Goal: Transaction & Acquisition: Book appointment/travel/reservation

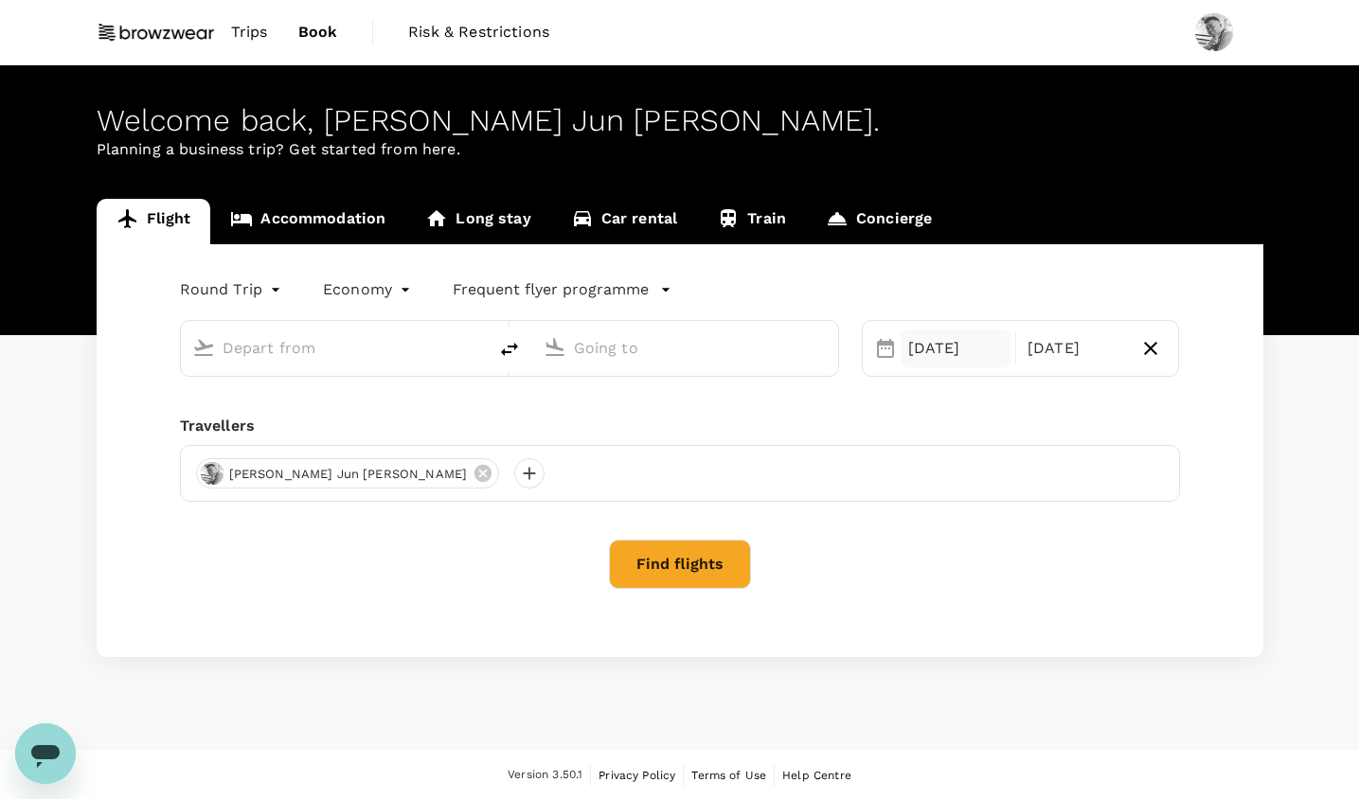
click at [923, 362] on div "[DATE]" at bounding box center [956, 349] width 111 height 38
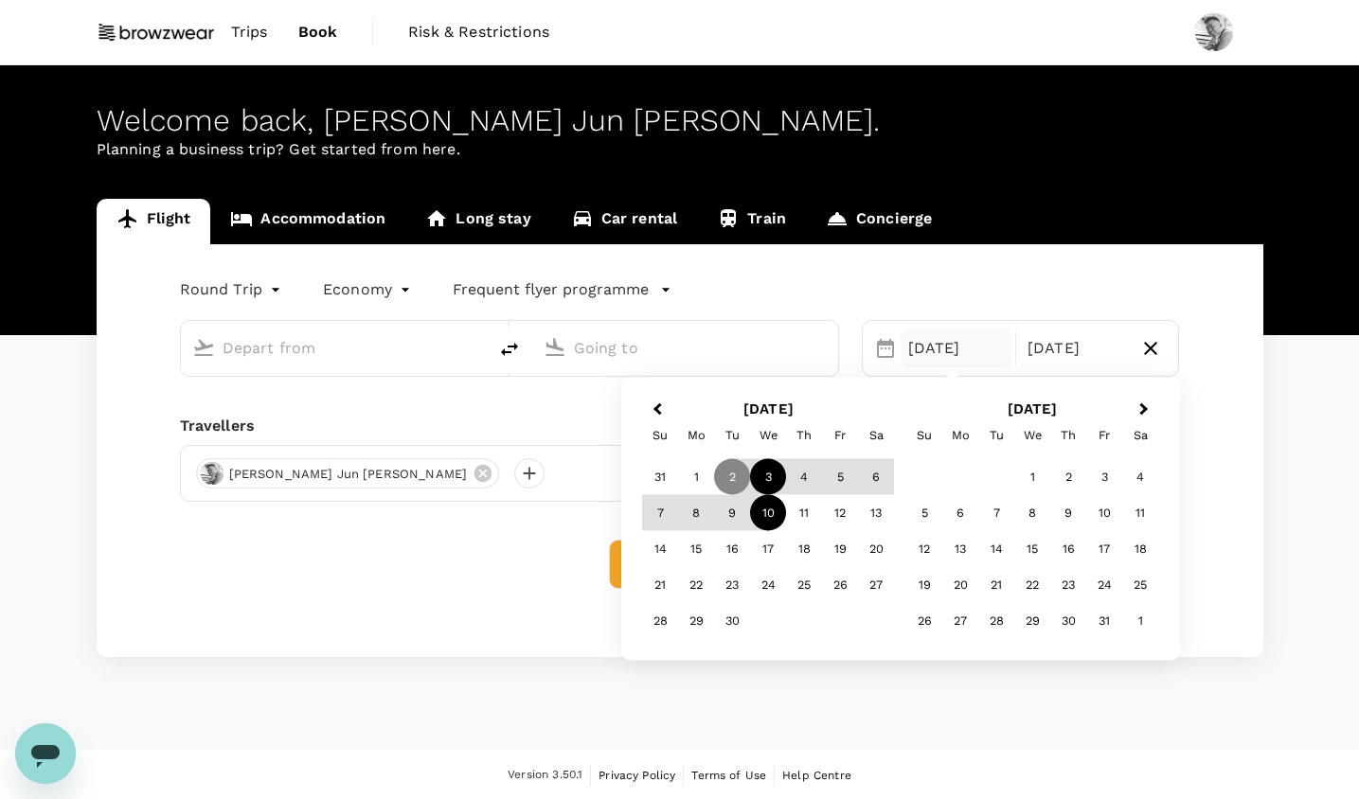
type input "[GEOGRAPHIC_DATA], [GEOGRAPHIC_DATA] (any)"
type input "Noi Bai Intl (HAN)"
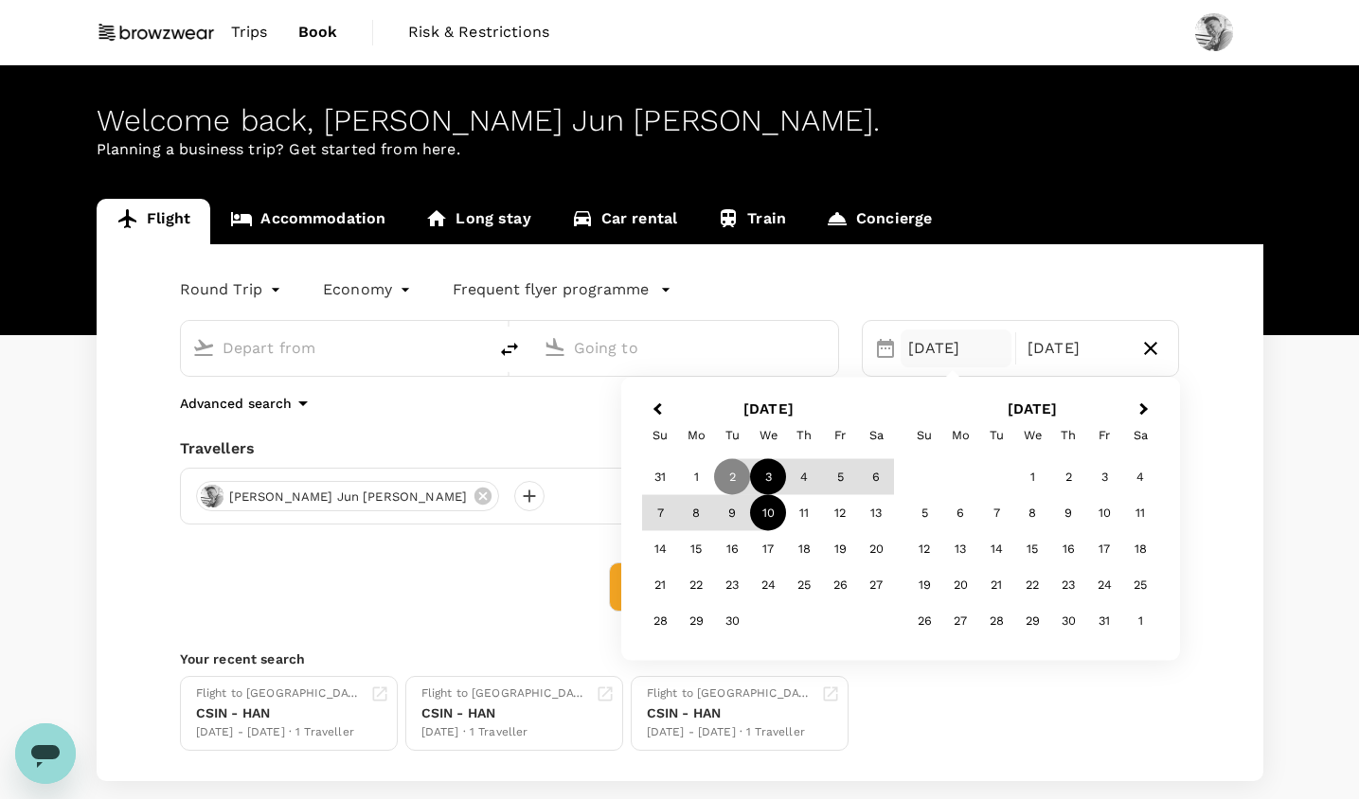
type input "[GEOGRAPHIC_DATA], [GEOGRAPHIC_DATA] (any)"
type input "Noi Bai Intl (HAN)"
click at [770, 471] on div "3" at bounding box center [768, 477] width 36 height 36
click at [1119, 688] on div "Flight to Hanoi CSIN - HAN 02 Sep - 09 Sep · 1 Traveller Flight to Hanoi CSIN -…" at bounding box center [676, 710] width 1008 height 82
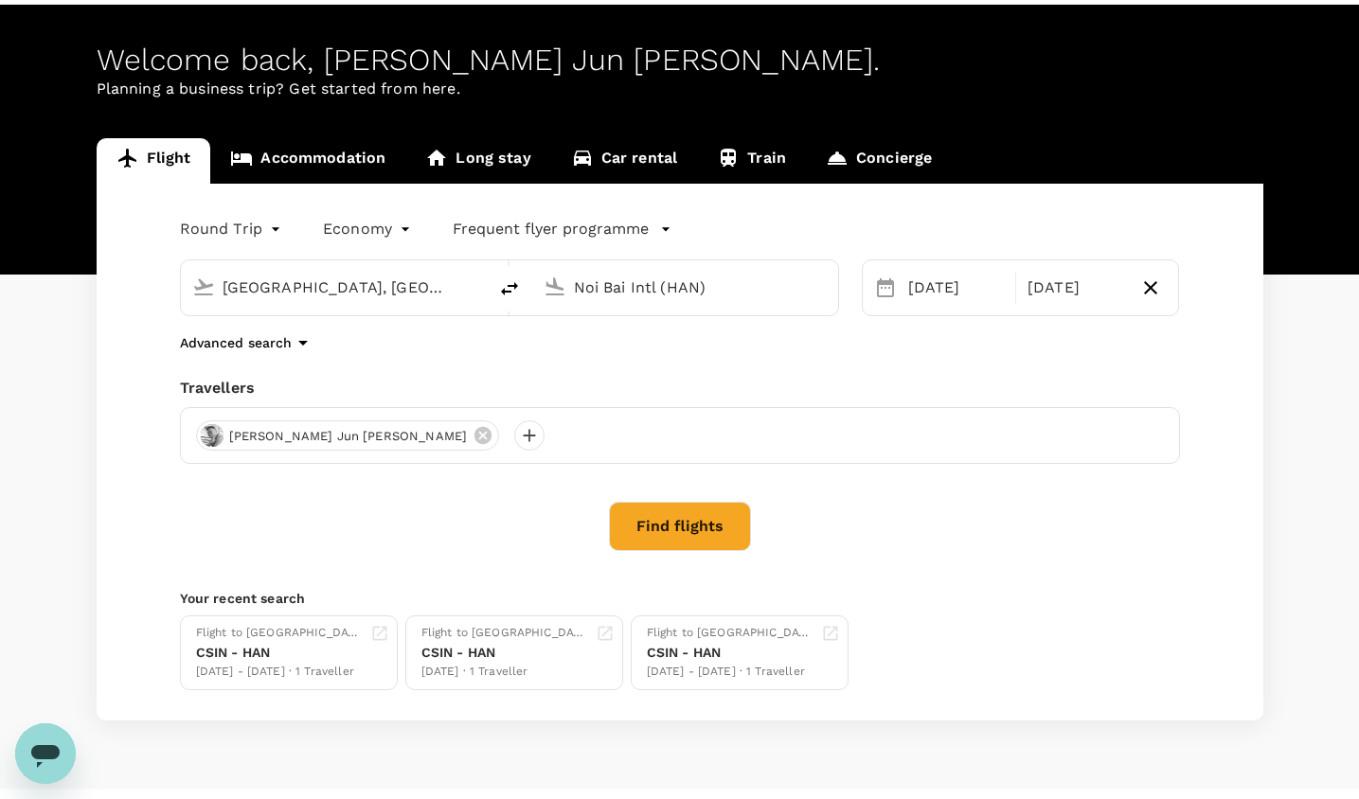
scroll to position [100, 0]
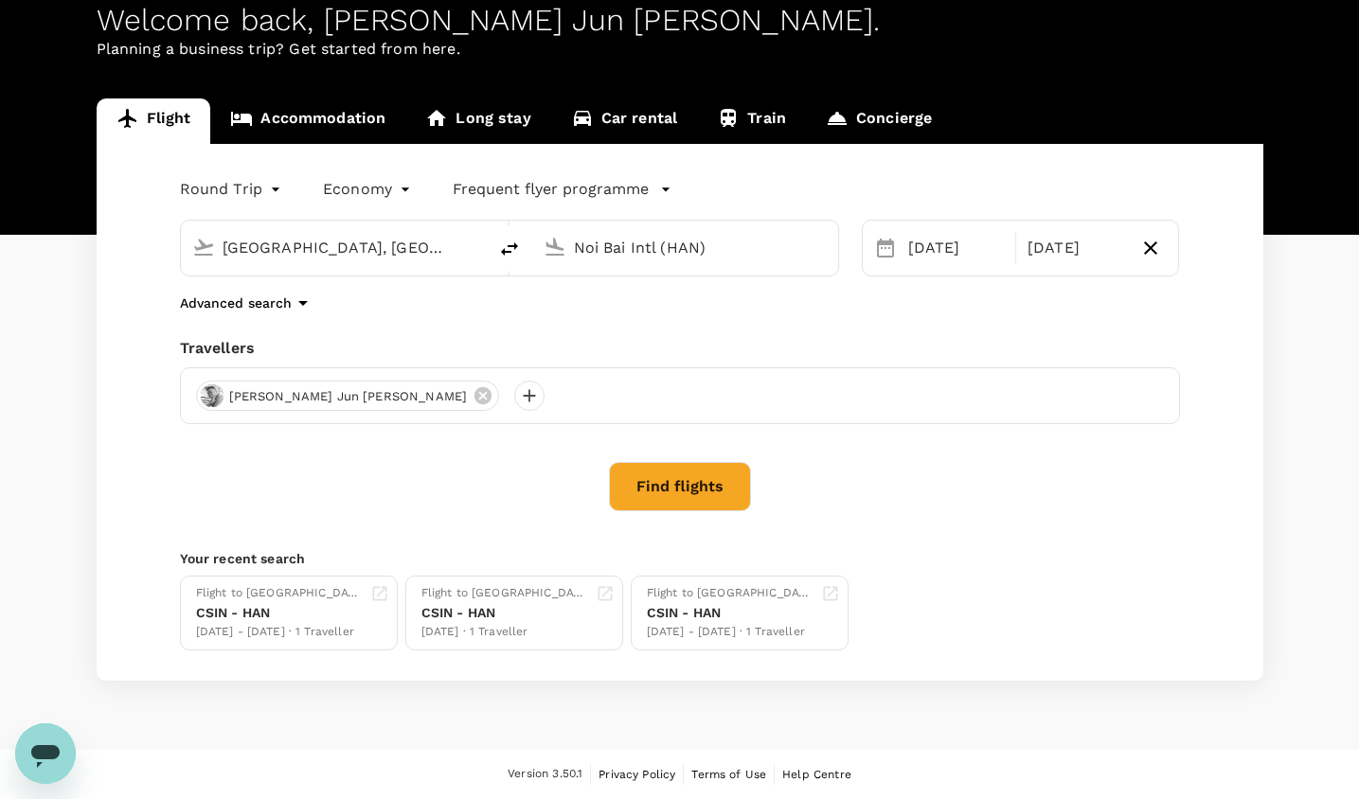
click at [675, 493] on button "Find flights" at bounding box center [680, 486] width 142 height 49
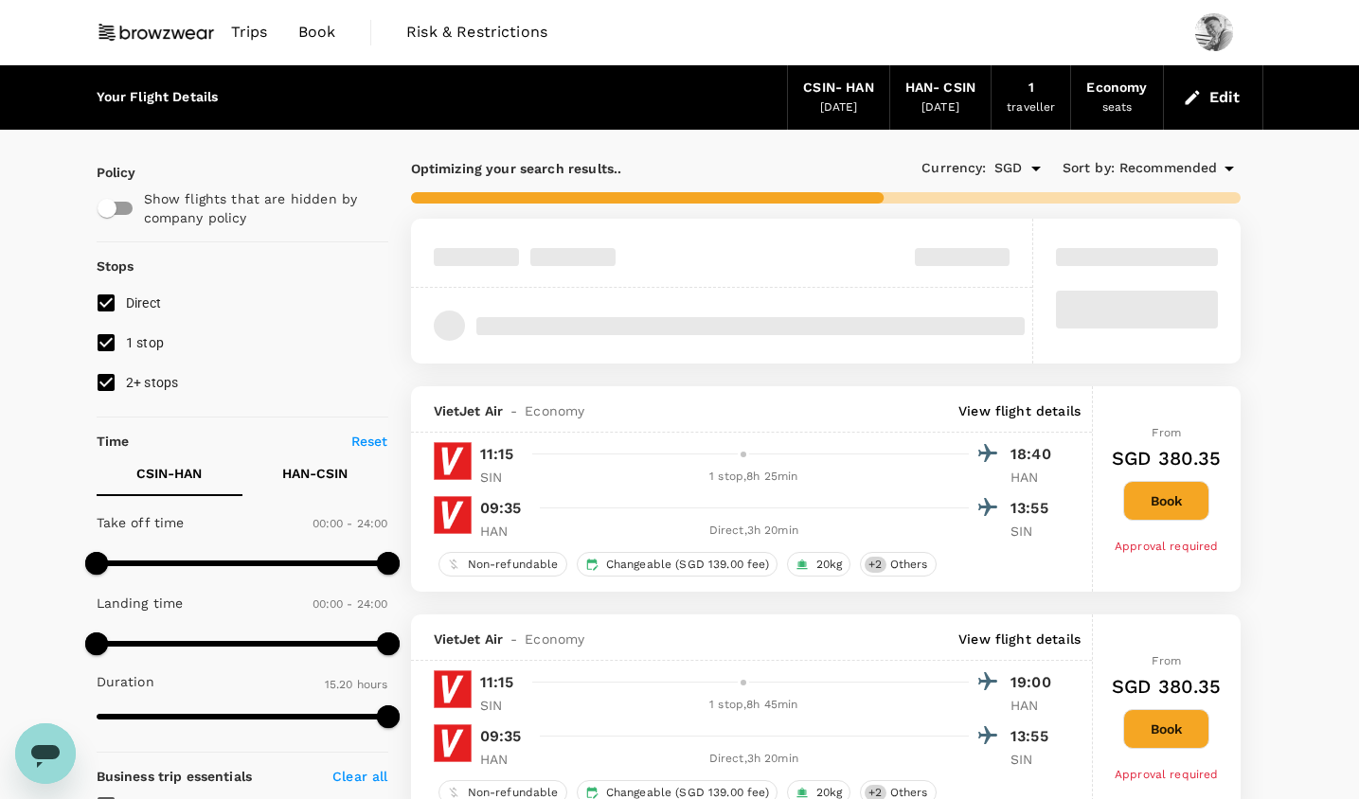
type input "1130"
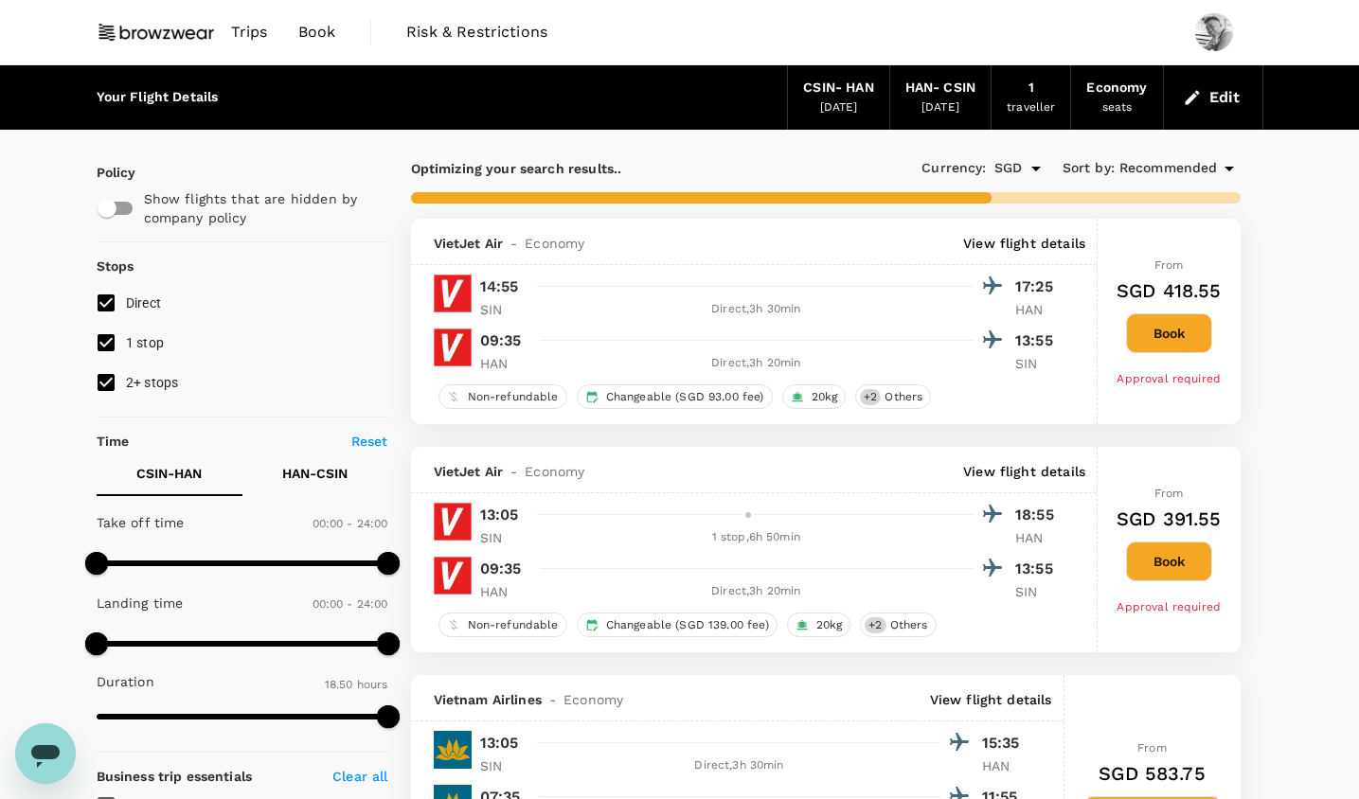
click at [107, 386] on input "2+ stops" at bounding box center [106, 383] width 40 height 40
checkbox input "false"
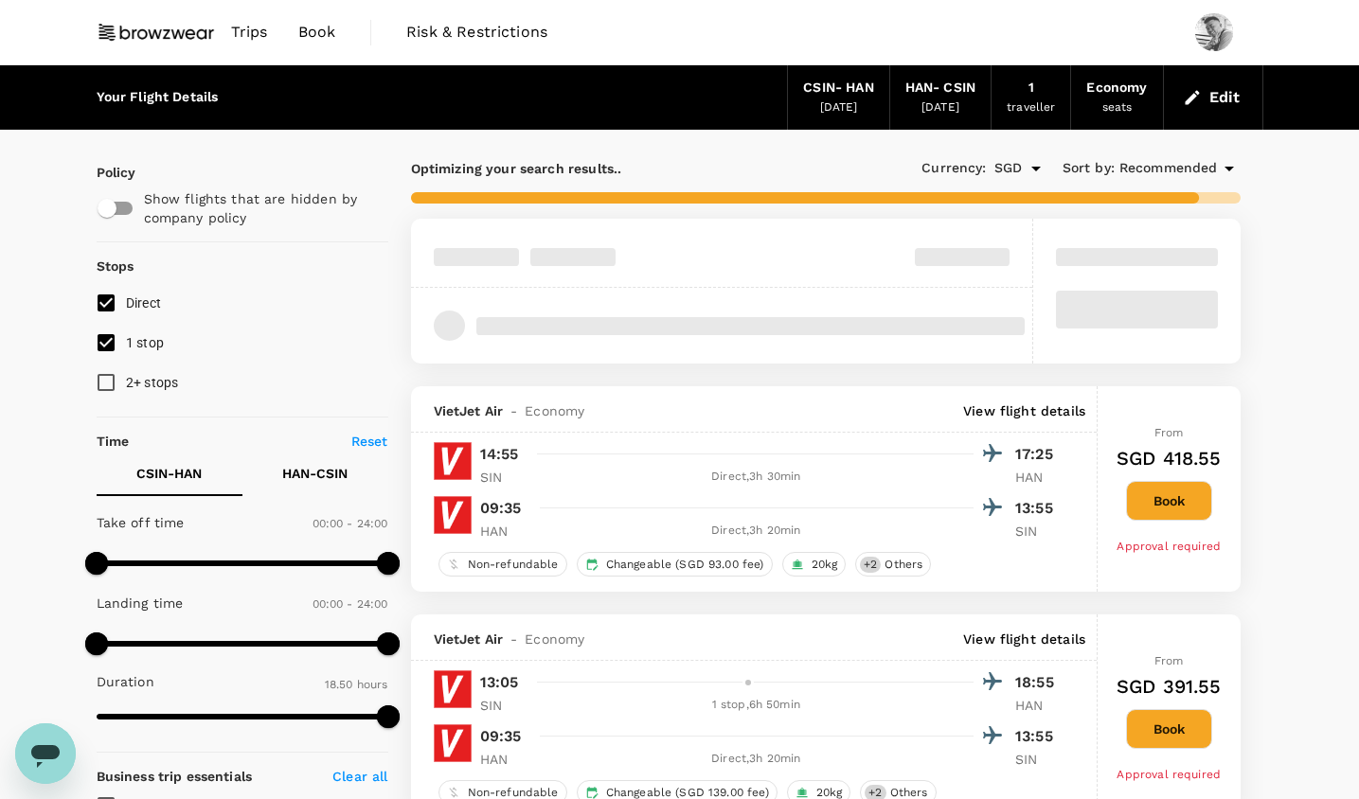
scroll to position [48, 0]
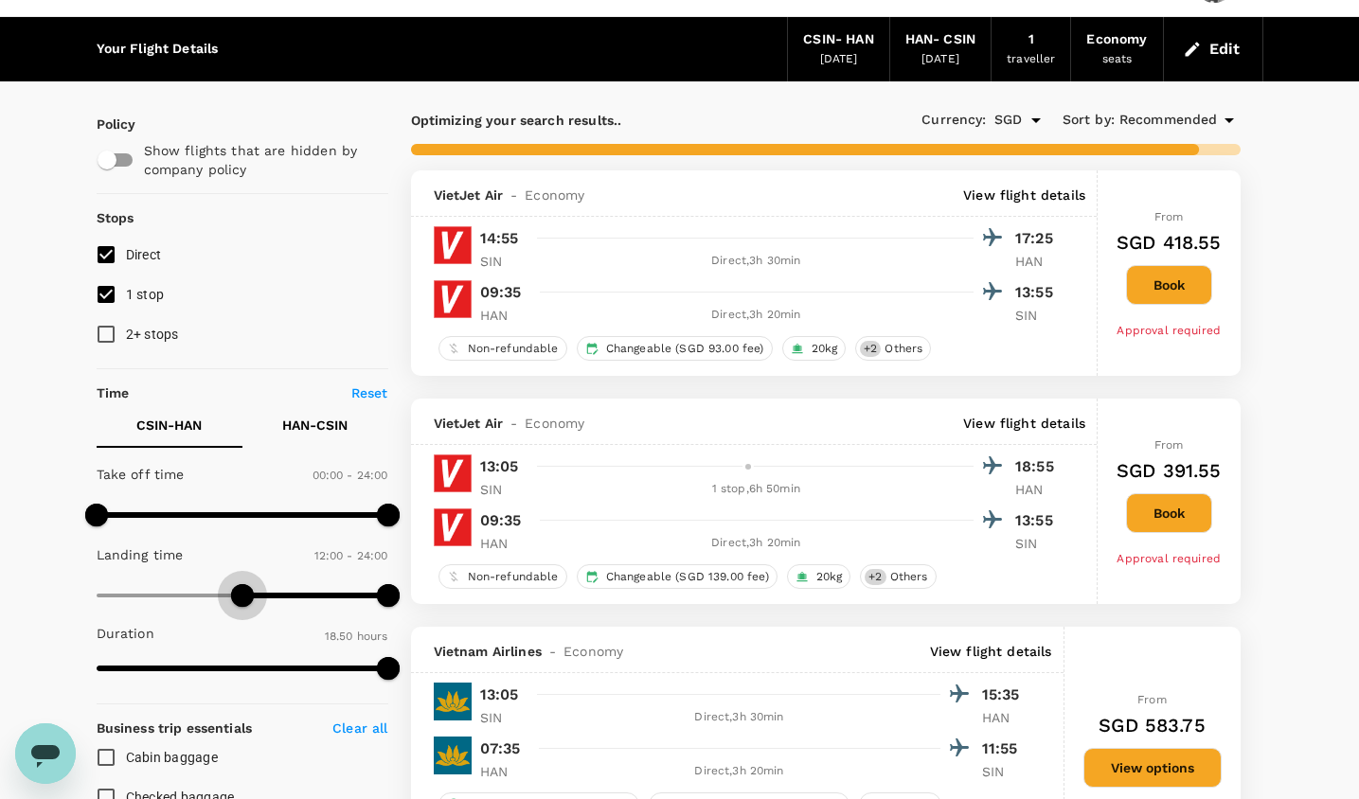
type input "630"
drag, startPoint x: 100, startPoint y: 590, endPoint x: 224, endPoint y: 599, distance: 124.4
click at [224, 599] on span at bounding box center [223, 595] width 23 height 23
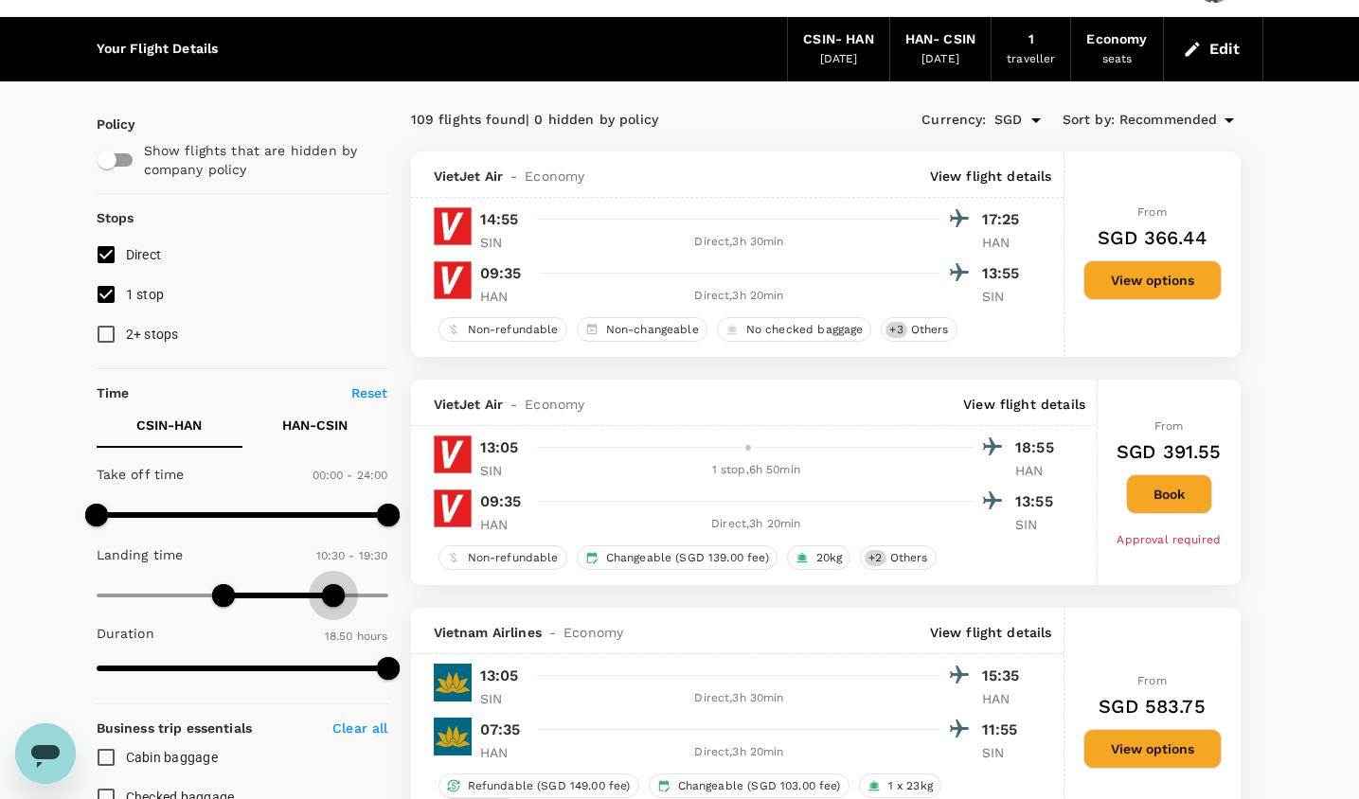
type input "1140"
drag, startPoint x: 387, startPoint y: 594, endPoint x: 326, endPoint y: 594, distance: 61.6
click at [326, 594] on span at bounding box center [326, 595] width 23 height 23
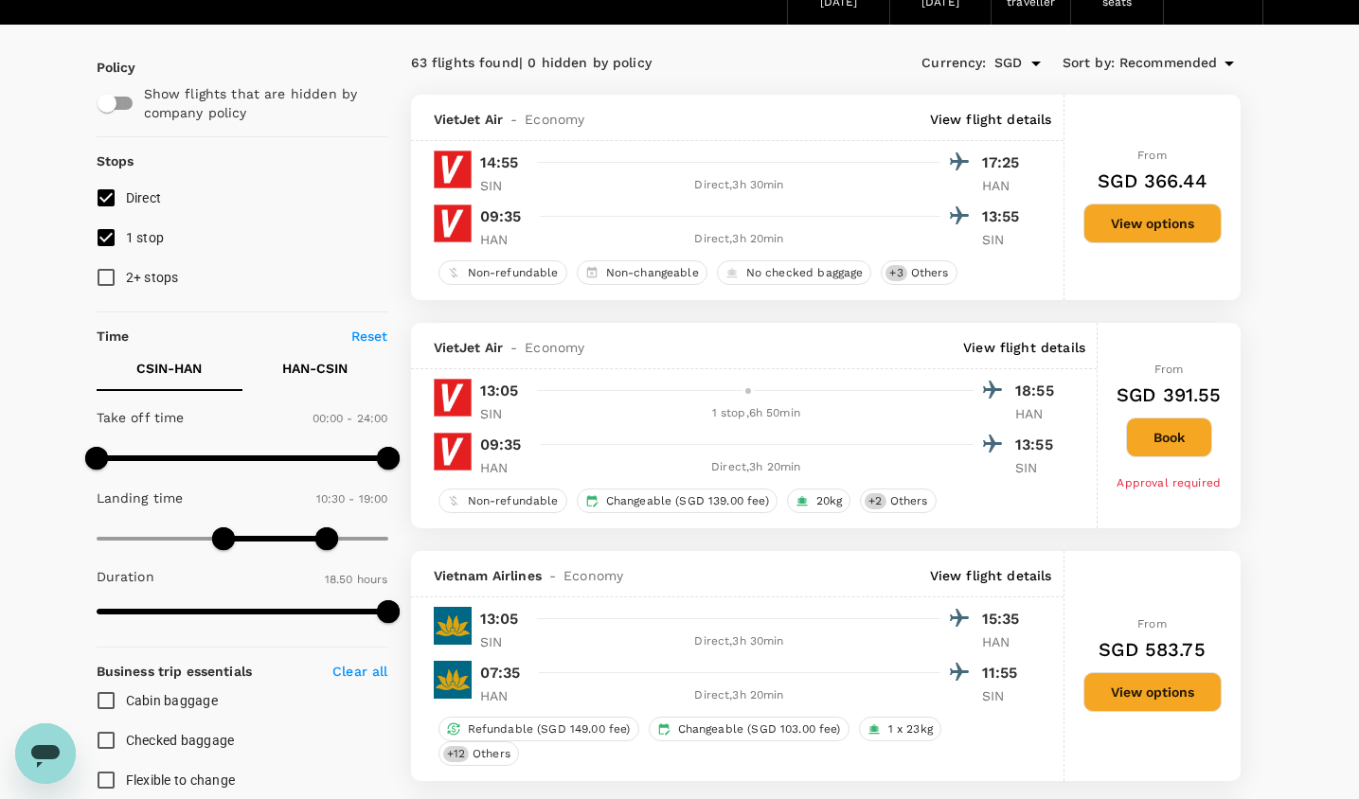
scroll to position [117, 0]
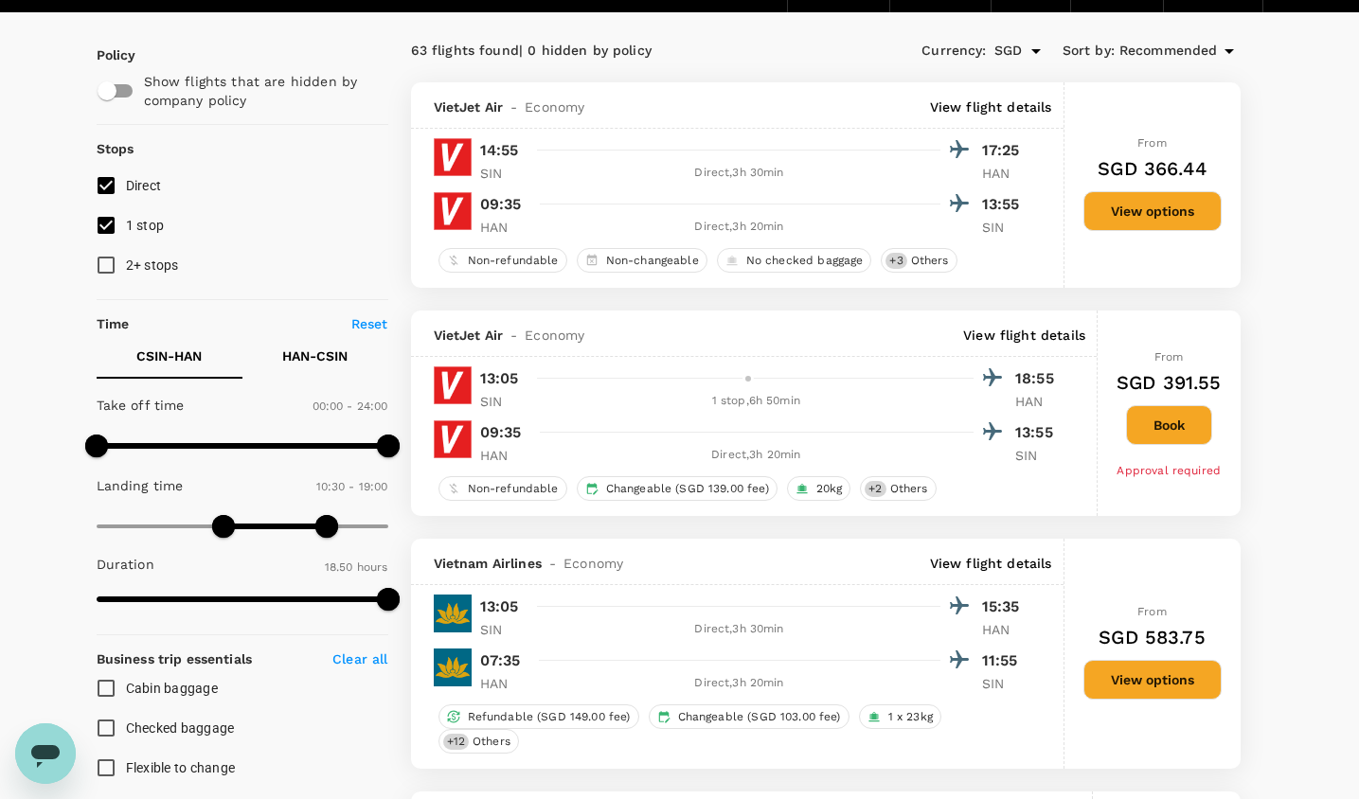
click at [329, 351] on p "HAN - CSIN" at bounding box center [314, 356] width 65 height 19
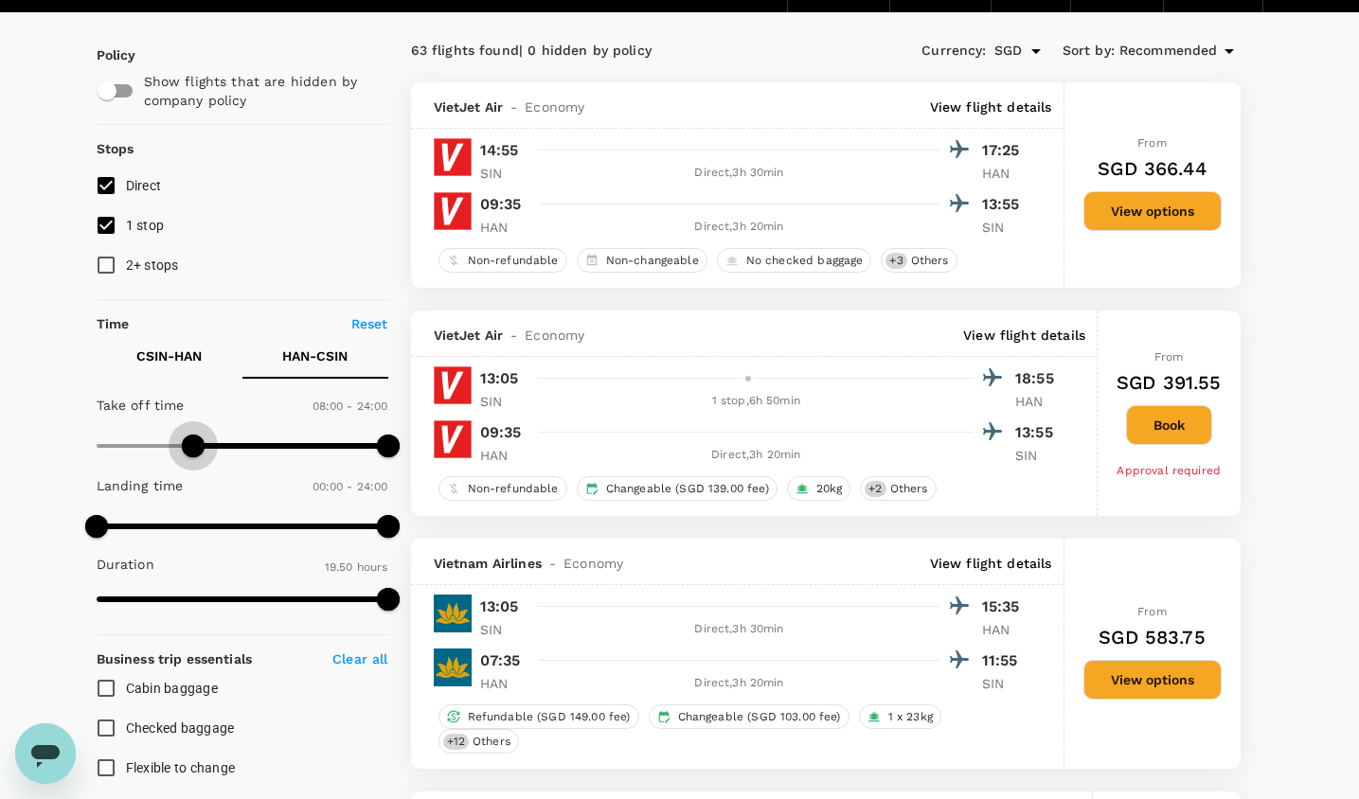
type input "510"
drag, startPoint x: 99, startPoint y: 455, endPoint x: 201, endPoint y: 457, distance: 101.4
click at [201, 457] on span at bounding box center [199, 446] width 23 height 23
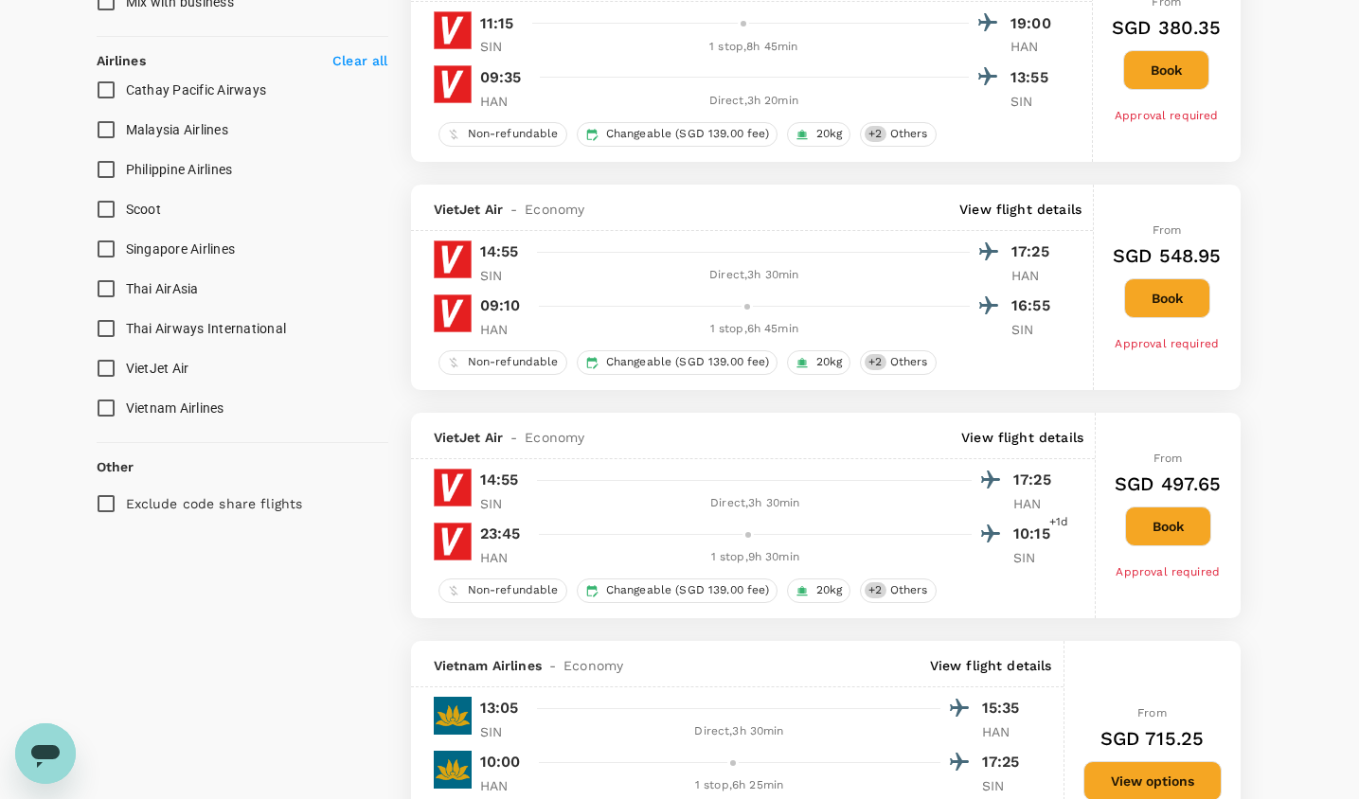
scroll to position [1118, 0]
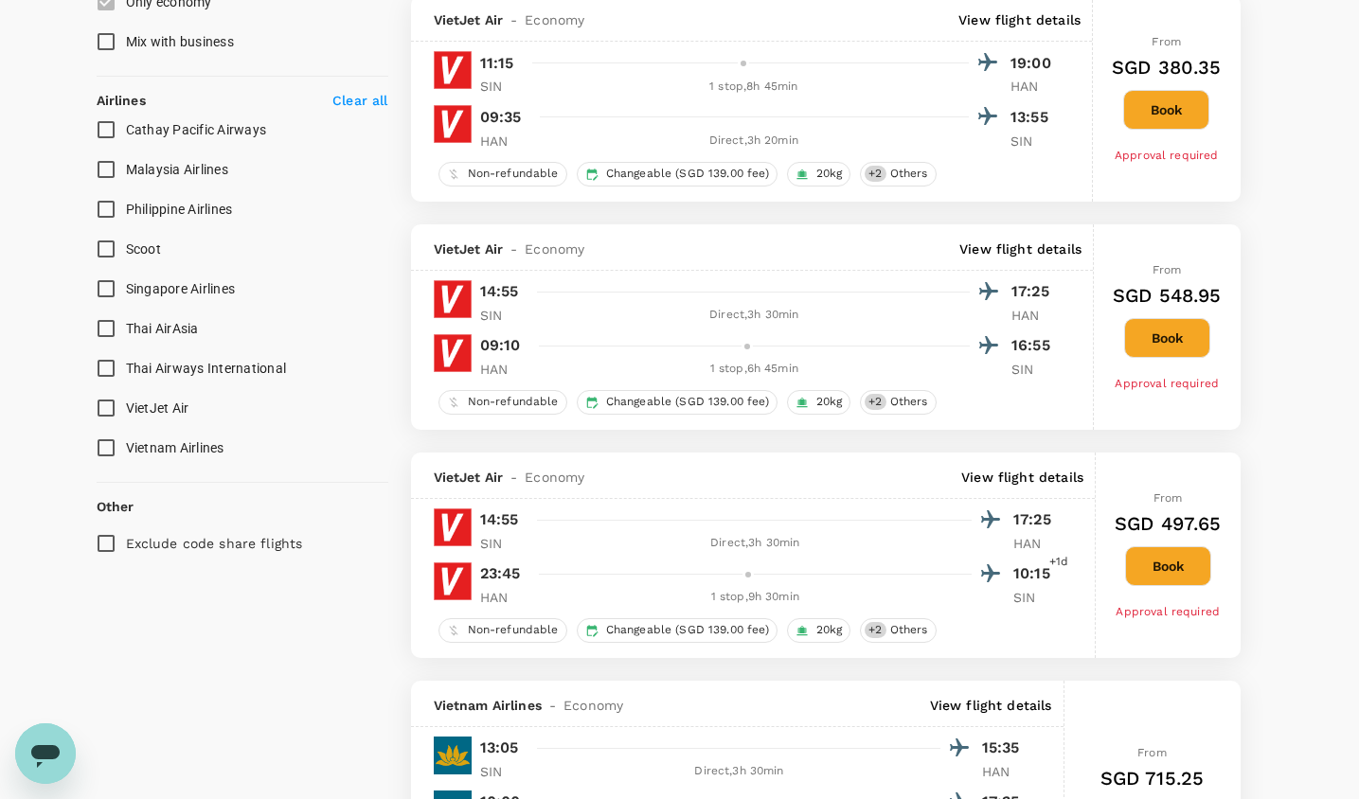
click at [103, 451] on input "Vietnam Airlines" at bounding box center [106, 448] width 40 height 40
checkbox input "true"
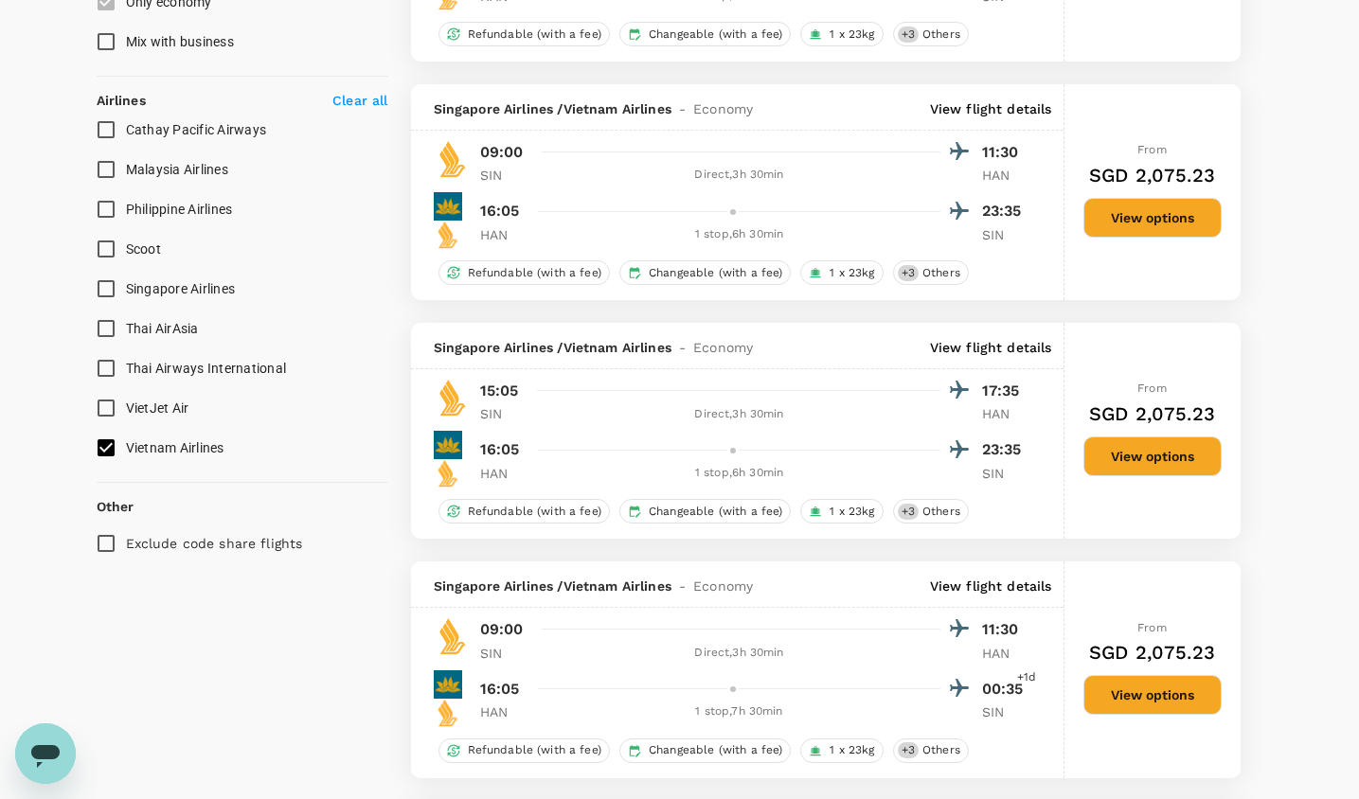
click at [105, 248] on input "Scoot" at bounding box center [106, 249] width 40 height 40
checkbox input "true"
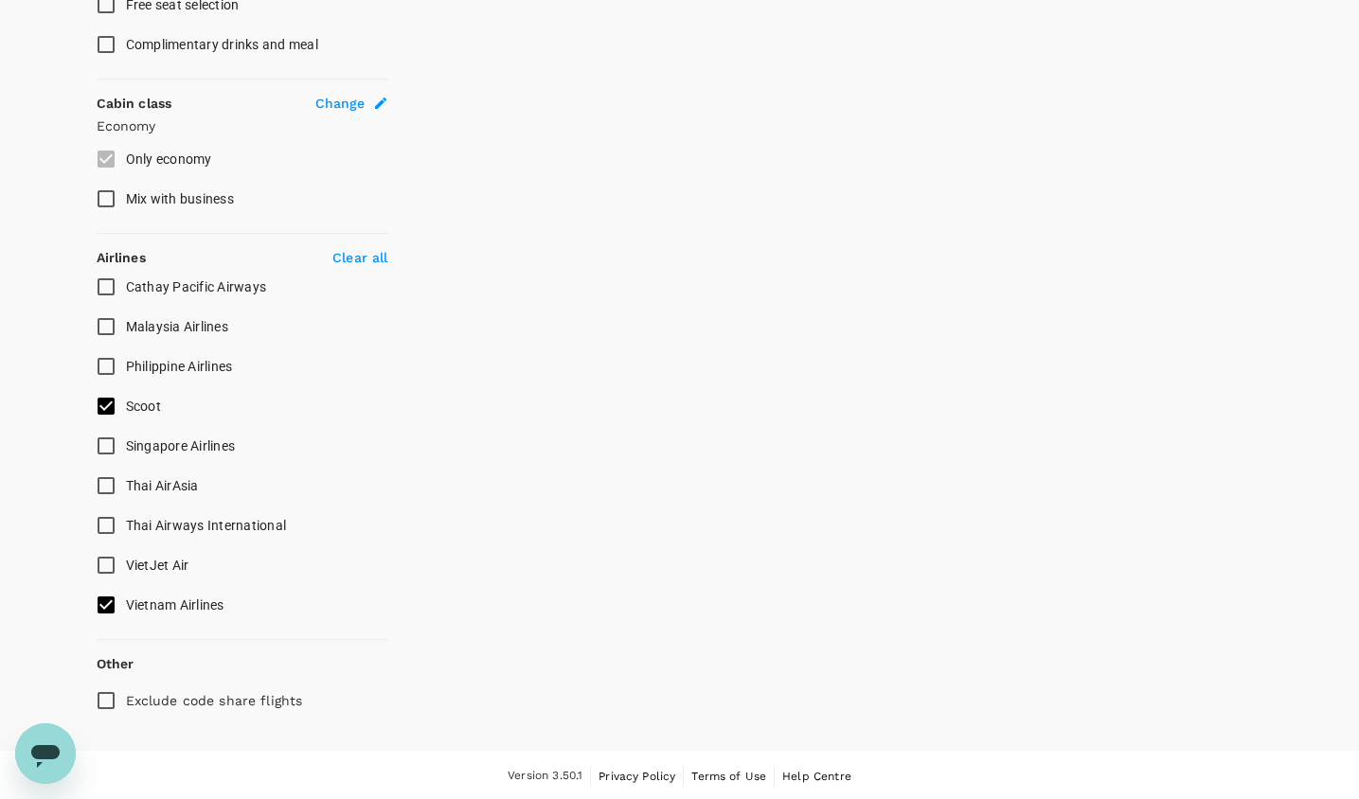
click at [107, 285] on input "Cathay Pacific Airways" at bounding box center [106, 287] width 40 height 40
click at [105, 285] on input "Cathay Pacific Airways" at bounding box center [106, 287] width 40 height 40
checkbox input "false"
click at [107, 451] on input "Singapore Airlines" at bounding box center [106, 446] width 40 height 40
checkbox input "true"
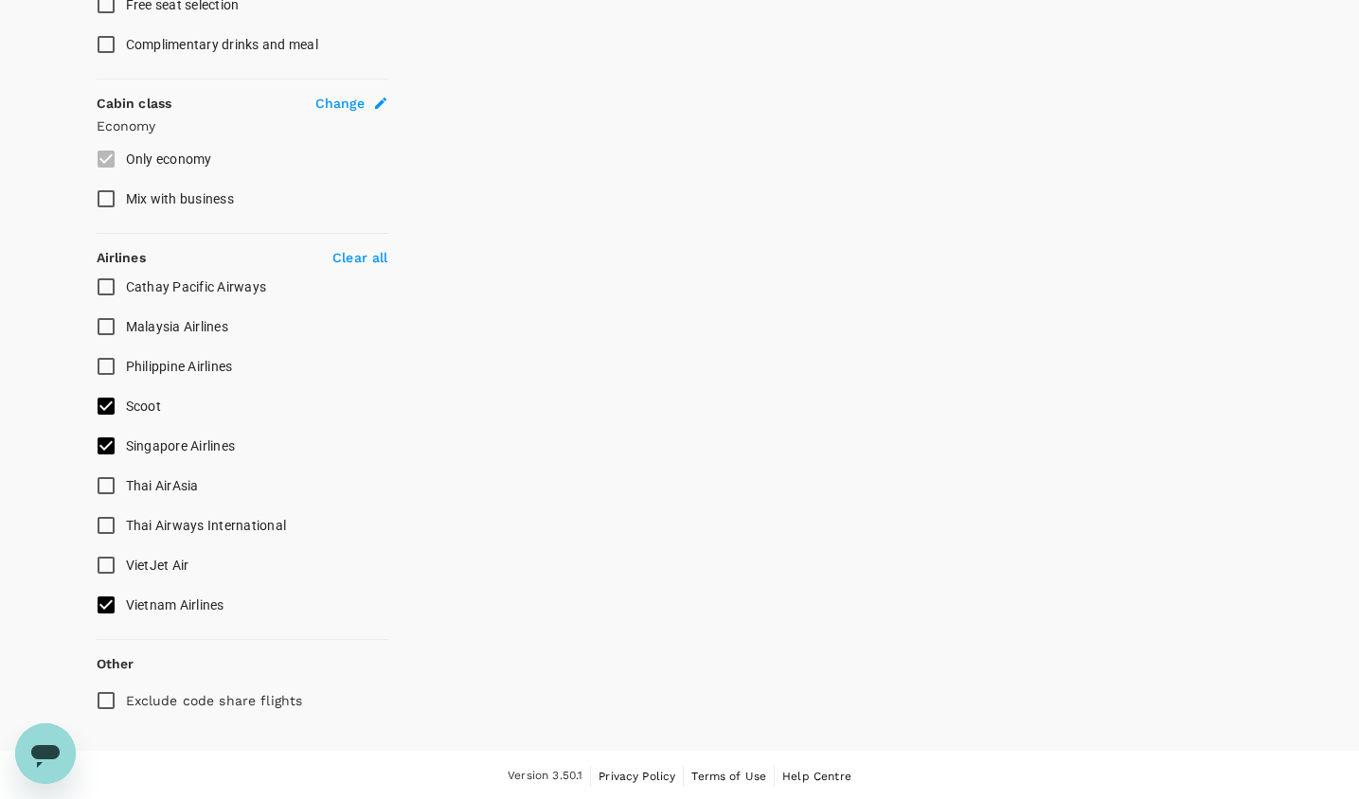
click at [112, 284] on input "Cathay Pacific Airways" at bounding box center [106, 287] width 40 height 40
checkbox input "true"
click at [117, 519] on input "Thai Airways International" at bounding box center [106, 526] width 40 height 40
checkbox input "false"
click at [112, 485] on input "Thai AirAsia" at bounding box center [106, 486] width 40 height 40
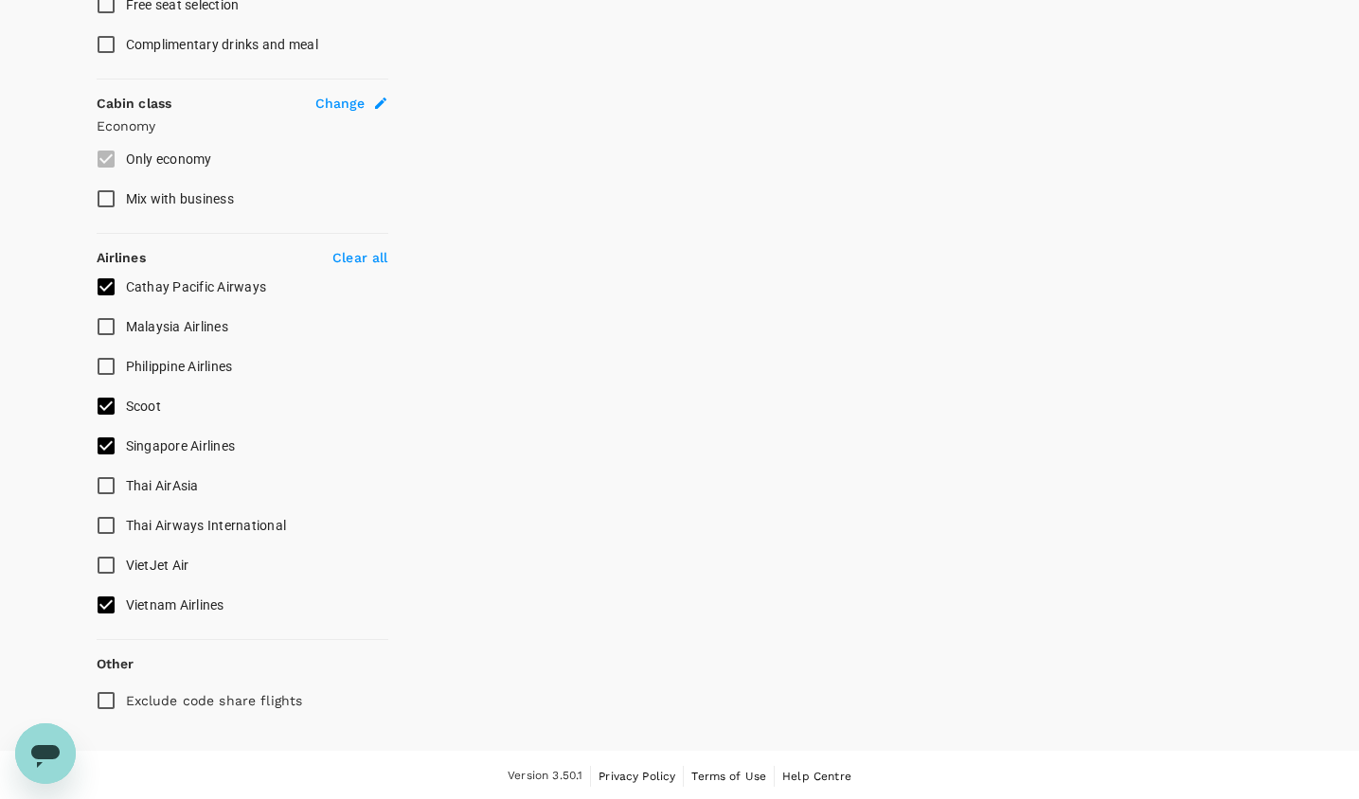
checkbox input "true"
click at [112, 367] on input "Philippine Airlines" at bounding box center [106, 367] width 40 height 40
checkbox input "true"
click at [113, 326] on input "Malaysia Airlines" at bounding box center [106, 327] width 40 height 40
checkbox input "true"
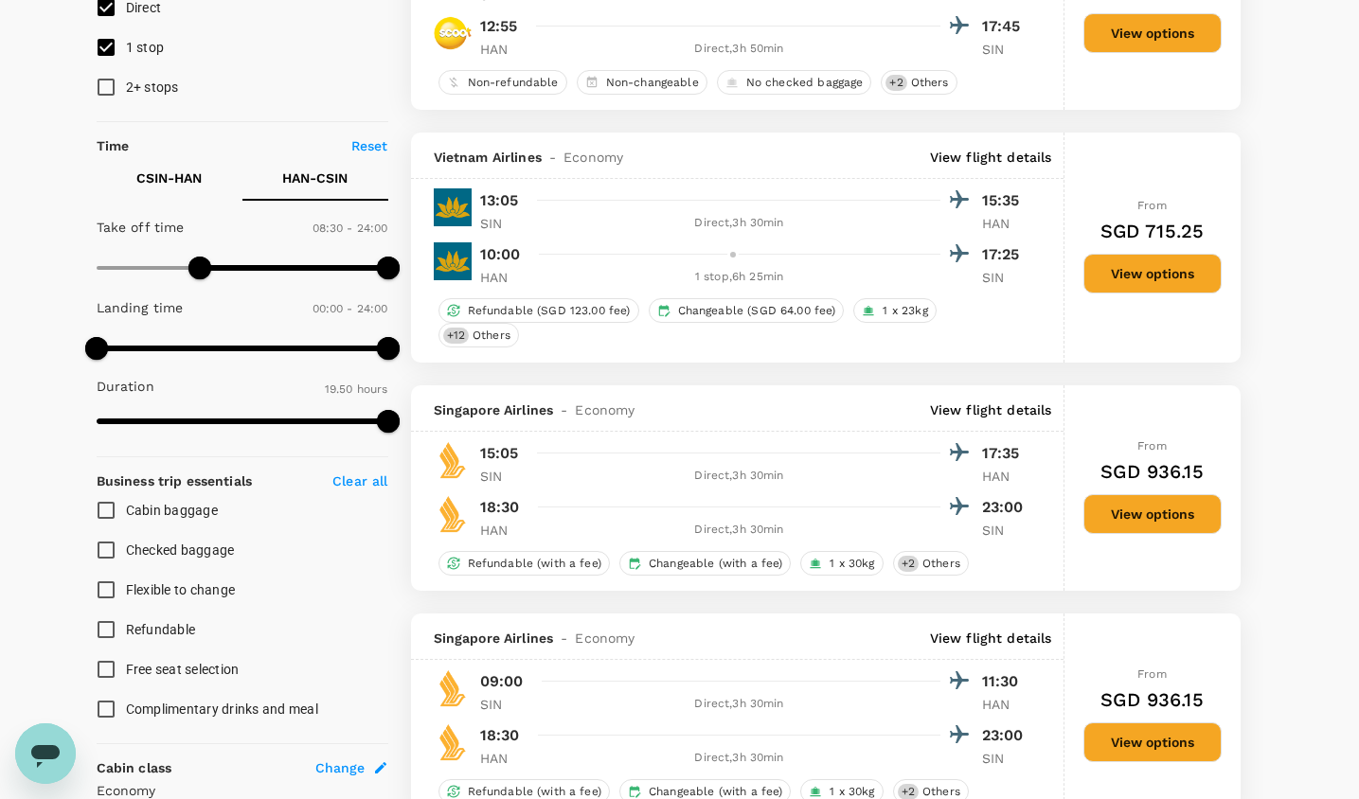
scroll to position [0, 0]
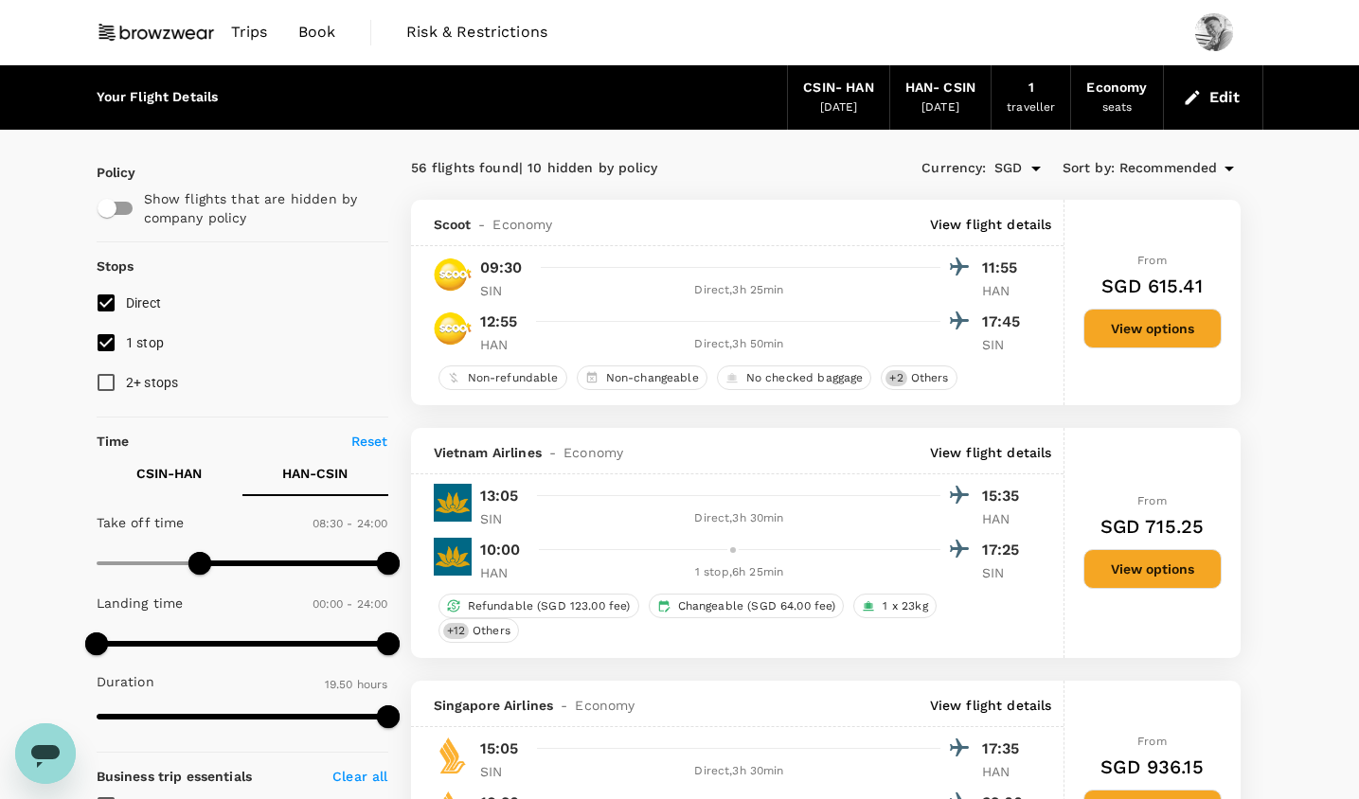
click at [118, 350] on input "1 stop" at bounding box center [106, 343] width 40 height 40
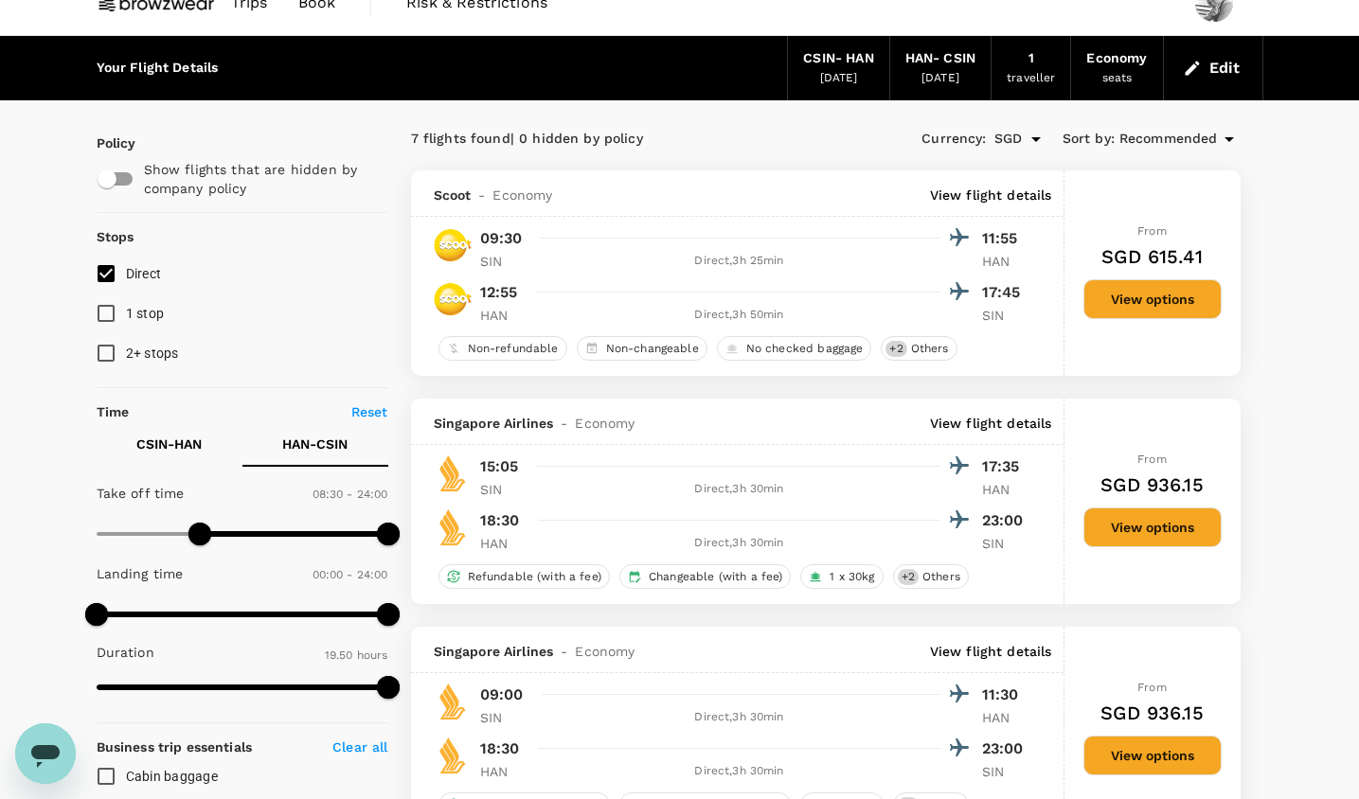
scroll to position [37, 0]
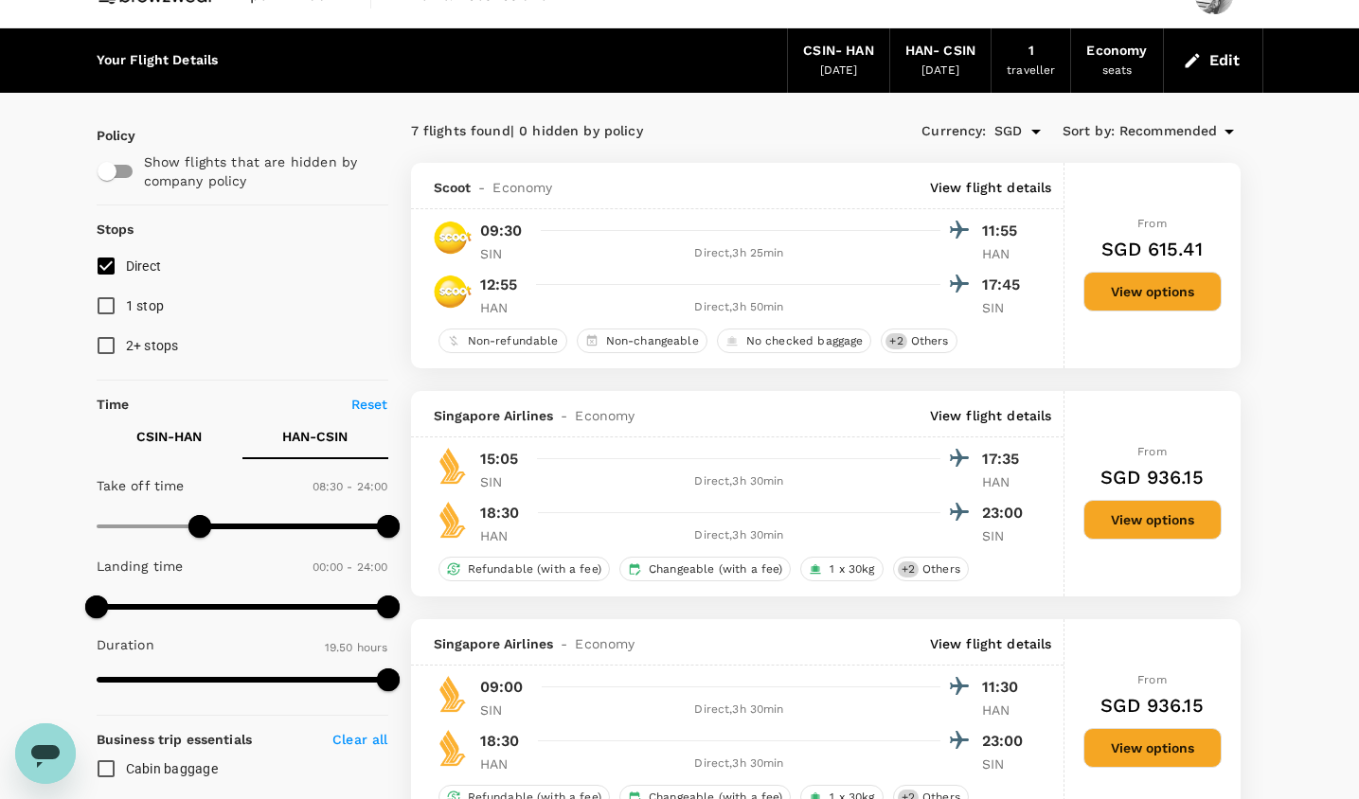
click at [128, 309] on span "1 stop" at bounding box center [145, 305] width 39 height 15
click at [126, 309] on input "1 stop" at bounding box center [106, 306] width 40 height 40
checkbox input "true"
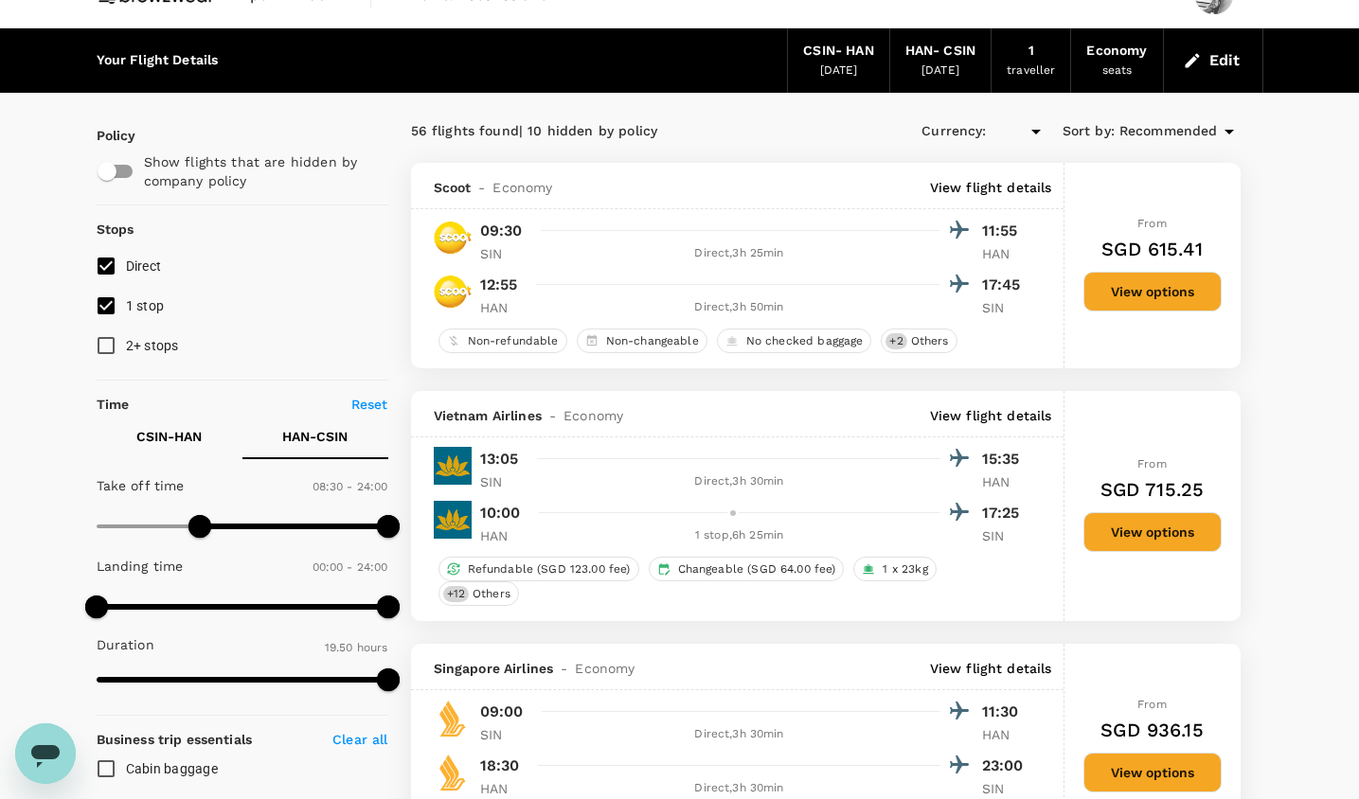
type input "SGD"
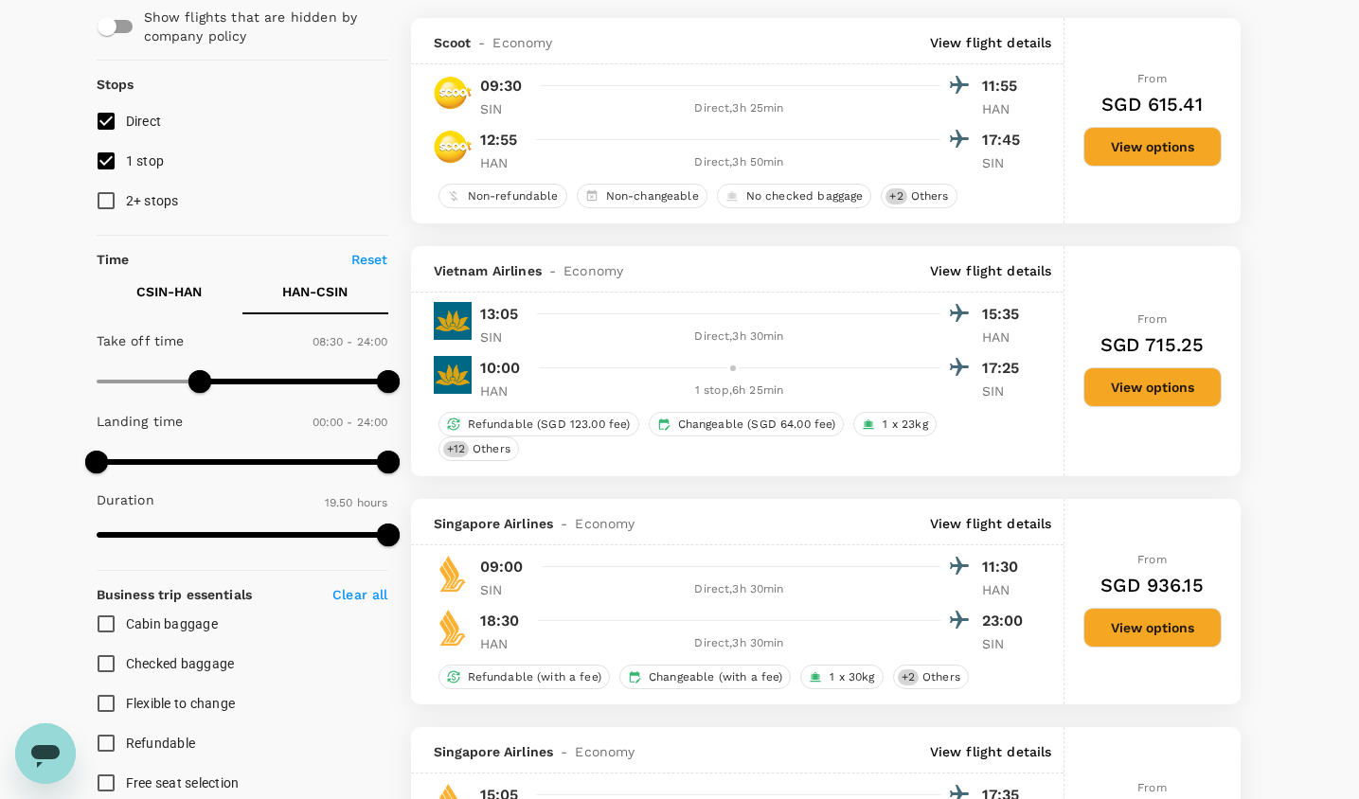
scroll to position [163, 0]
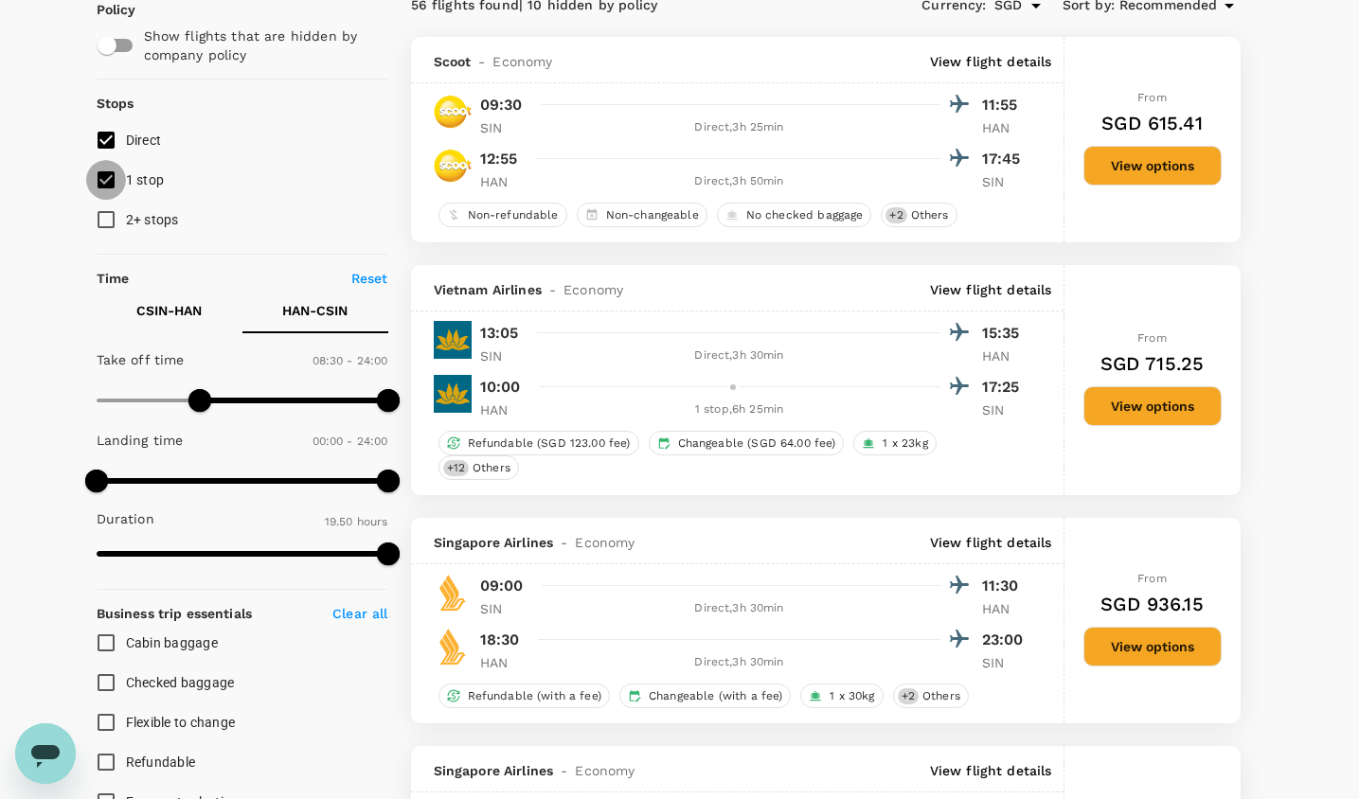
click at [107, 173] on input "1 stop" at bounding box center [106, 180] width 40 height 40
checkbox input "false"
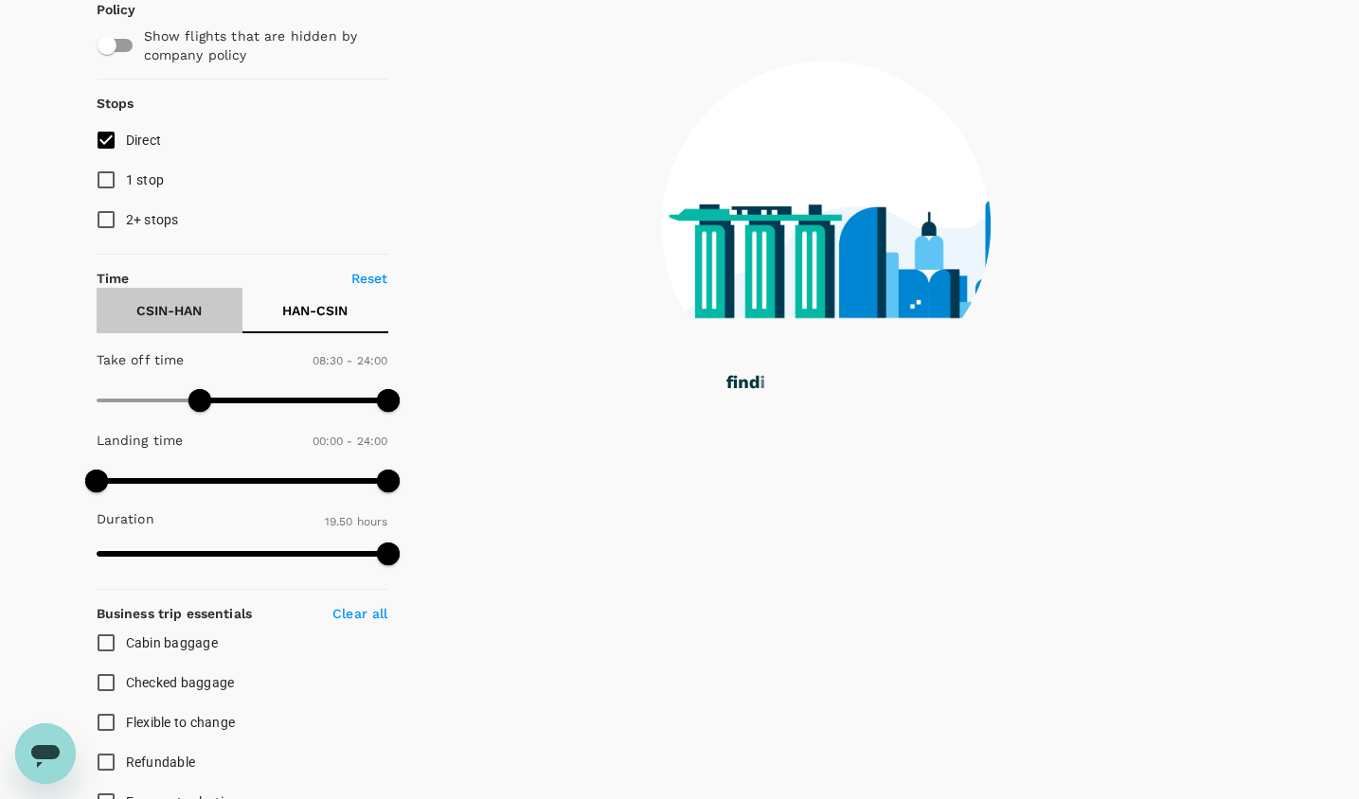
click at [175, 306] on p "CSIN - HAN" at bounding box center [168, 310] width 65 height 19
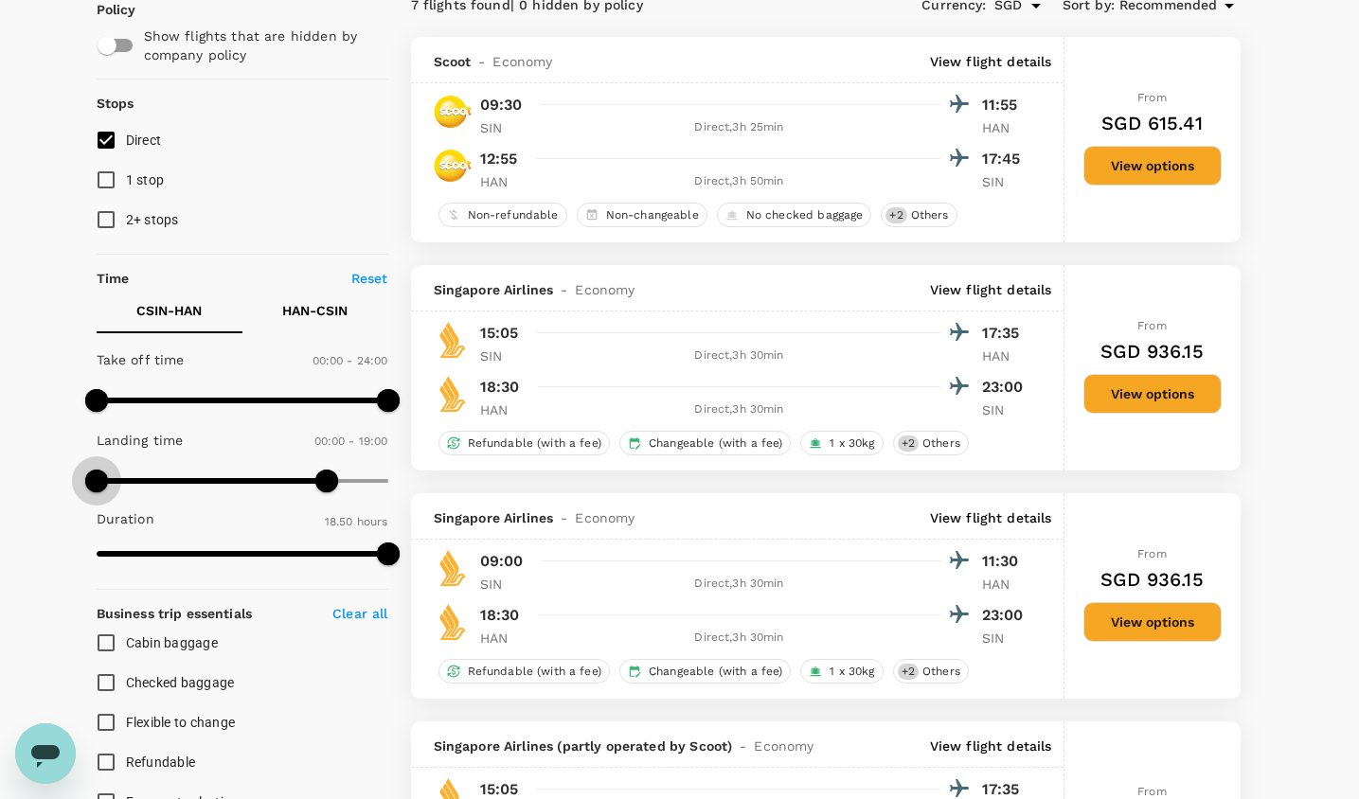
drag, startPoint x: 219, startPoint y: 475, endPoint x: 57, endPoint y: 475, distance: 162.0
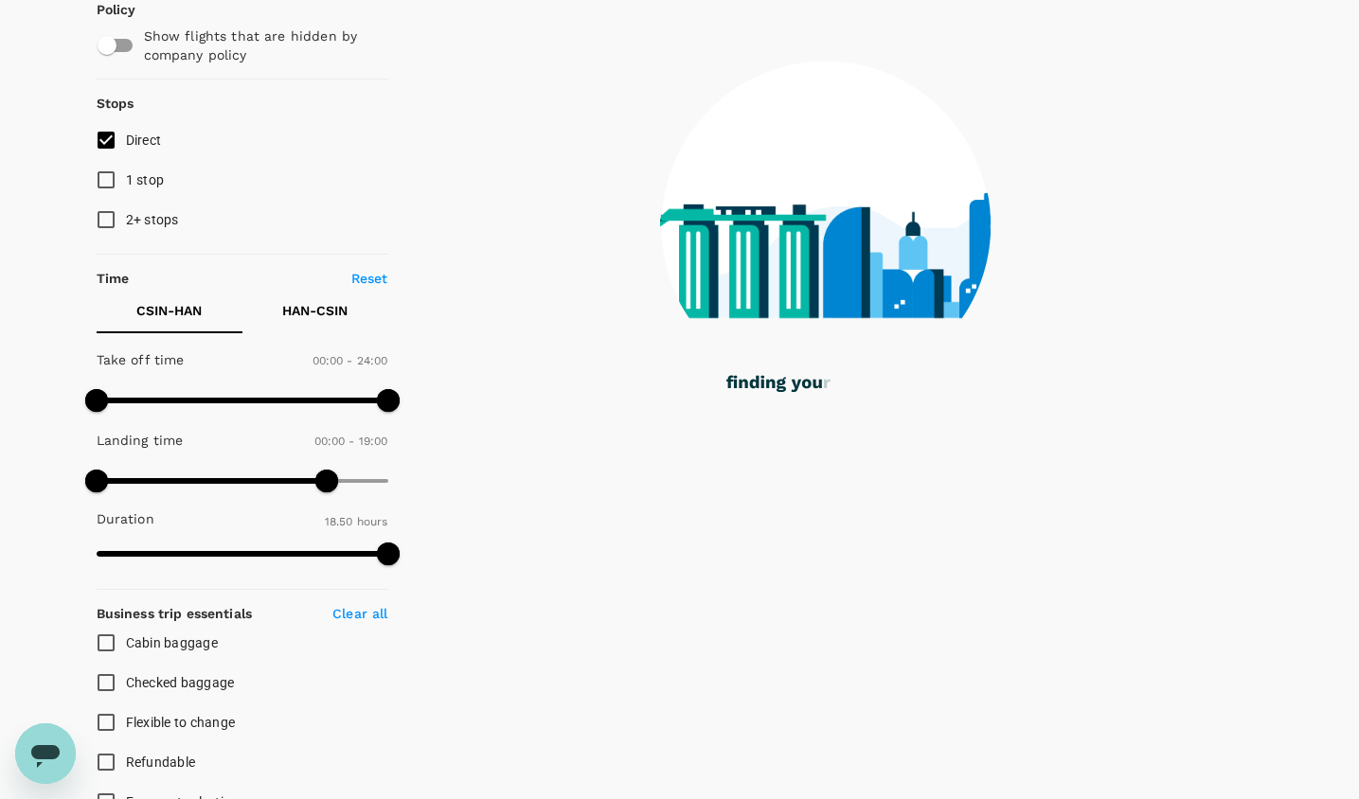
drag, startPoint x: 57, startPoint y: 475, endPoint x: 133, endPoint y: 485, distance: 76.4
click at [133, 485] on div "Your Flight Details CSIN - HAN 03 Sep 2025 HAN - CSIN 10 Sep 2025 1 traveller E…" at bounding box center [679, 725] width 1359 height 1646
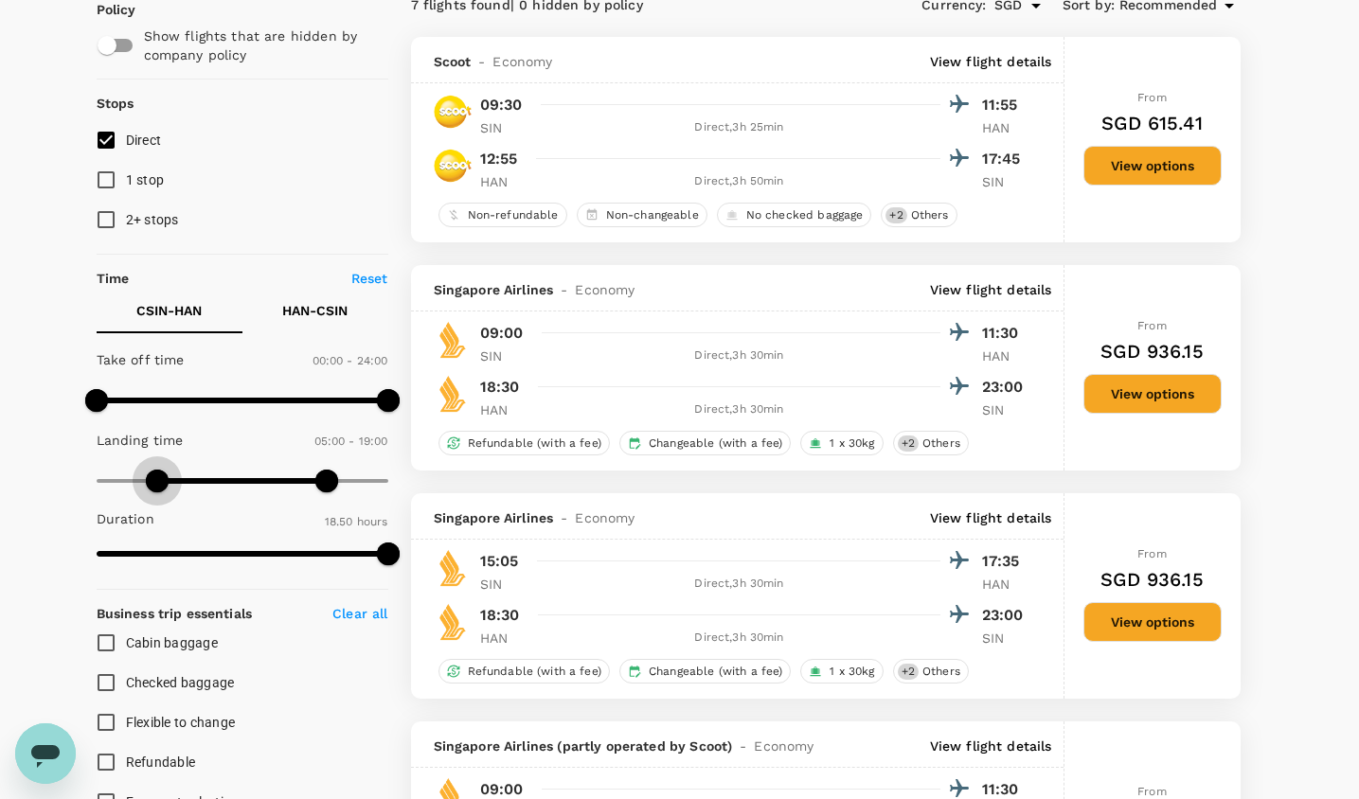
type input "330"
drag, startPoint x: 91, startPoint y: 483, endPoint x: 166, endPoint y: 483, distance: 74.8
click at [166, 483] on span at bounding box center [163, 481] width 23 height 23
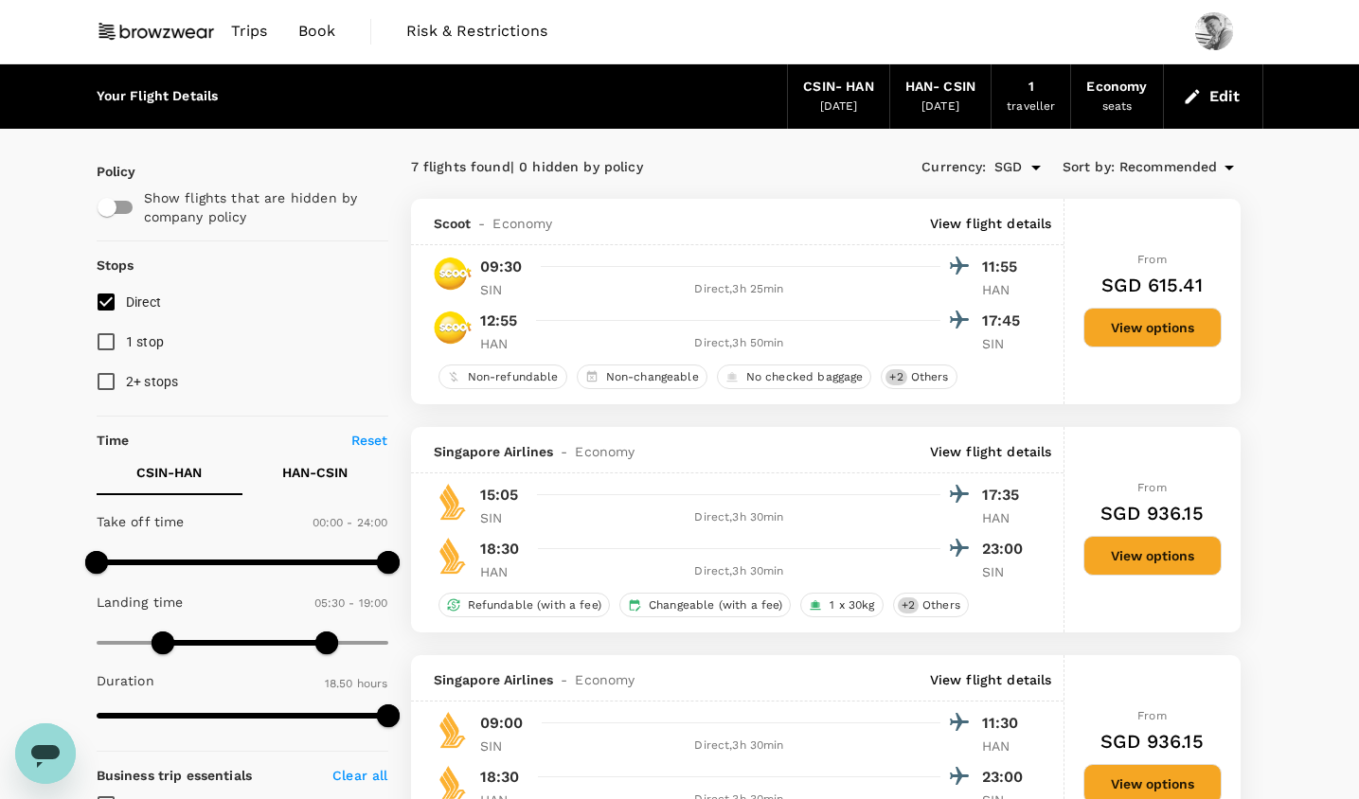
scroll to position [0, 0]
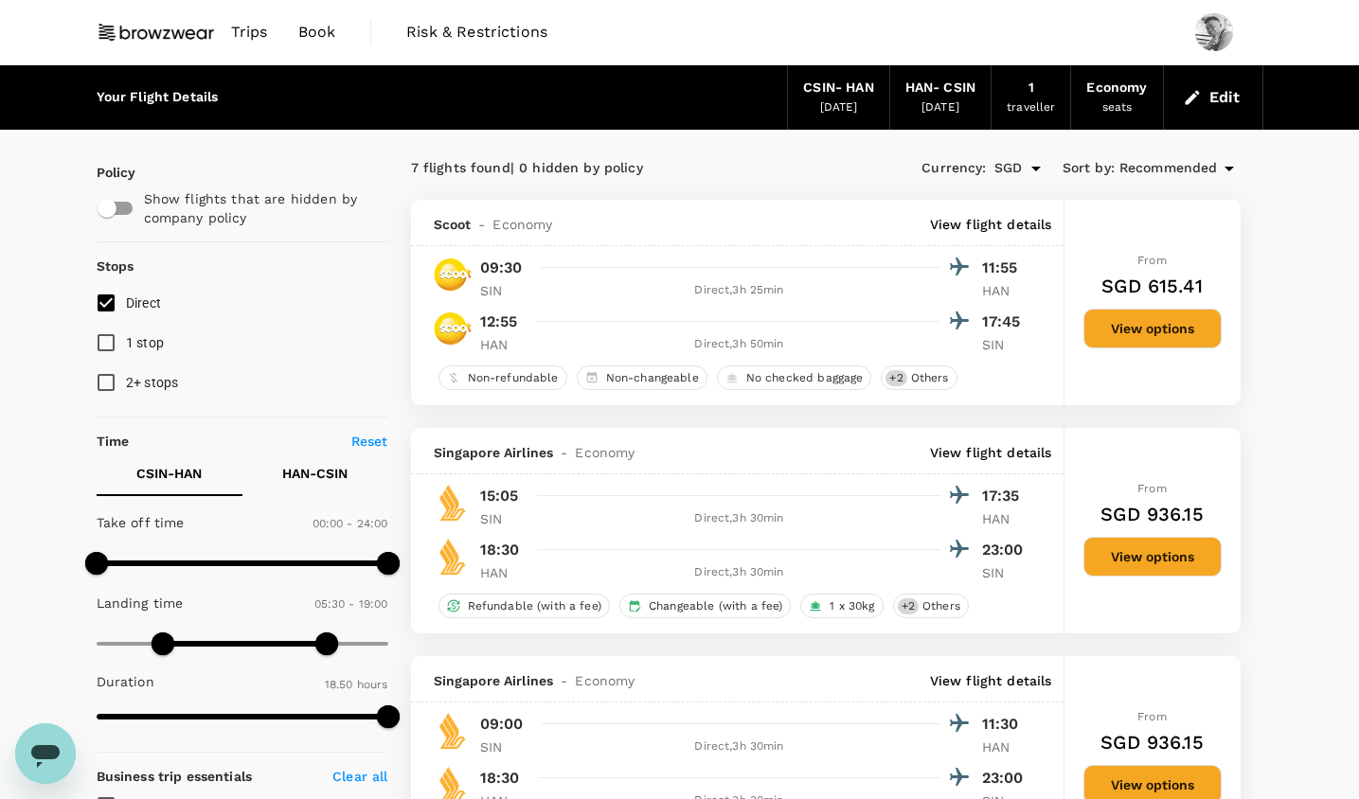
type input "1440"
drag, startPoint x: 330, startPoint y: 634, endPoint x: 403, endPoint y: 634, distance: 72.9
click at [400, 634] on span at bounding box center [388, 644] width 23 height 23
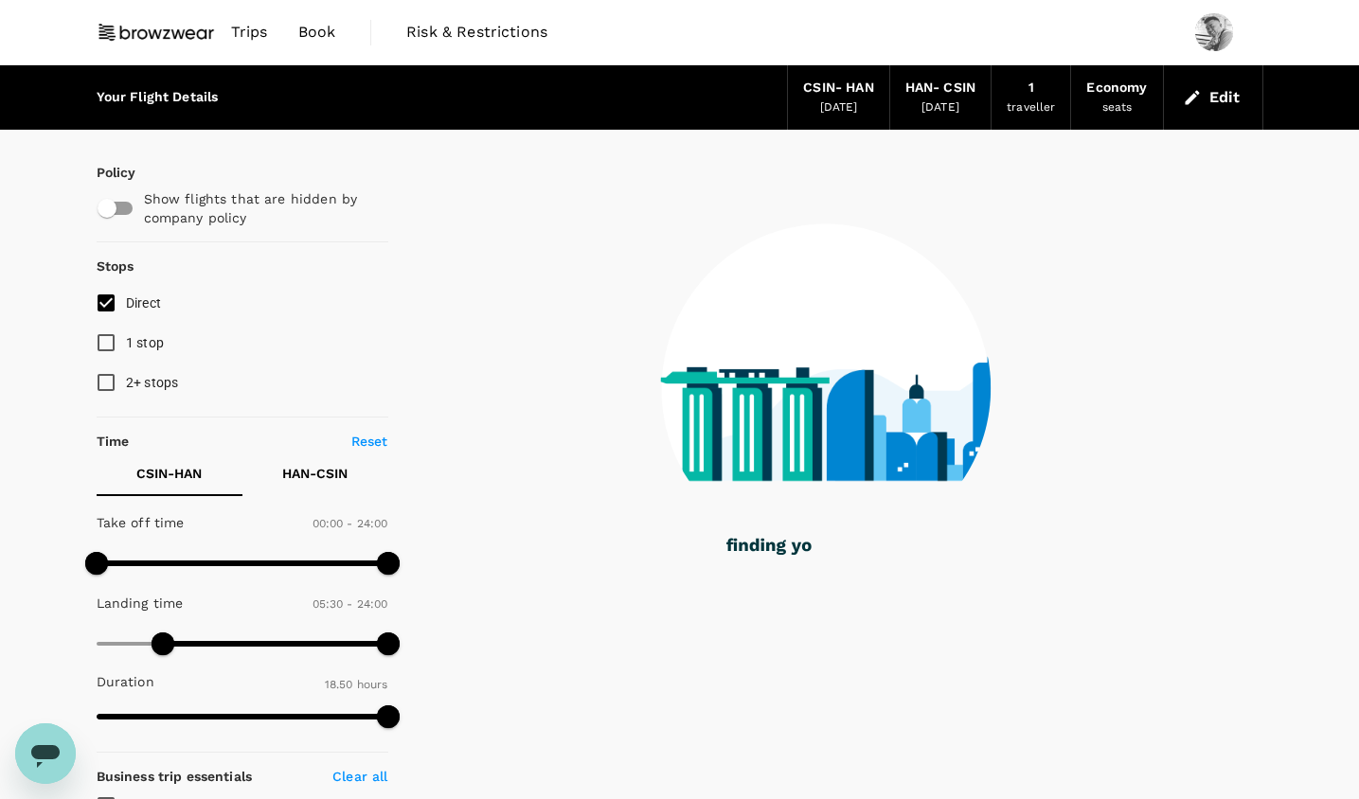
click at [326, 491] on button "HAN - CSIN" at bounding box center [315, 473] width 146 height 45
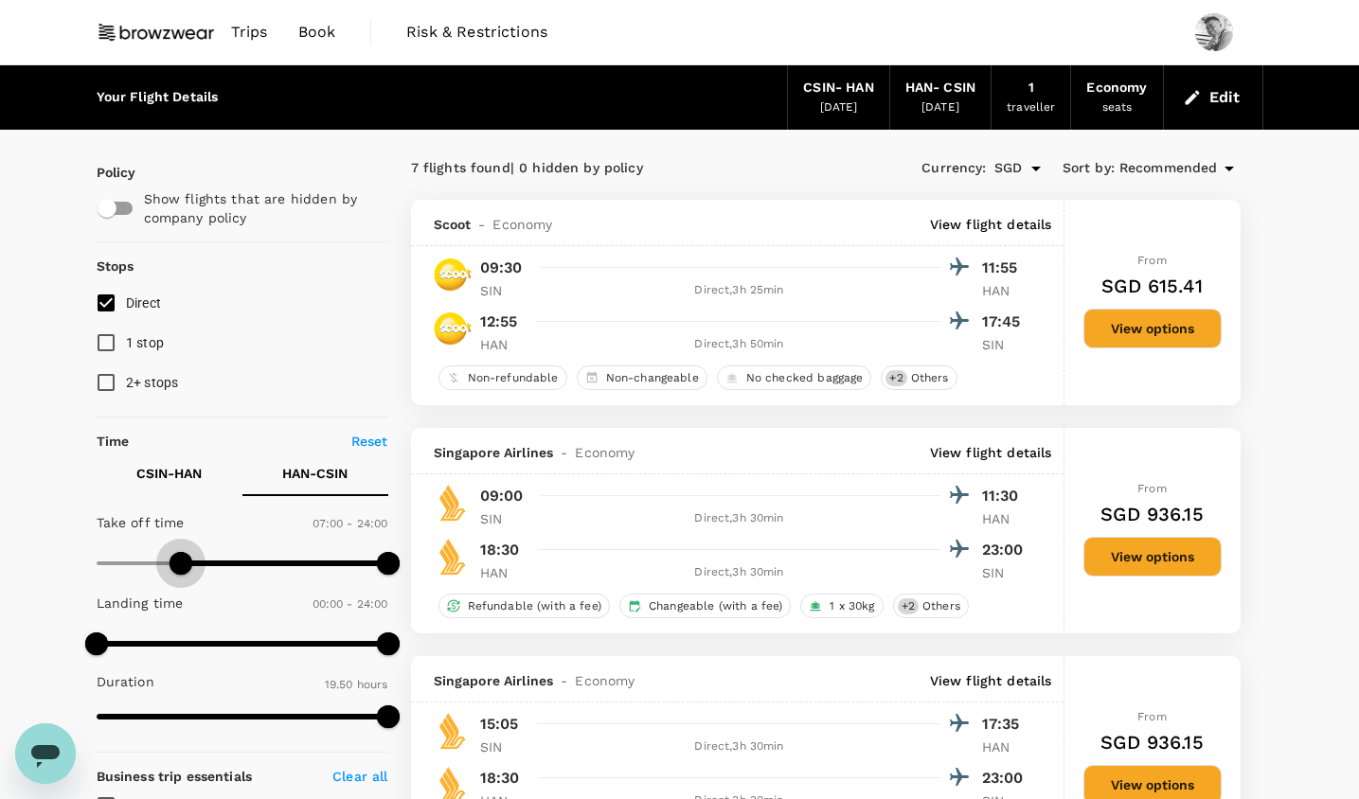
type input "0"
drag, startPoint x: 193, startPoint y: 561, endPoint x: 54, endPoint y: 560, distance: 139.2
click at [187, 478] on p "CSIN - HAN" at bounding box center [168, 473] width 65 height 19
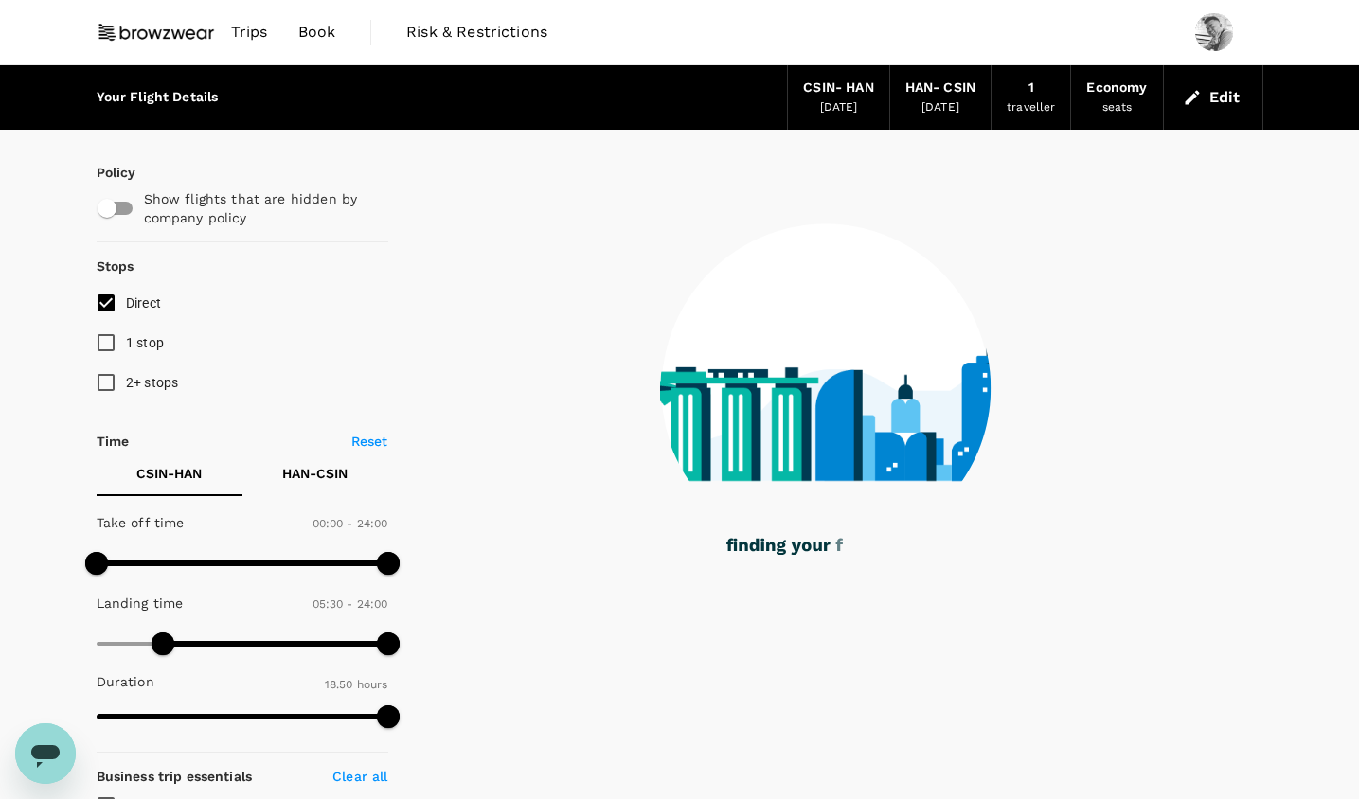
click at [298, 475] on p "HAN - CSIN" at bounding box center [314, 473] width 65 height 19
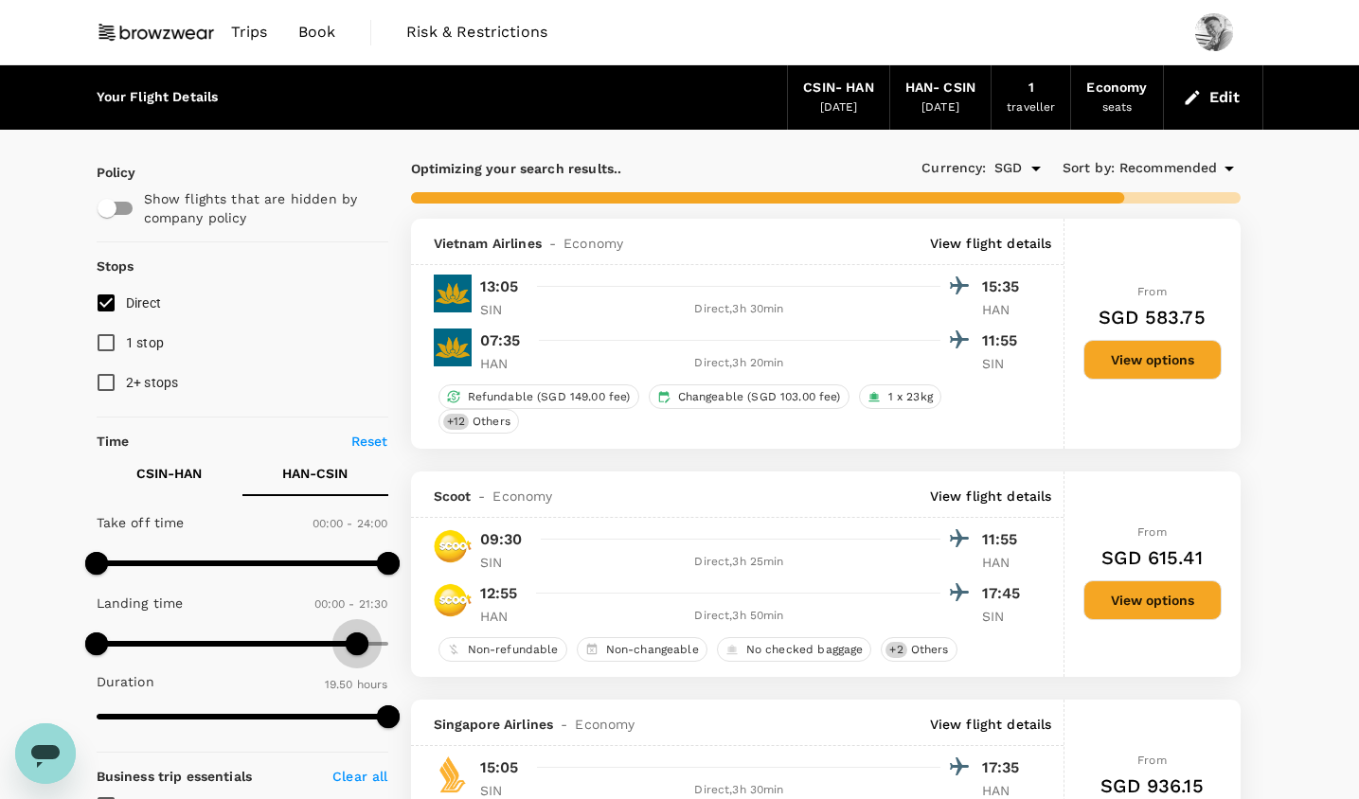
type input "1320"
drag, startPoint x: 380, startPoint y: 636, endPoint x: 366, endPoint y: 636, distance: 14.2
click at [366, 636] on span at bounding box center [363, 644] width 23 height 23
click at [190, 474] on p "CSIN - HAN" at bounding box center [168, 473] width 65 height 19
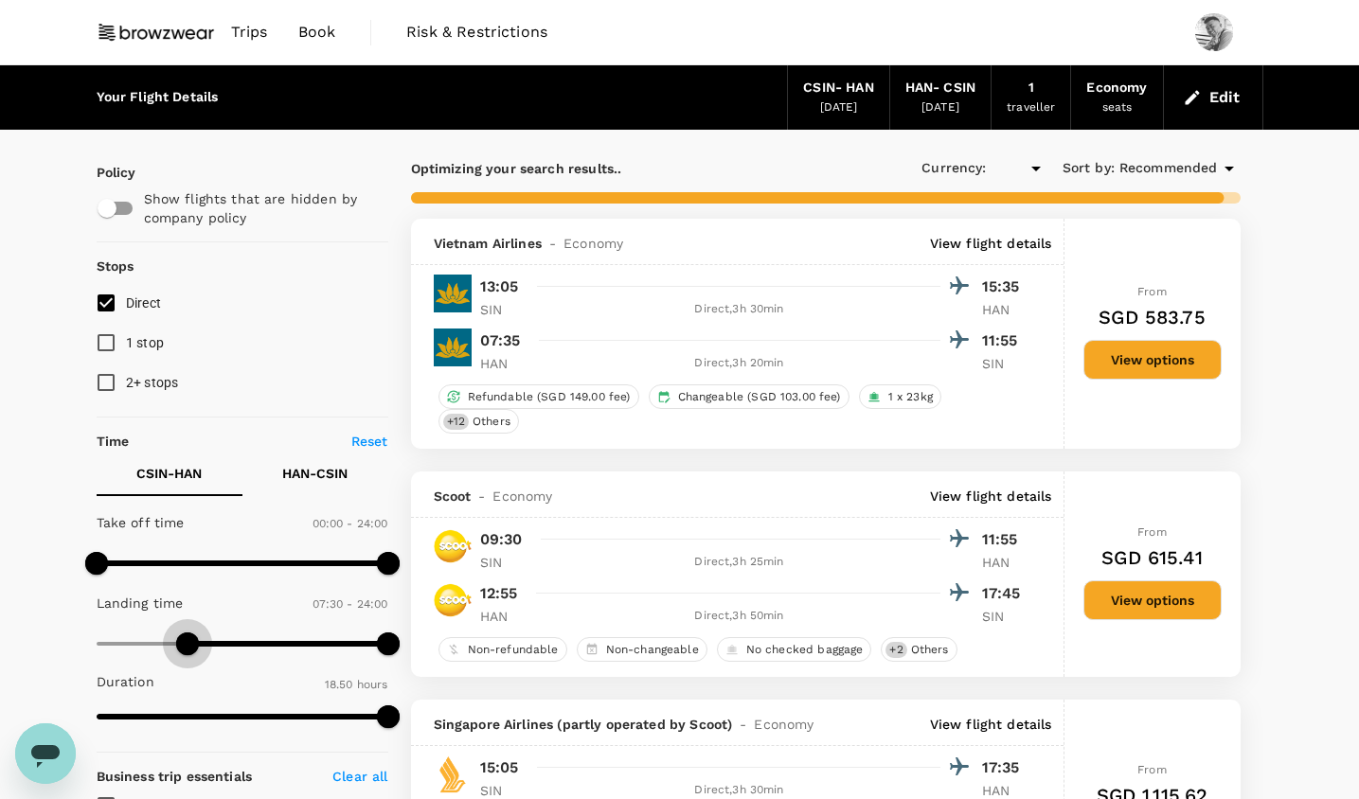
type input "480"
type input "SGD"
type input "480"
drag, startPoint x: 168, startPoint y: 637, endPoint x: 191, endPoint y: 640, distance: 23.8
click at [191, 640] on span at bounding box center [193, 644] width 23 height 23
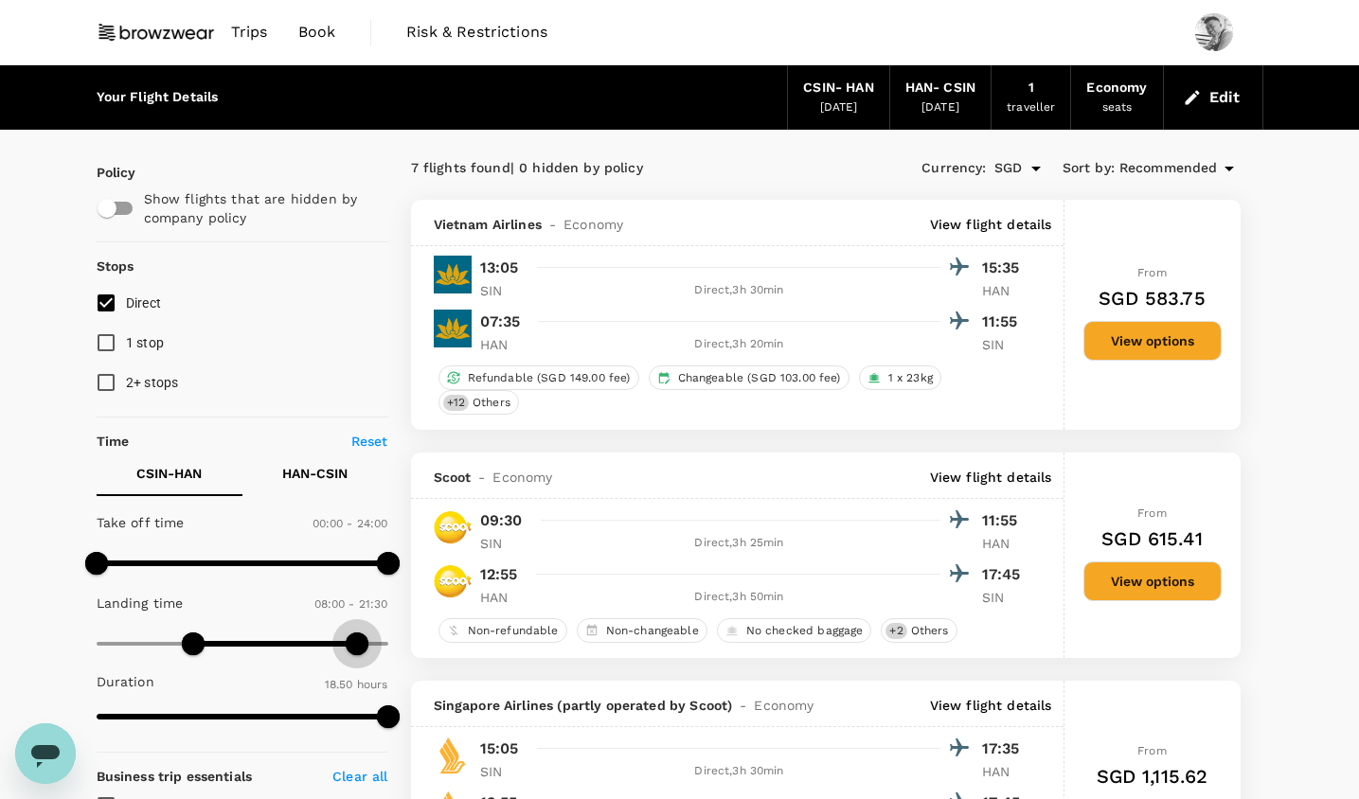
type input "1260"
drag, startPoint x: 384, startPoint y: 643, endPoint x: 354, endPoint y: 640, distance: 29.5
click at [354, 640] on span at bounding box center [351, 644] width 23 height 23
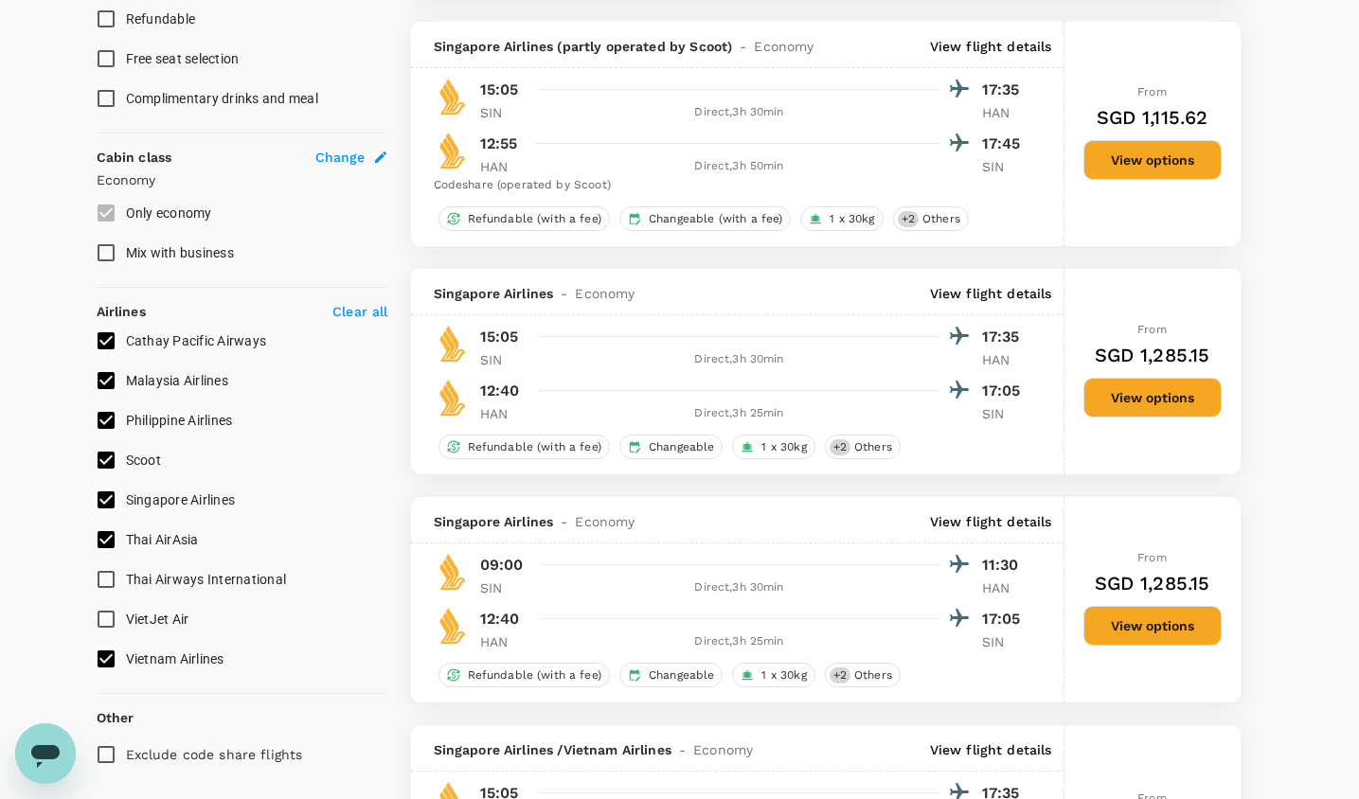
scroll to position [956, 0]
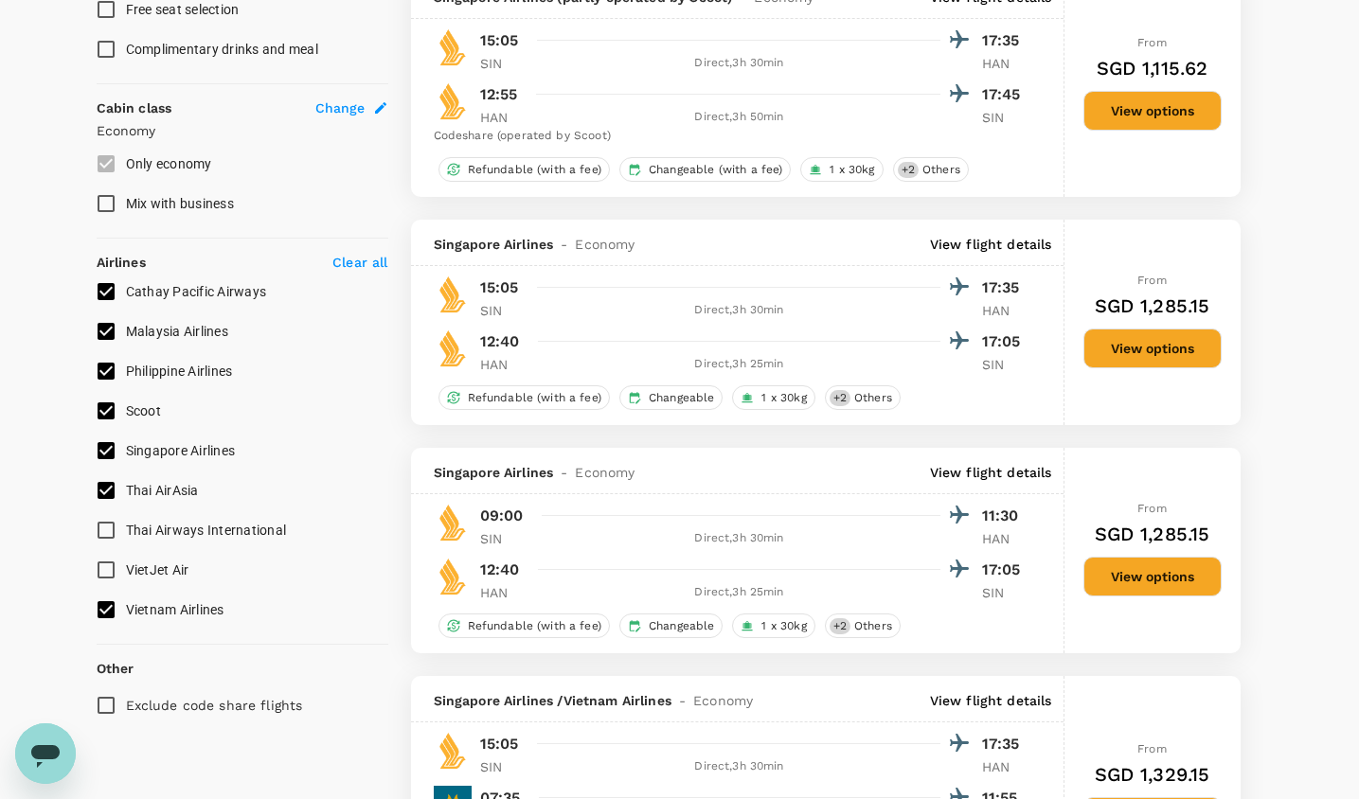
click at [113, 568] on input "VietJet Air" at bounding box center [106, 570] width 40 height 40
checkbox input "true"
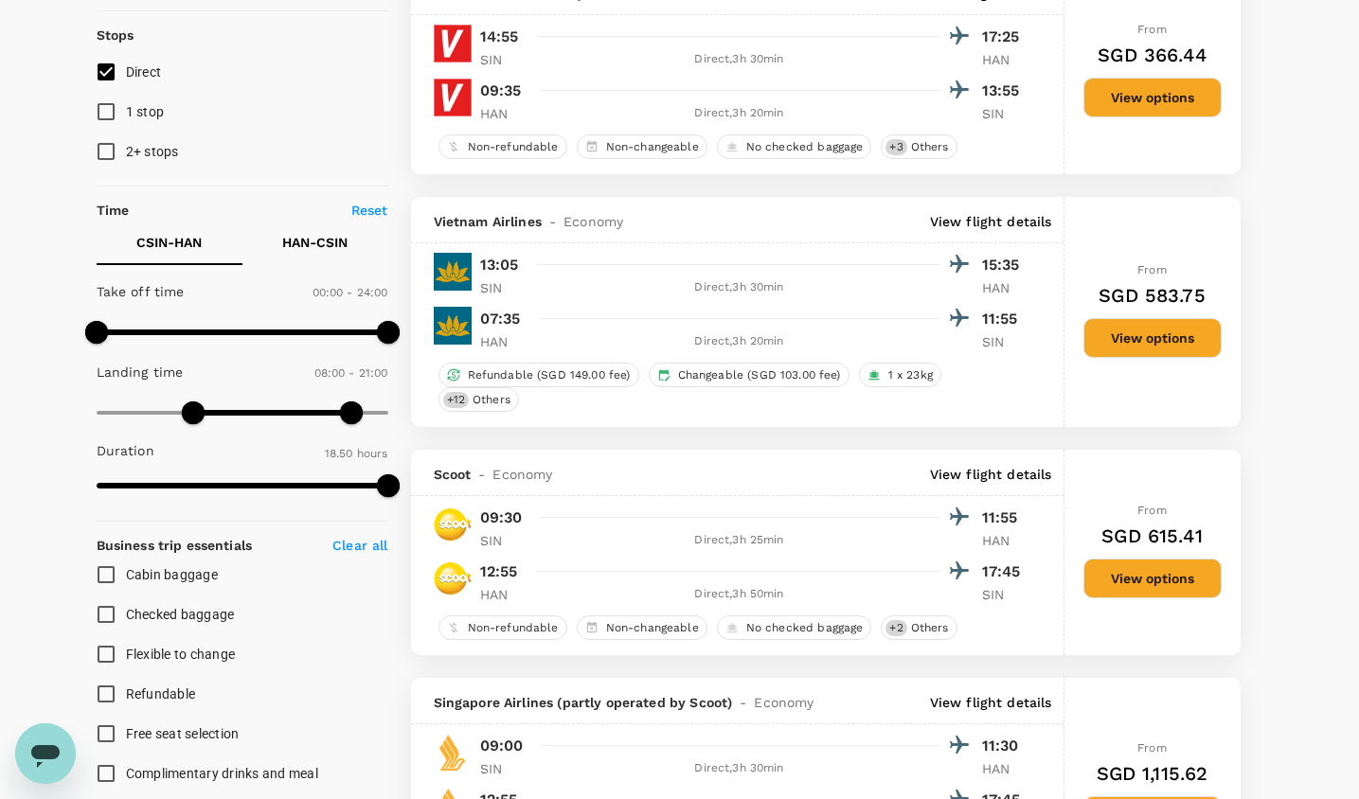
scroll to position [281, 0]
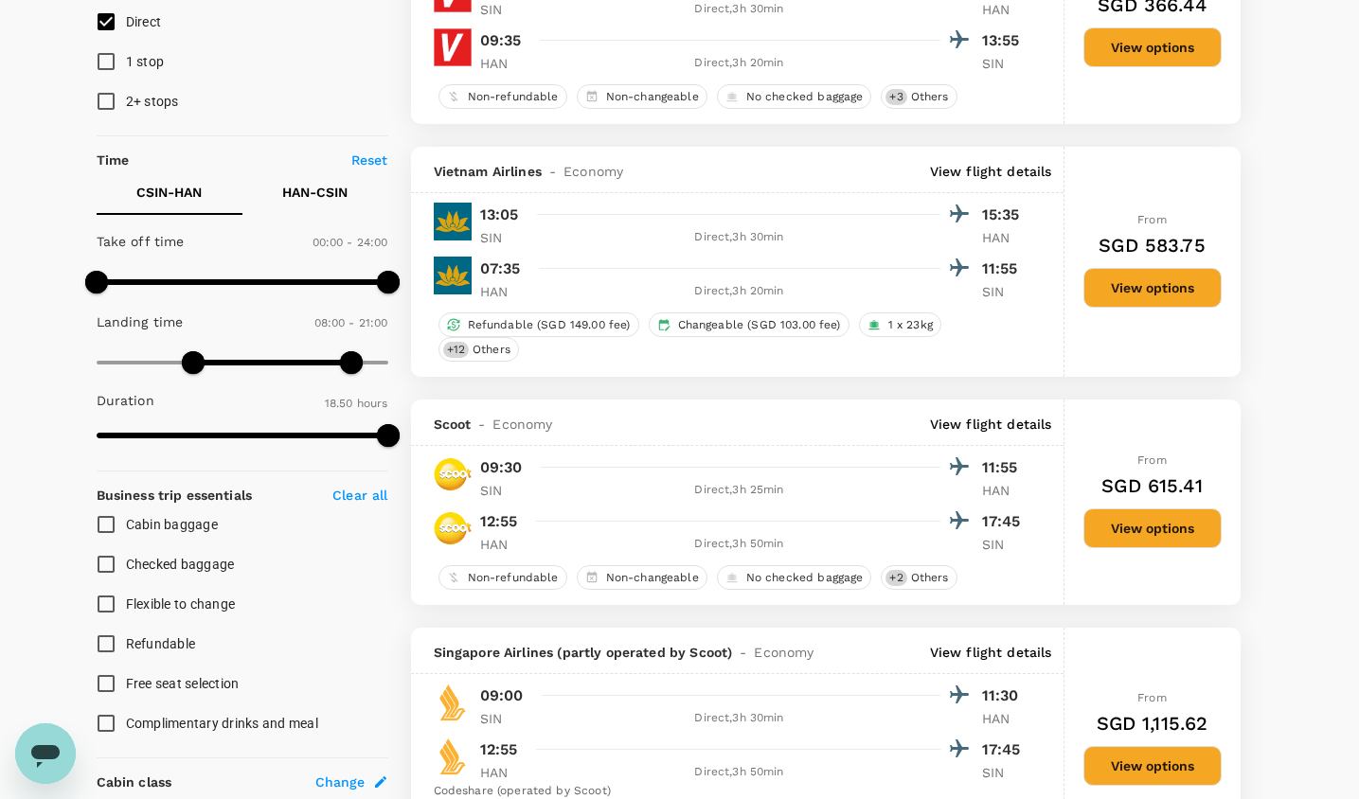
click at [1167, 522] on button "View options" at bounding box center [1153, 529] width 138 height 40
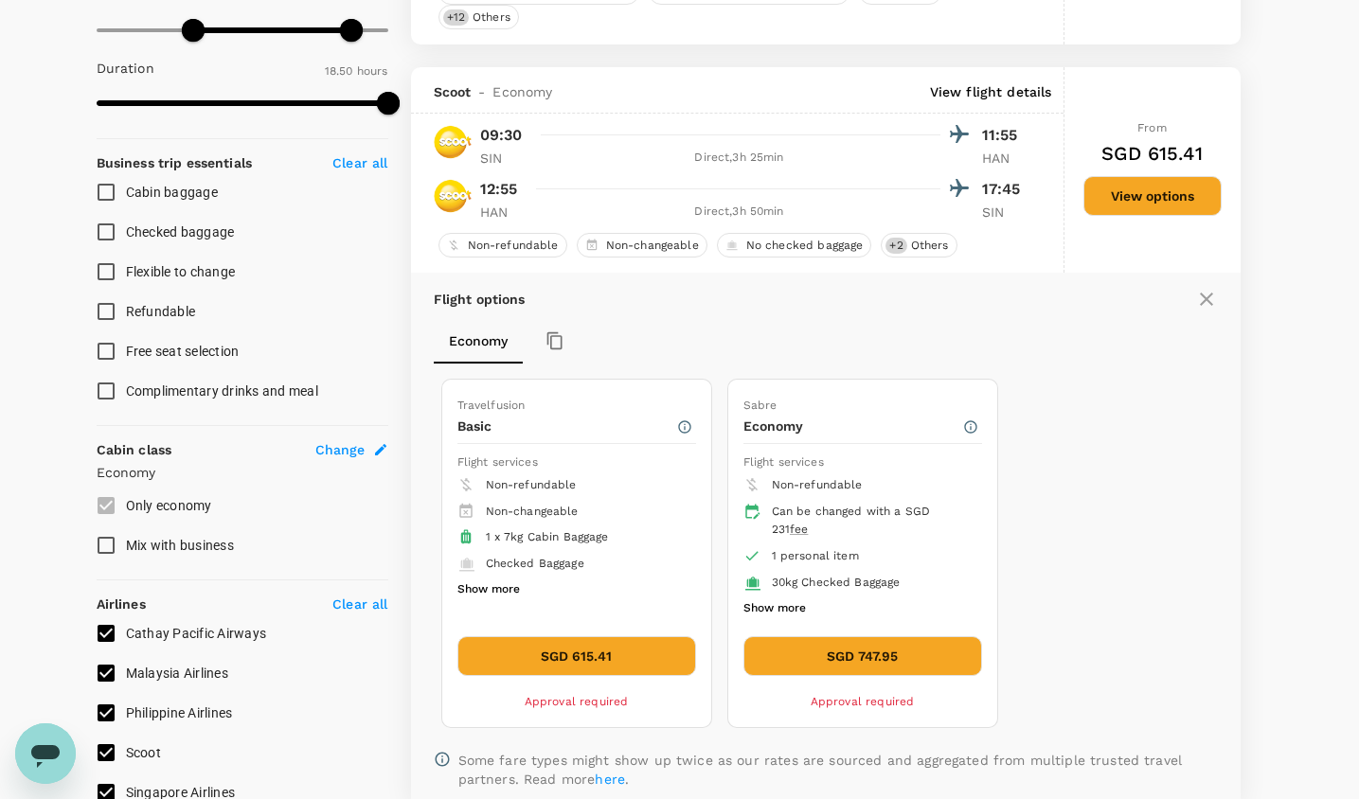
scroll to position [664, 0]
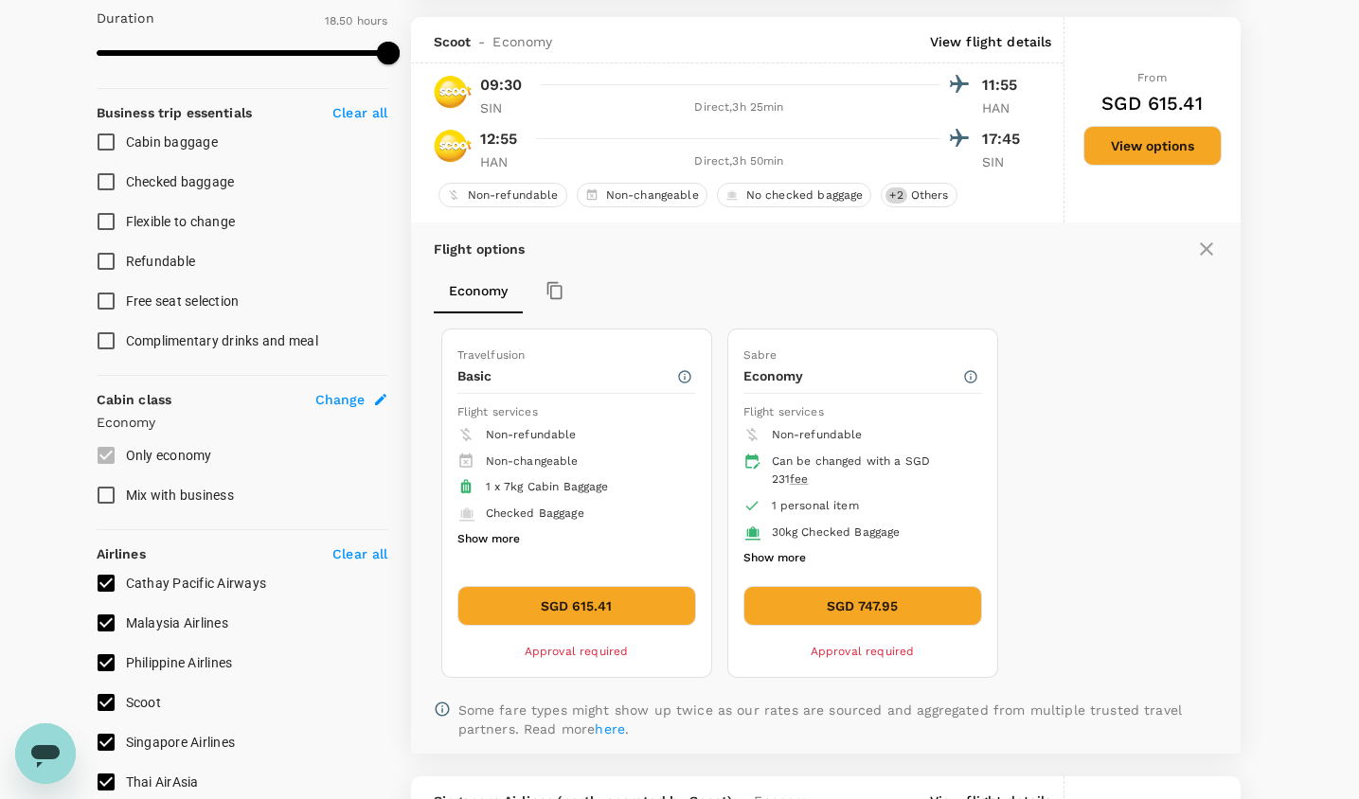
click at [570, 601] on button "SGD 615.41" at bounding box center [576, 606] width 239 height 40
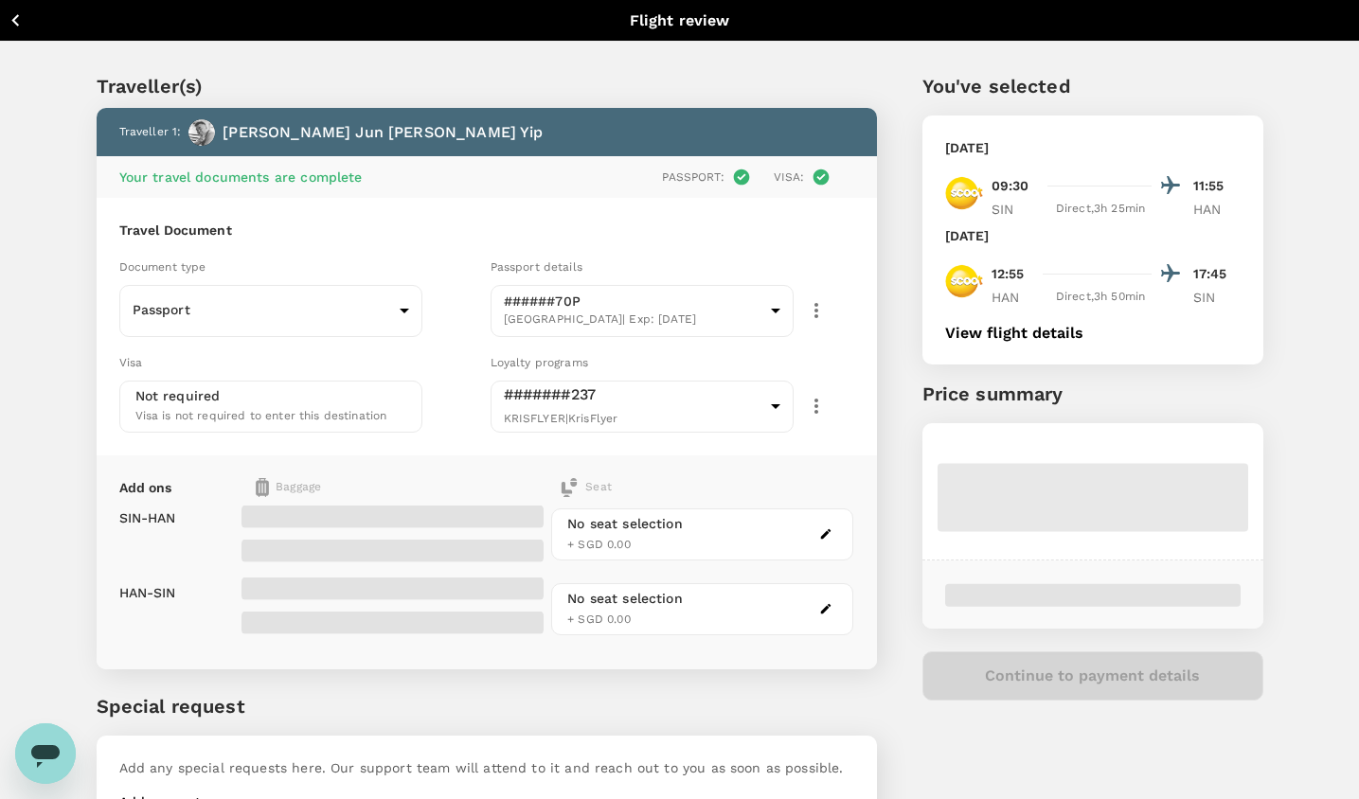
click at [823, 537] on icon "button" at bounding box center [825, 534] width 13 height 13
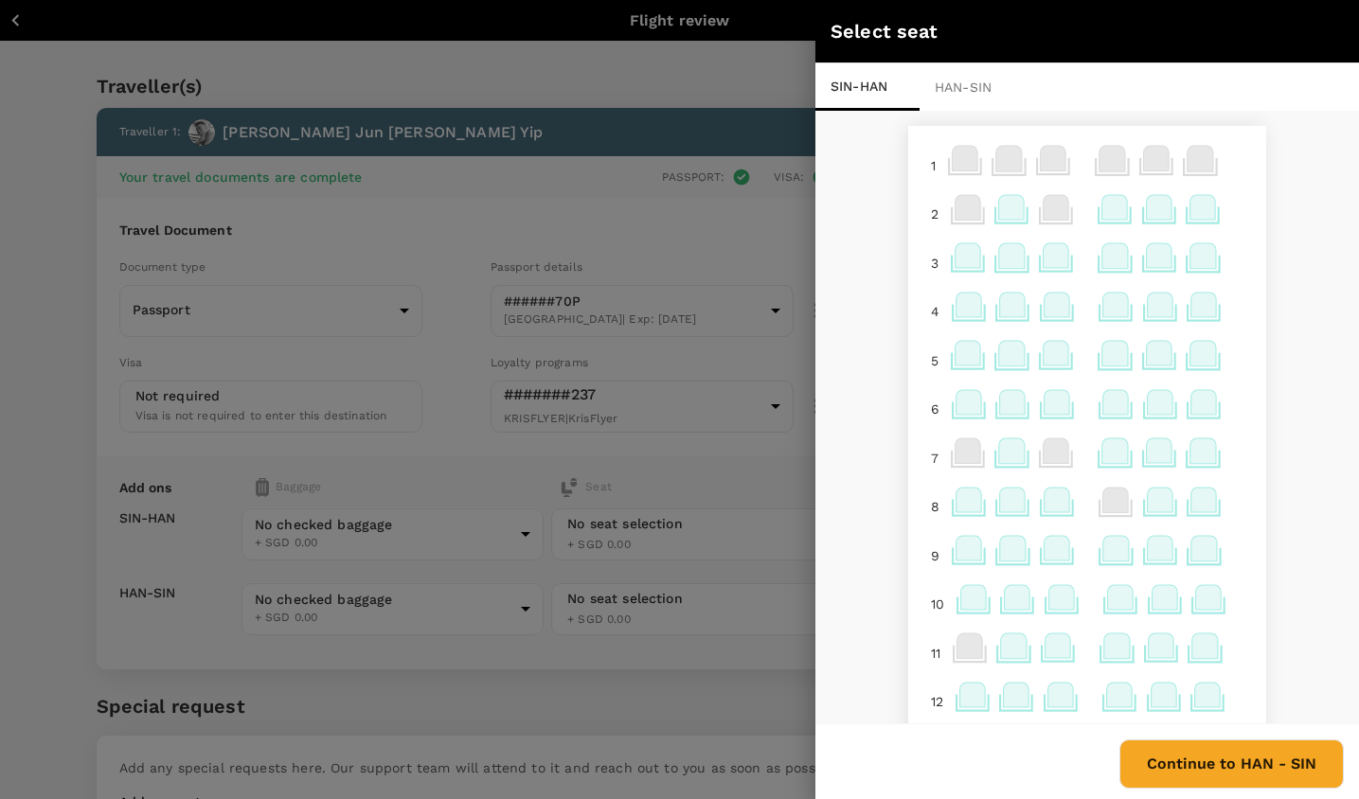
click at [560, 332] on div at bounding box center [679, 399] width 1359 height 799
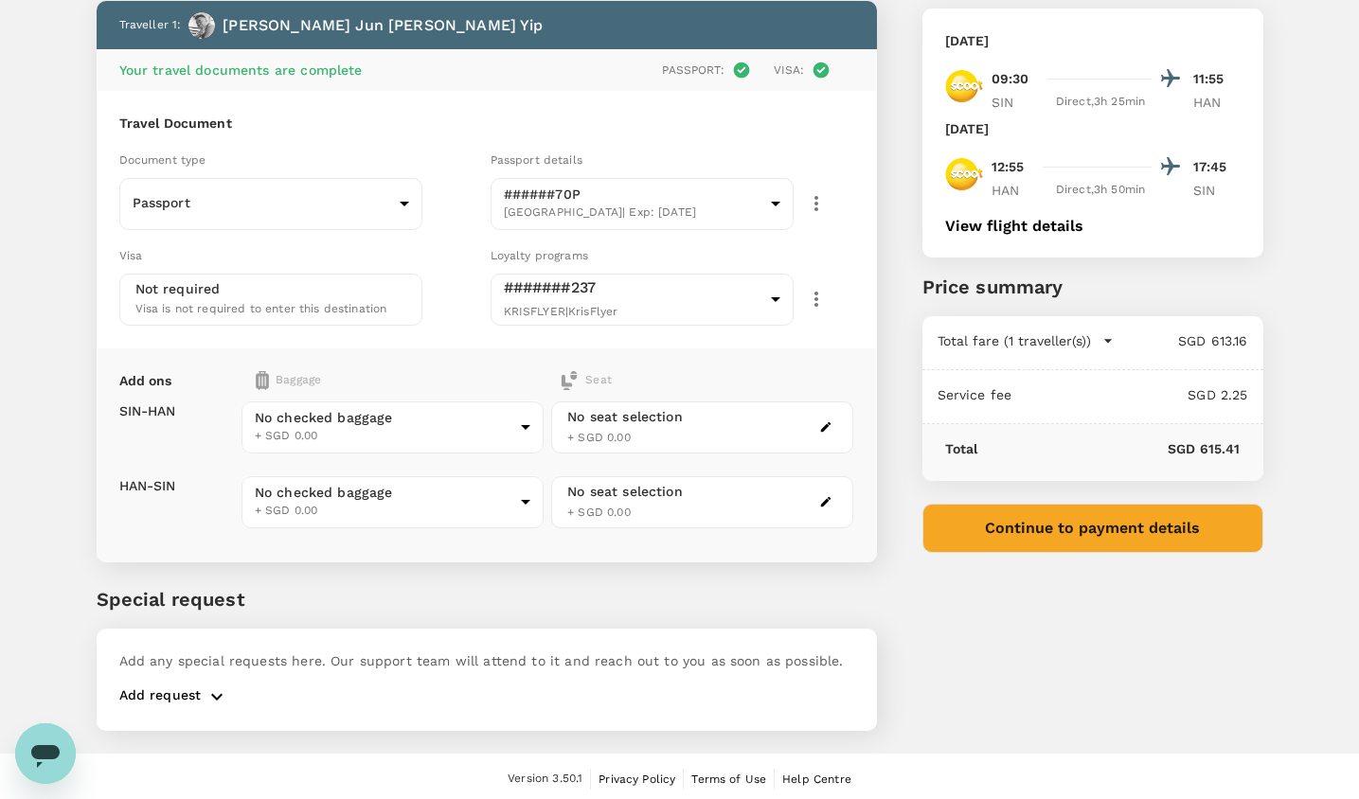
scroll to position [110, 0]
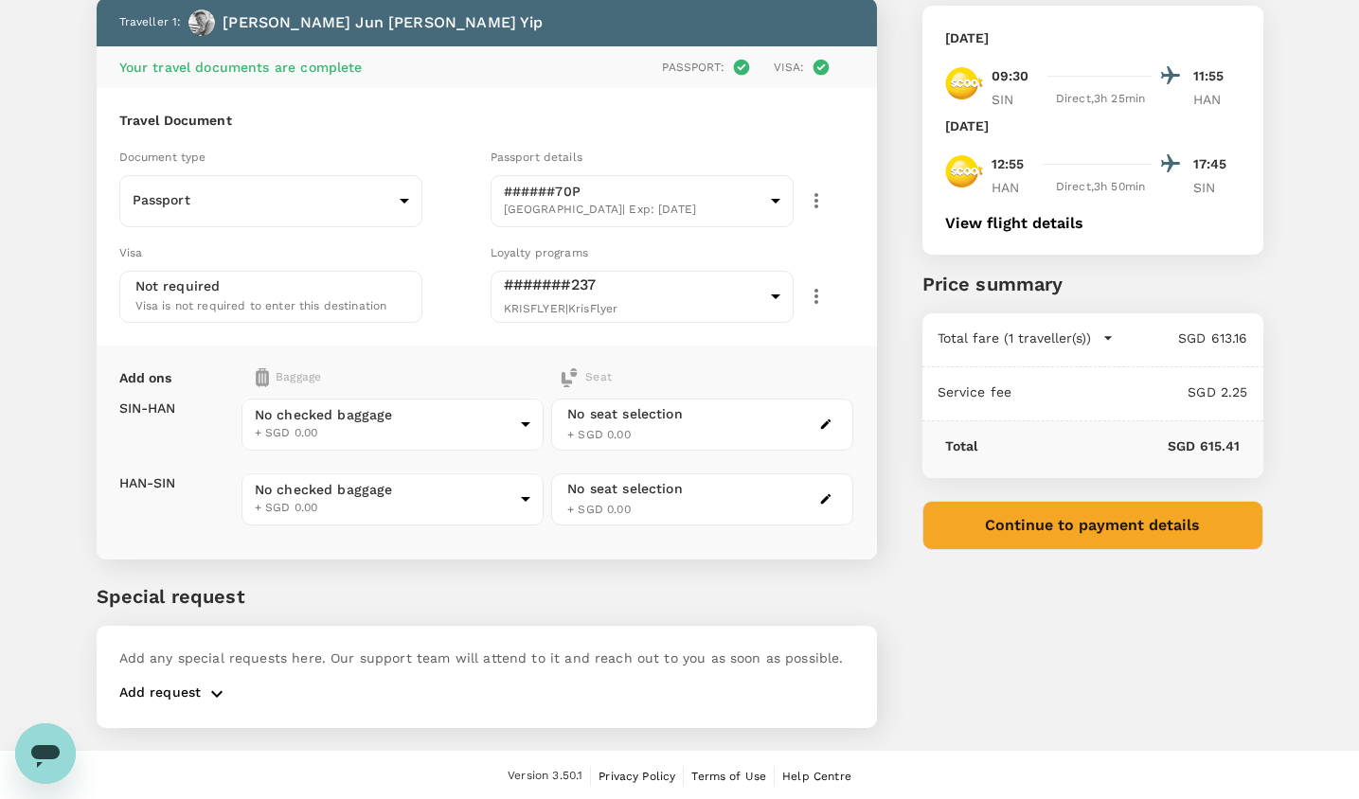
click at [698, 409] on div "No seat selection + SGD 0.00" at bounding box center [702, 425] width 302 height 52
click at [838, 432] on div "No seat selection + SGD 0.00" at bounding box center [702, 425] width 302 height 52
click at [834, 426] on button "button" at bounding box center [826, 424] width 23 height 23
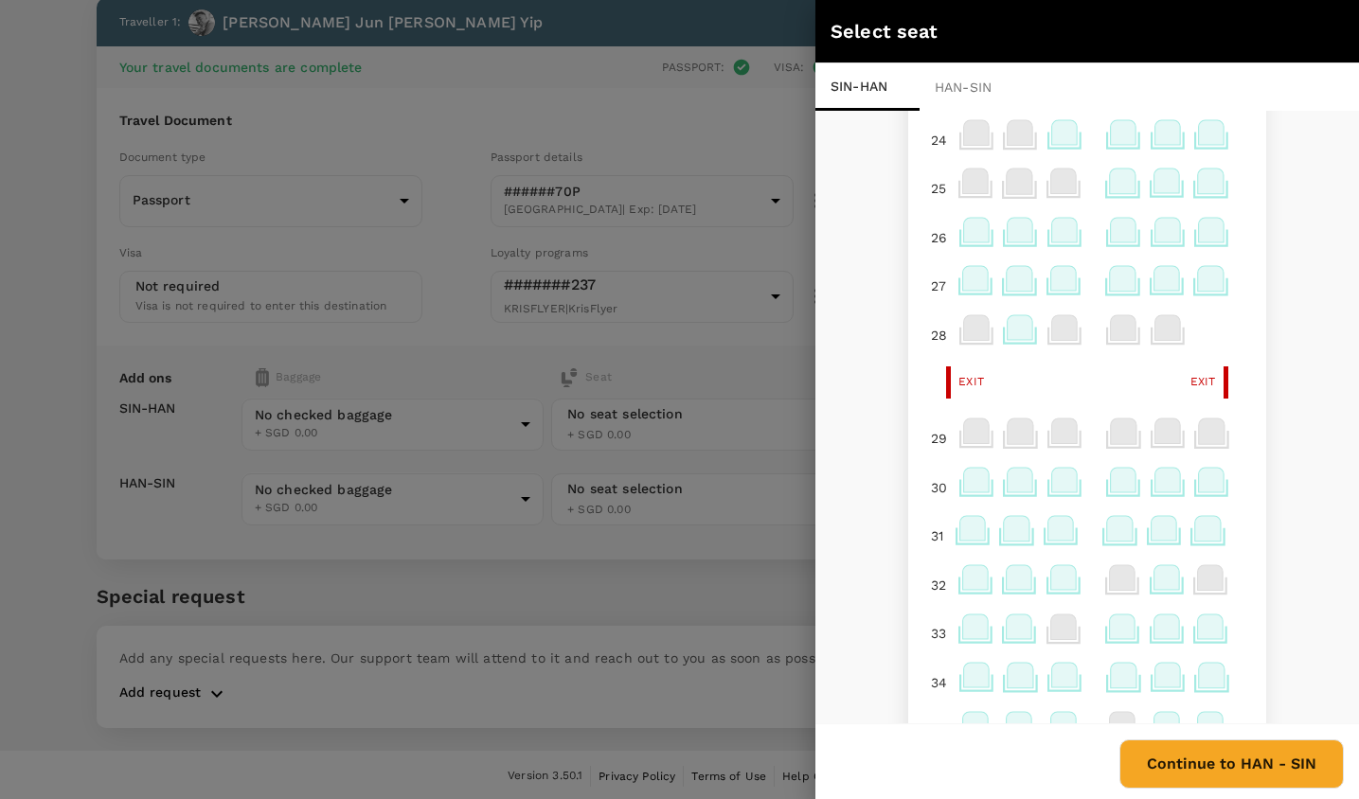
scroll to position [1525, 0]
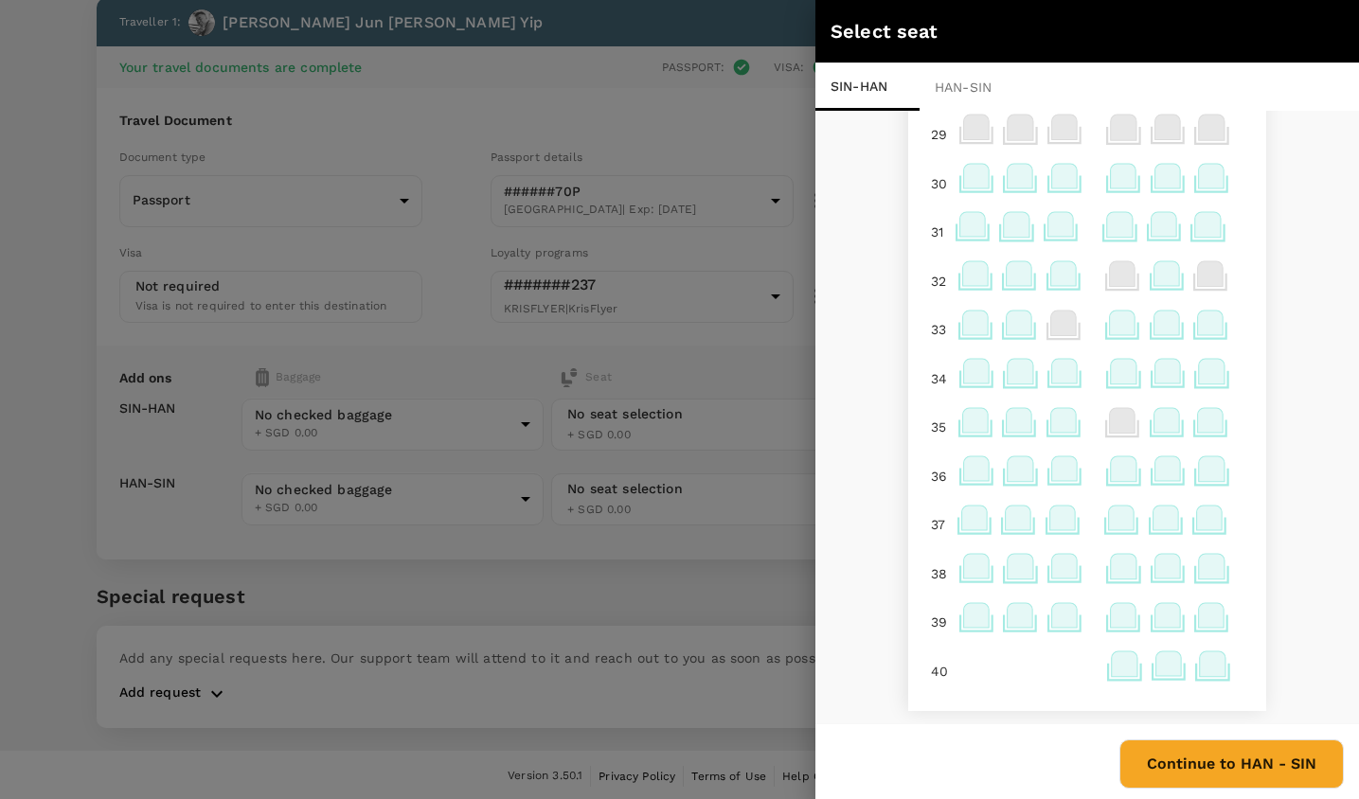
click at [1213, 573] on icon at bounding box center [1212, 566] width 26 height 25
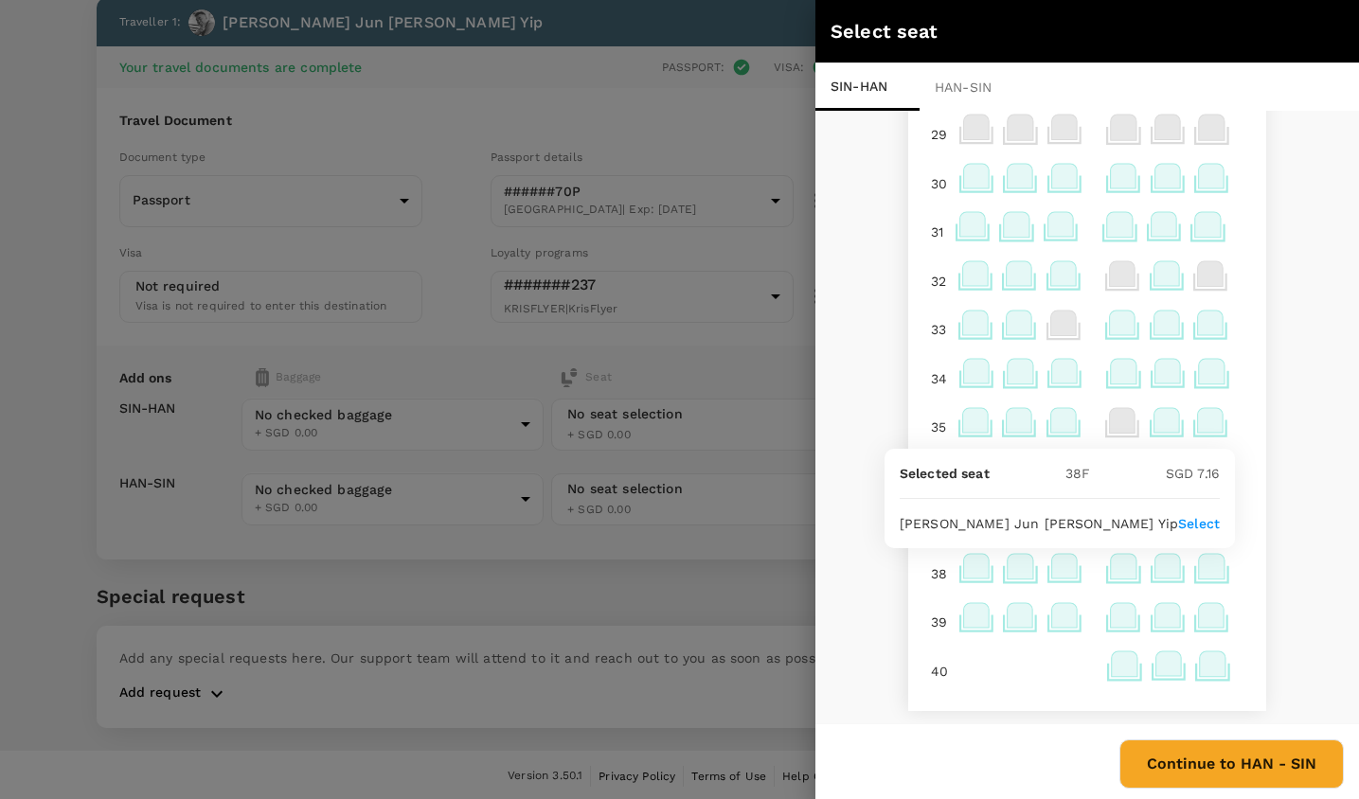
click at [1208, 566] on icon at bounding box center [1212, 566] width 26 height 25
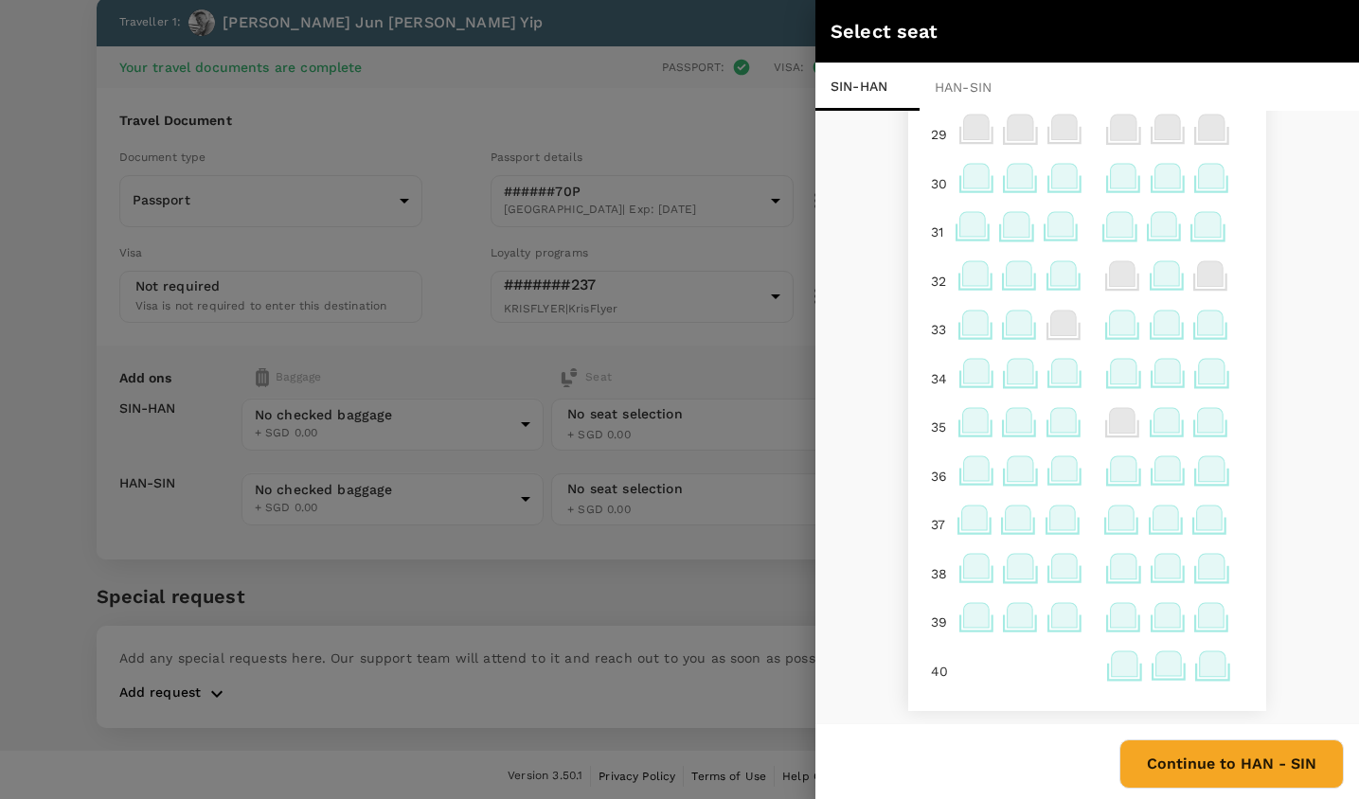
click at [1208, 566] on icon at bounding box center [1212, 566] width 26 height 25
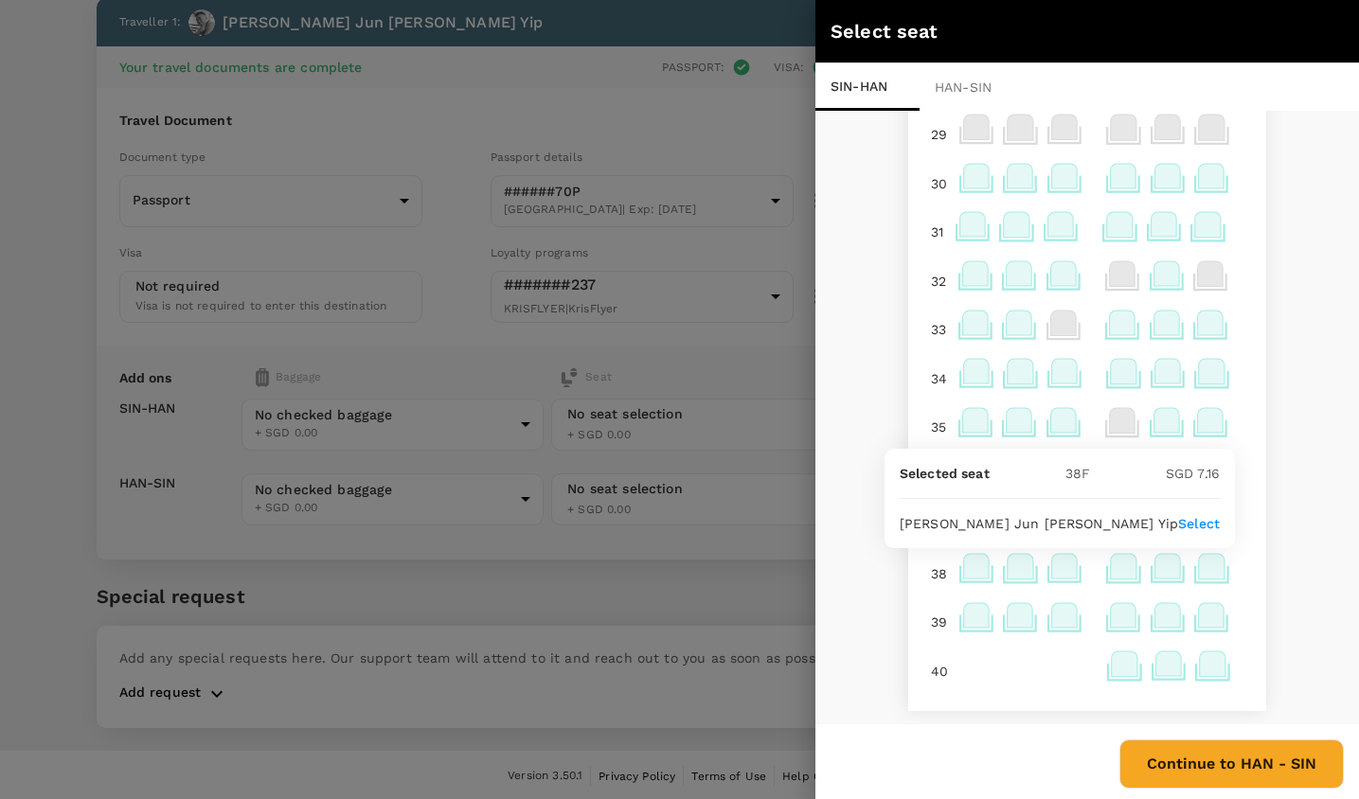
click at [1208, 566] on icon at bounding box center [1212, 566] width 26 height 25
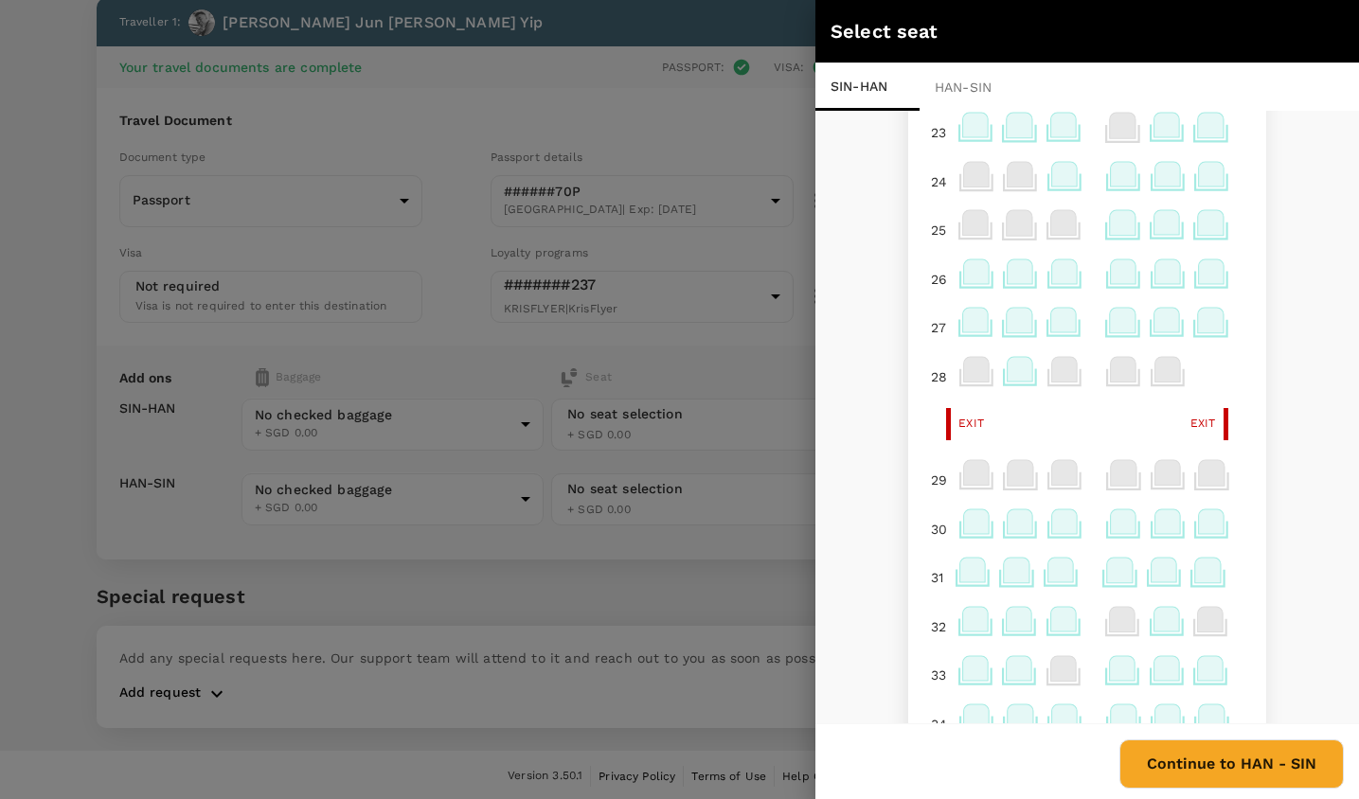
scroll to position [850, 0]
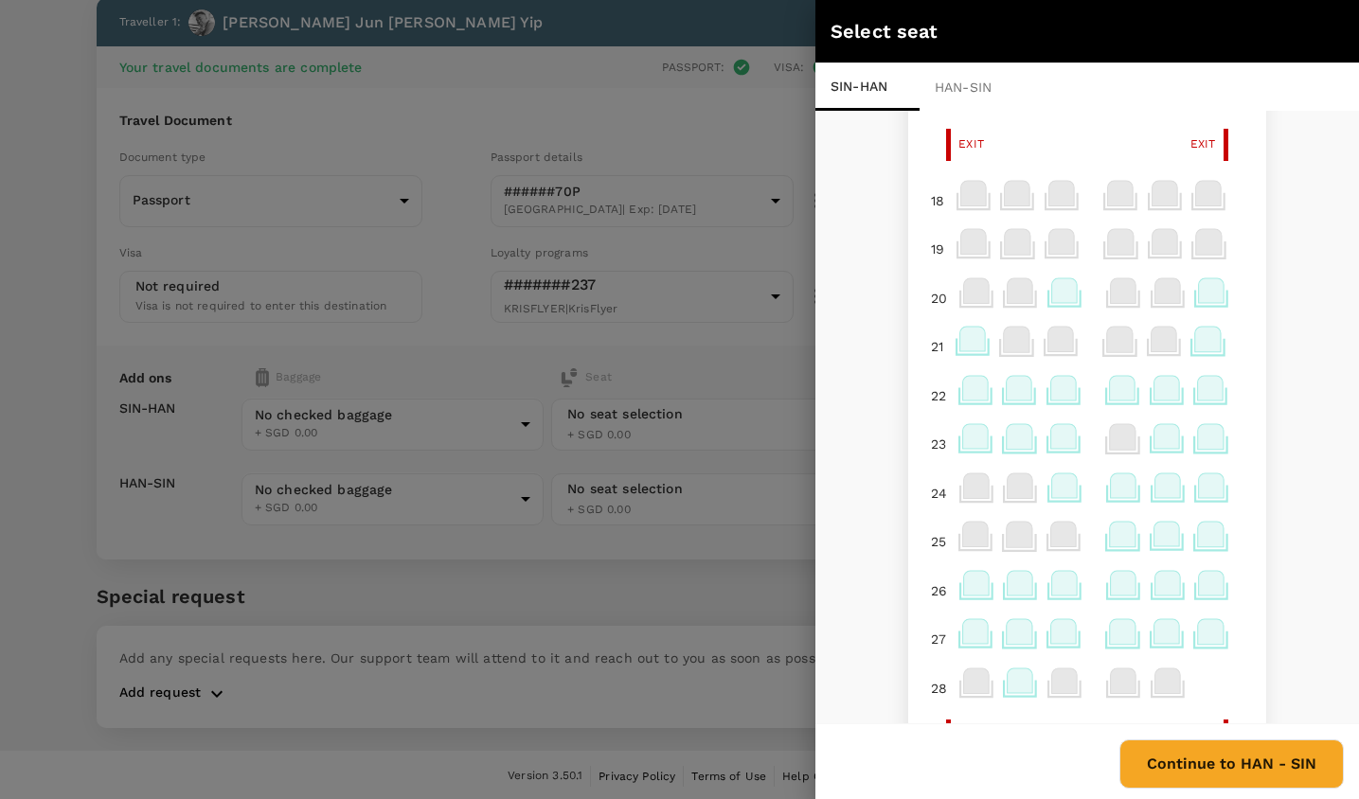
click at [1211, 421] on div at bounding box center [1212, 395] width 45 height 49
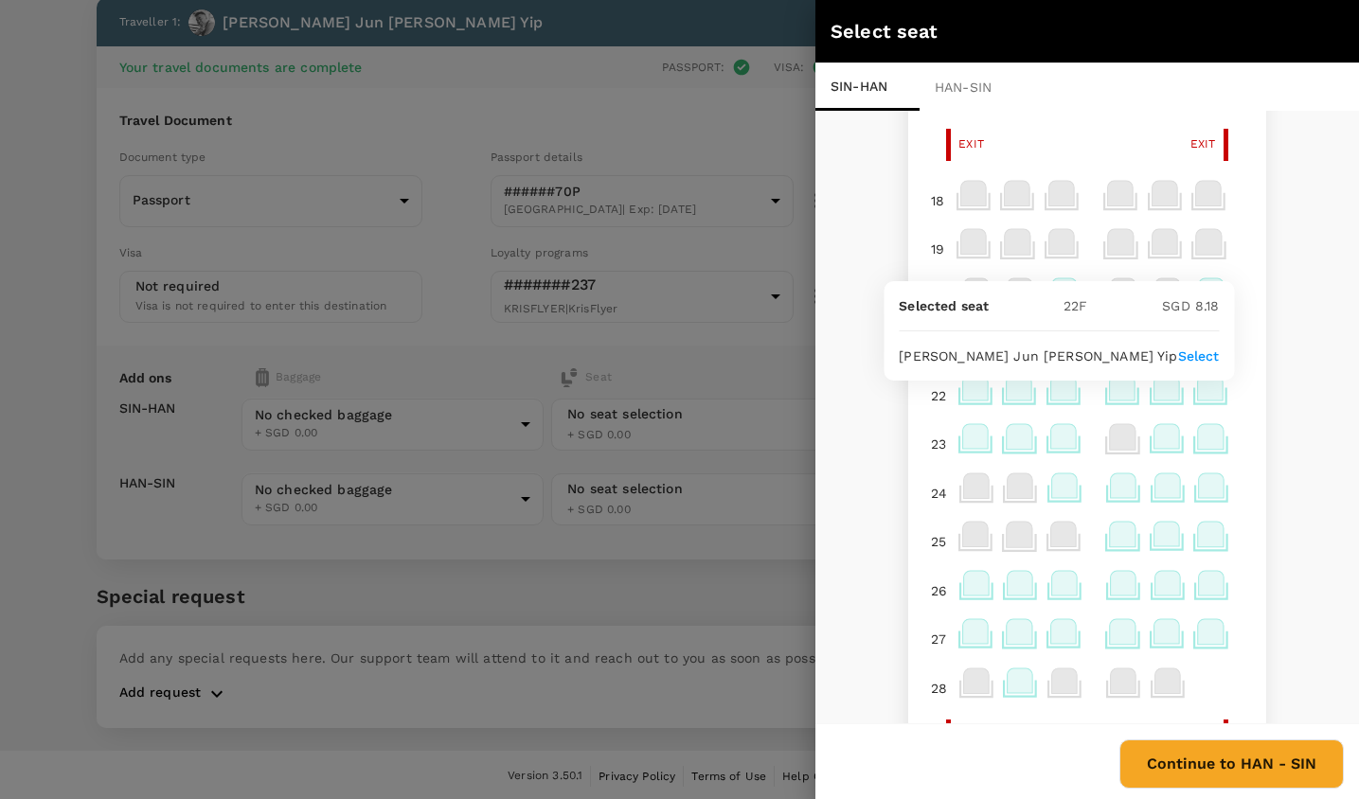
click at [1210, 437] on icon at bounding box center [1211, 436] width 26 height 25
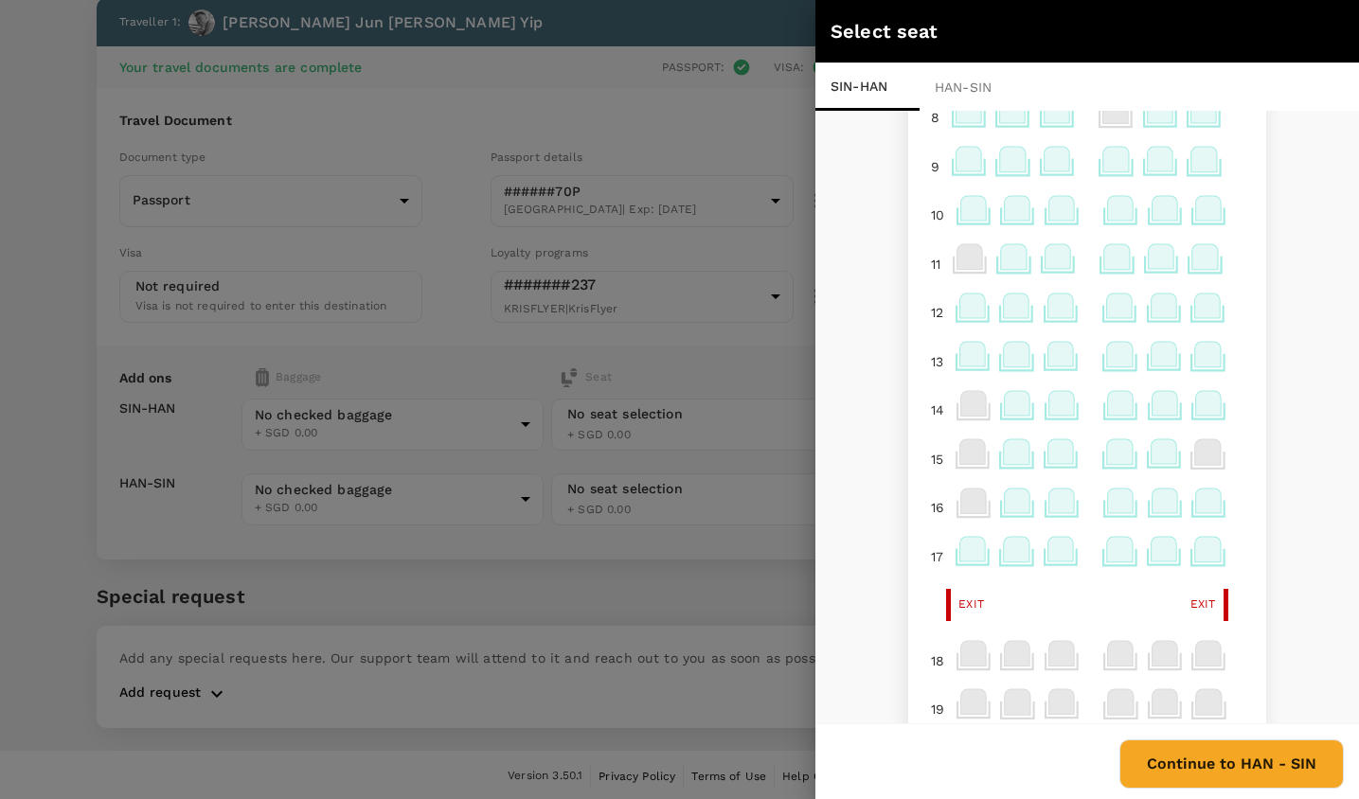
scroll to position [232, 0]
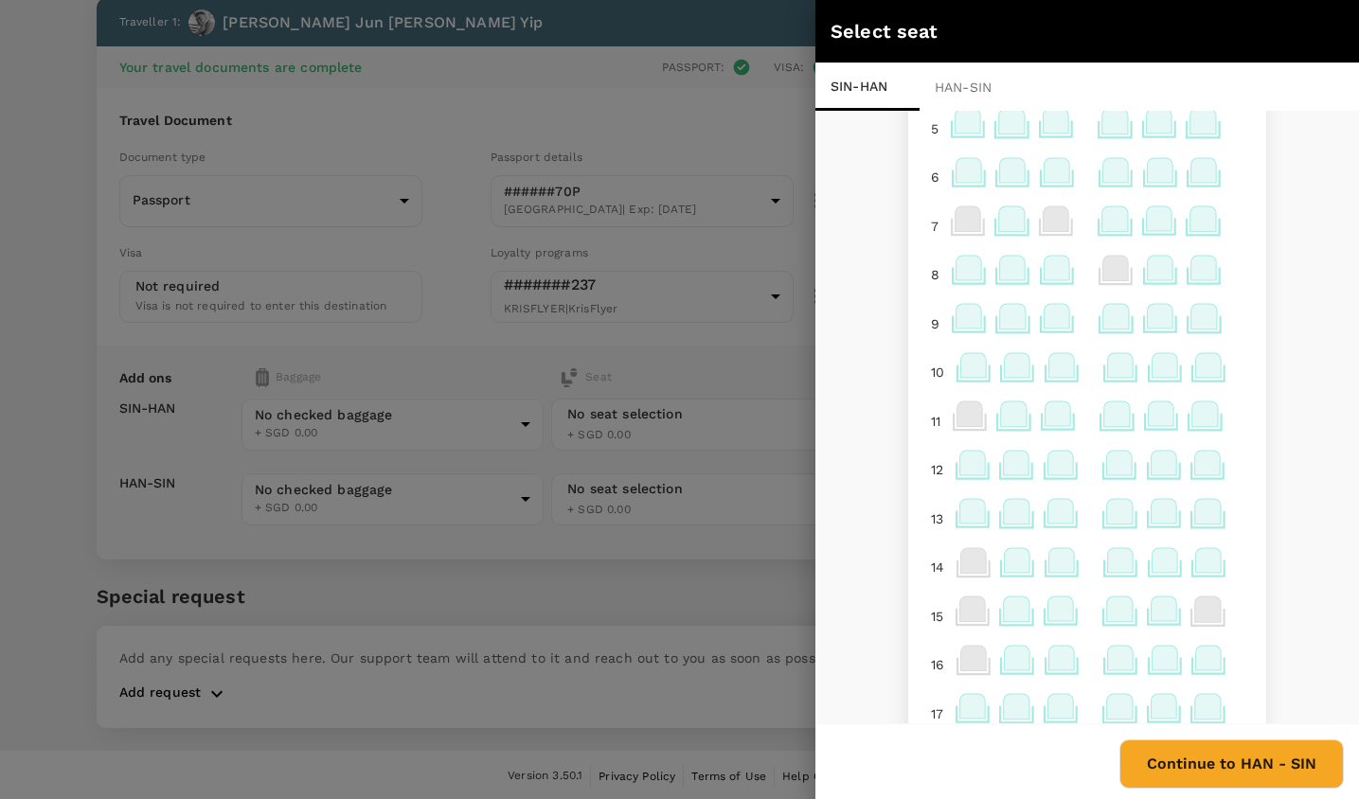
click at [1205, 280] on icon at bounding box center [1205, 268] width 26 height 25
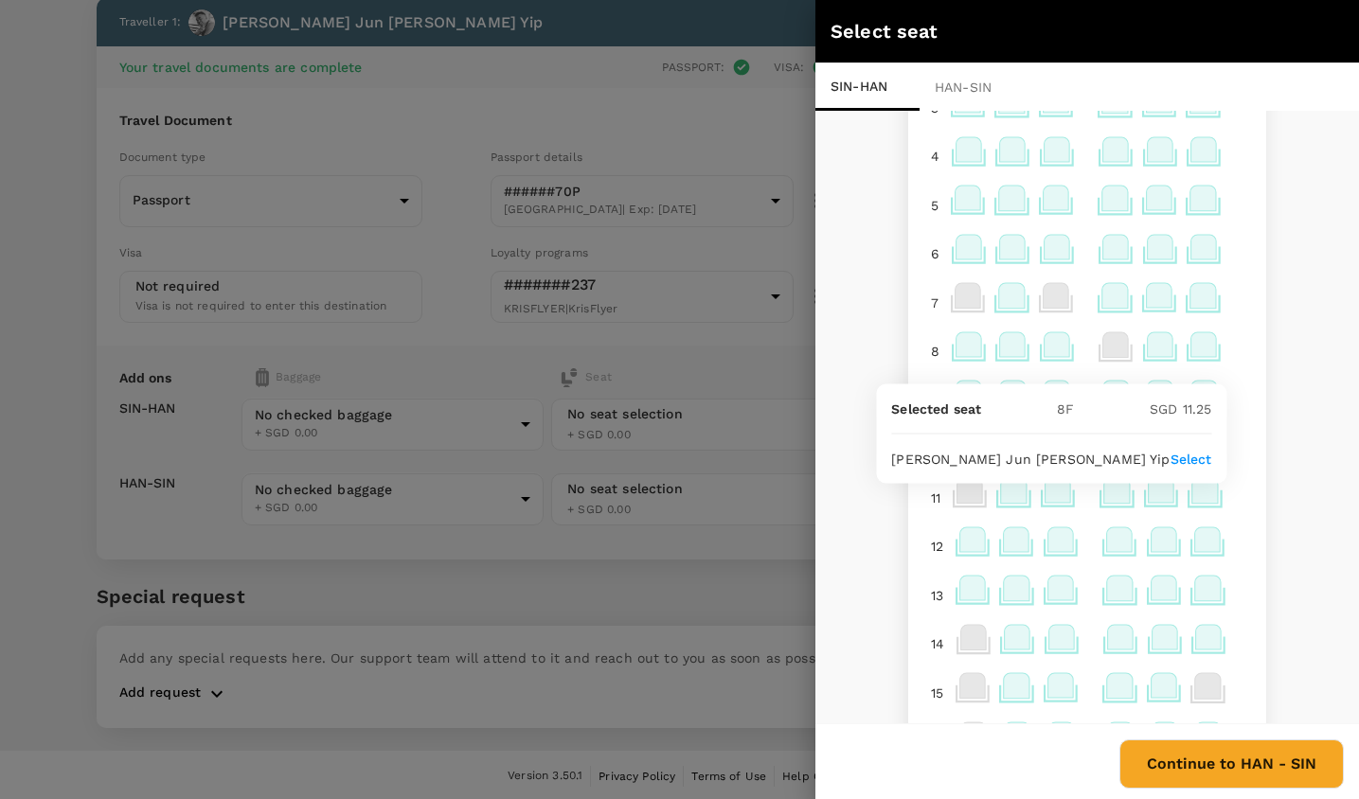
scroll to position [0, 0]
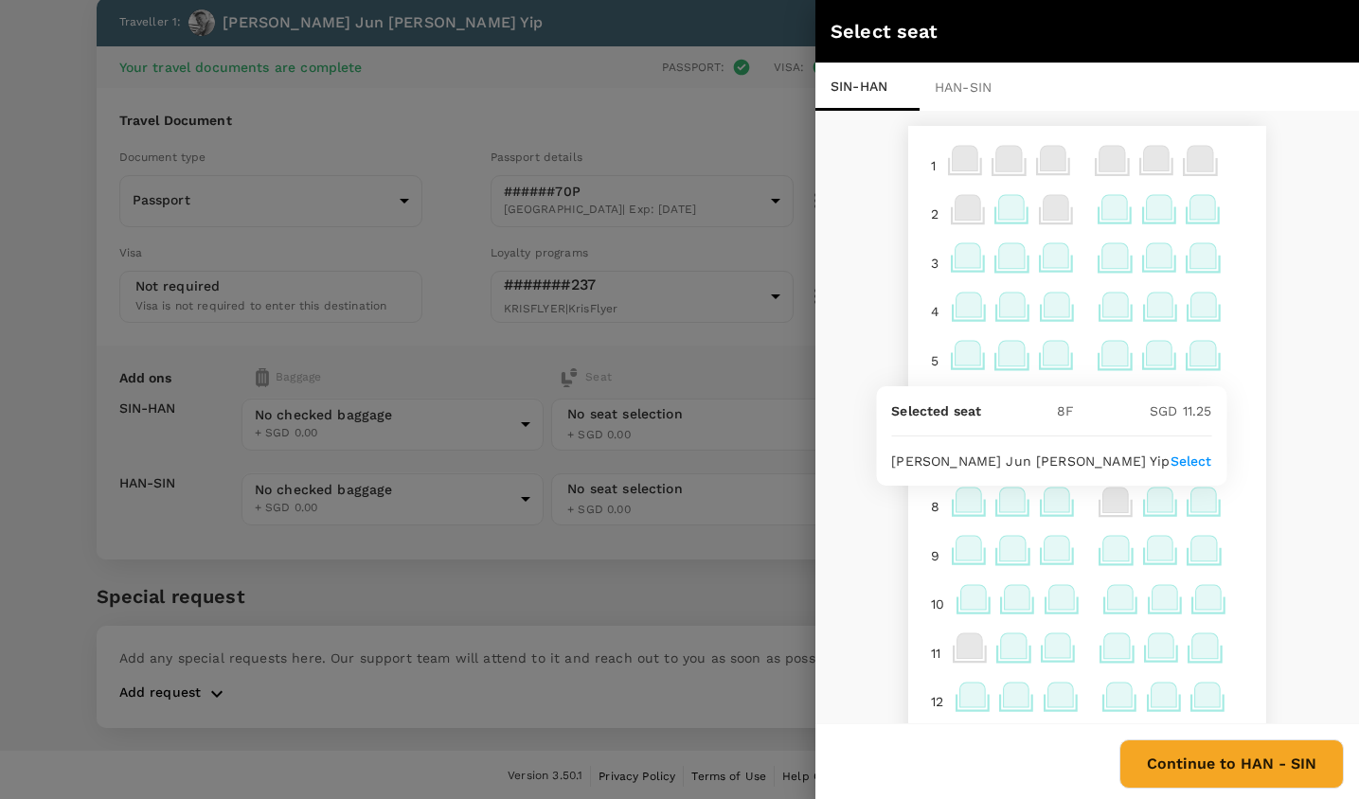
click at [1205, 204] on icon at bounding box center [1204, 207] width 26 height 25
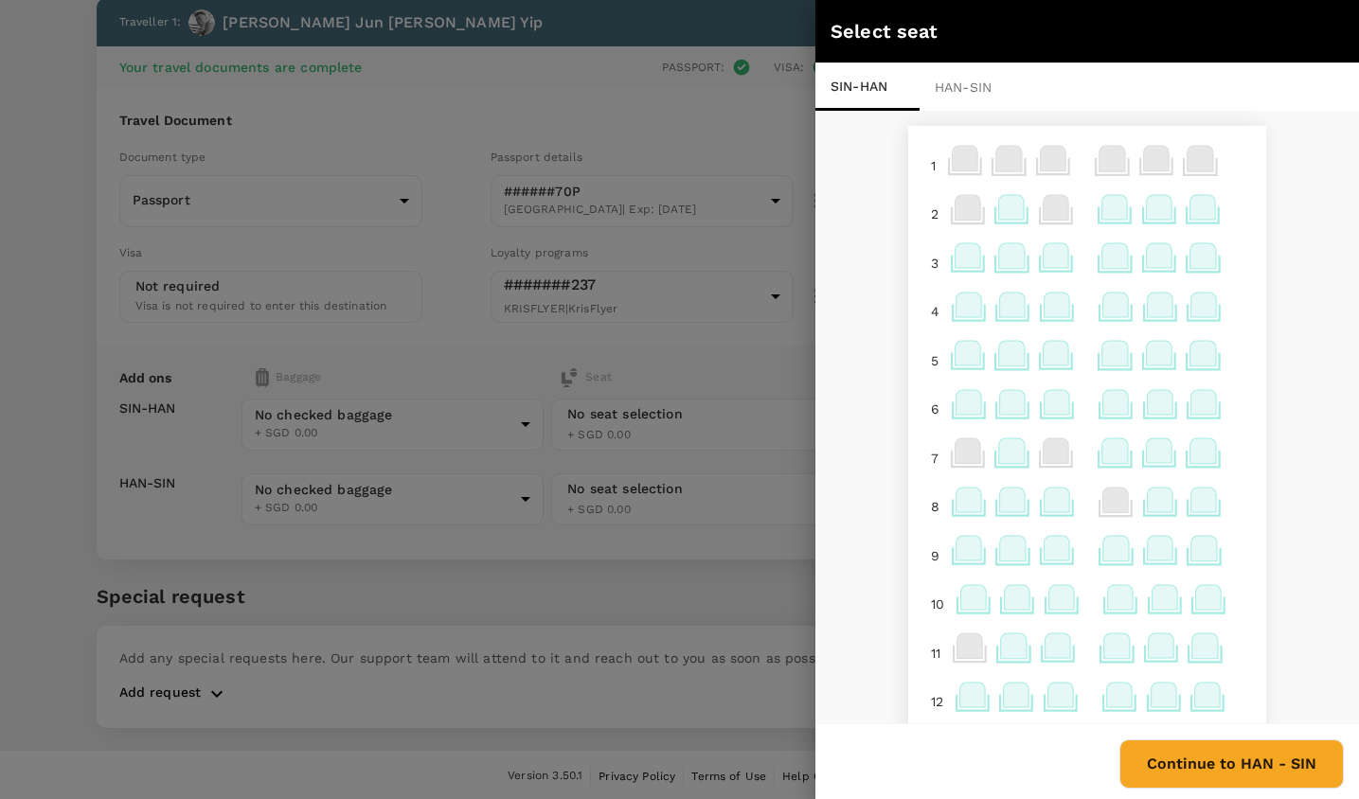
click at [1205, 204] on icon at bounding box center [1204, 207] width 26 height 25
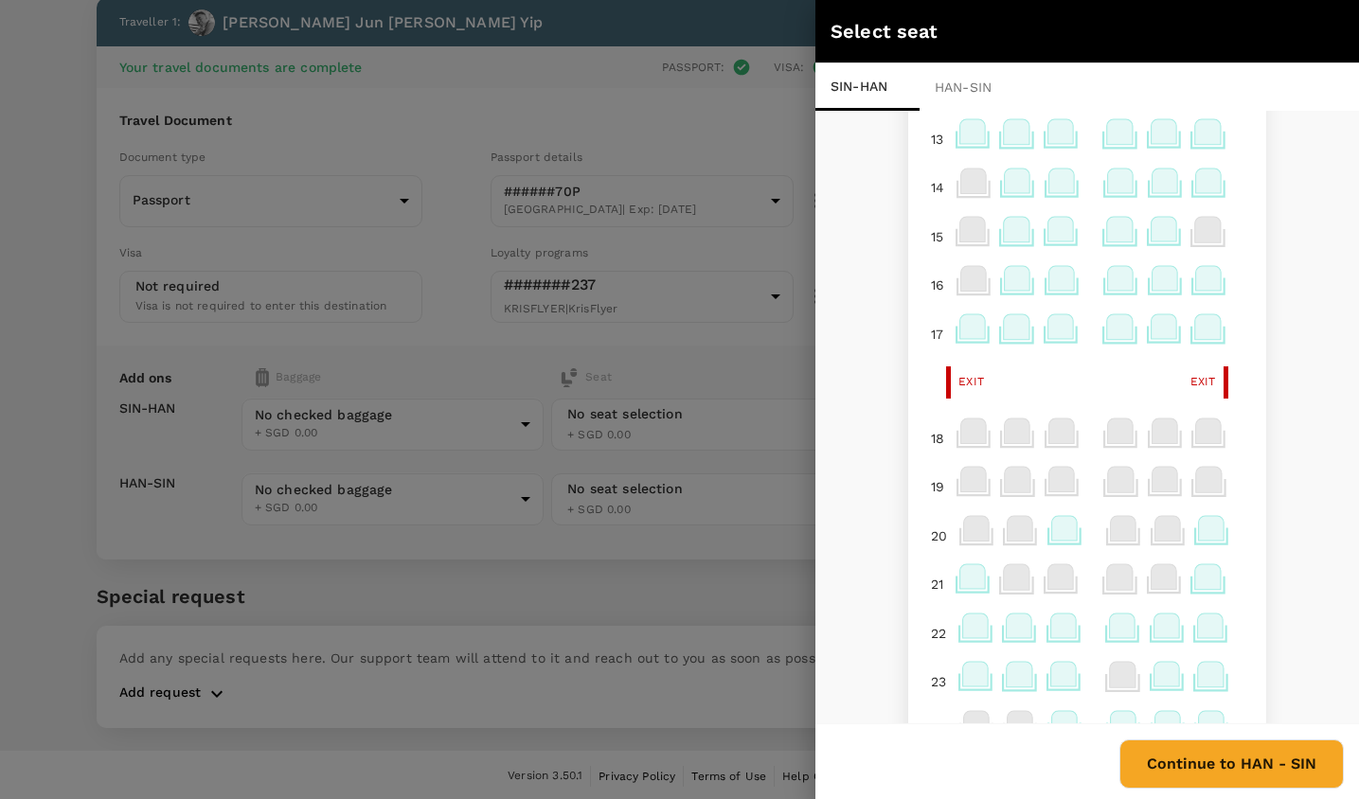
scroll to position [674, 0]
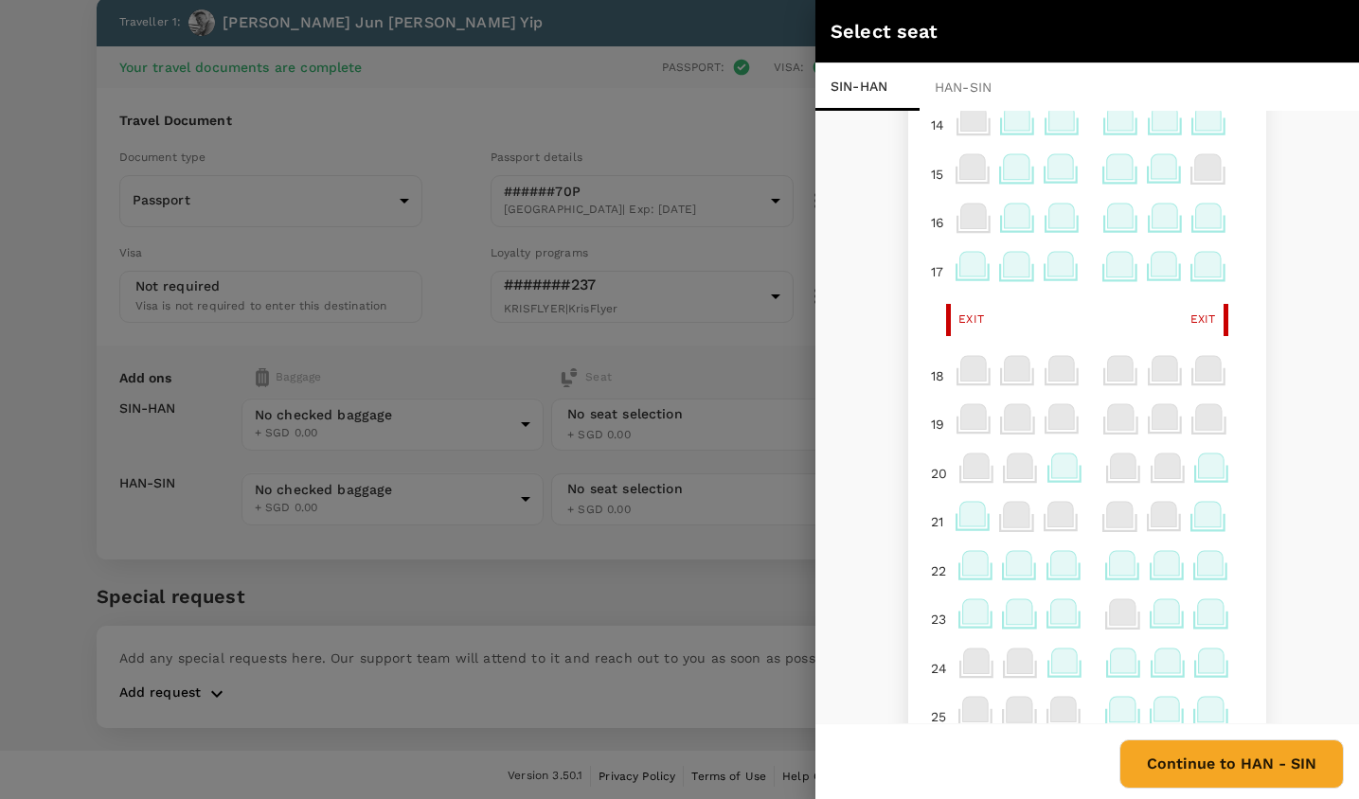
click at [1120, 565] on icon at bounding box center [1123, 563] width 26 height 25
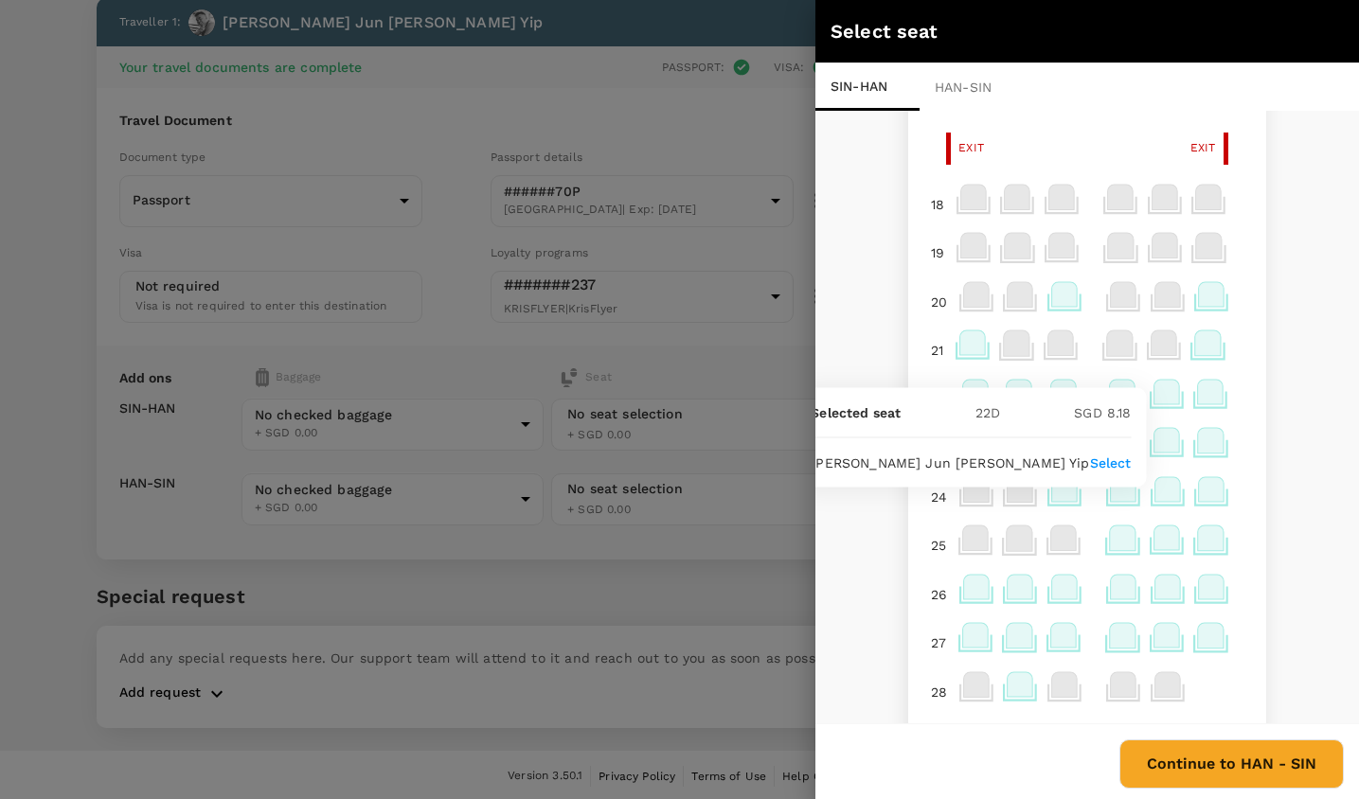
scroll to position [1029, 0]
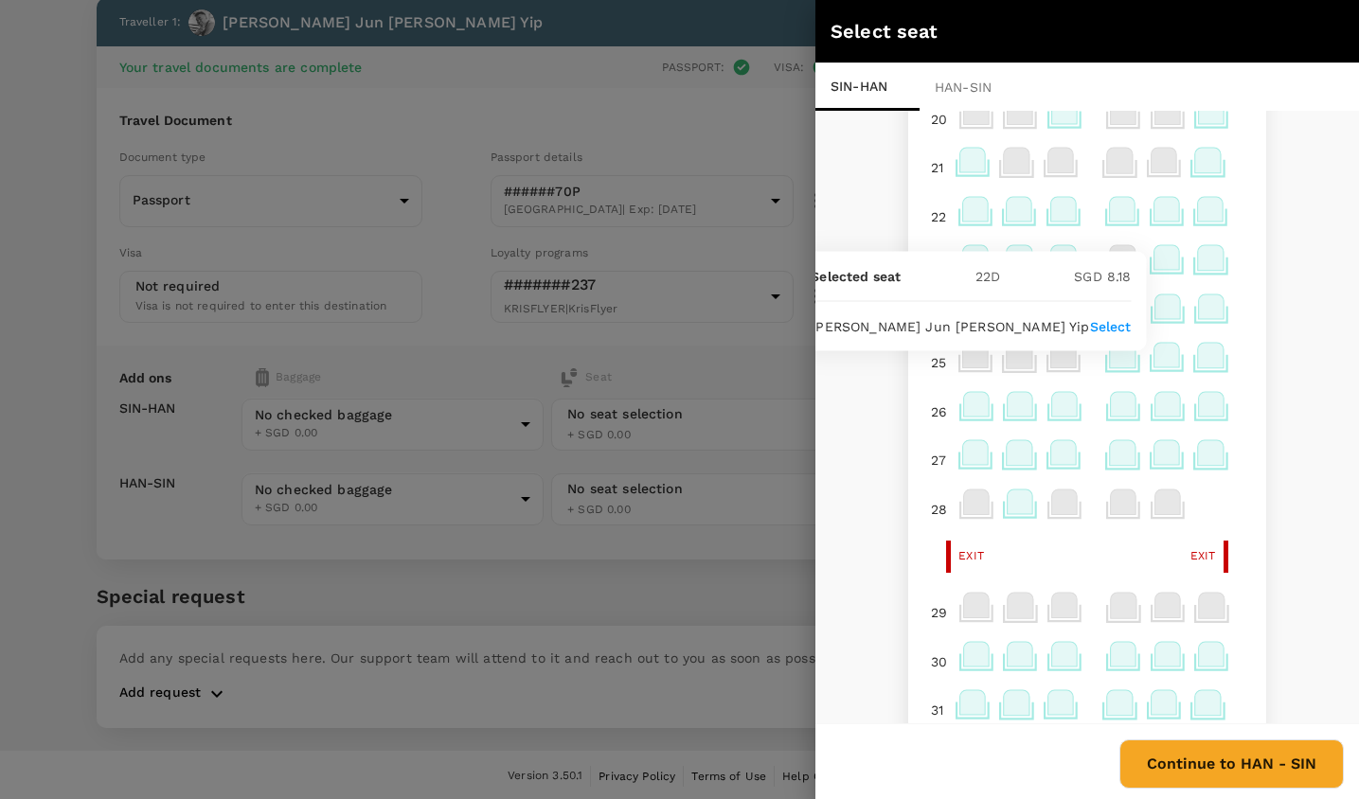
click at [1121, 465] on icon at bounding box center [1123, 452] width 26 height 25
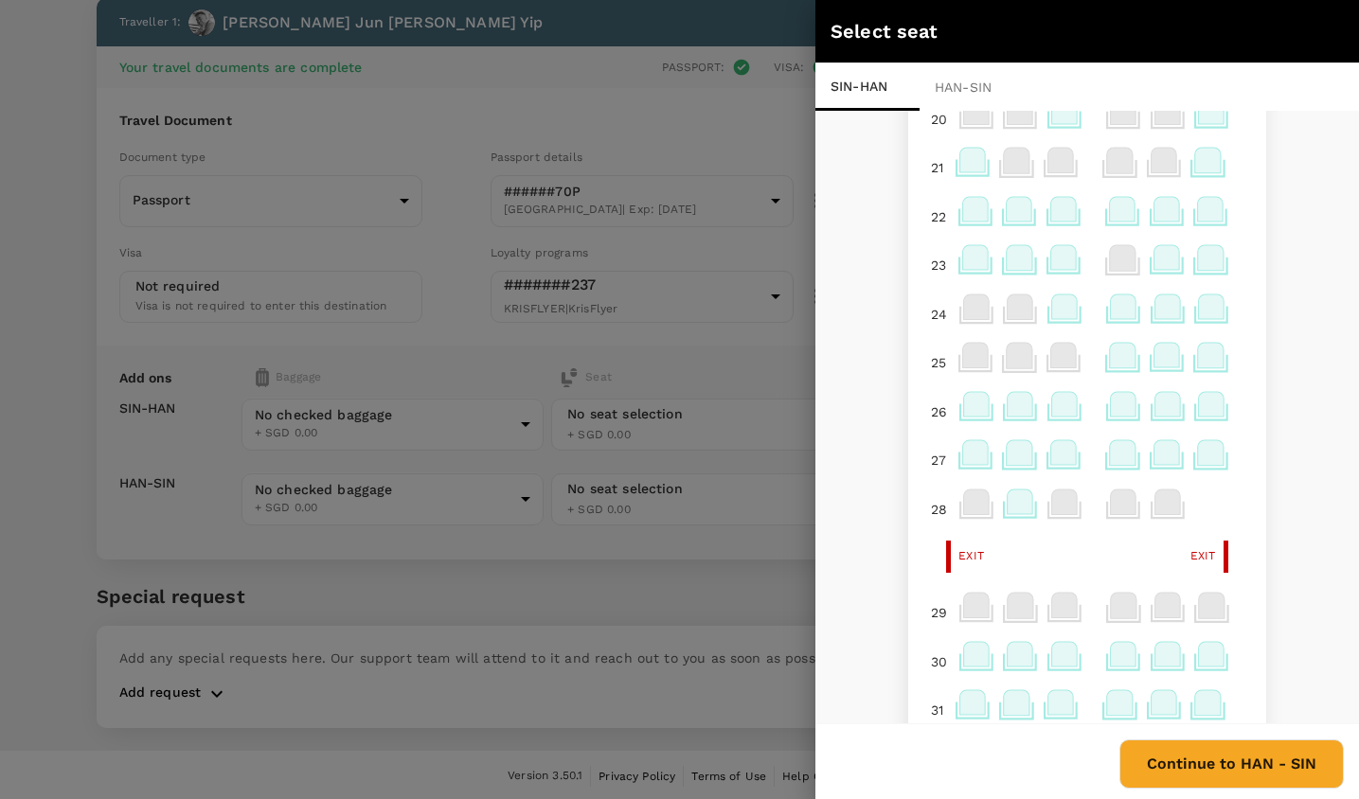
click at [1121, 465] on icon at bounding box center [1123, 452] width 26 height 25
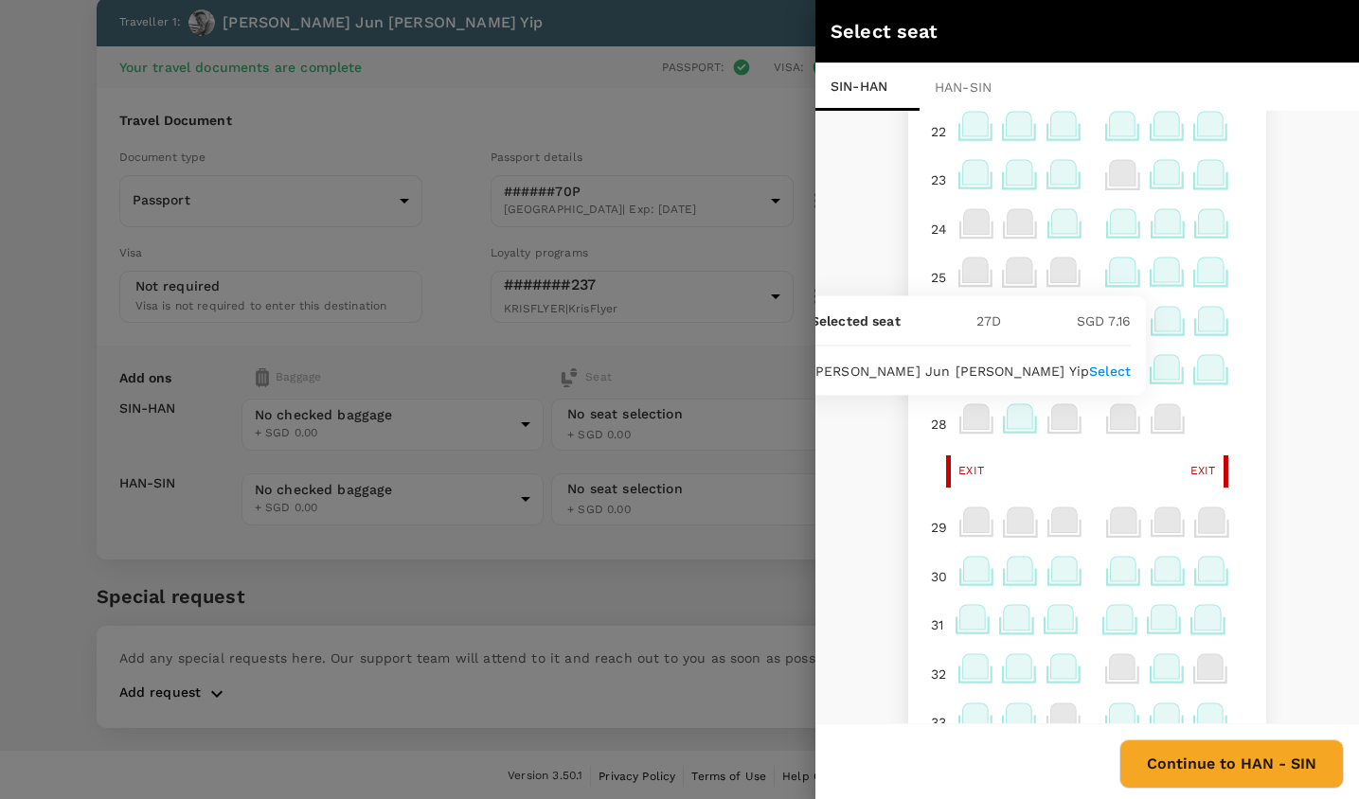
scroll to position [1260, 0]
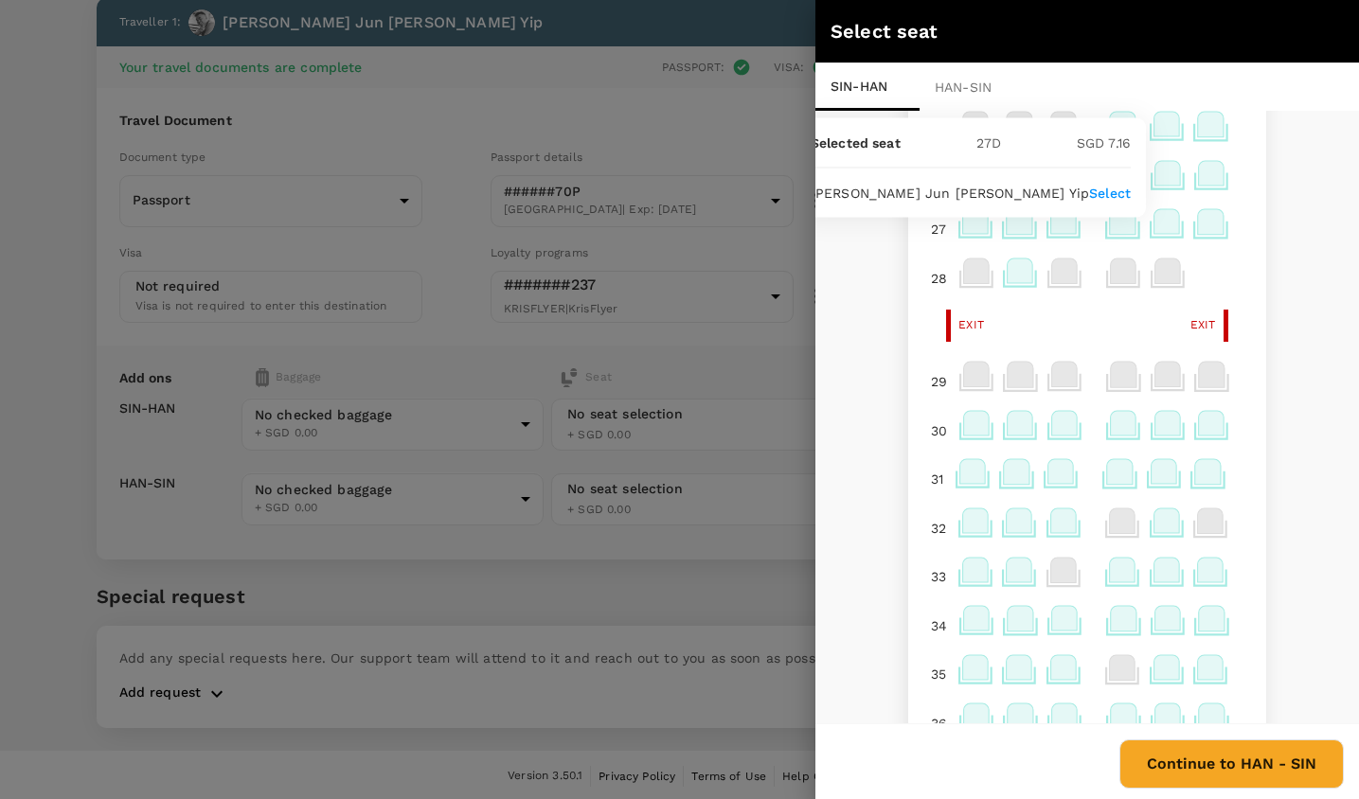
click at [1118, 477] on icon at bounding box center [1120, 472] width 26 height 25
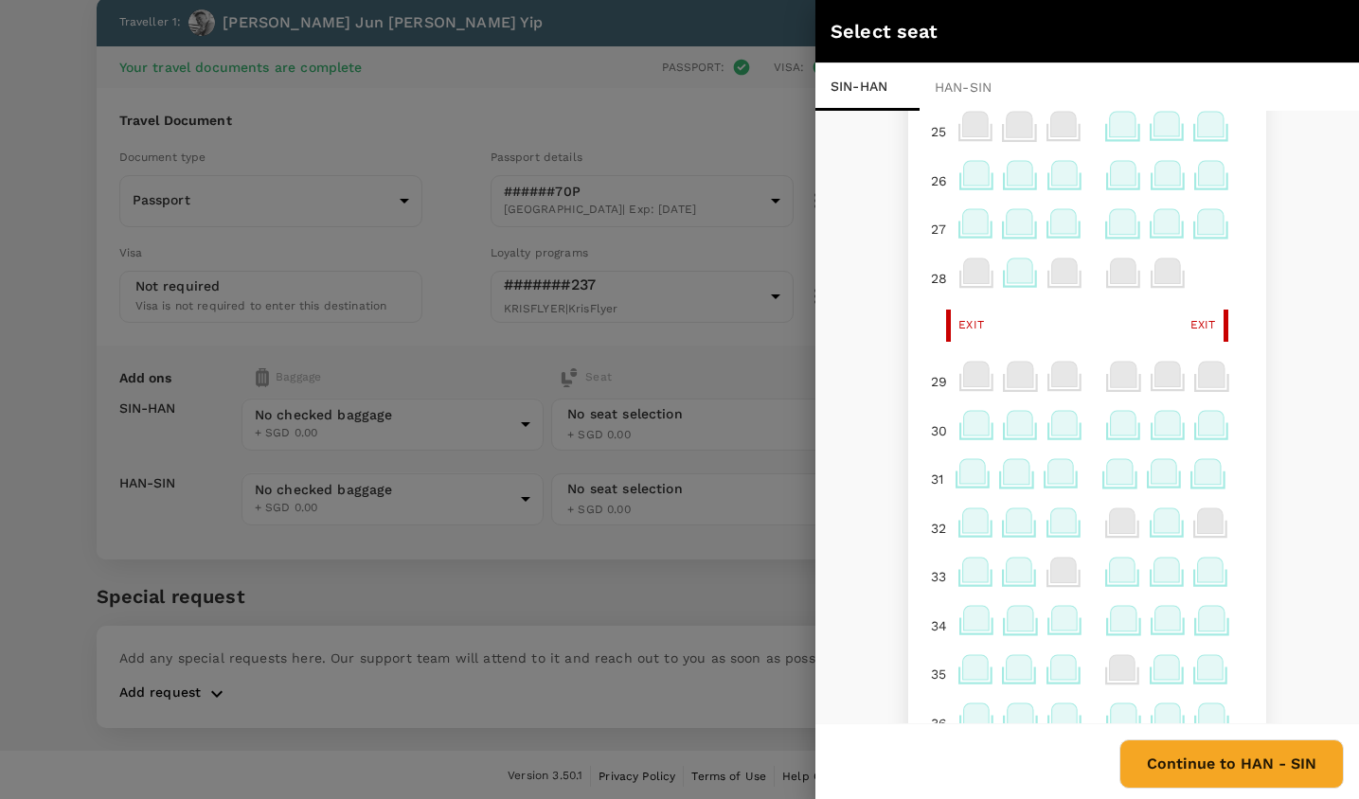
click at [1118, 477] on icon at bounding box center [1120, 472] width 26 height 25
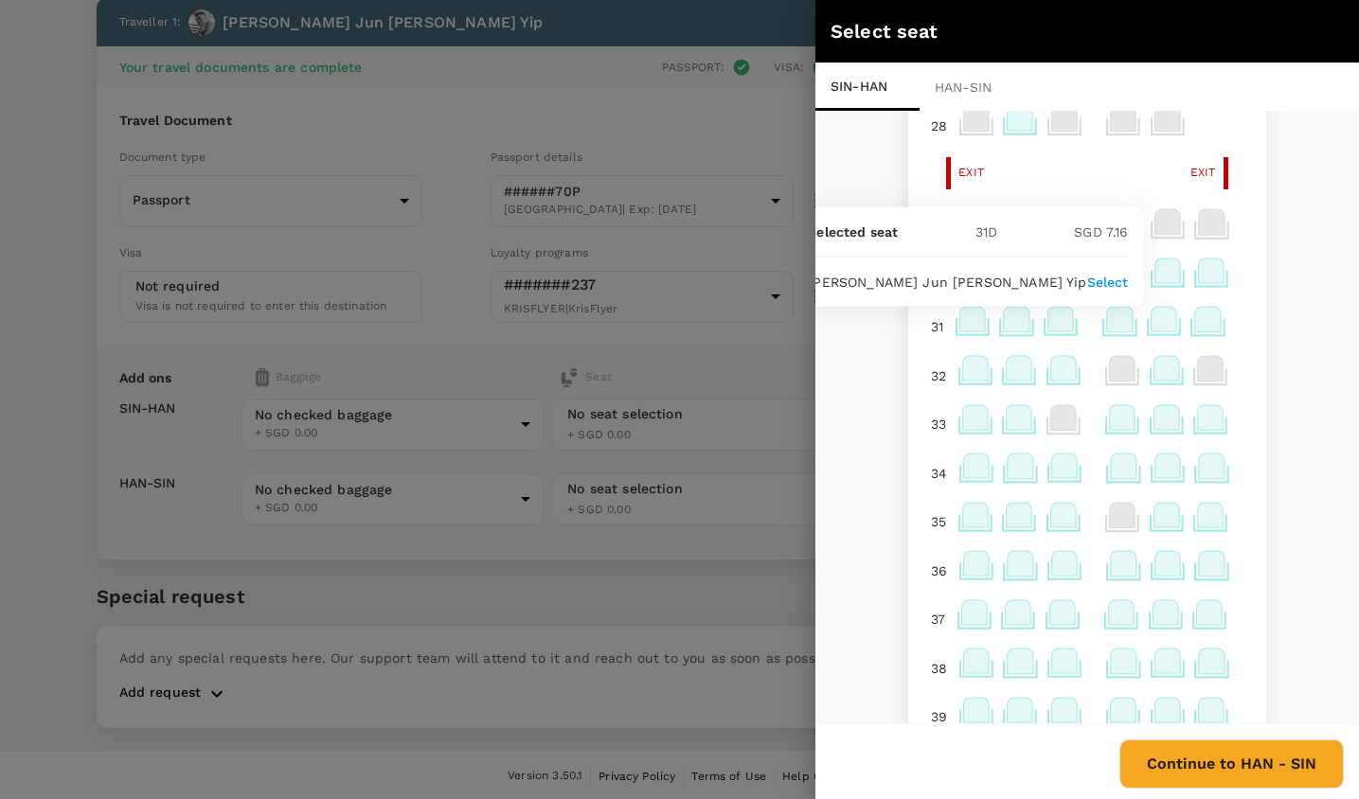
scroll to position [1525, 0]
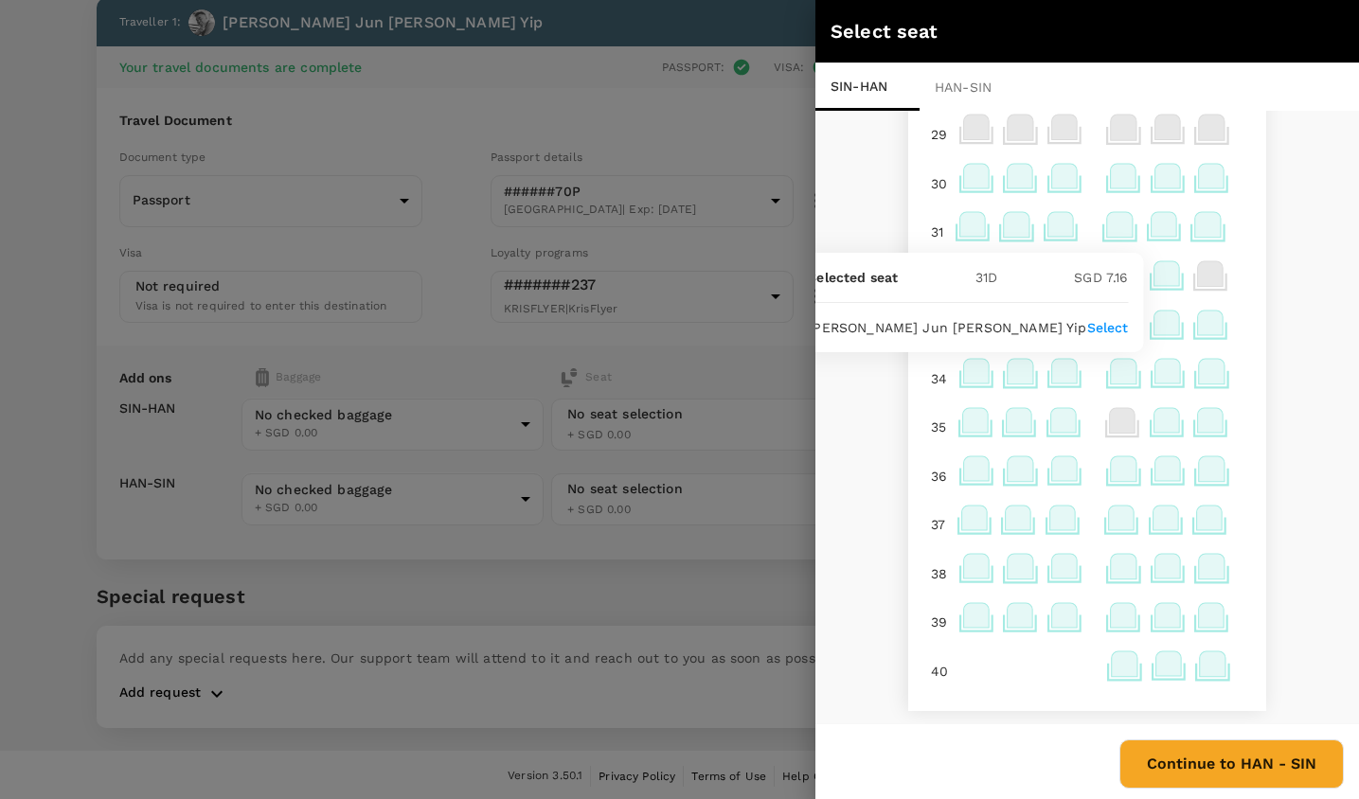
click at [1119, 561] on icon at bounding box center [1124, 566] width 26 height 25
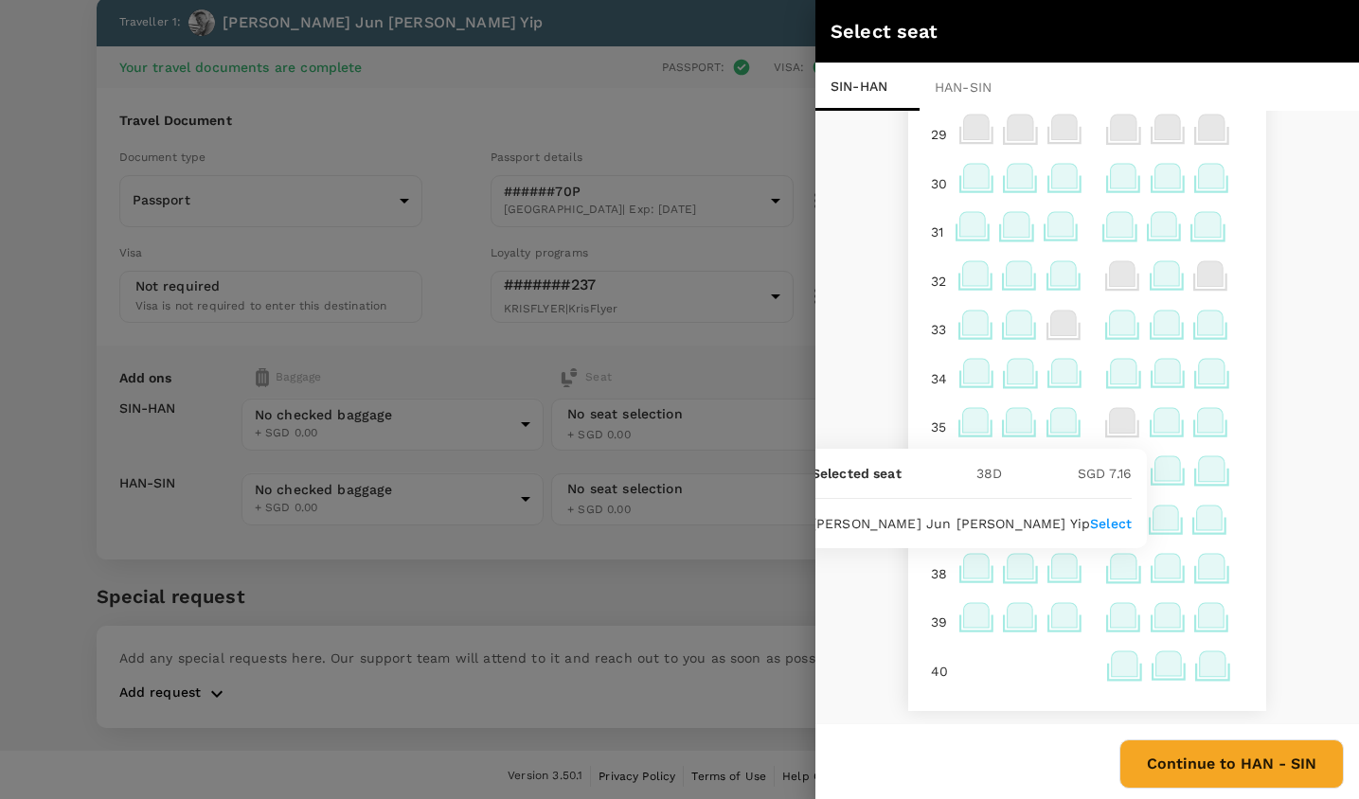
click at [730, 340] on div at bounding box center [679, 399] width 1359 height 799
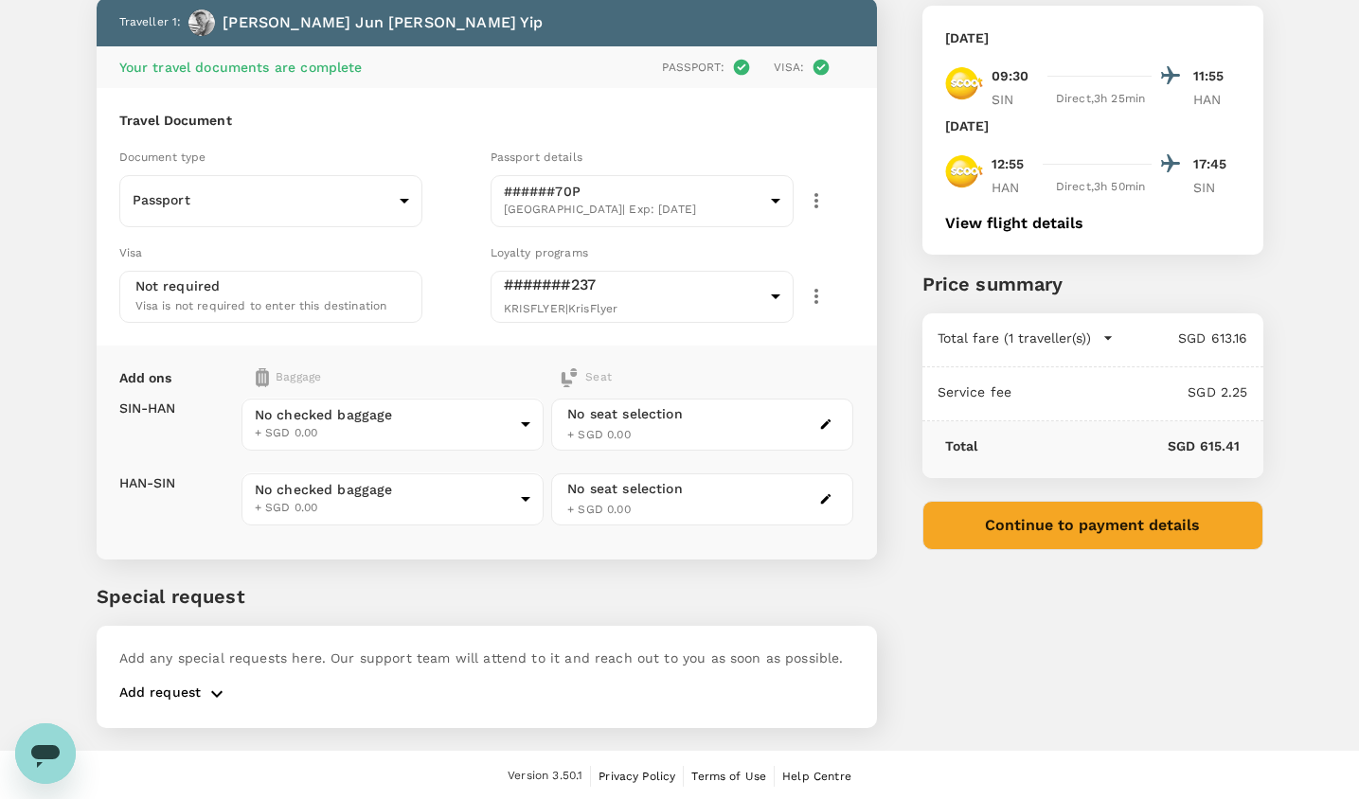
click at [821, 497] on icon "button" at bounding box center [825, 499] width 13 height 13
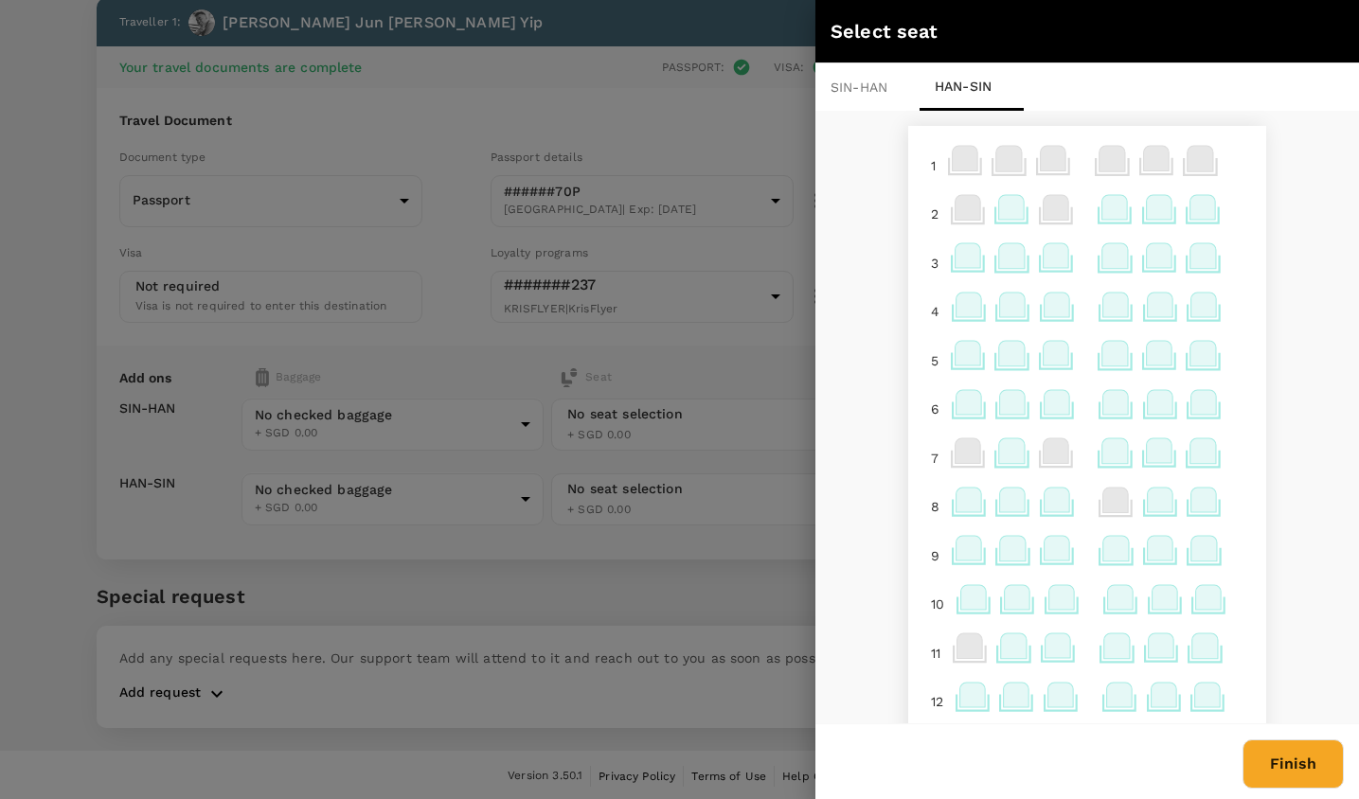
click at [1120, 311] on icon at bounding box center [1116, 305] width 26 height 25
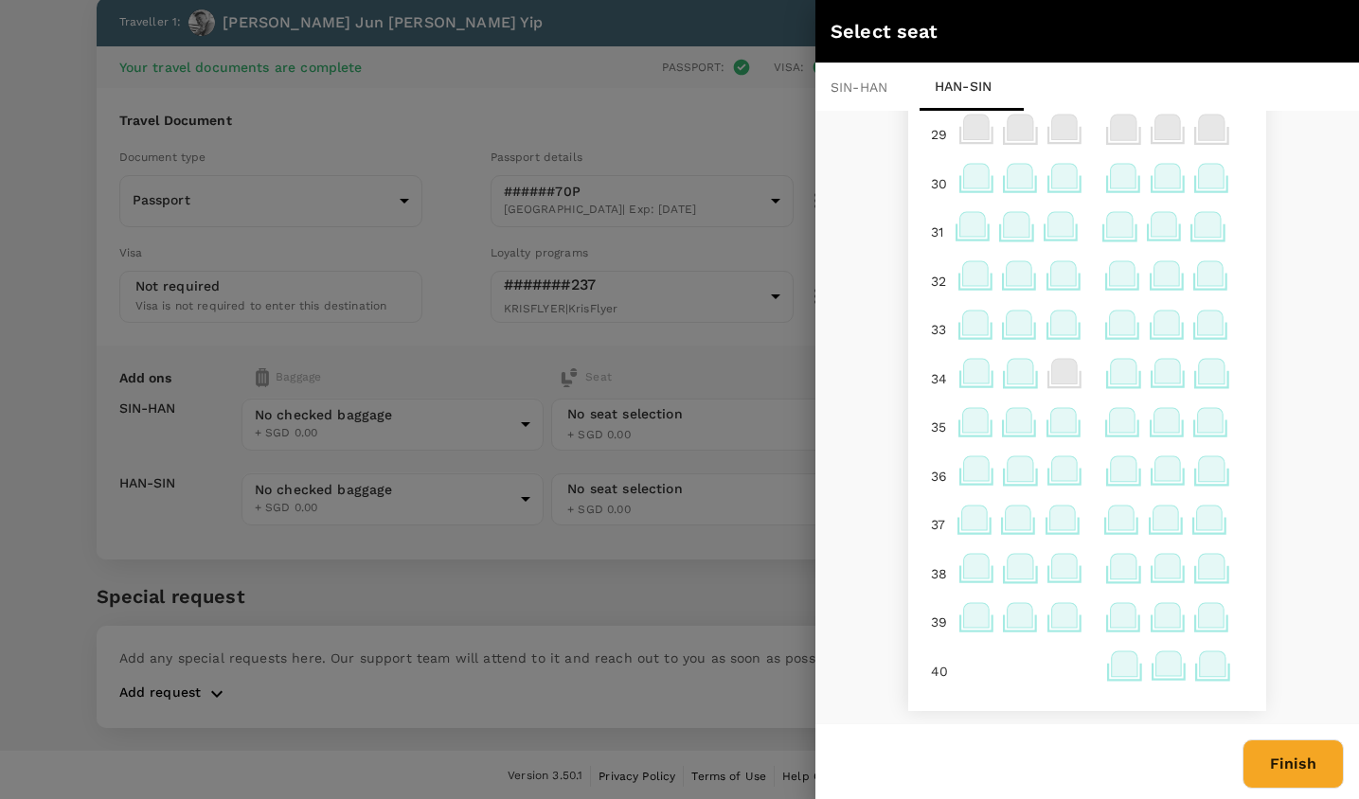
click at [1119, 516] on icon at bounding box center [1122, 518] width 26 height 25
click at [1285, 513] on div "1 2 3 4 5 6 7 8 9 10 11 12 13 14 15 16 17 Exit Exit 18 19 20 21 22 23 24 25 26 …" at bounding box center [1088, 419] width 544 height 616
click at [1318, 782] on button "Finish" at bounding box center [1293, 764] width 101 height 49
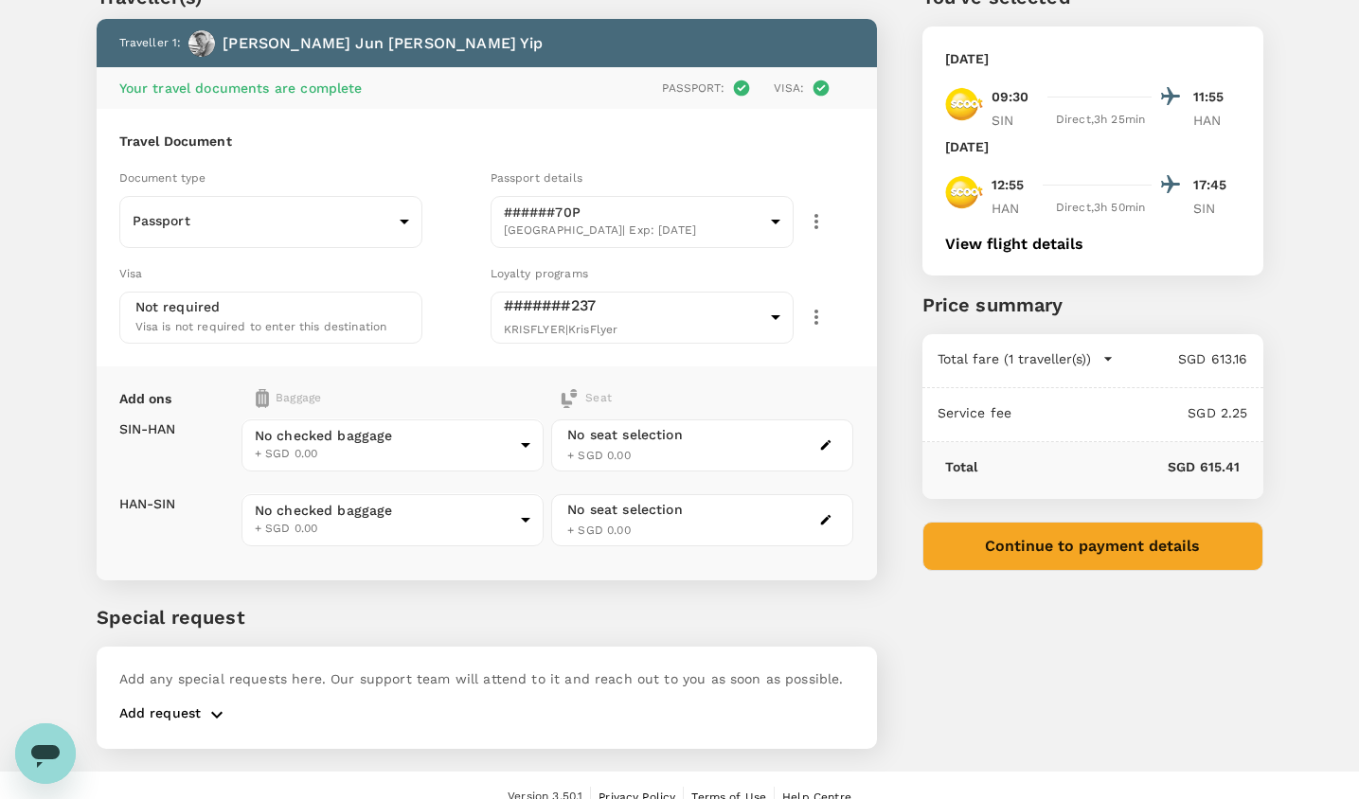
scroll to position [87, 0]
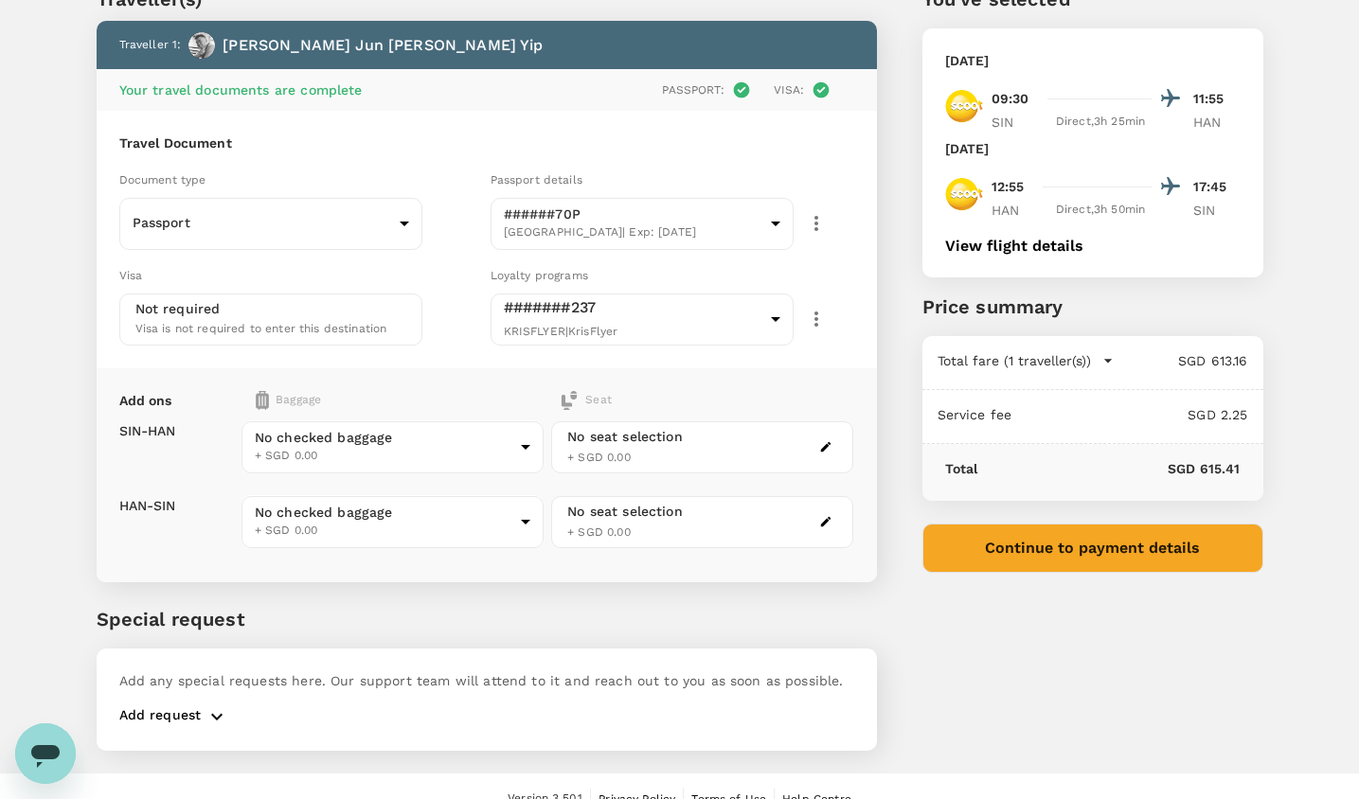
click at [1200, 533] on button "Continue to payment details" at bounding box center [1093, 548] width 341 height 49
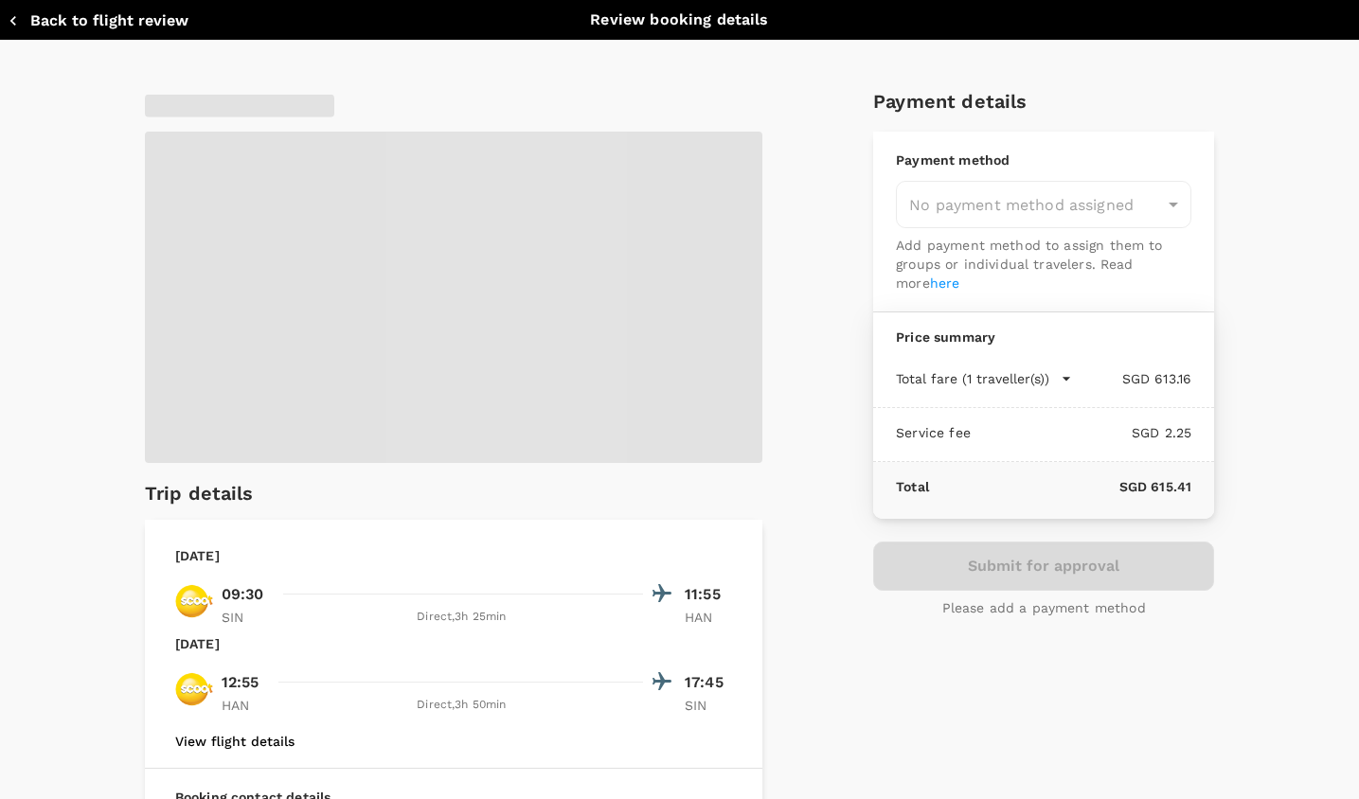
type input "9a155038-07a2-4c3b-a2f5-bce54f173f01"
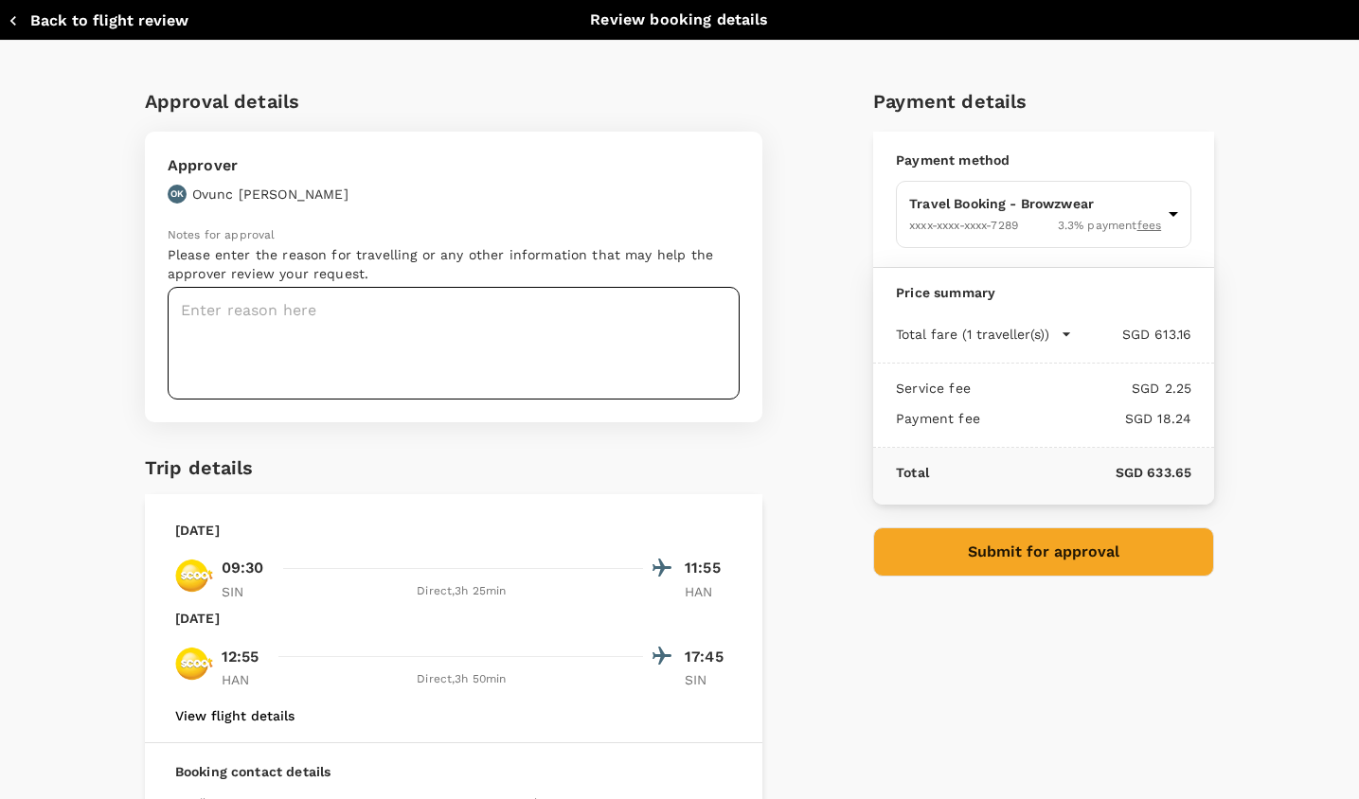
click at [587, 330] on textarea at bounding box center [454, 343] width 572 height 113
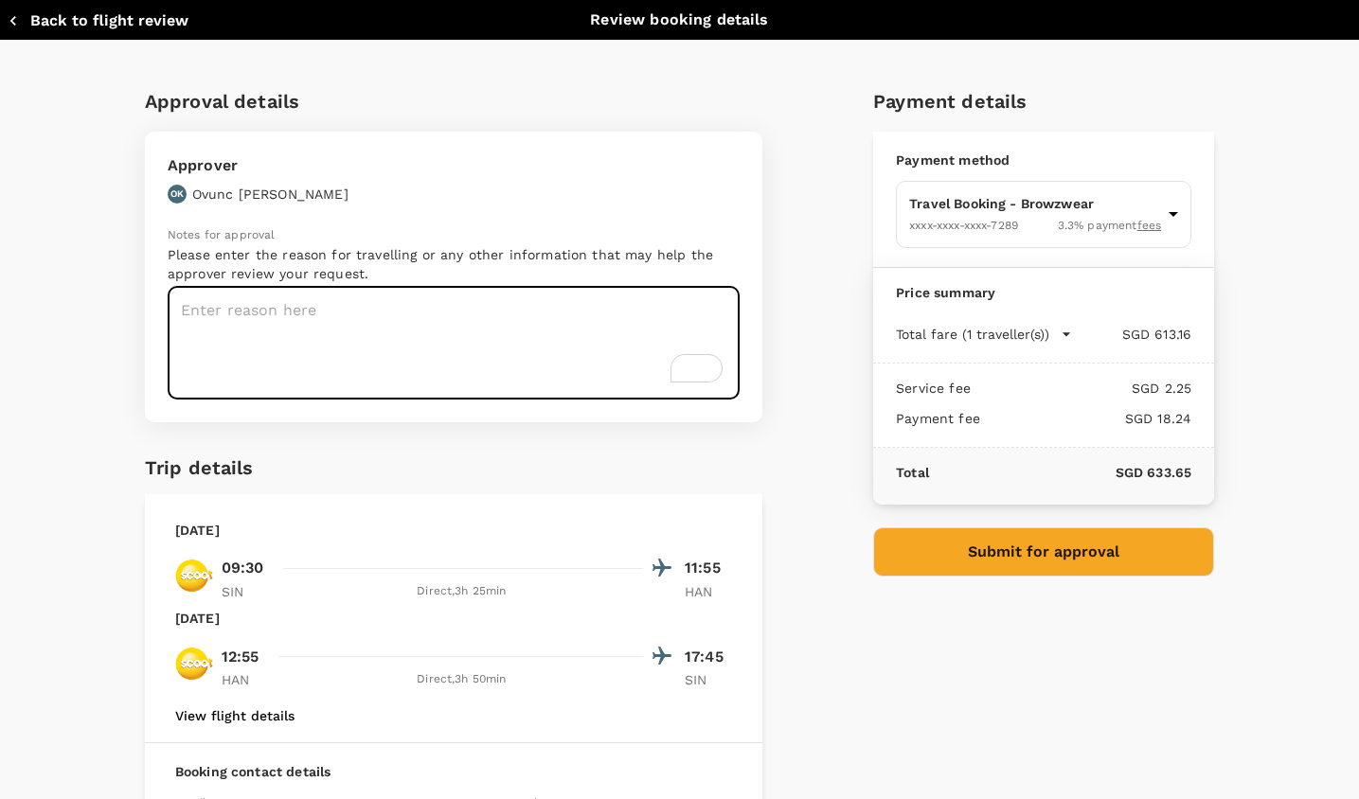
type textarea "T"
click at [386, 314] on textarea "On-site training with client in Hanoi, Vietnam." at bounding box center [454, 343] width 572 height 113
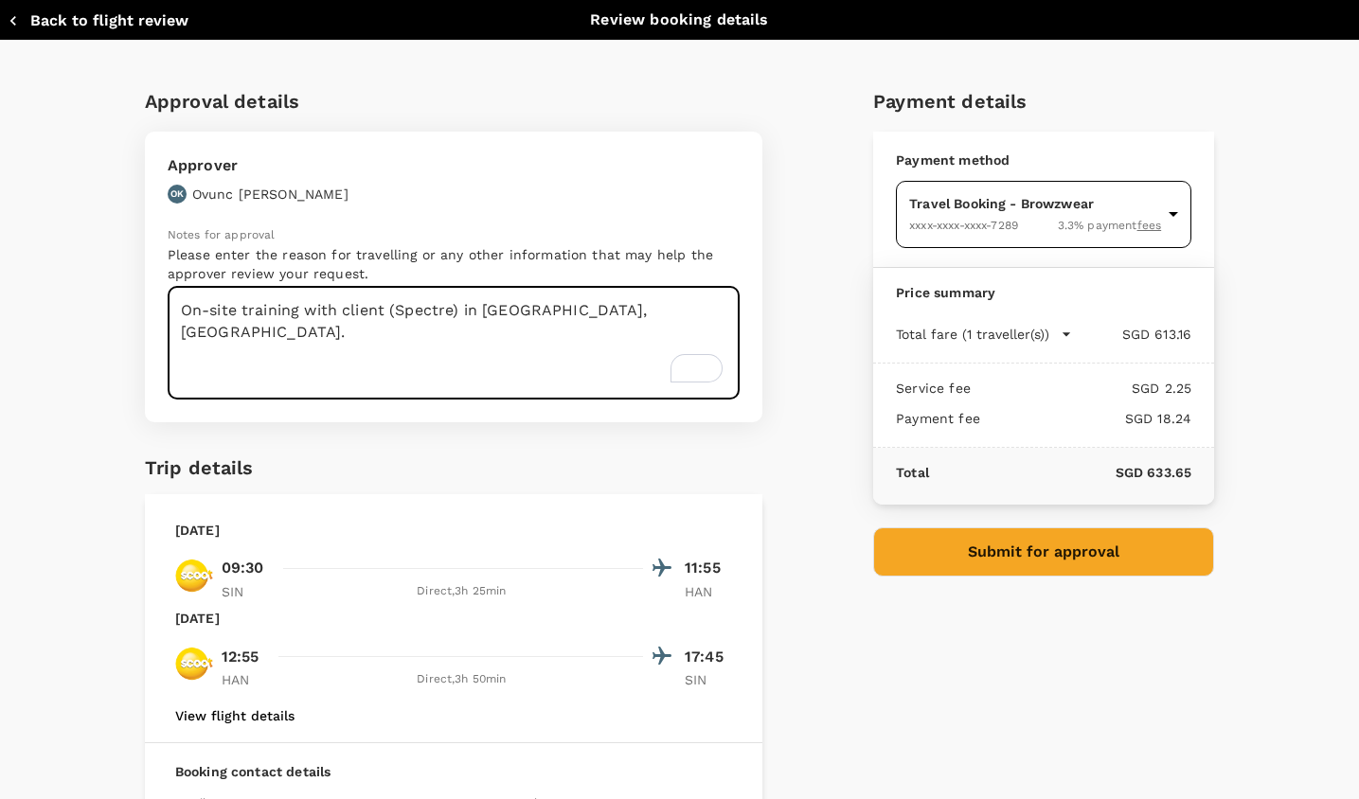
type textarea "On-site training with client (Spectre) in Hanoi, Vietnam."
click at [1168, 213] on body "Back to flight results Flight review Traveller(s) Traveller 1 : Yong Jun Joel Y…" at bounding box center [679, 369] width 1359 height 912
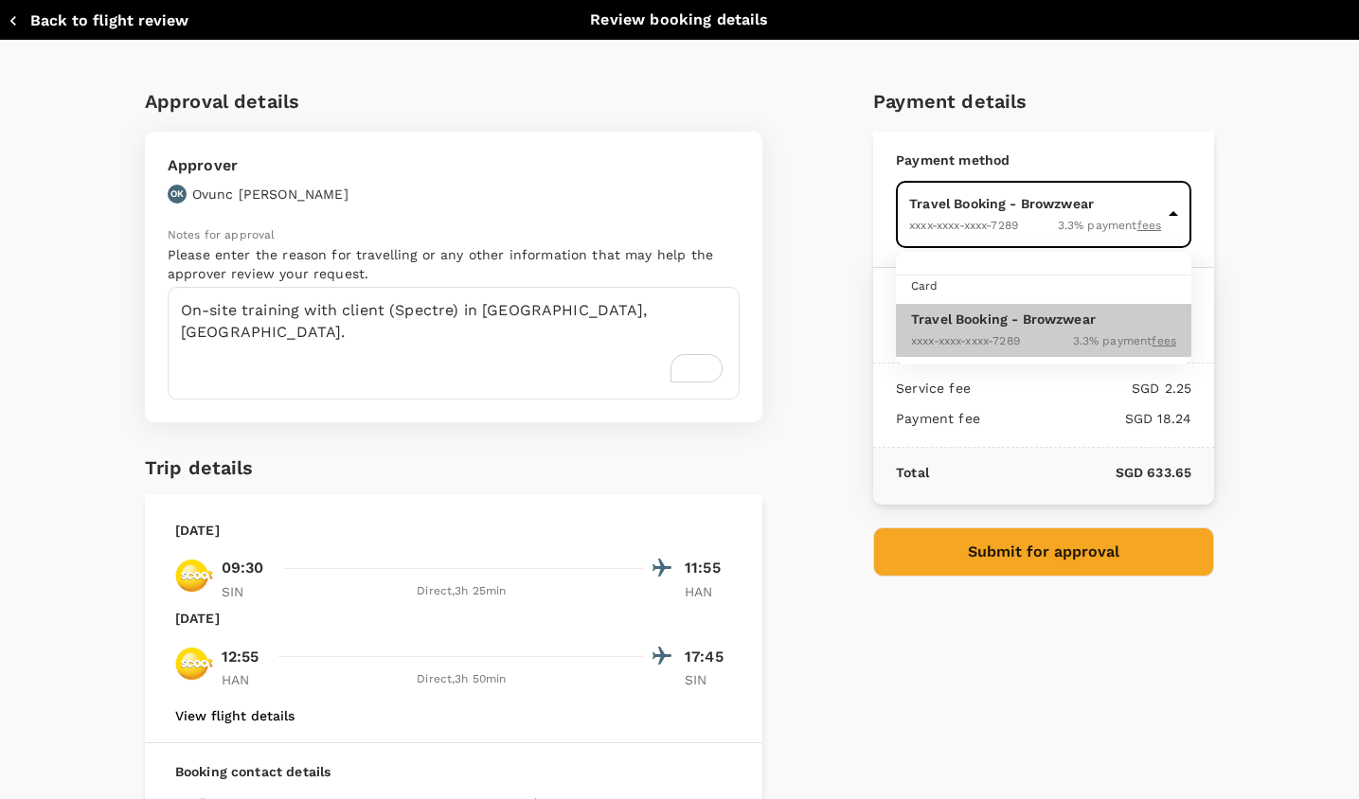
click at [1275, 350] on div at bounding box center [679, 399] width 1359 height 799
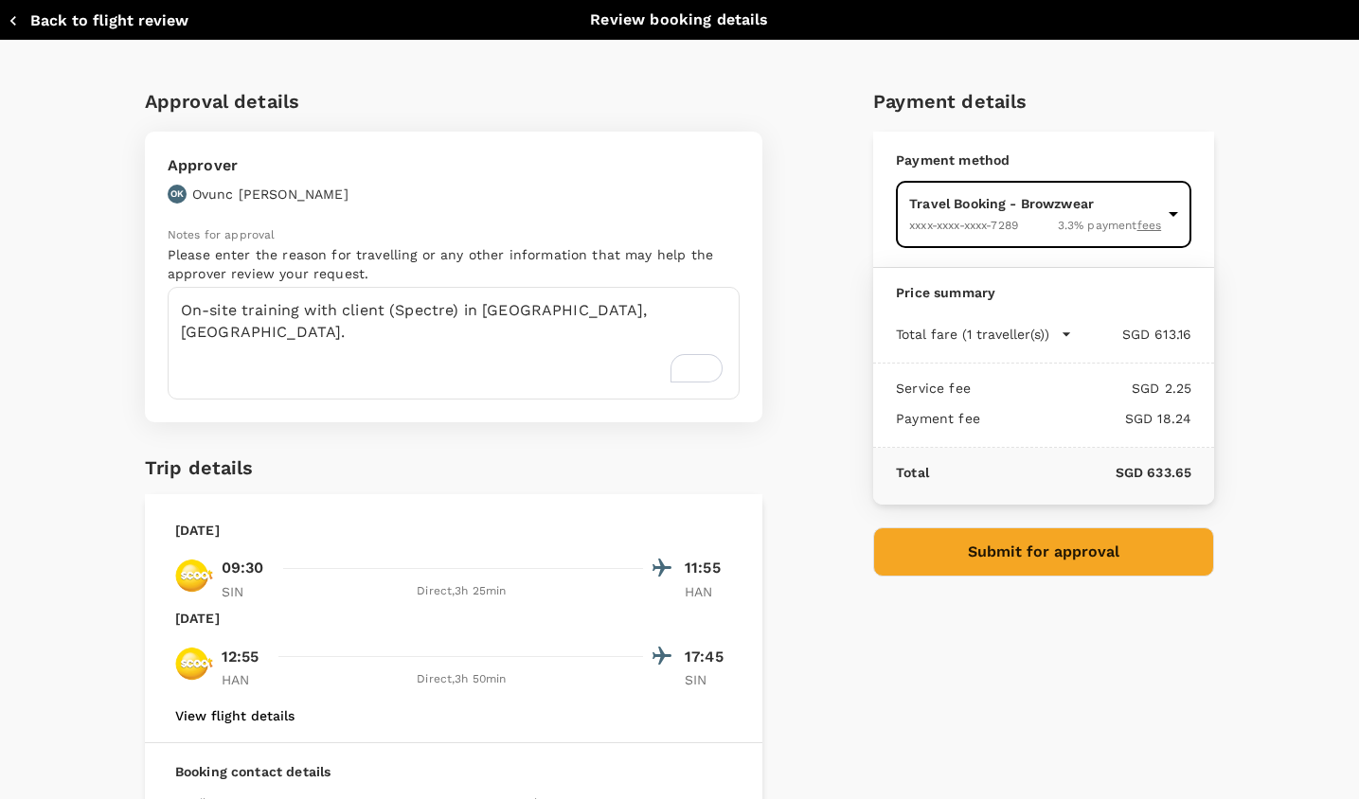
click at [962, 565] on button "Submit for approval" at bounding box center [1043, 552] width 341 height 49
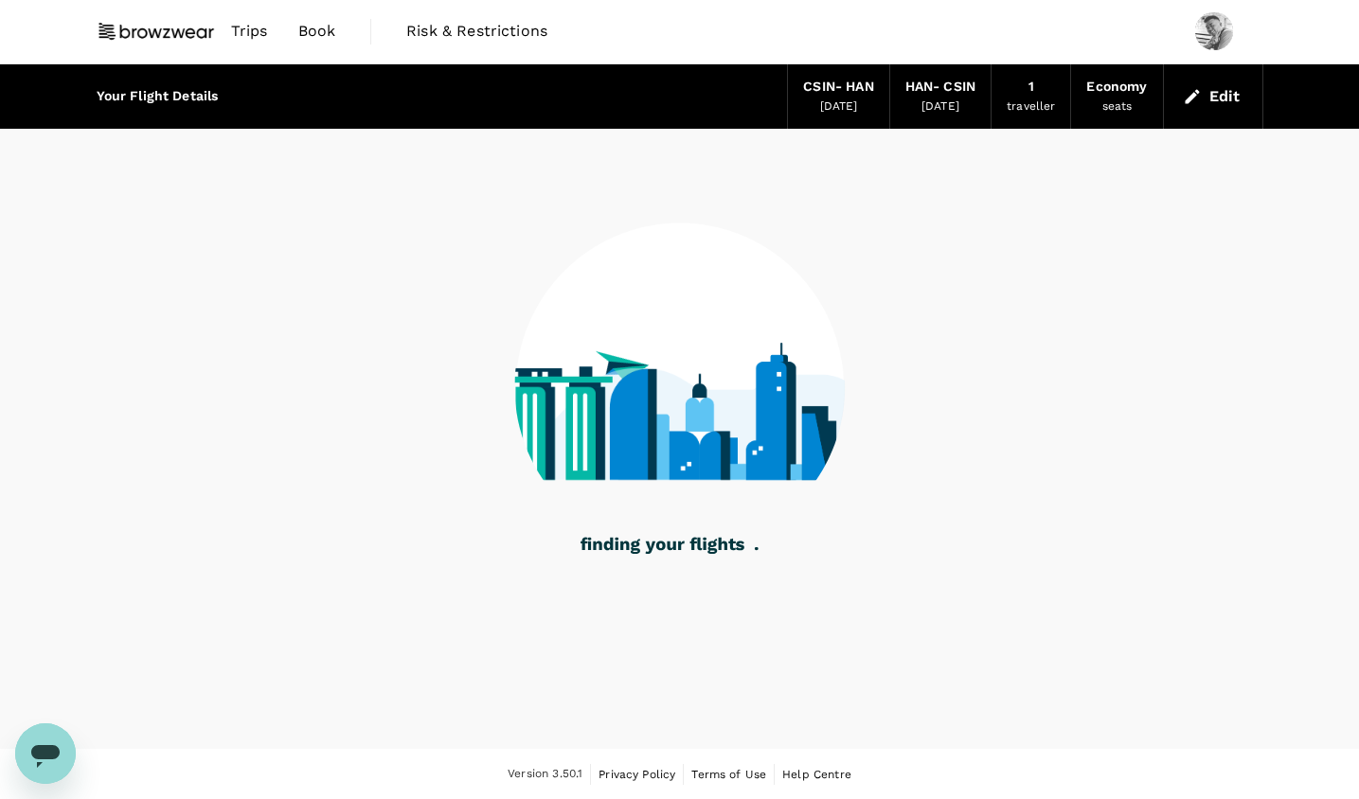
click at [825, 81] on div "CSIN - HAN" at bounding box center [838, 87] width 70 height 21
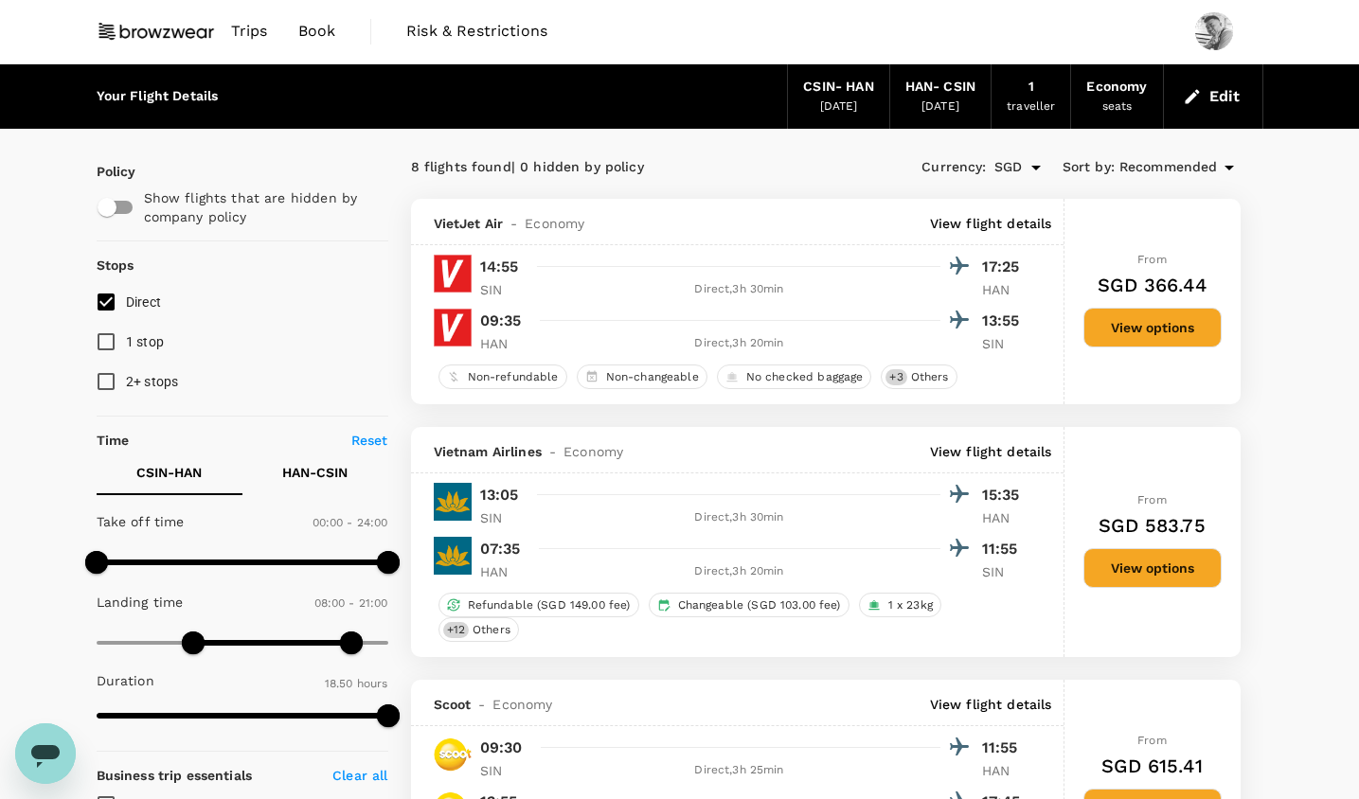
click at [1215, 95] on button "Edit" at bounding box center [1213, 96] width 68 height 30
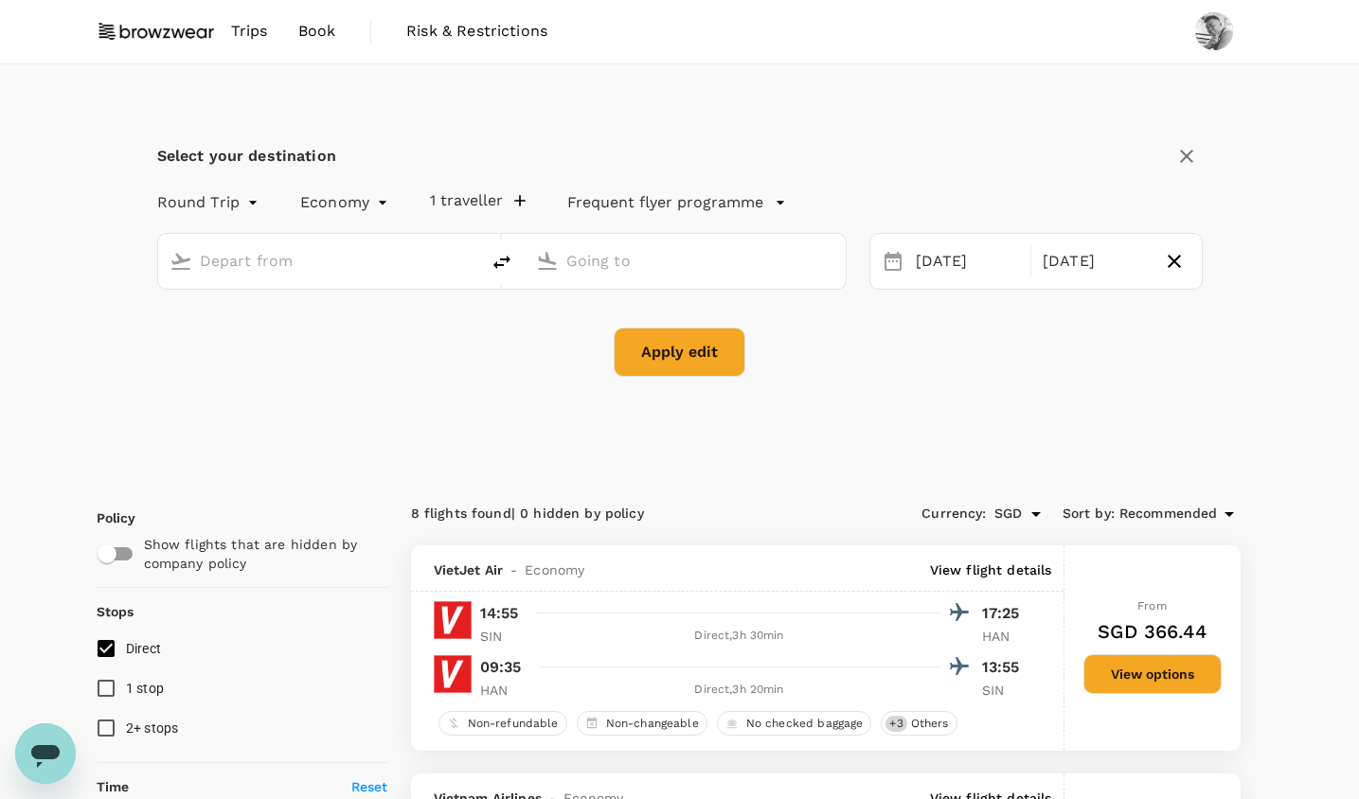
type input "[GEOGRAPHIC_DATA], [GEOGRAPHIC_DATA] (any)"
type input "Noi Bai Intl (HAN)"
click at [919, 262] on div "[DATE]" at bounding box center [967, 261] width 119 height 37
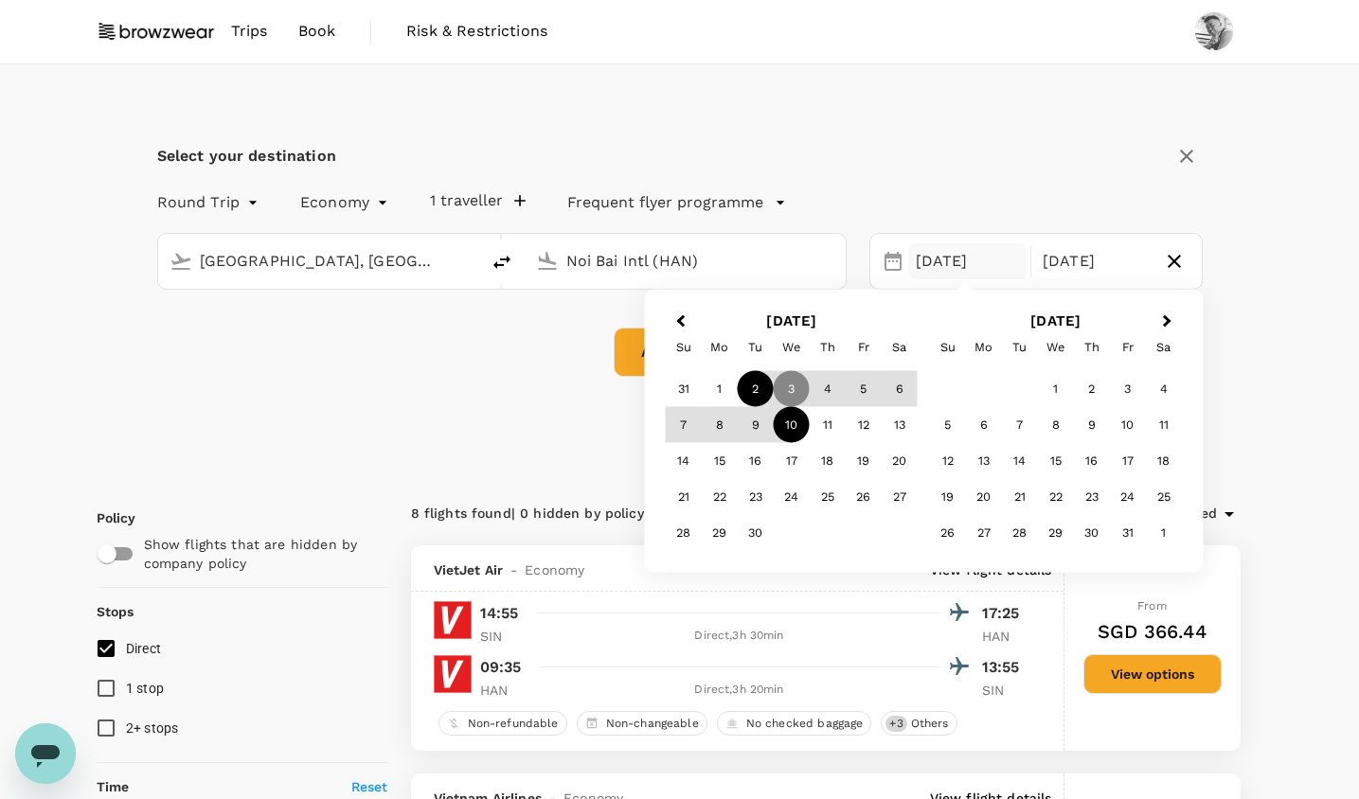
click at [760, 384] on div "2" at bounding box center [755, 389] width 36 height 36
click at [1278, 373] on div "Select your destination Round Trip roundtrip Economy economy 1 traveller Freque…" at bounding box center [680, 269] width 1212 height 411
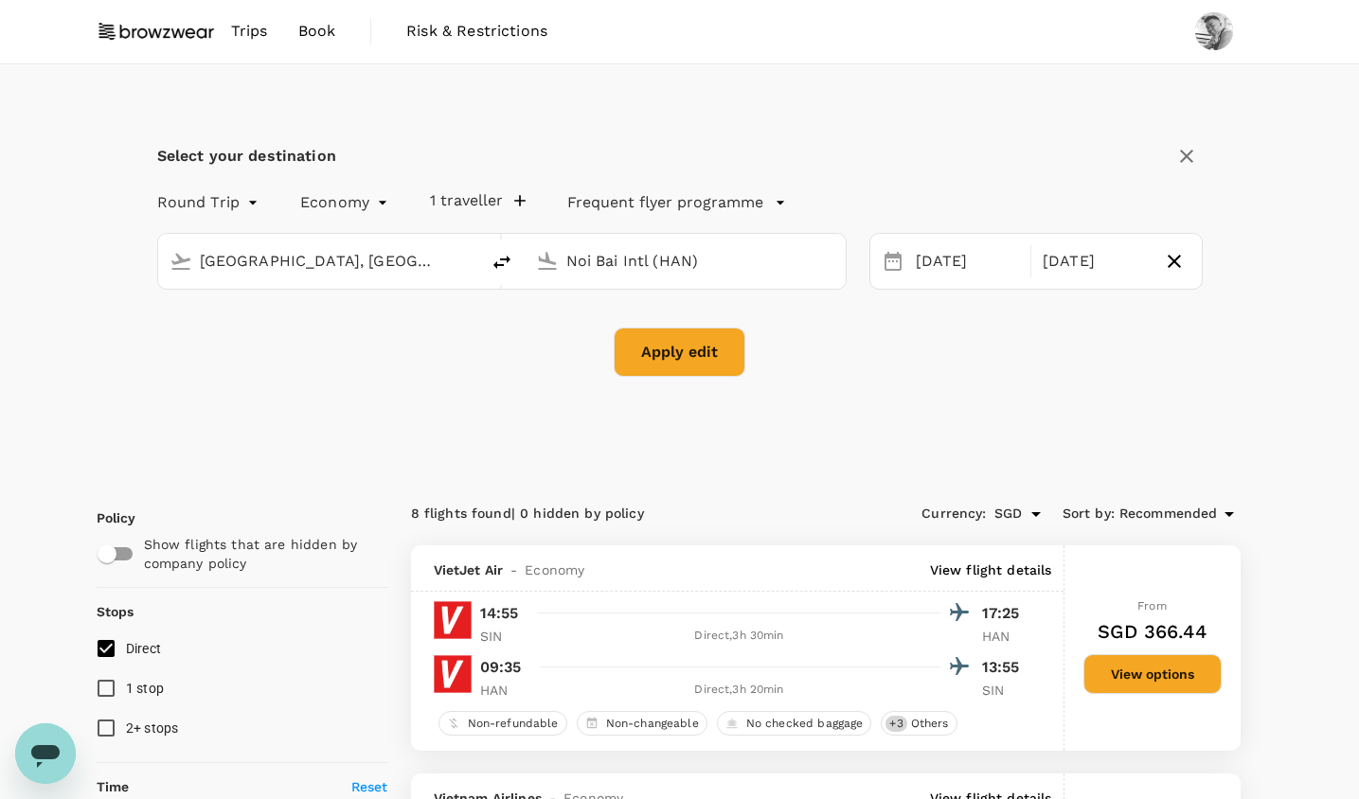
click at [727, 347] on button "Apply edit" at bounding box center [680, 352] width 132 height 49
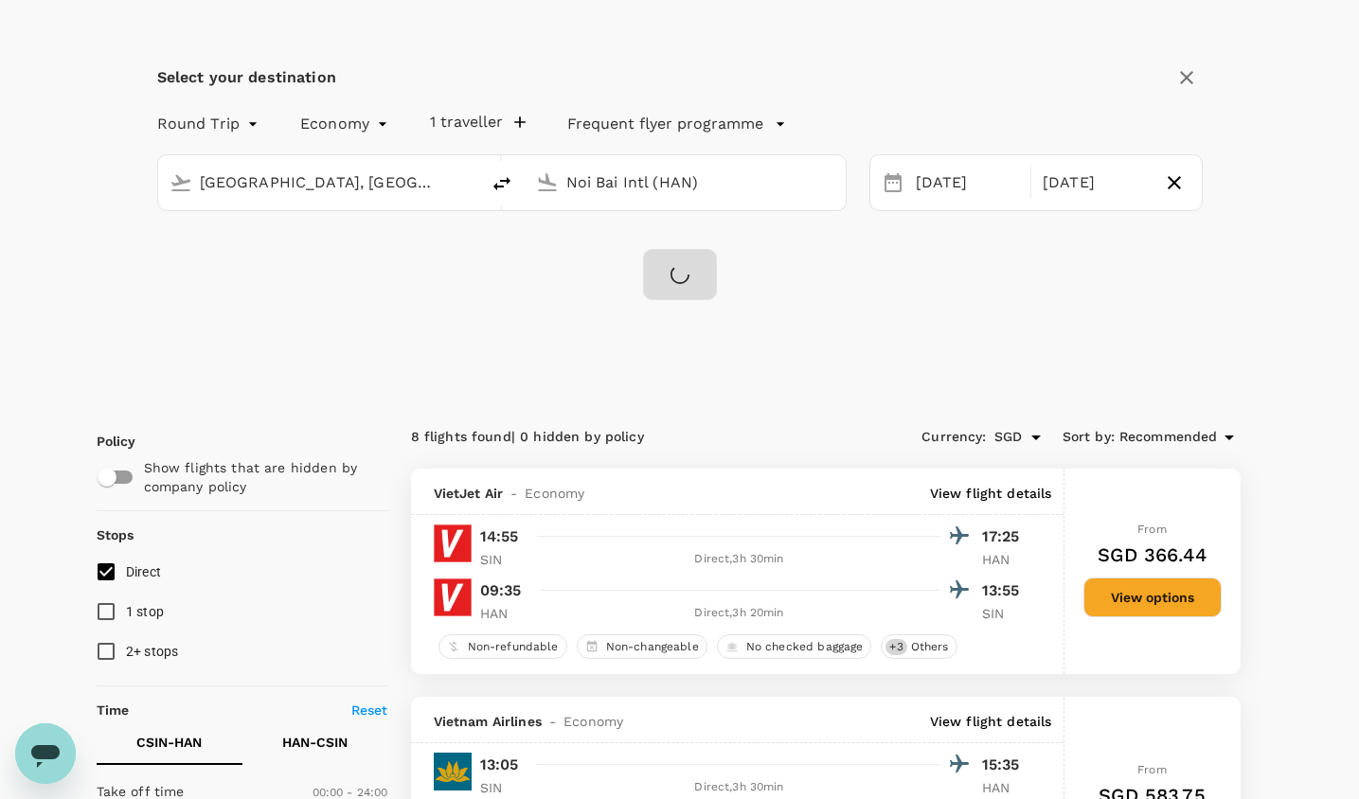
scroll to position [84, 0]
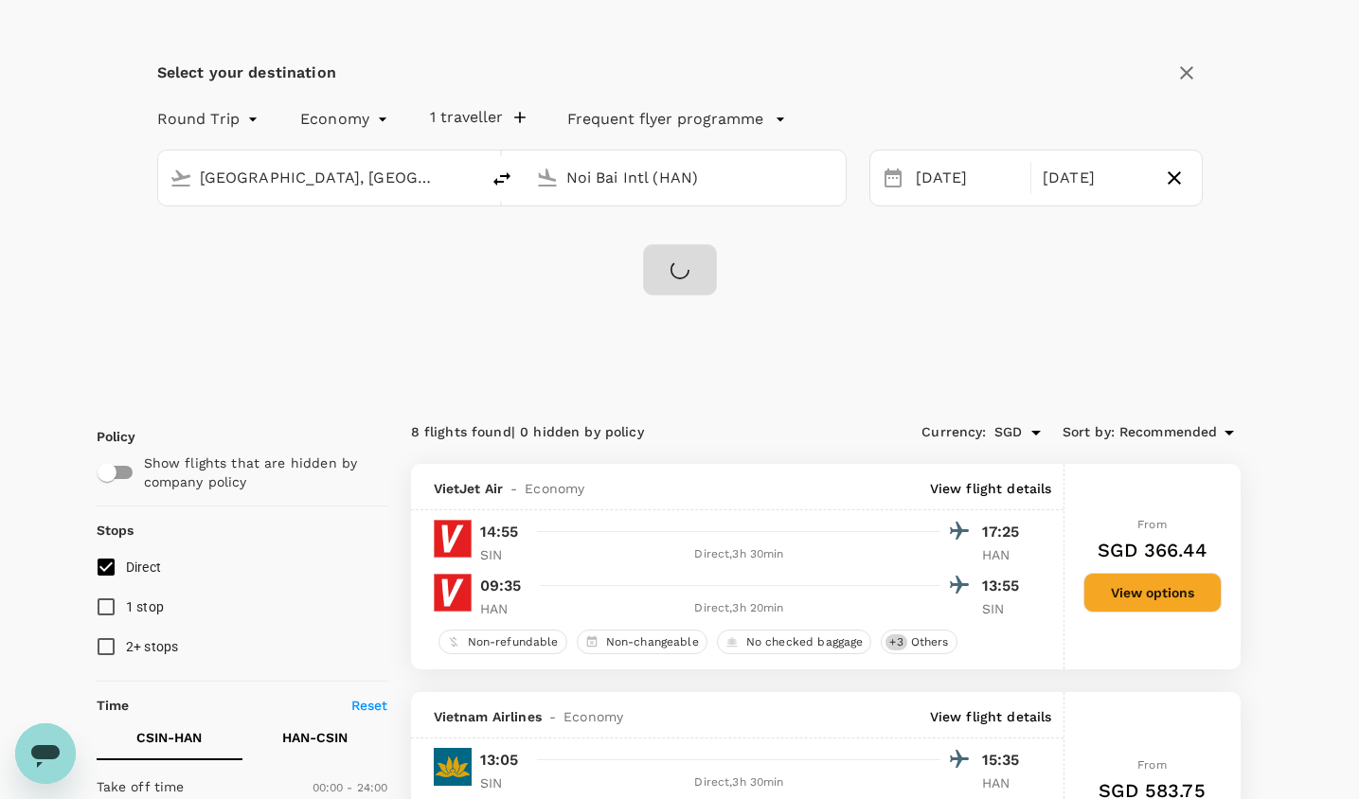
checkbox input "false"
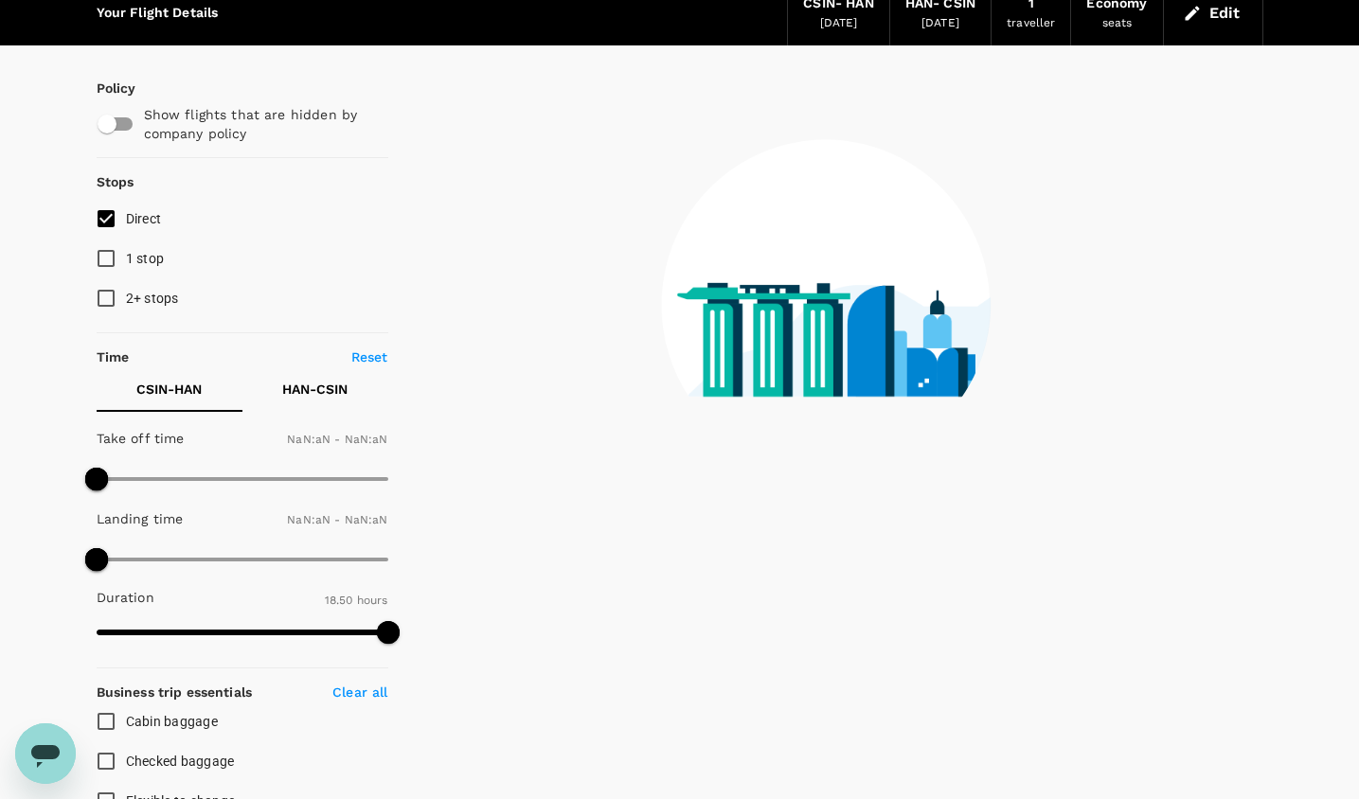
checkbox input "false"
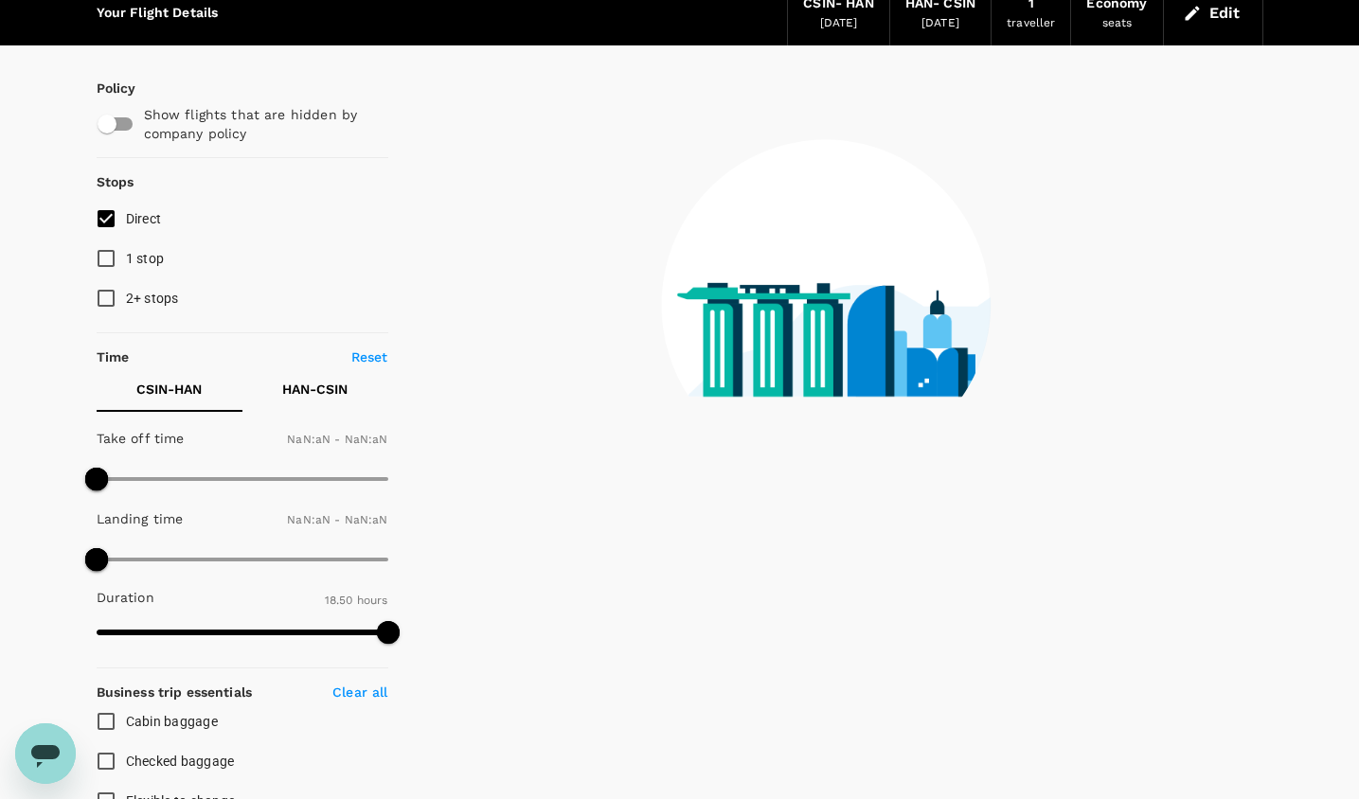
checkbox input "false"
type input "1440"
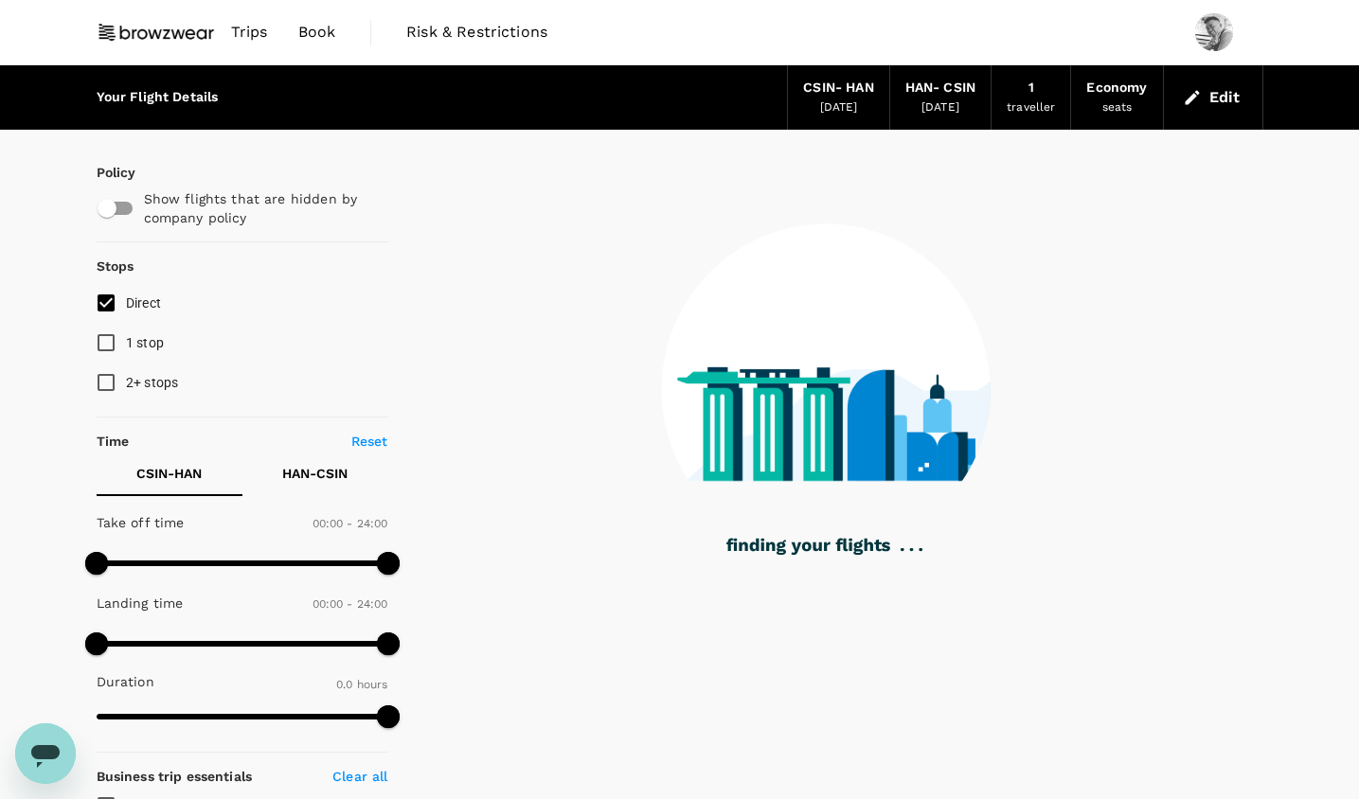
type input "980"
checkbox input "true"
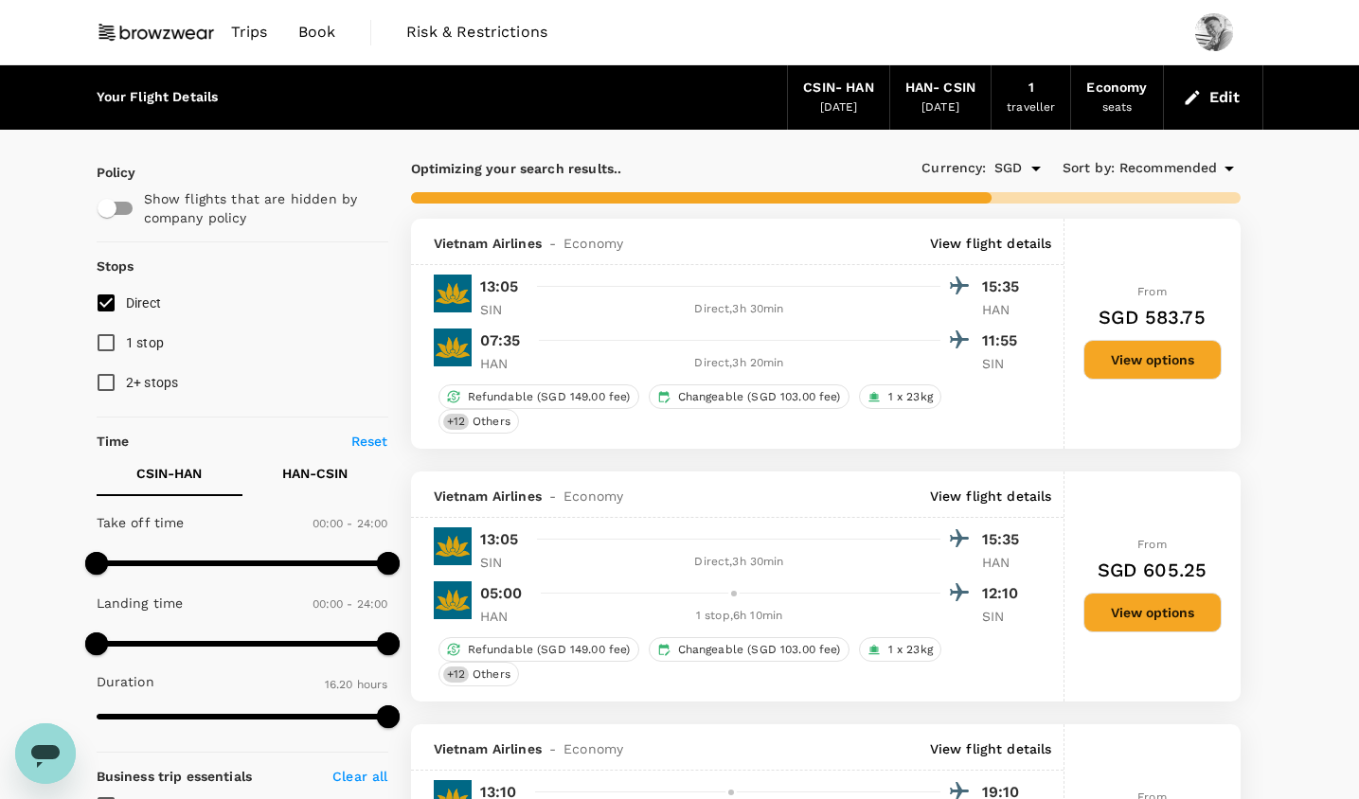
type input "1425"
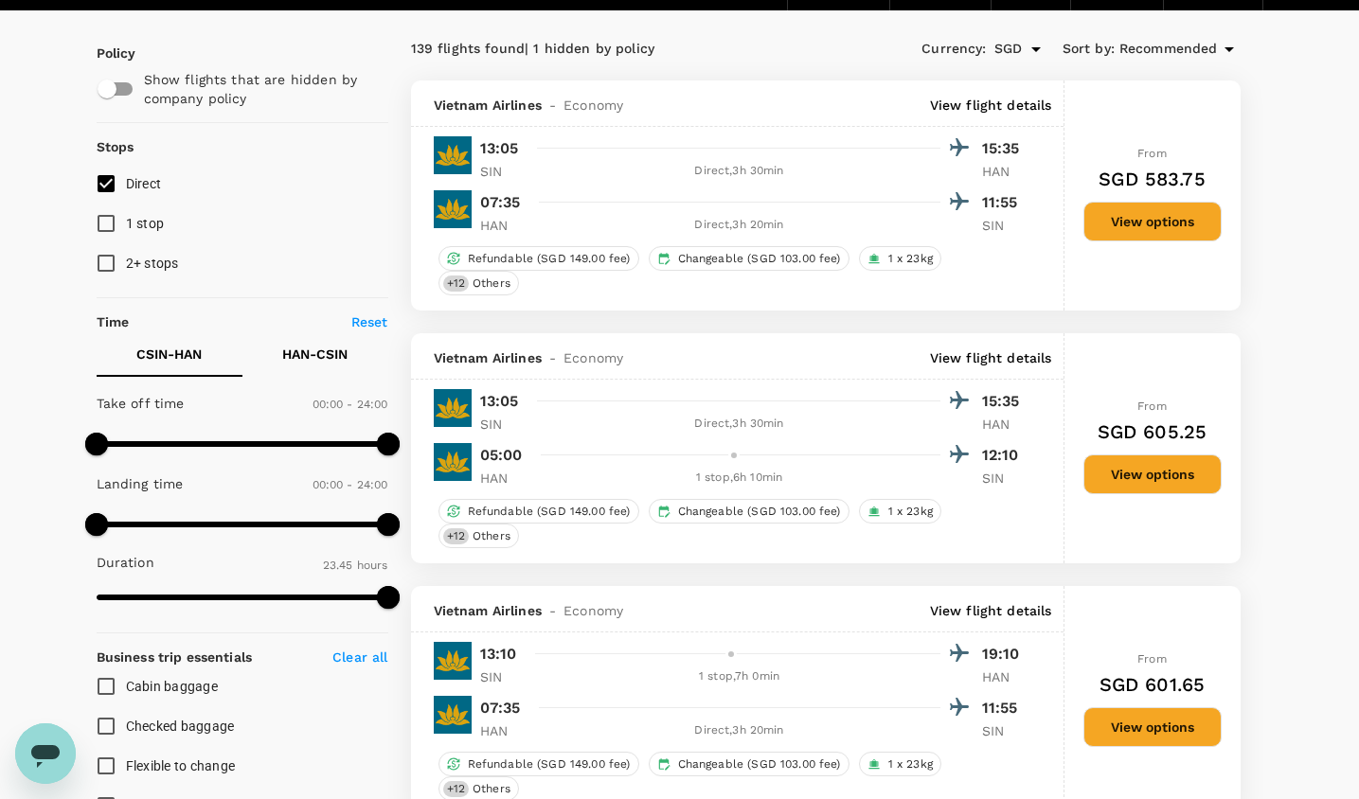
scroll to position [31, 0]
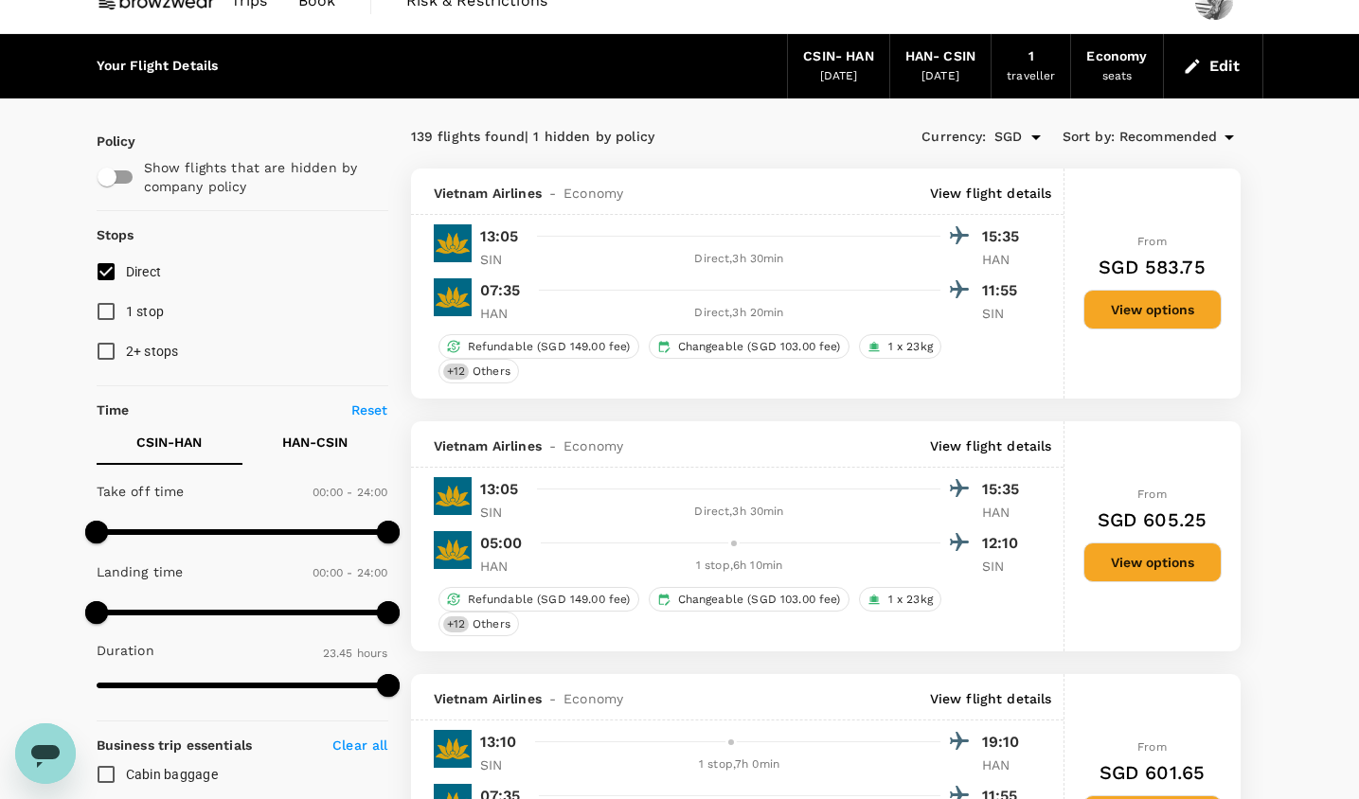
click at [106, 278] on input "Direct" at bounding box center [106, 272] width 40 height 40
checkbox input "true"
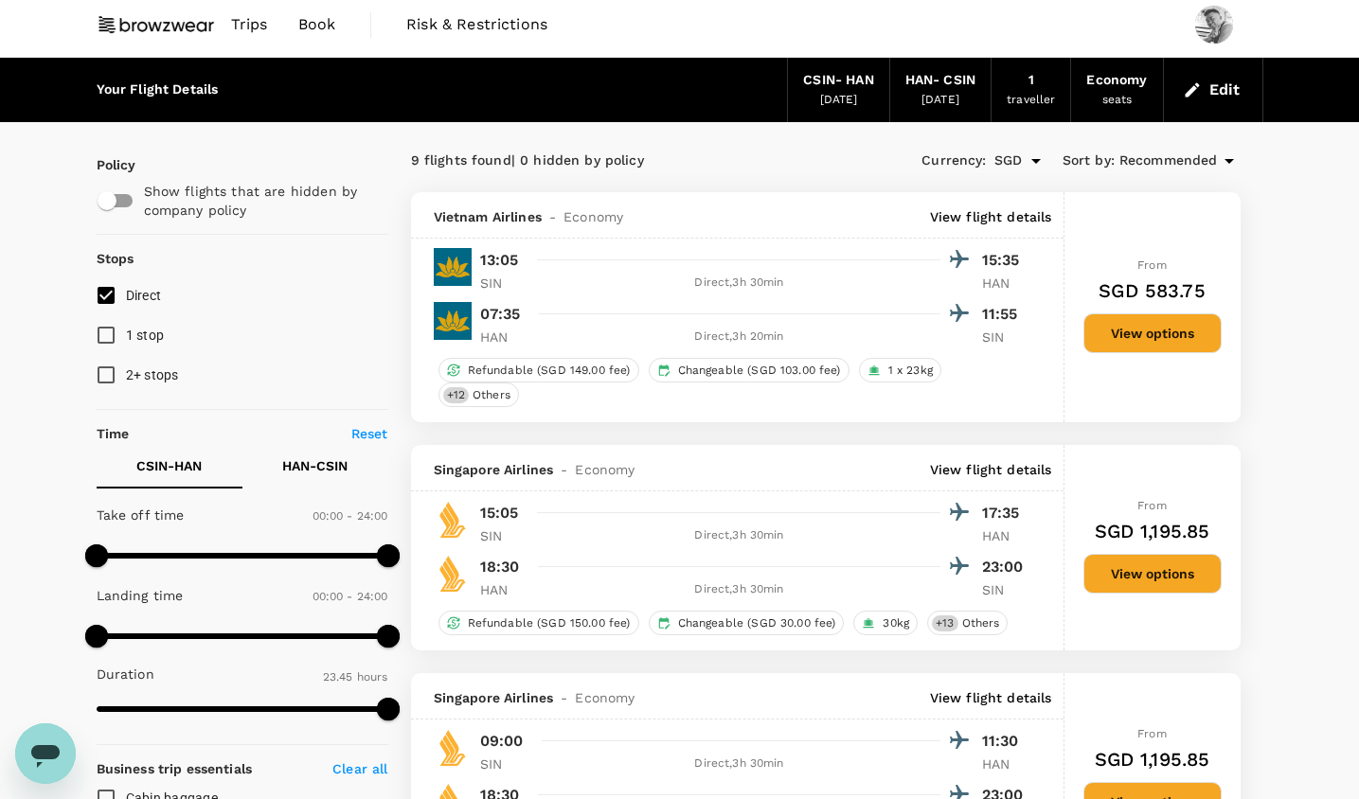
scroll to position [0, 0]
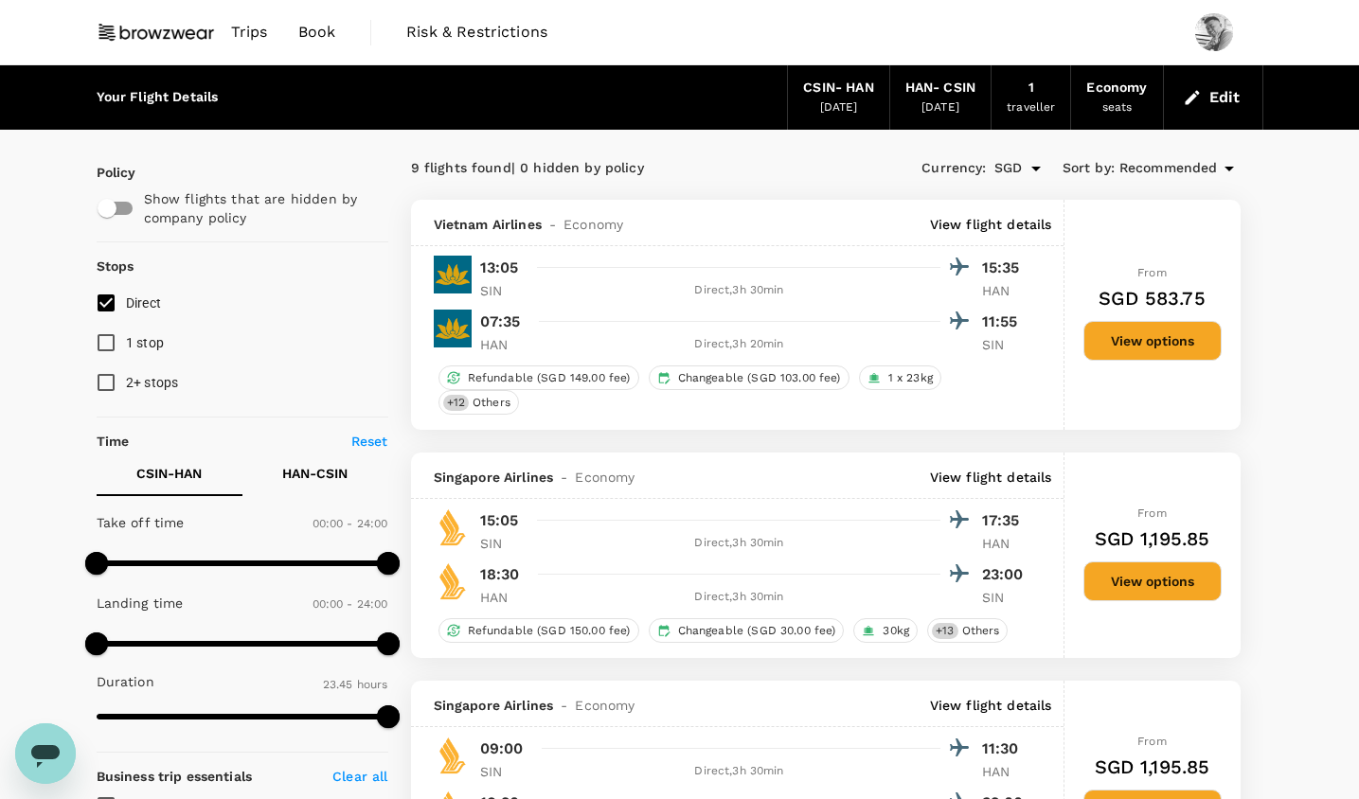
click at [1207, 96] on button "Edit" at bounding box center [1213, 97] width 68 height 30
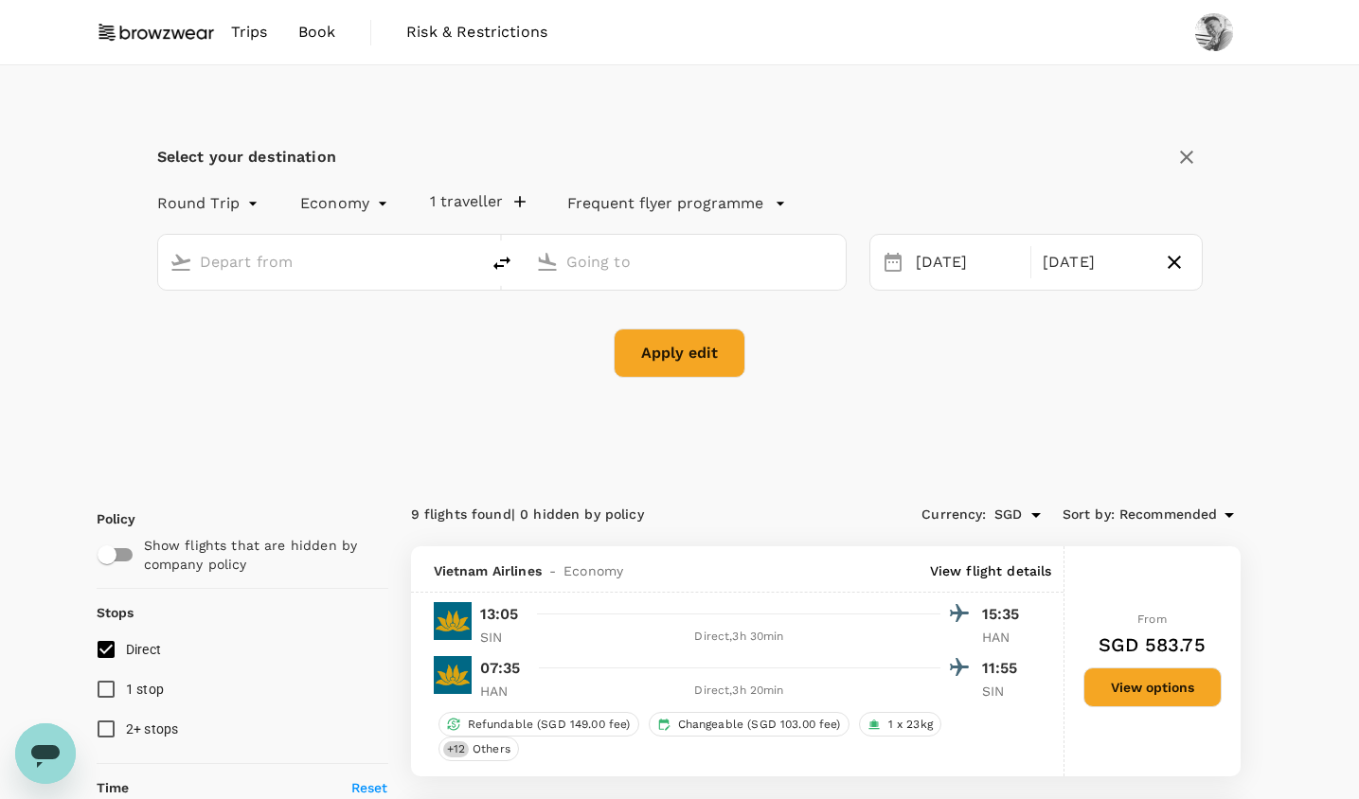
type input "[GEOGRAPHIC_DATA], [GEOGRAPHIC_DATA] (any)"
click at [697, 264] on input "Noi Bai Intl (HAN)" at bounding box center [686, 261] width 240 height 29
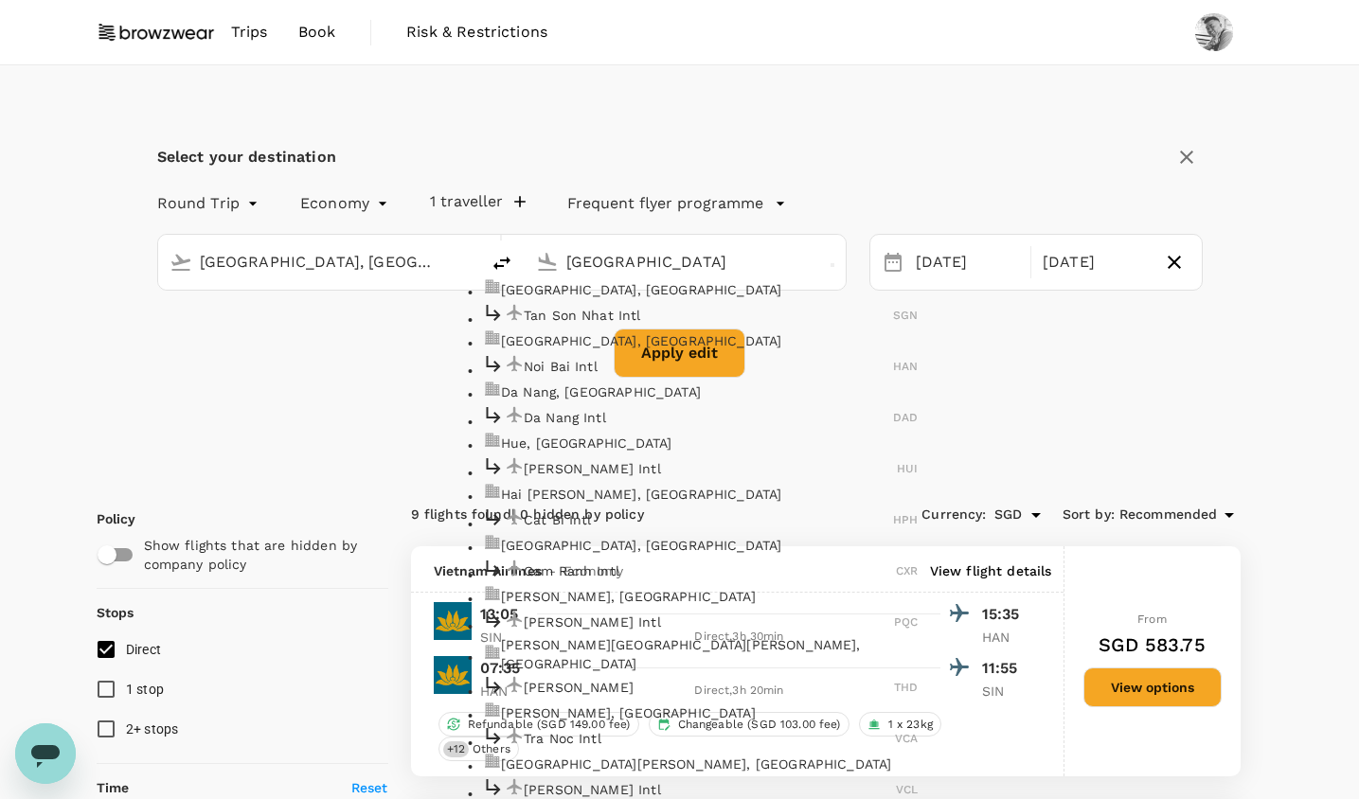
scroll to position [10, 0]
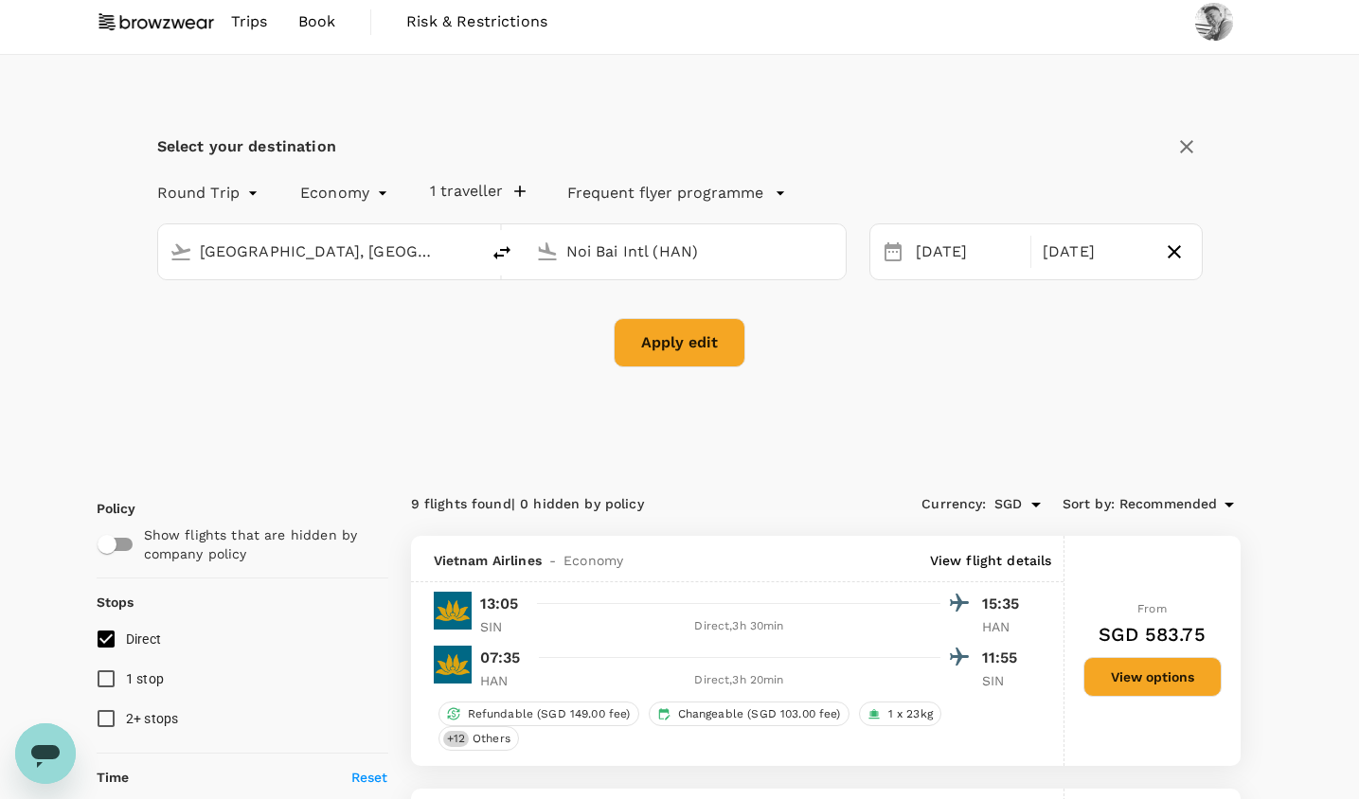
click at [719, 232] on div "Noi Bai Intl (HAN)" at bounding box center [697, 248] width 276 height 38
click at [723, 249] on input "Noi Bai Intl (HAN)" at bounding box center [686, 251] width 240 height 29
drag, startPoint x: 723, startPoint y: 249, endPoint x: 516, endPoint y: 249, distance: 206.5
click at [516, 249] on div "[GEOGRAPHIC_DATA], [GEOGRAPHIC_DATA] (any) Noi Bai Intl (HAN)" at bounding box center [502, 252] width 690 height 57
type input "c"
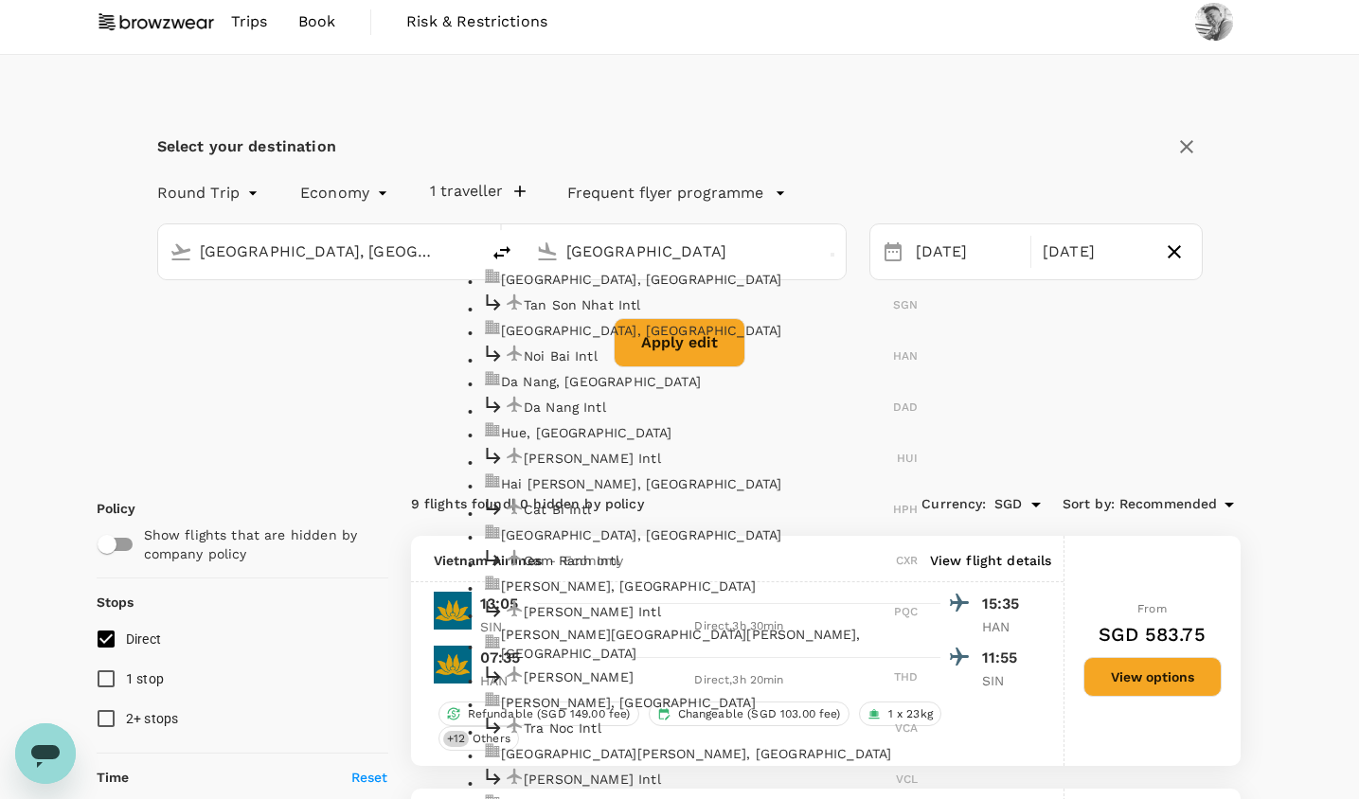
scroll to position [160, 0]
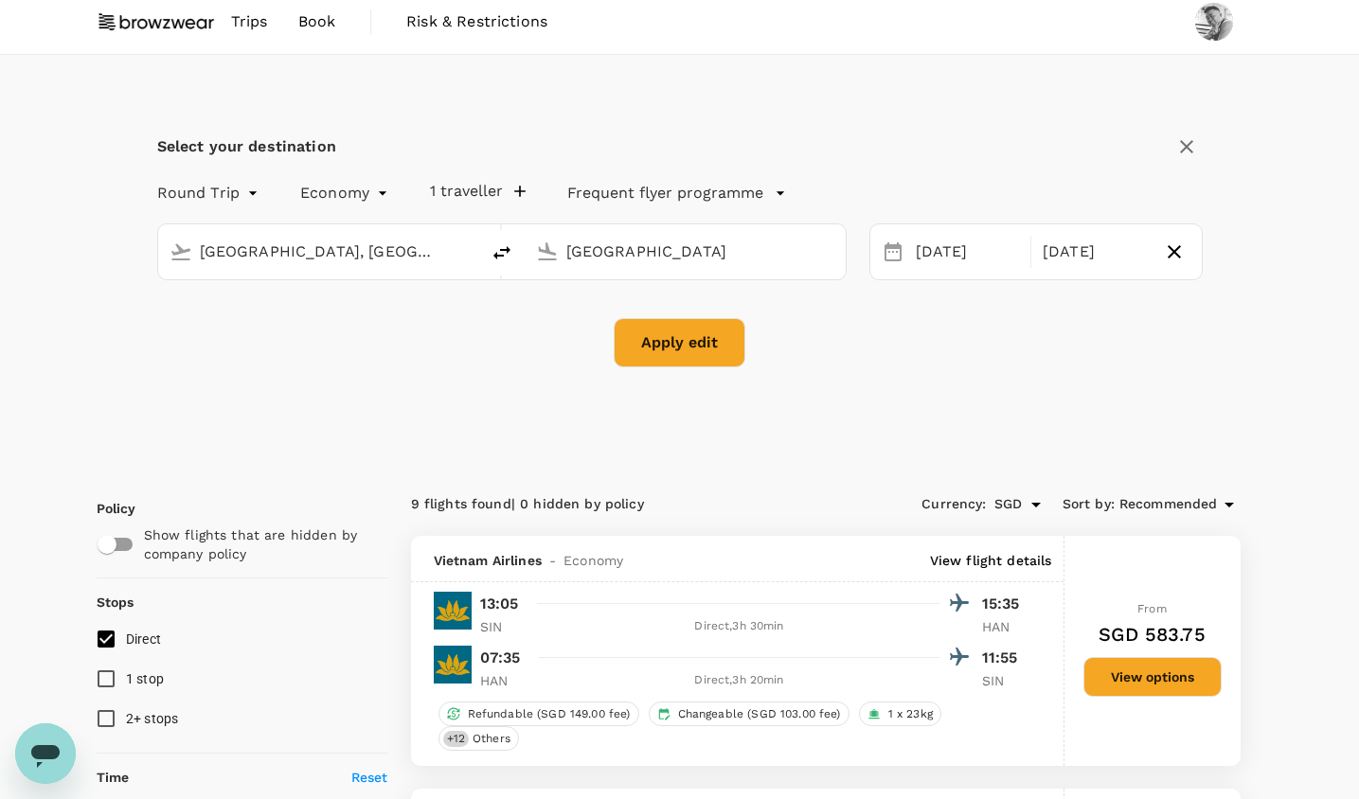
type input "Noi Bai Intl (HAN)"
drag, startPoint x: 730, startPoint y: 261, endPoint x: 528, endPoint y: 239, distance: 204.0
click at [529, 239] on div "Noi Bai Intl (HAN)" at bounding box center [682, 248] width 306 height 40
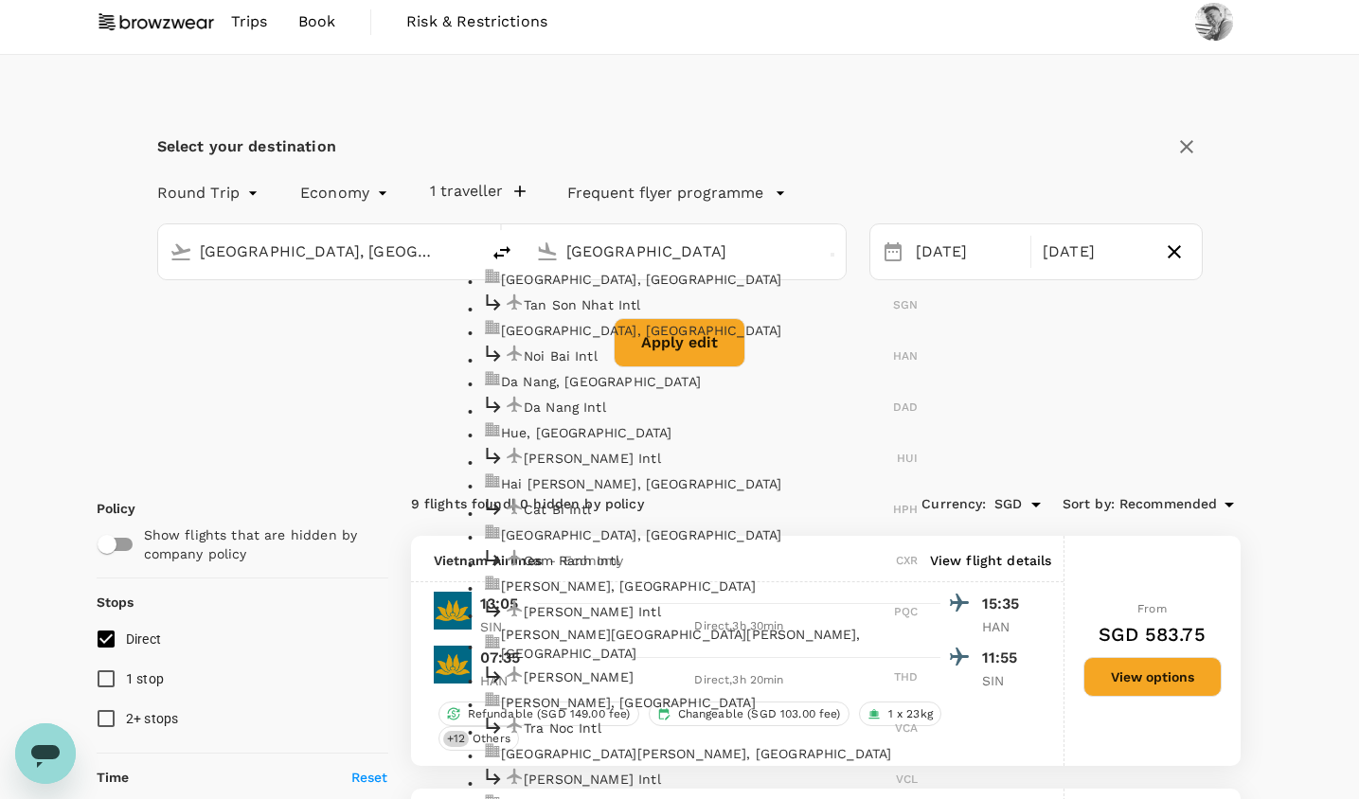
scroll to position [58, 0]
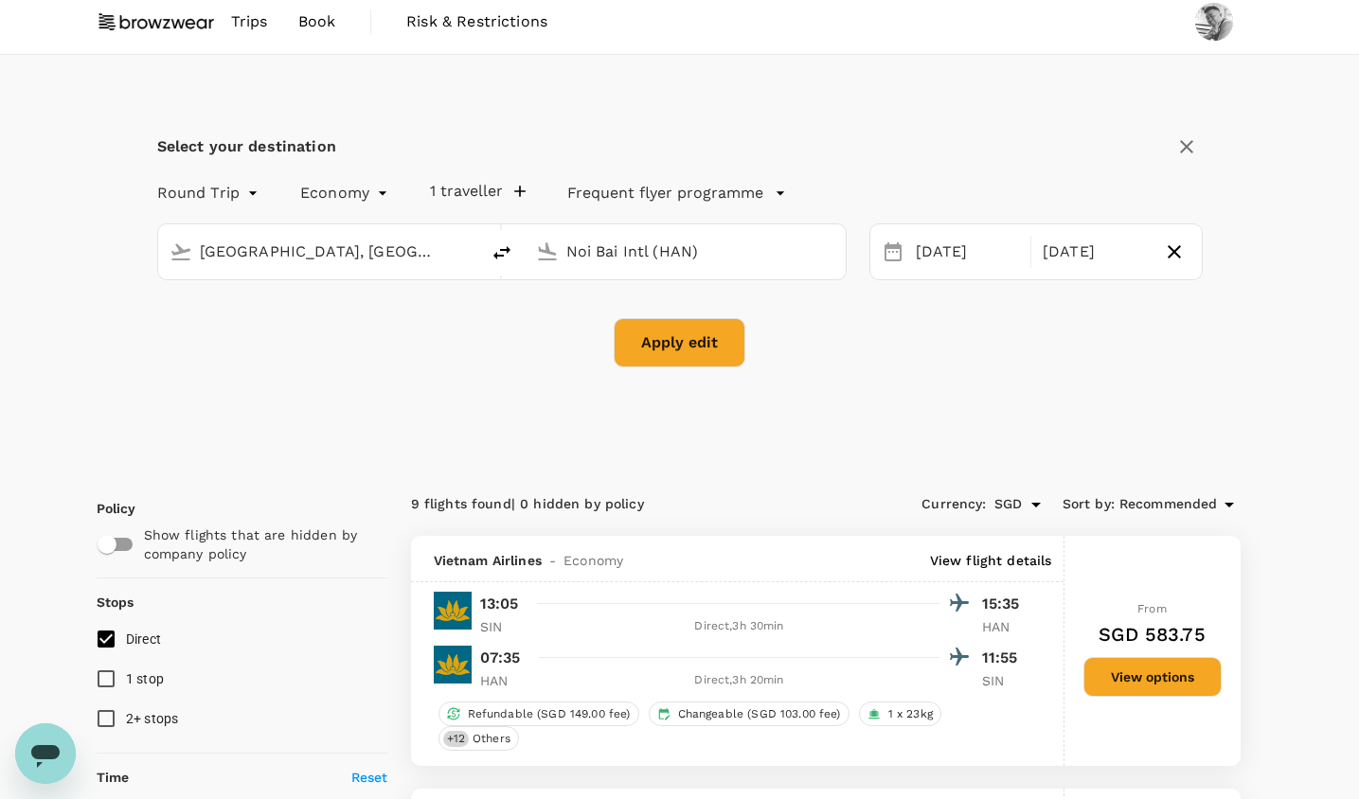
click at [754, 261] on input "Noi Bai Intl (HAN)" at bounding box center [686, 251] width 240 height 29
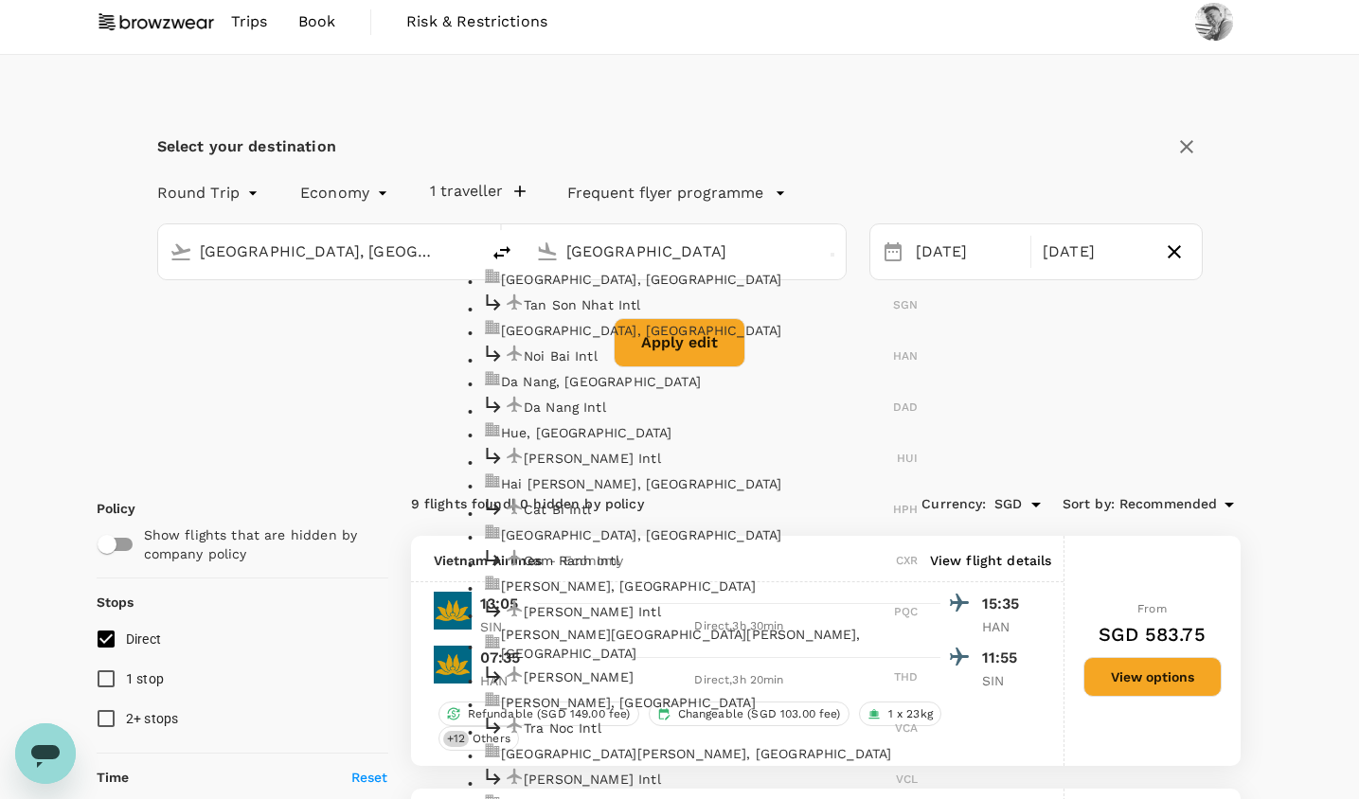
scroll to position [964, 0]
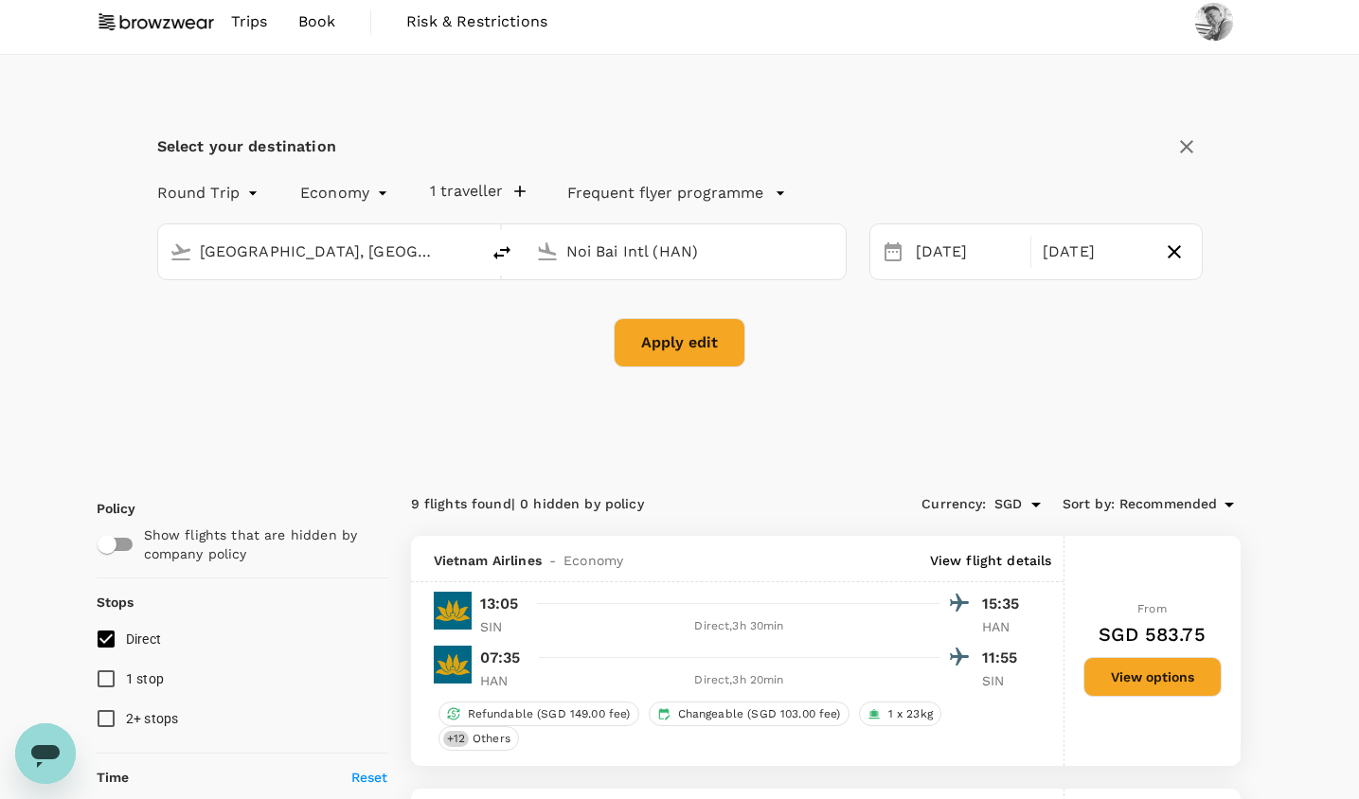
click at [739, 248] on input "Noi Bai Intl (HAN)" at bounding box center [686, 251] width 240 height 29
type input "N"
type input "n"
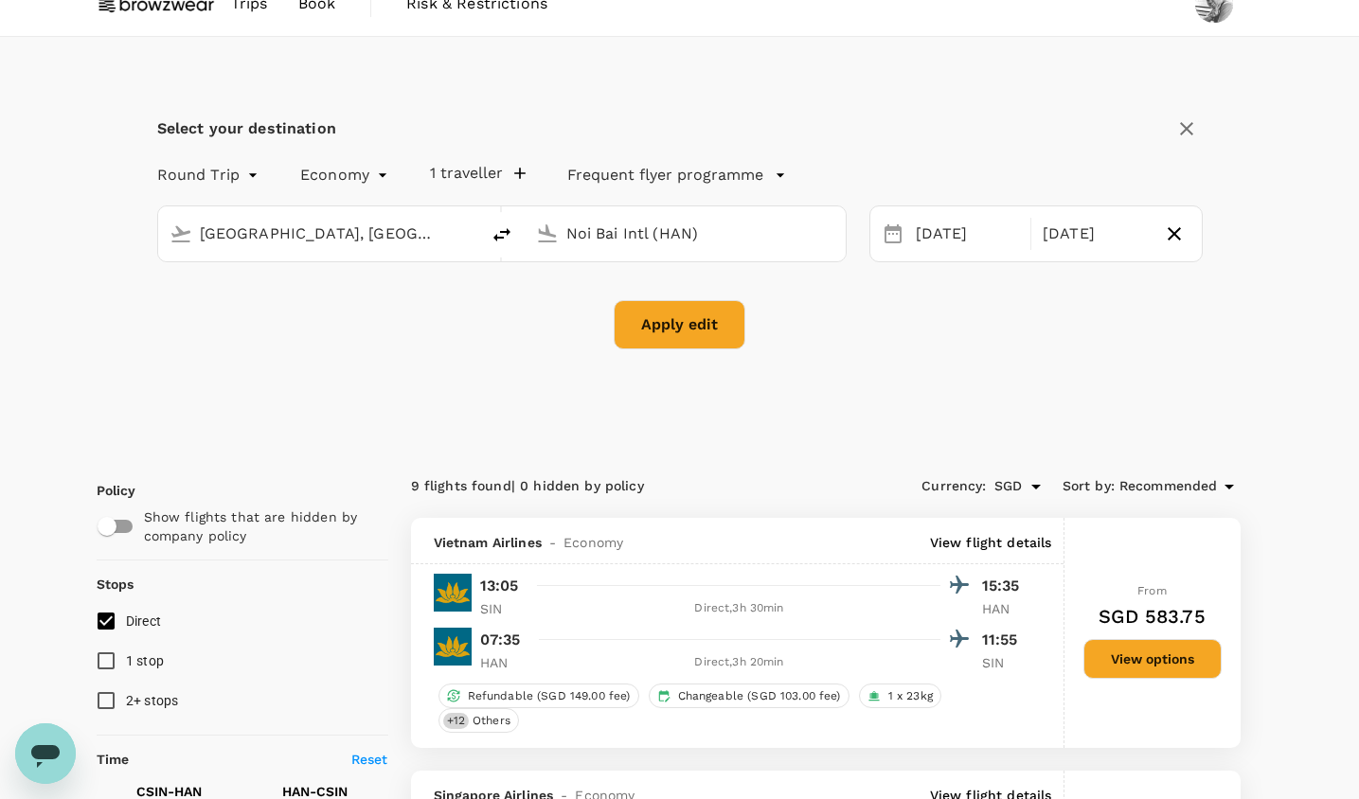
scroll to position [0, 0]
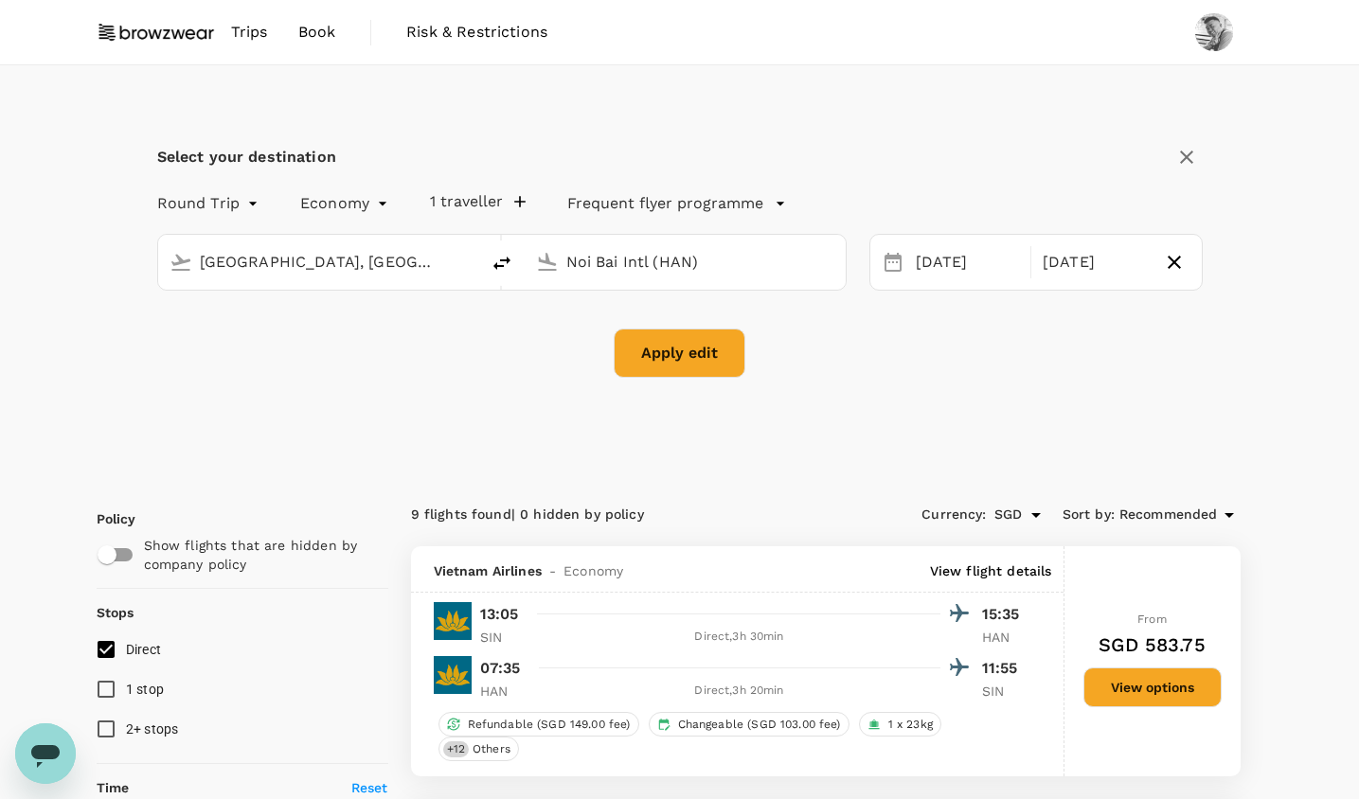
click at [699, 259] on input "Noi Bai Intl (HAN)" at bounding box center [686, 261] width 240 height 29
click at [699, 260] on input "Noi Bai Intl (HAN)" at bounding box center [686, 261] width 240 height 29
drag, startPoint x: 699, startPoint y: 260, endPoint x: 499, endPoint y: 242, distance: 200.7
click at [499, 242] on div "[GEOGRAPHIC_DATA], [GEOGRAPHIC_DATA] (any) Noi Bai Intl (HAN)" at bounding box center [502, 262] width 690 height 57
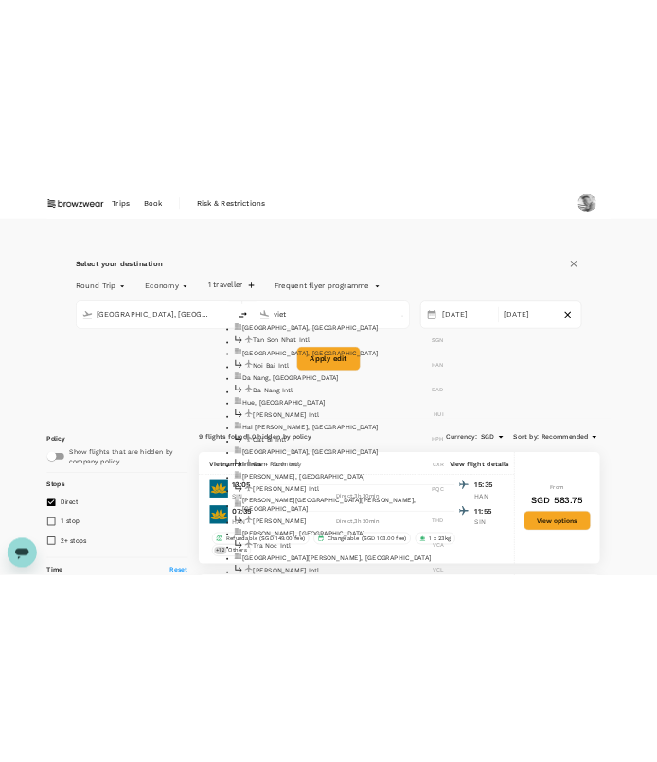
scroll to position [25, 0]
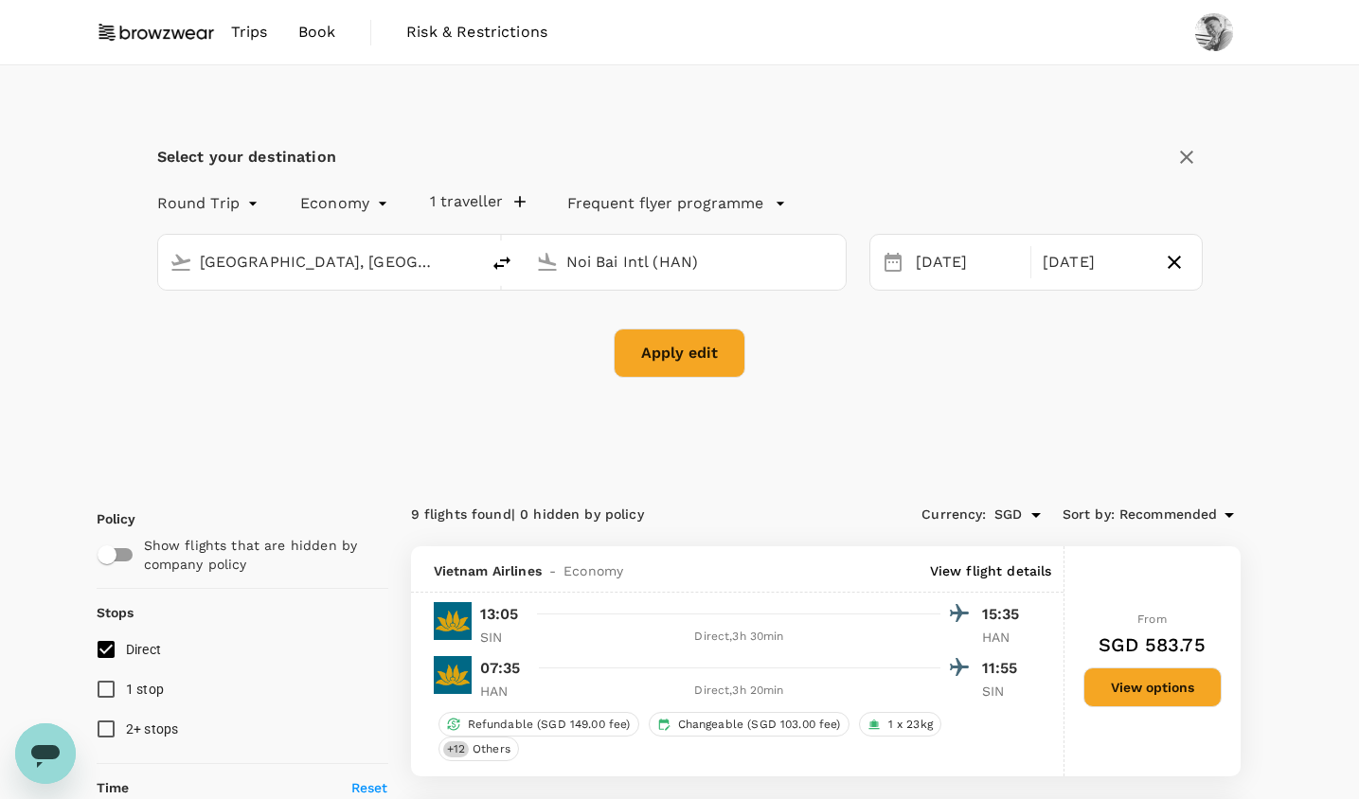
drag, startPoint x: 725, startPoint y: 270, endPoint x: 550, endPoint y: 256, distance: 174.9
click at [550, 256] on div "Noi Bai Intl (HAN)" at bounding box center [682, 259] width 306 height 40
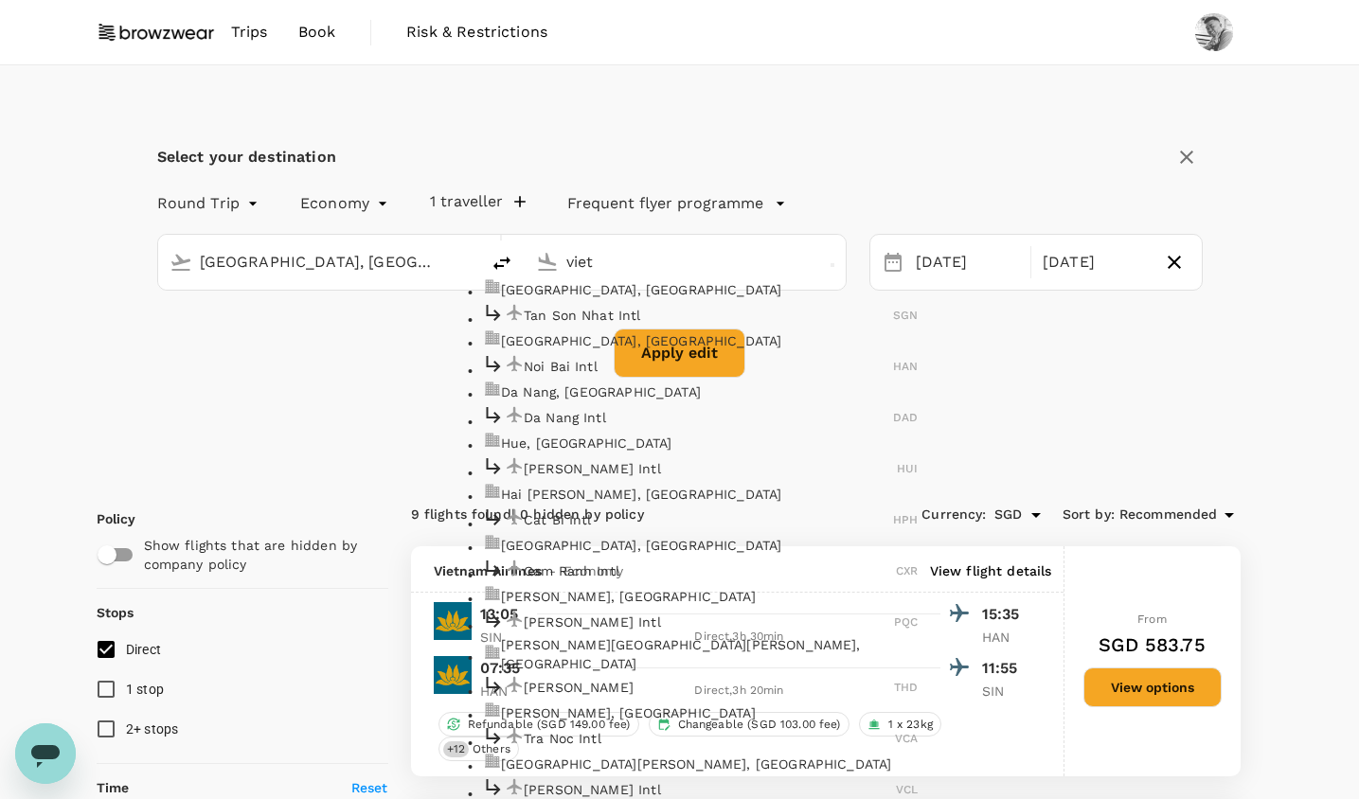
type input "Noi Bai Intl (HAN)"
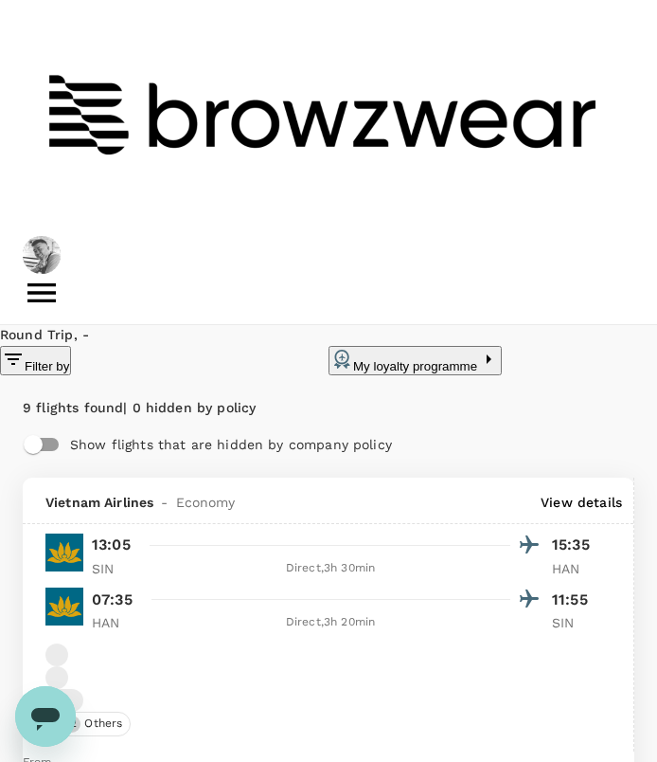
type input "[GEOGRAPHIC_DATA], [GEOGRAPHIC_DATA] (any)"
drag, startPoint x: 247, startPoint y: 380, endPoint x: 140, endPoint y: 378, distance: 107.0
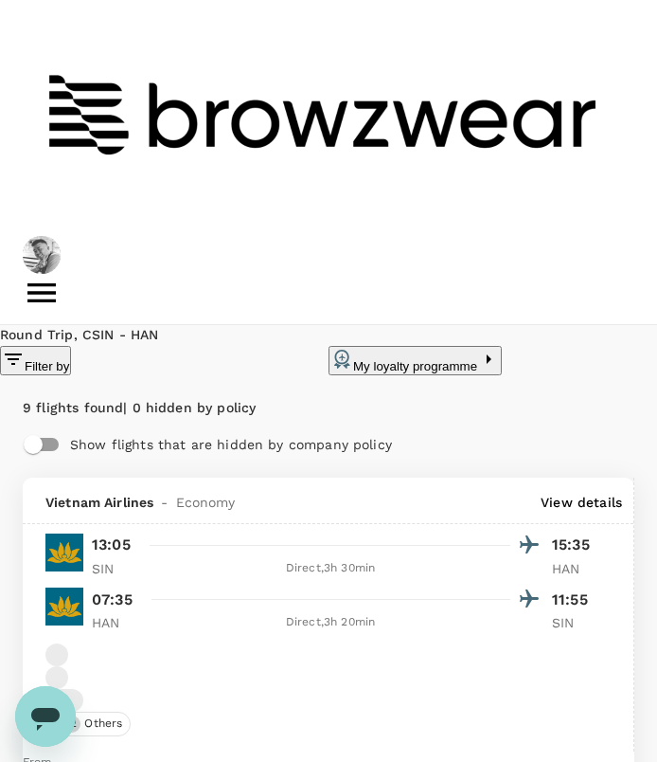
type input "Noi Bai Intl (HAN)[GEOGRAPHIC_DATA]"
drag, startPoint x: 308, startPoint y: 378, endPoint x: 5, endPoint y: 369, distance: 303.2
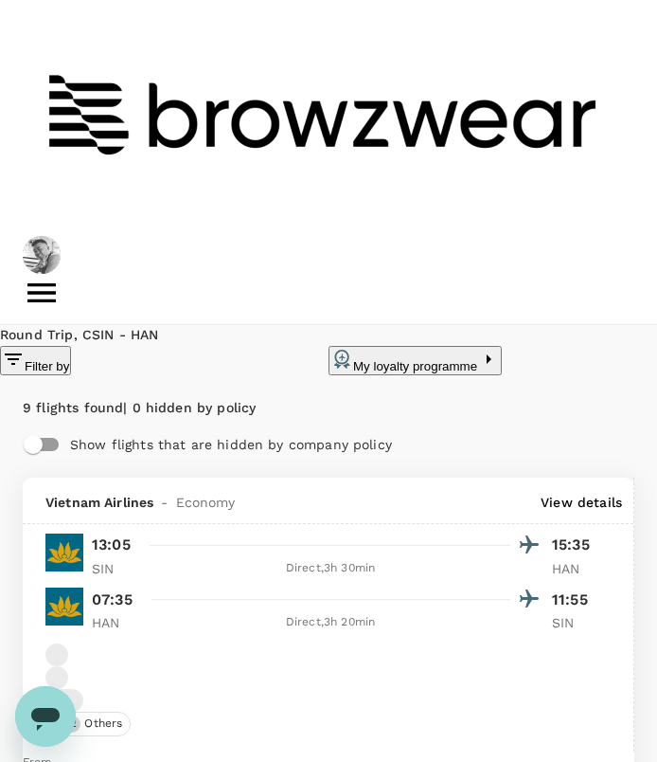
drag, startPoint x: 372, startPoint y: 378, endPoint x: 117, endPoint y: 358, distance: 255.6
drag, startPoint x: 299, startPoint y: 373, endPoint x: 71, endPoint y: 380, distance: 228.4
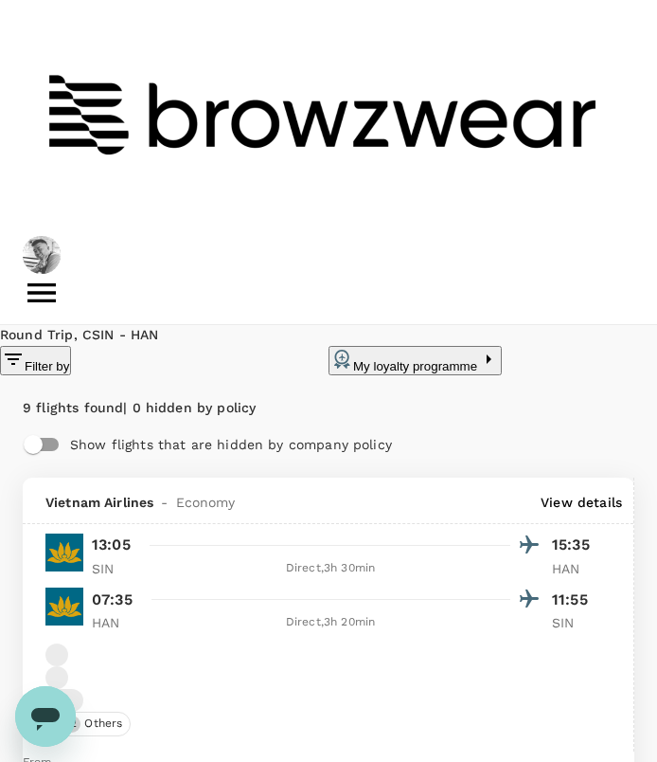
drag, startPoint x: 368, startPoint y: 382, endPoint x: 124, endPoint y: 366, distance: 244.9
drag, startPoint x: 316, startPoint y: 369, endPoint x: 71, endPoint y: 376, distance: 245.4
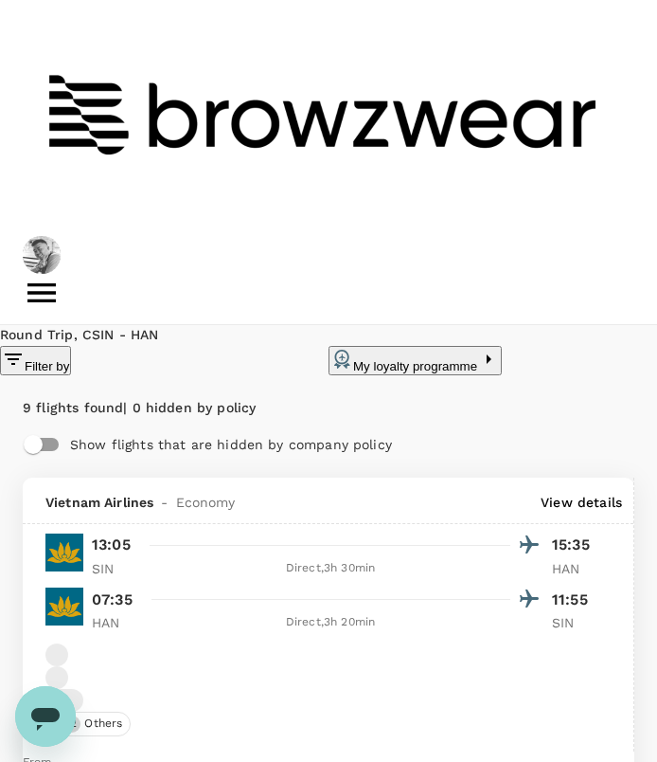
type input "Cat Bi Intl (HPH)"
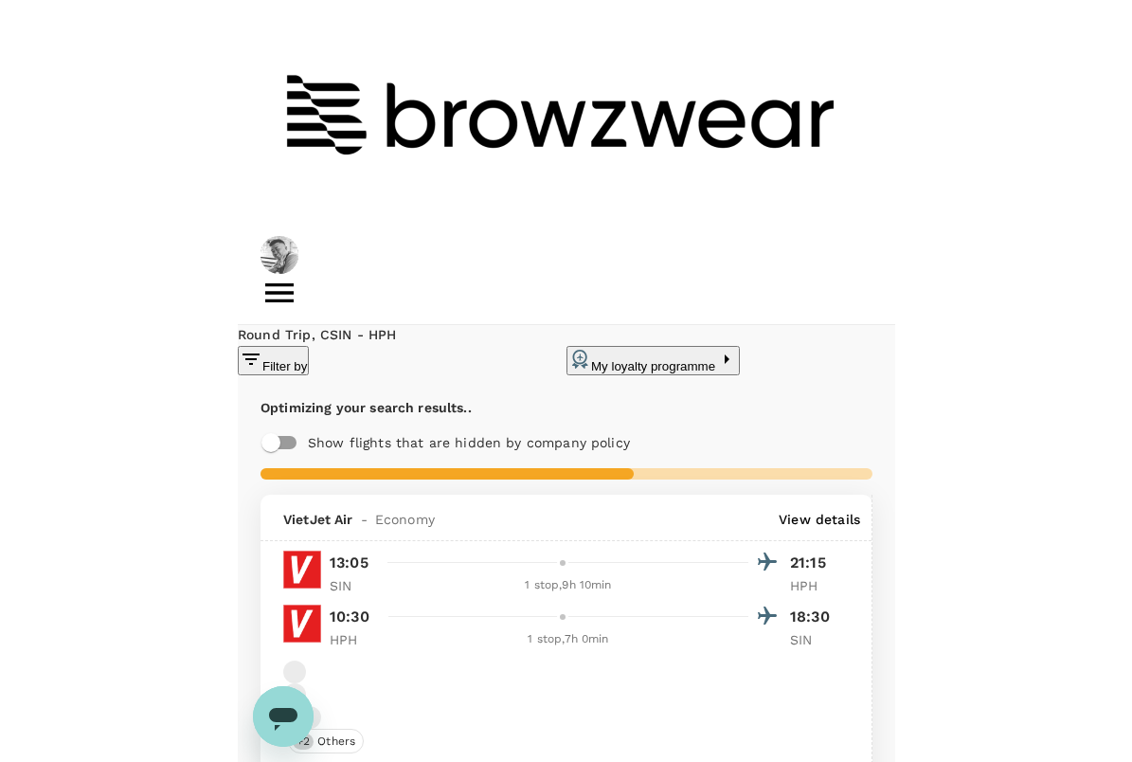
scroll to position [27, 0]
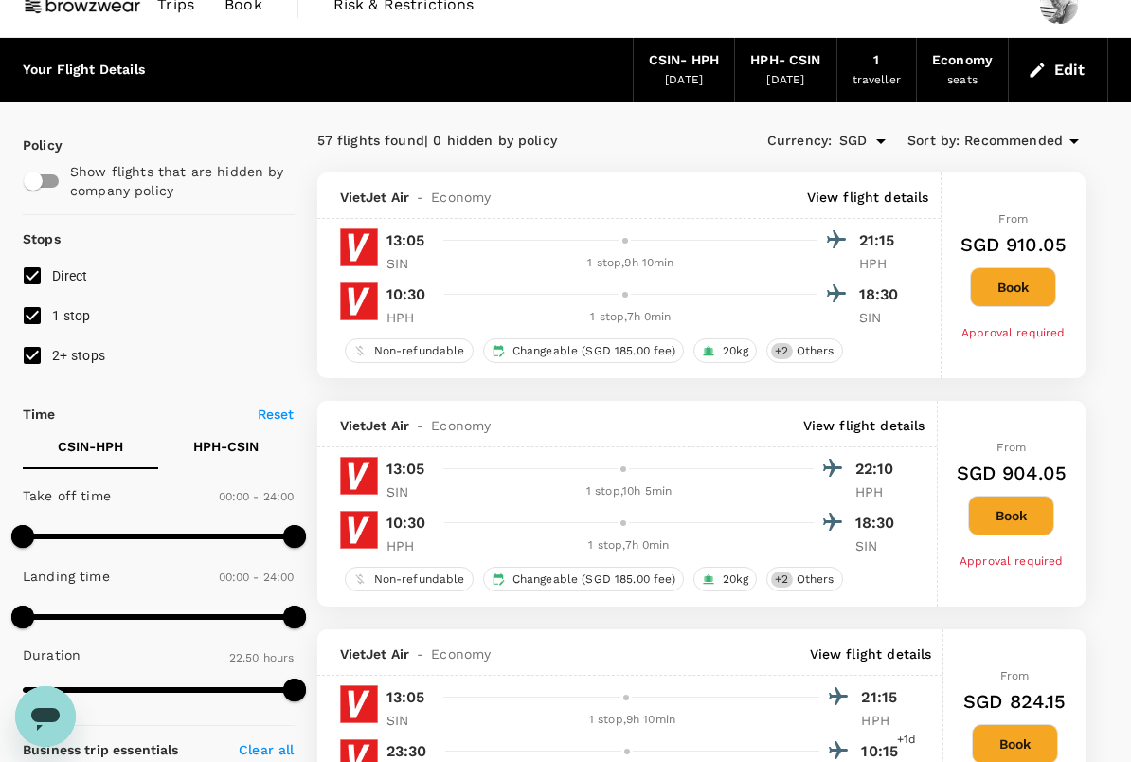
type input "1370"
click at [35, 357] on input "2+ stops" at bounding box center [32, 355] width 40 height 40
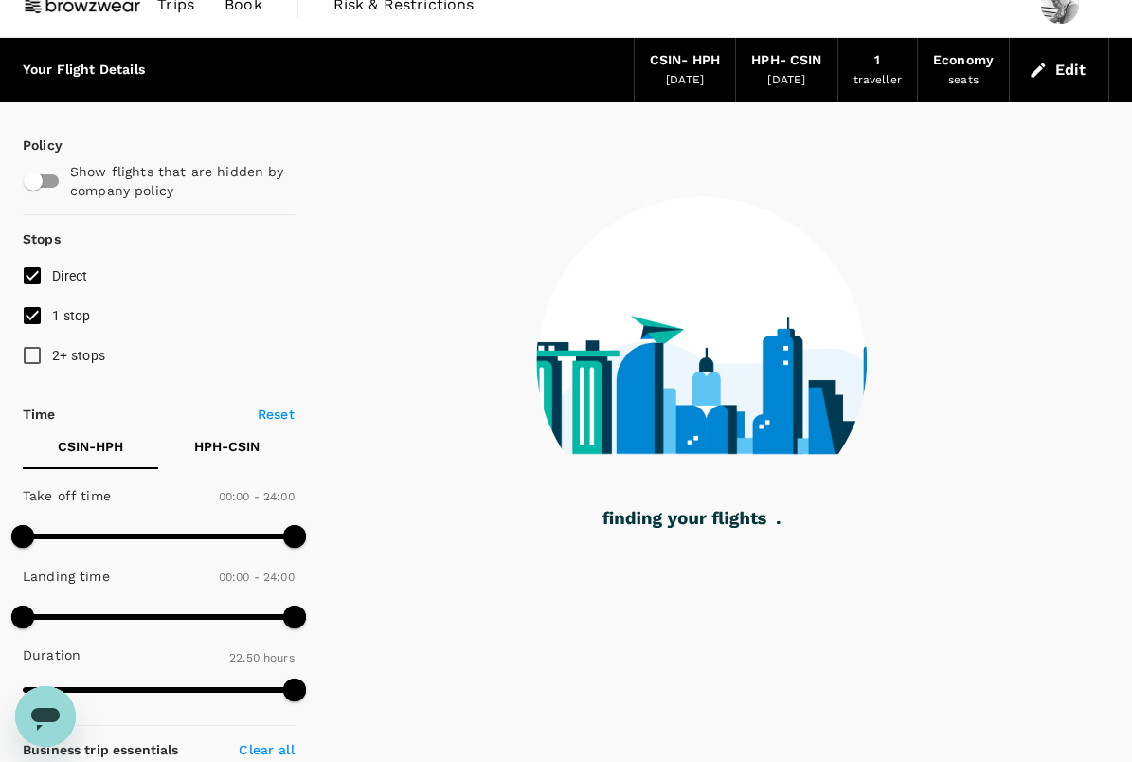
click at [31, 359] on input "2+ stops" at bounding box center [32, 355] width 40 height 40
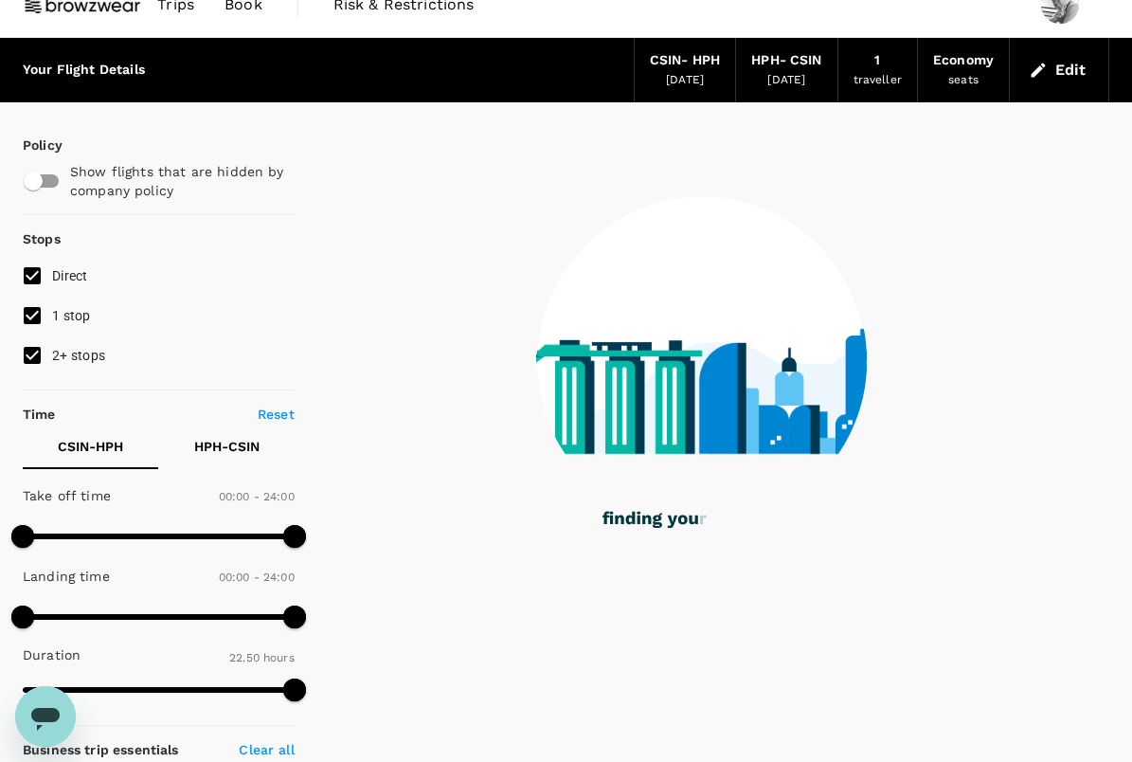
click at [33, 352] on input "2+ stops" at bounding box center [32, 355] width 40 height 40
checkbox input "false"
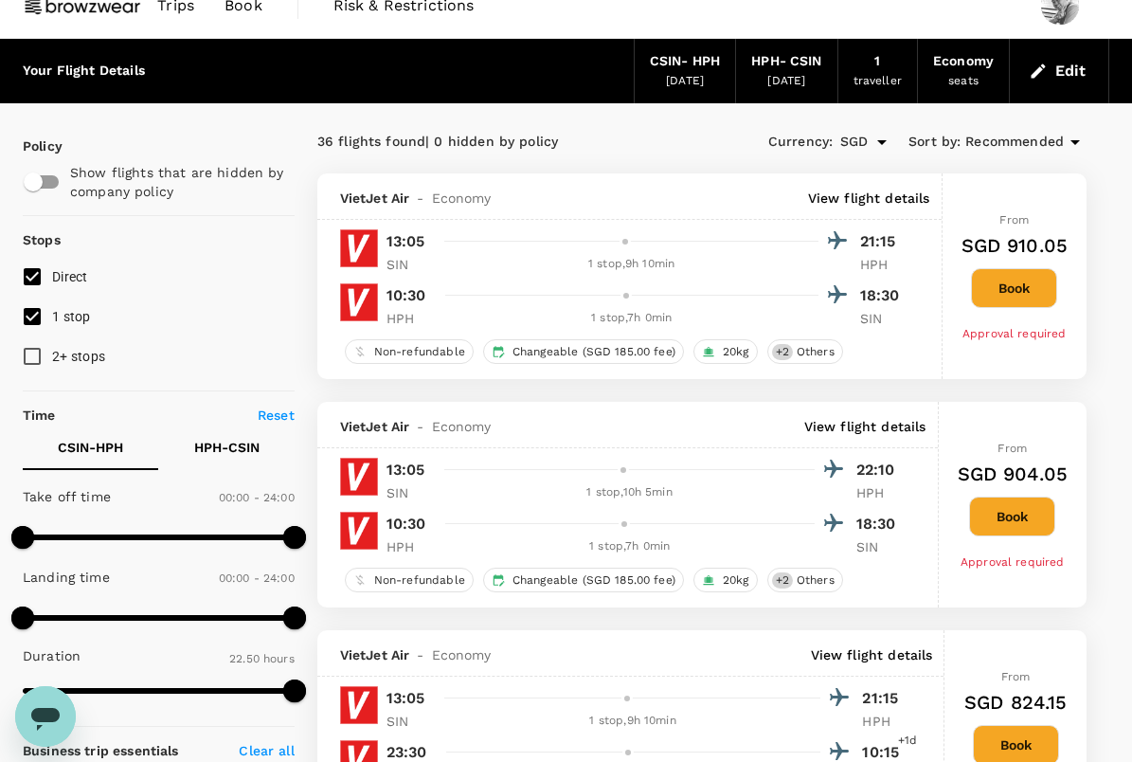
scroll to position [0, 0]
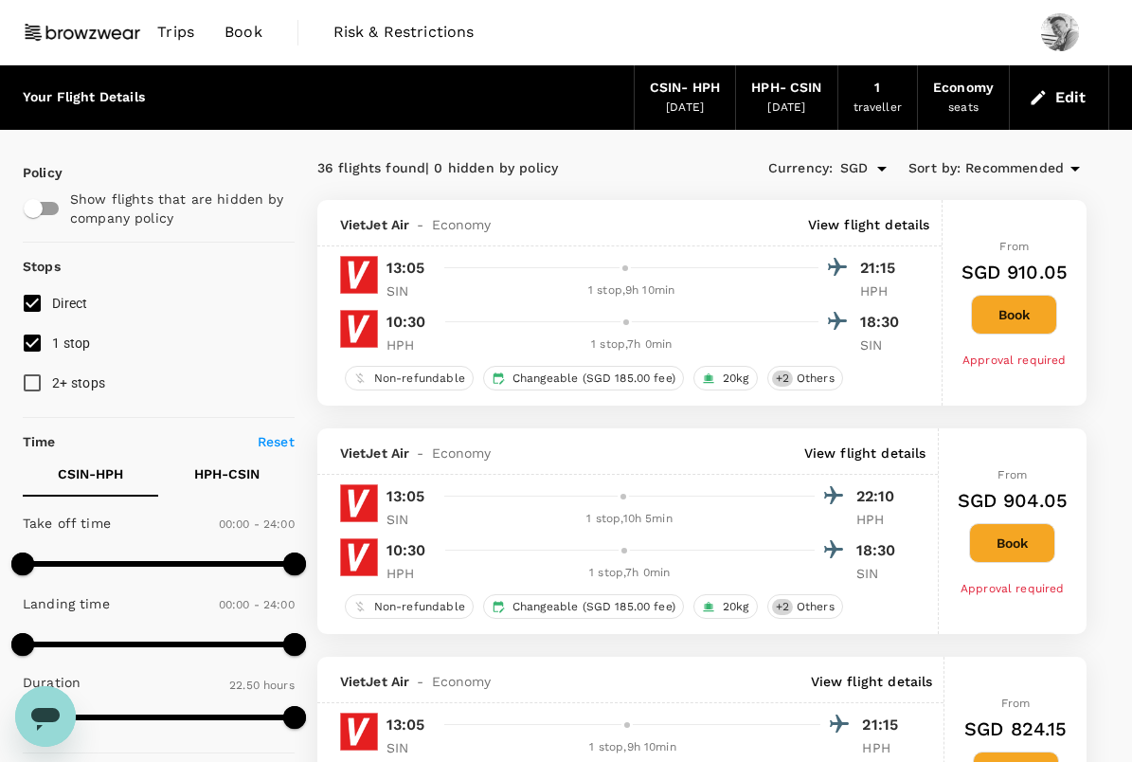
click at [1042, 178] on span "Recommended" at bounding box center [1014, 168] width 99 height 21
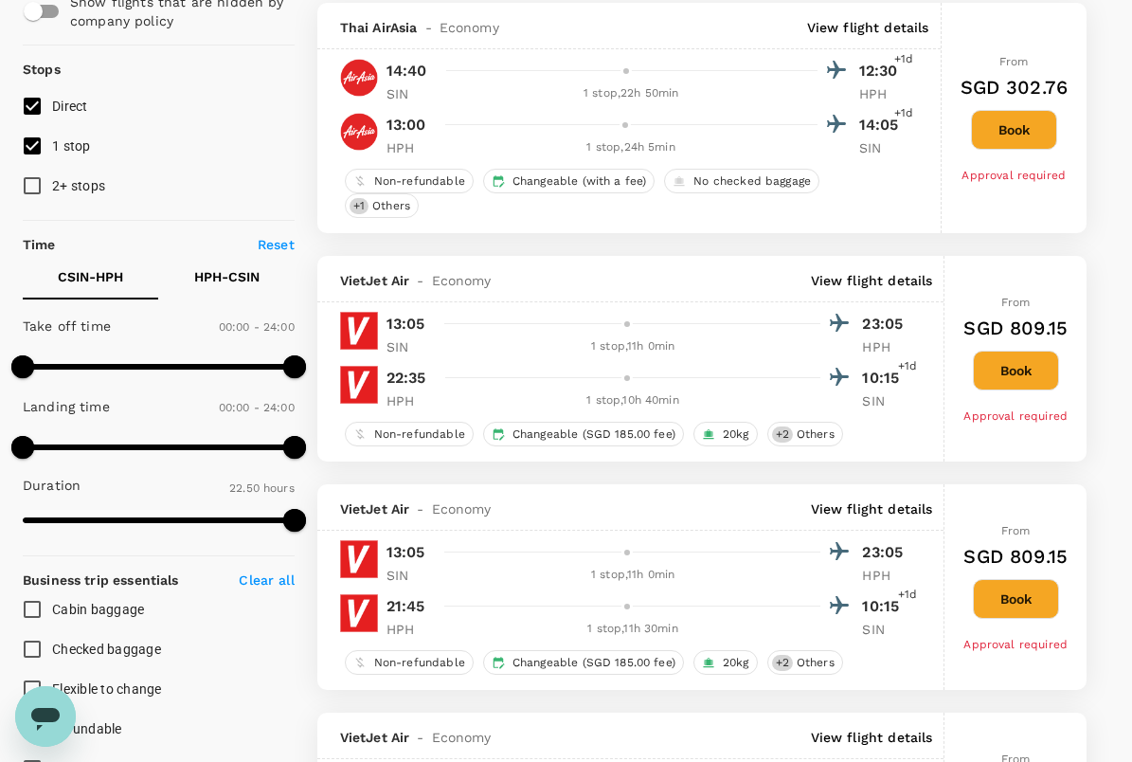
scroll to position [52, 0]
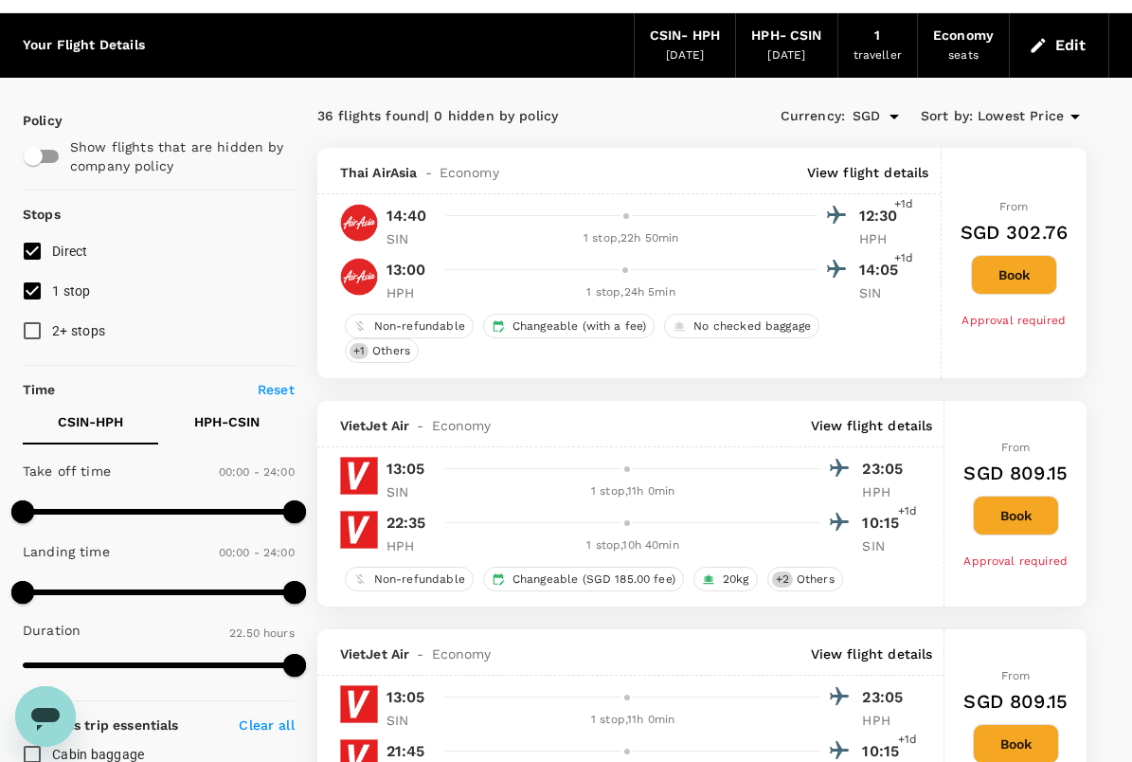
click at [41, 288] on input "1 stop" at bounding box center [32, 291] width 40 height 40
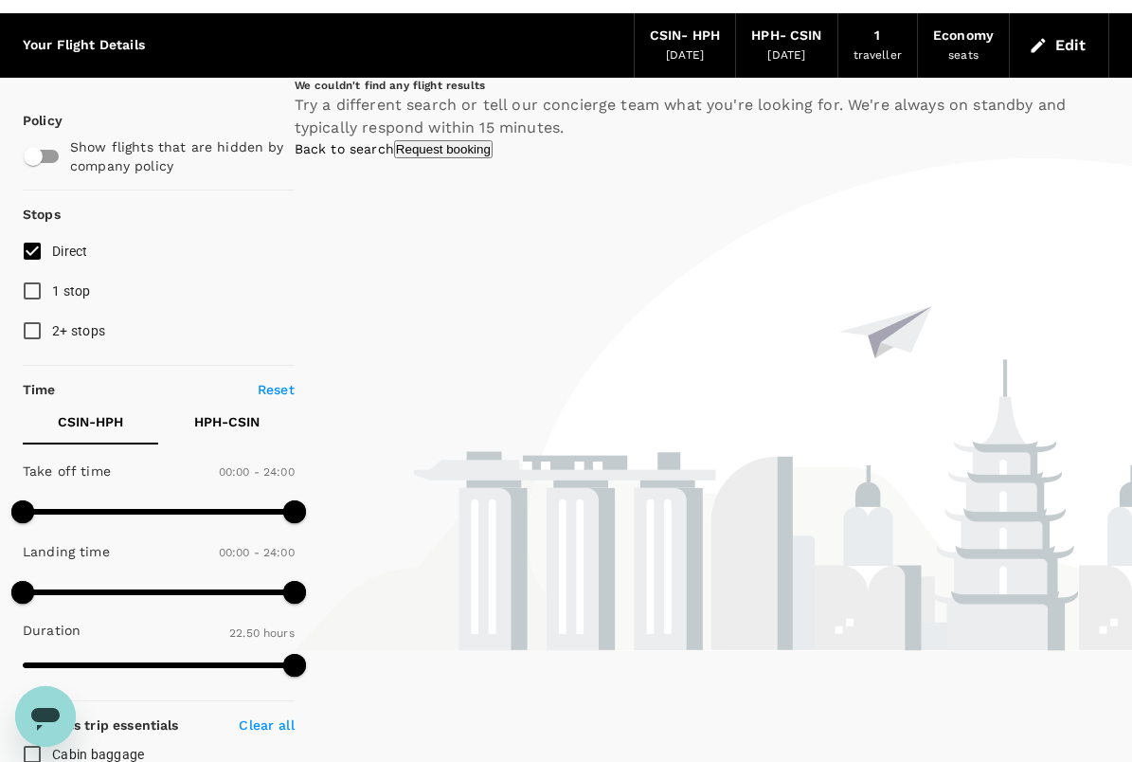
click at [32, 291] on input "1 stop" at bounding box center [32, 291] width 40 height 40
checkbox input "true"
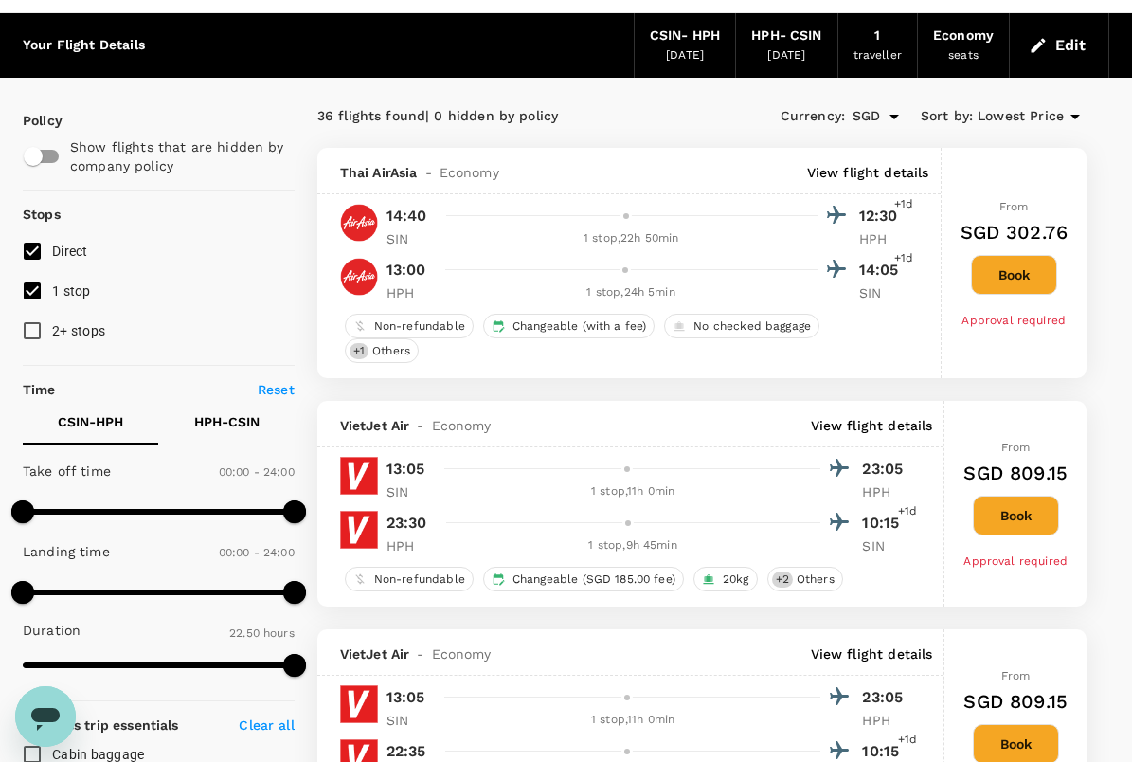
click at [1067, 45] on button "Edit" at bounding box center [1059, 45] width 68 height 30
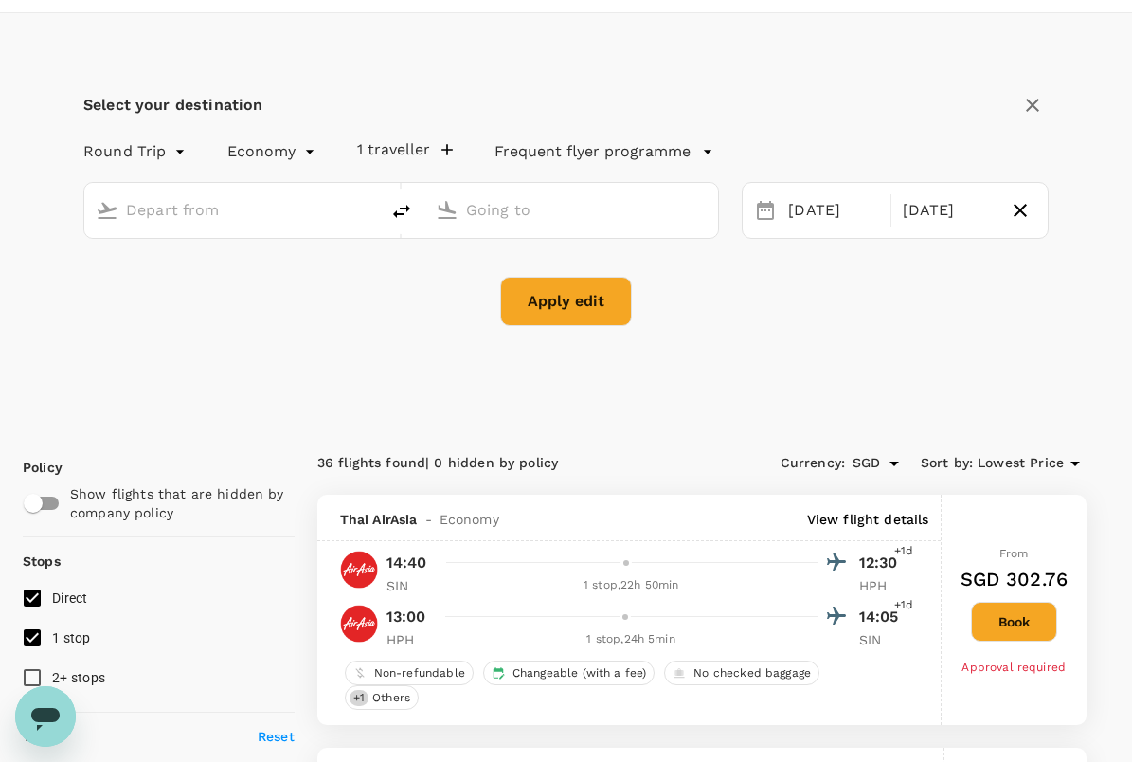
type input "[GEOGRAPHIC_DATA], [GEOGRAPHIC_DATA] (any)"
click at [604, 212] on input "Cat Bi Intl (HPH)" at bounding box center [572, 209] width 213 height 29
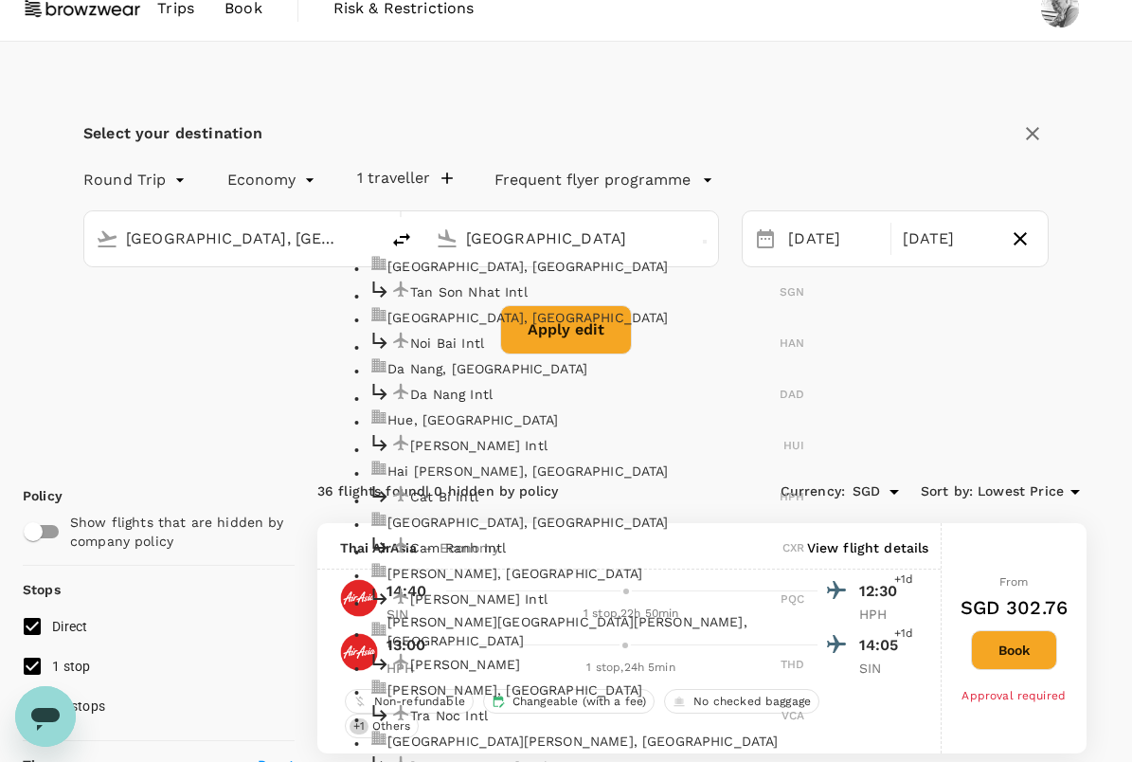
scroll to position [226, 0]
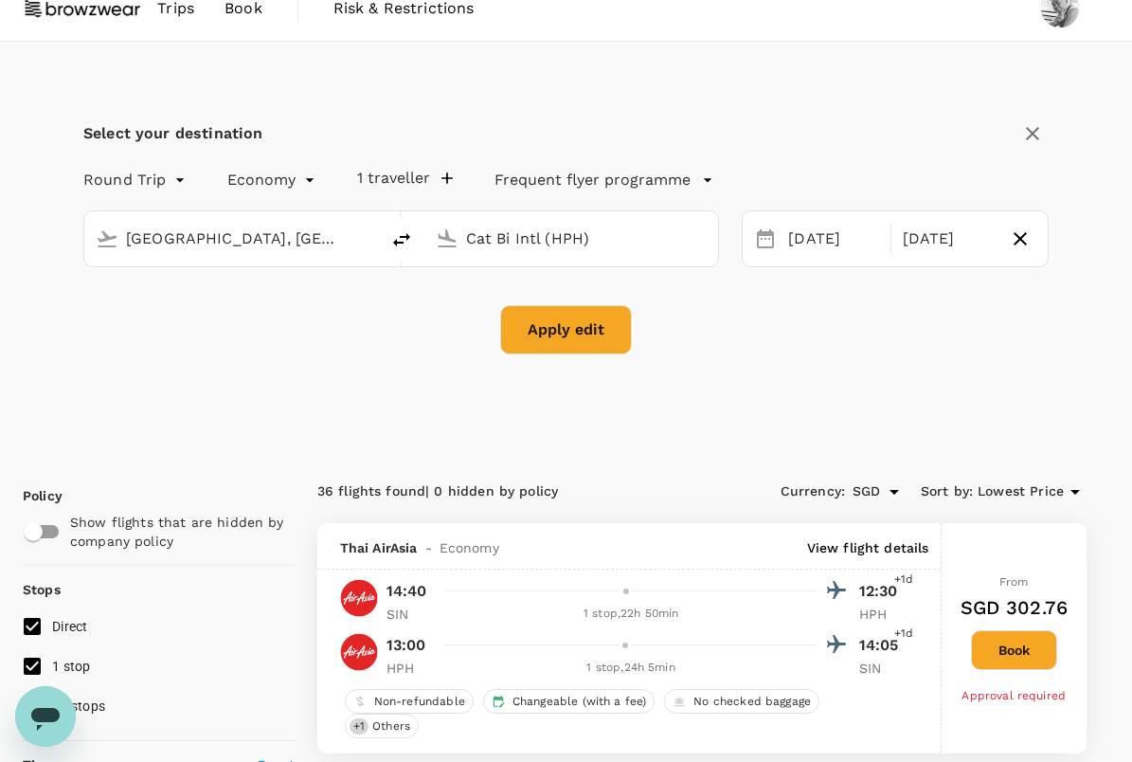
drag, startPoint x: 595, startPoint y: 233, endPoint x: 440, endPoint y: 233, distance: 154.4
click at [440, 233] on div "Cat Bi Intl (HPH)" at bounding box center [567, 235] width 279 height 40
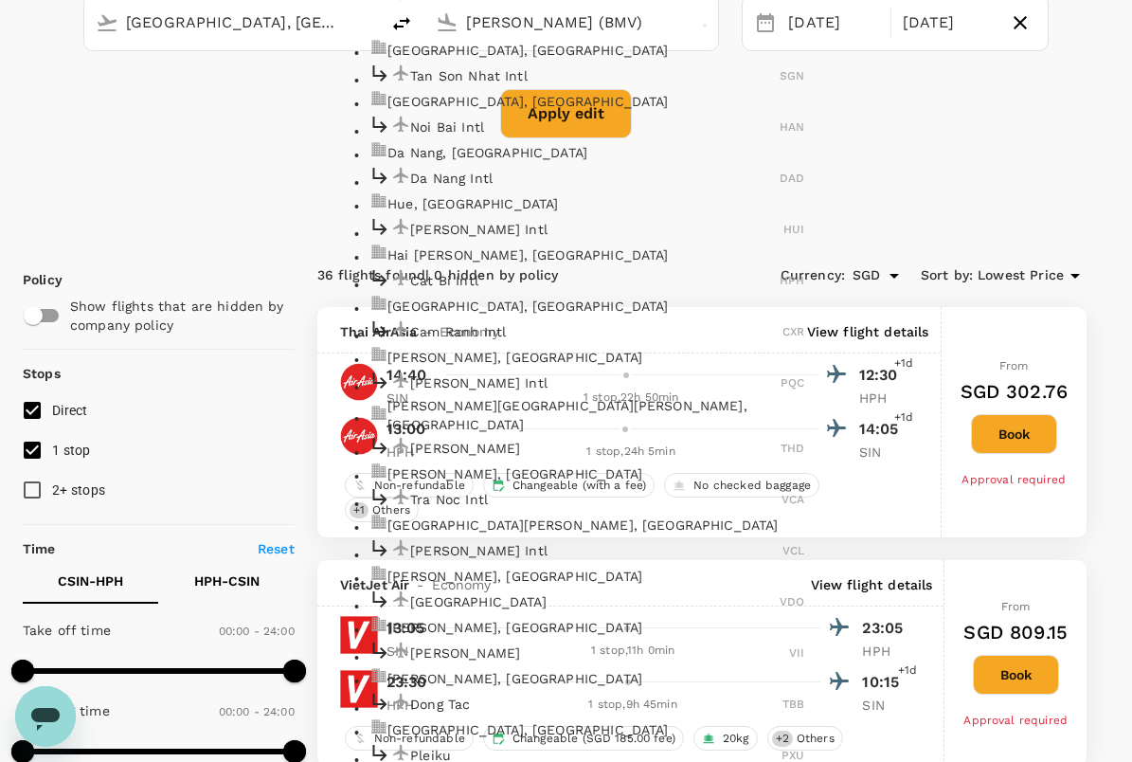
scroll to position [974, 0]
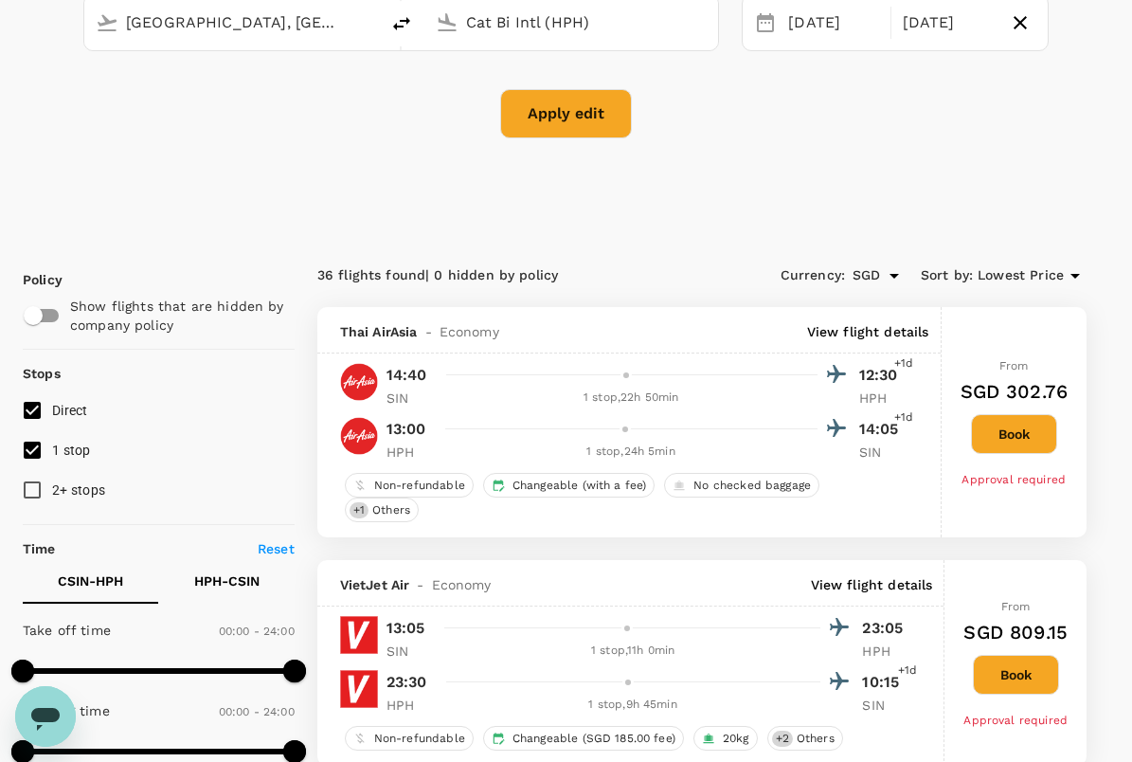
drag, startPoint x: 605, startPoint y: 22, endPoint x: 414, endPoint y: 11, distance: 191.6
click at [414, 11] on div "[GEOGRAPHIC_DATA], [GEOGRAPHIC_DATA] (any) Cat Bi Intl (HPH)" at bounding box center [401, 22] width 636 height 57
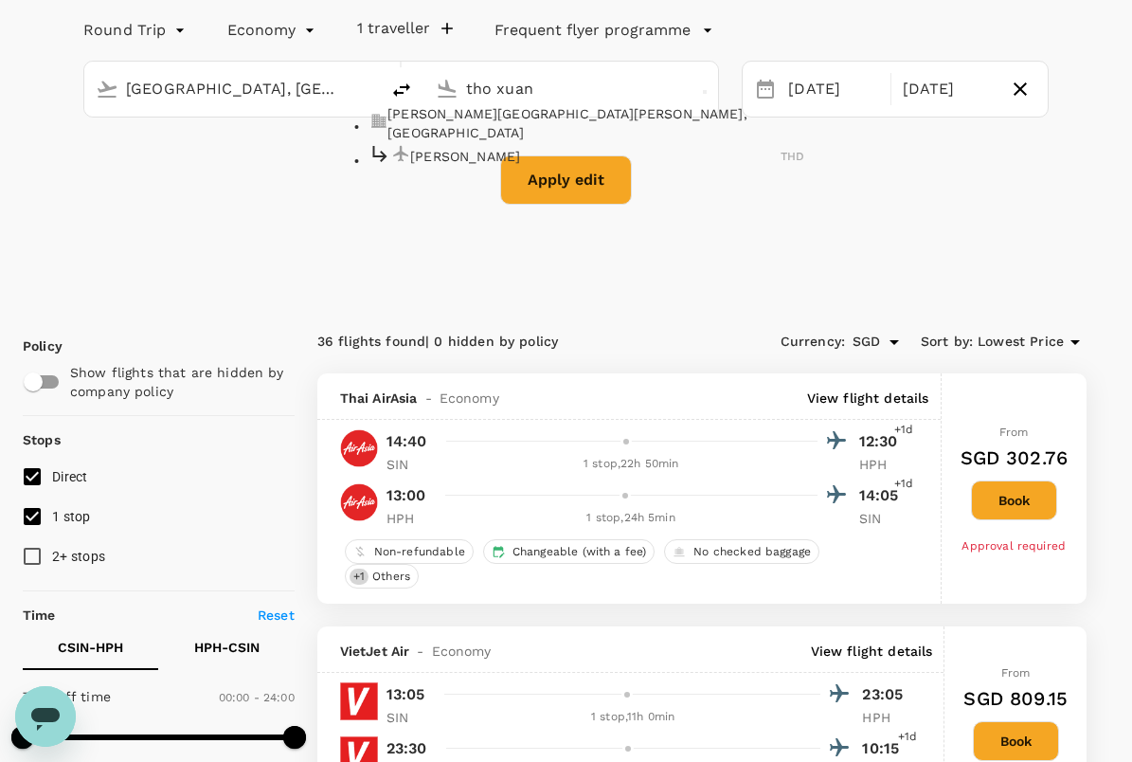
scroll to position [0, 0]
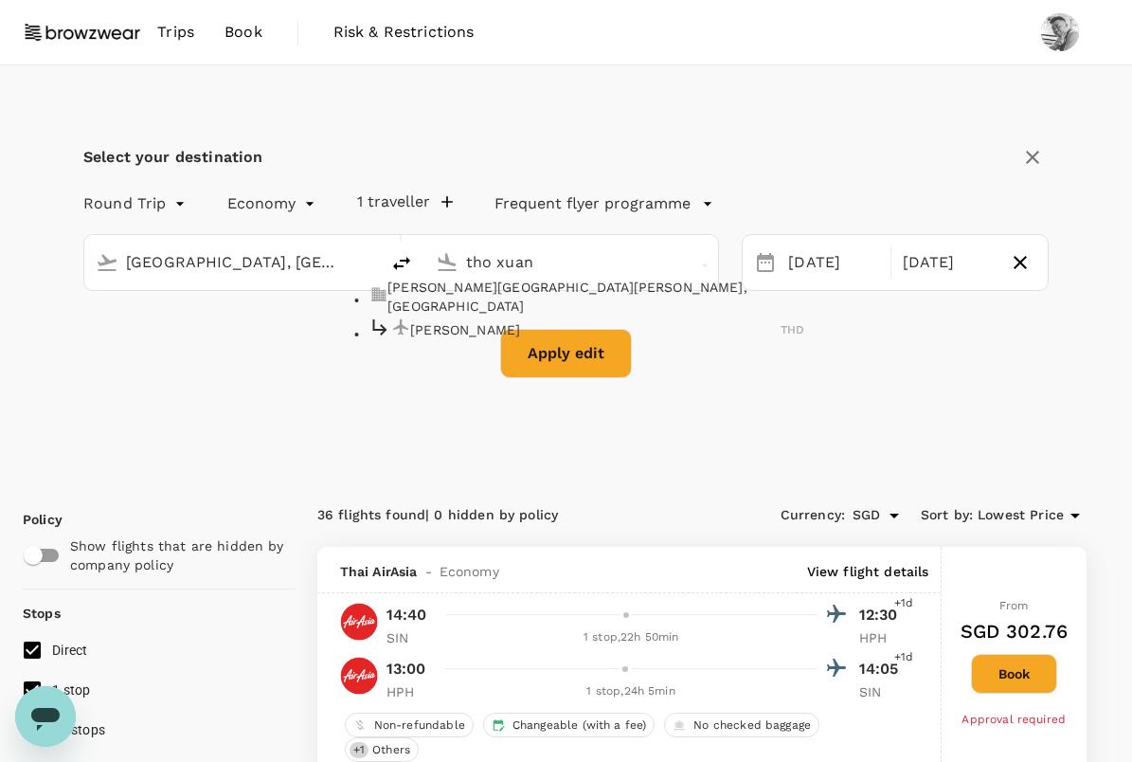
click at [546, 335] on p "[PERSON_NAME]" at bounding box center [595, 329] width 370 height 19
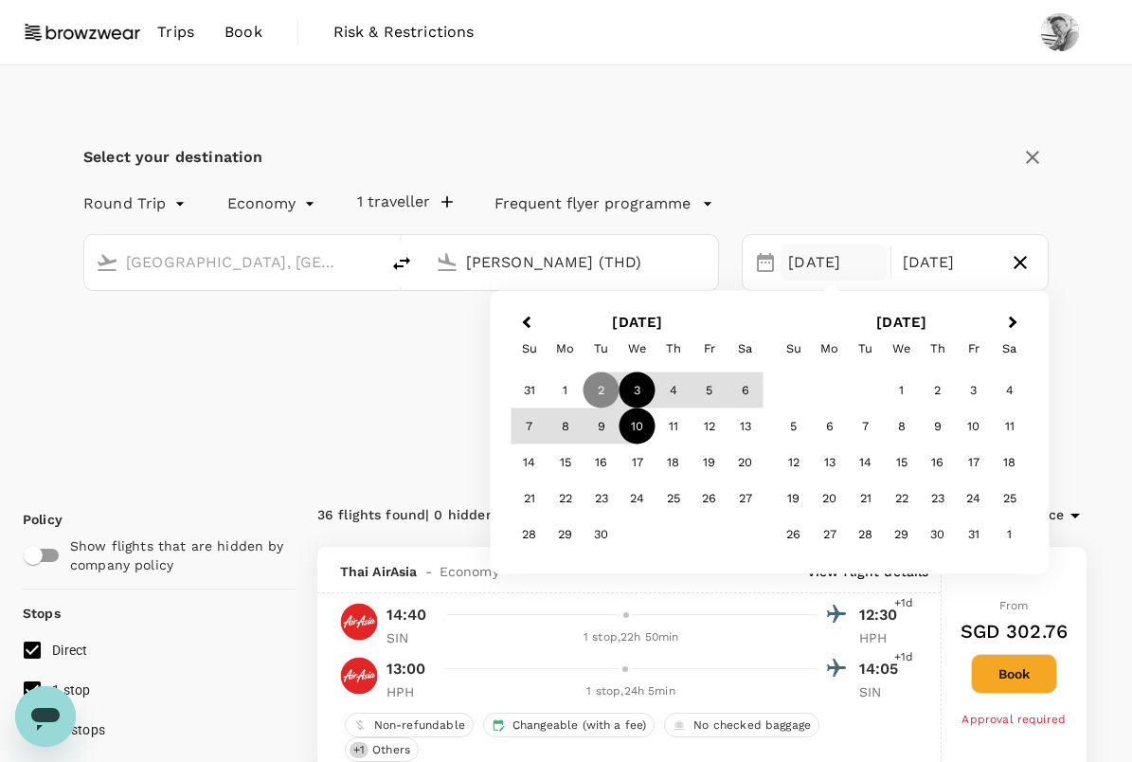
type input "[PERSON_NAME] (THD)"
click at [632, 393] on div "3" at bounding box center [637, 390] width 36 height 36
click at [415, 366] on div "Apply edit" at bounding box center [565, 353] width 965 height 49
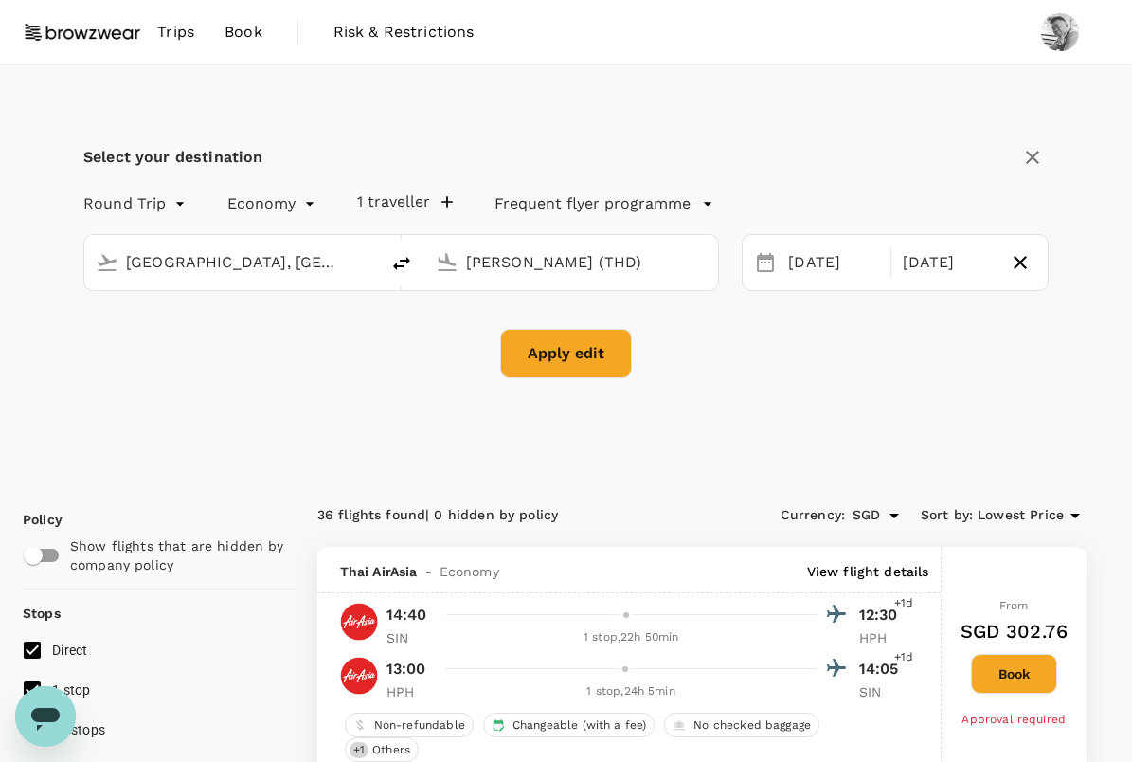
click at [585, 374] on button "Apply edit" at bounding box center [566, 353] width 132 height 49
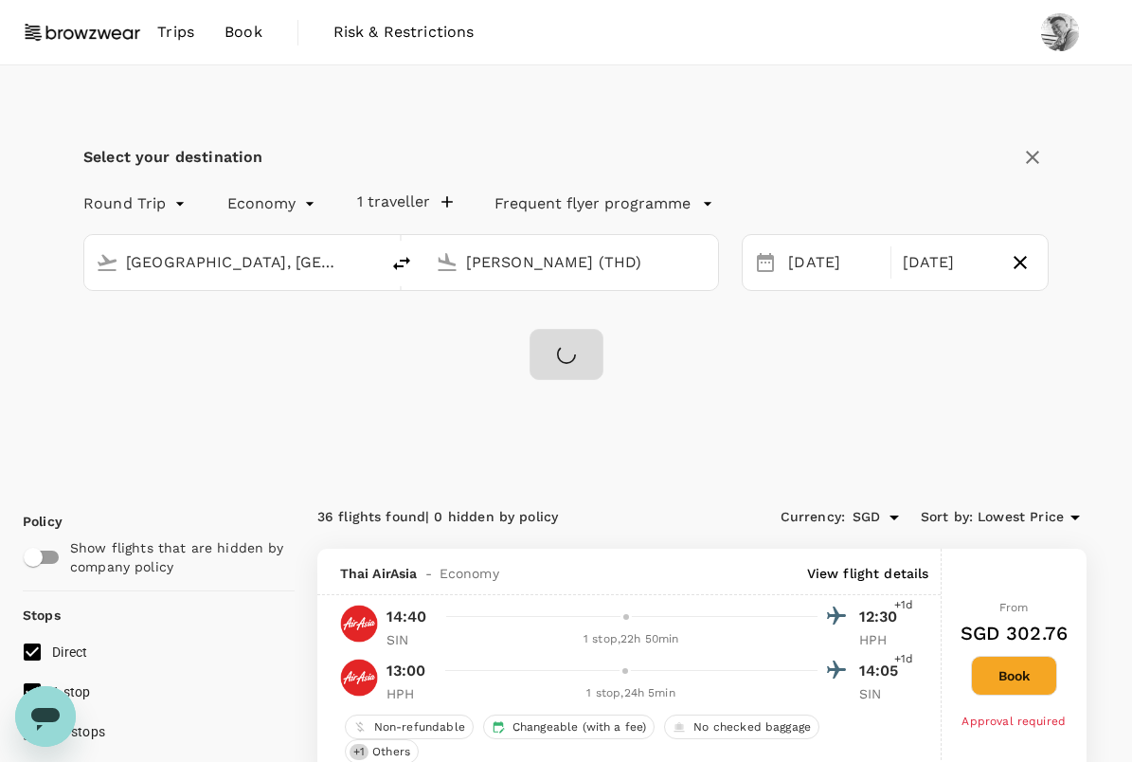
checkbox input "false"
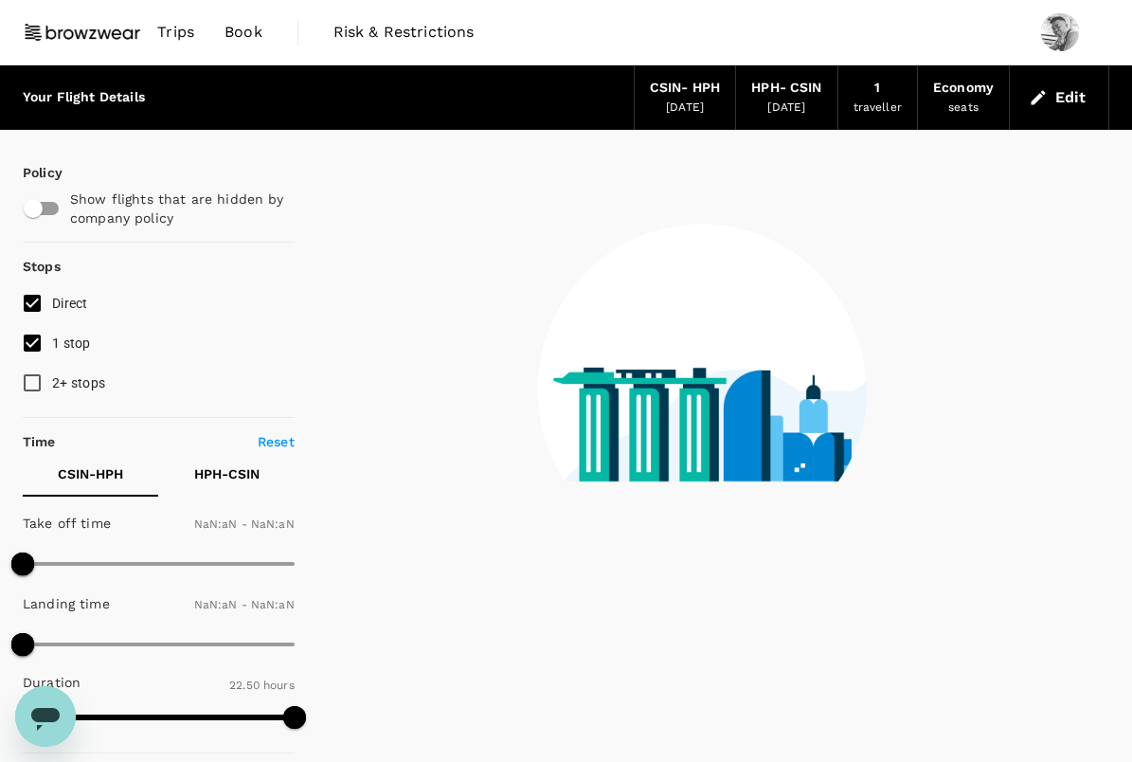
type input "1440"
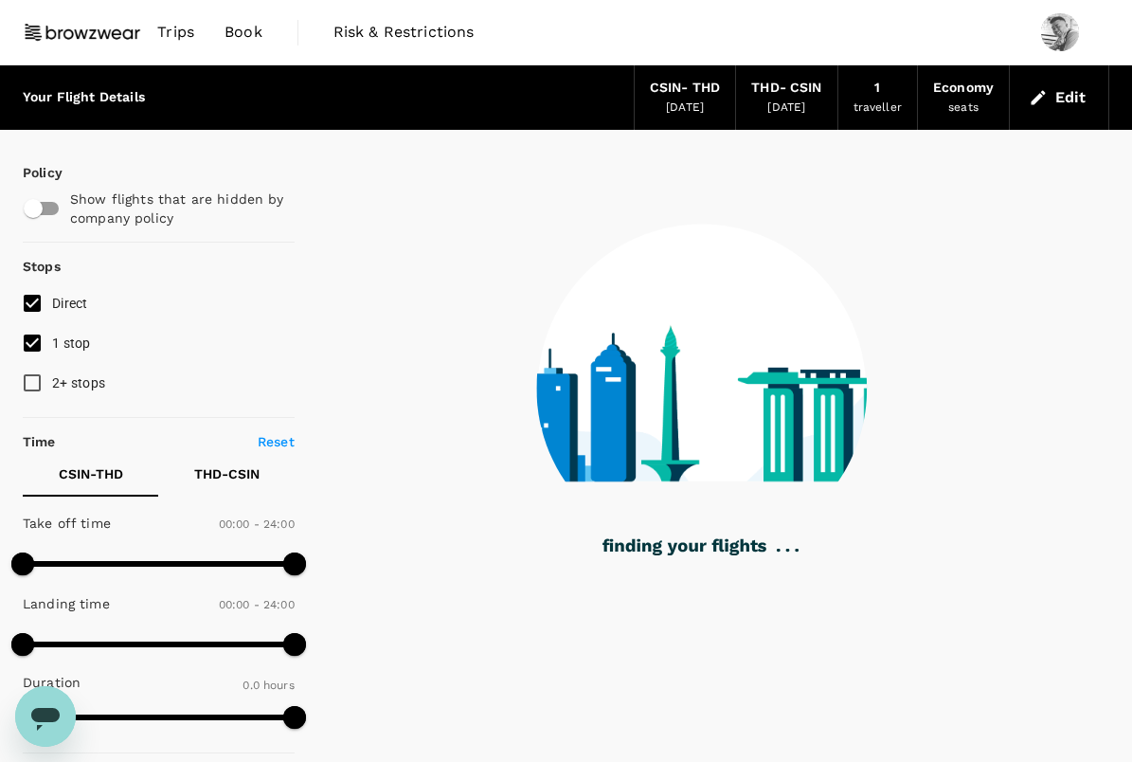
type input "1425"
checkbox input "true"
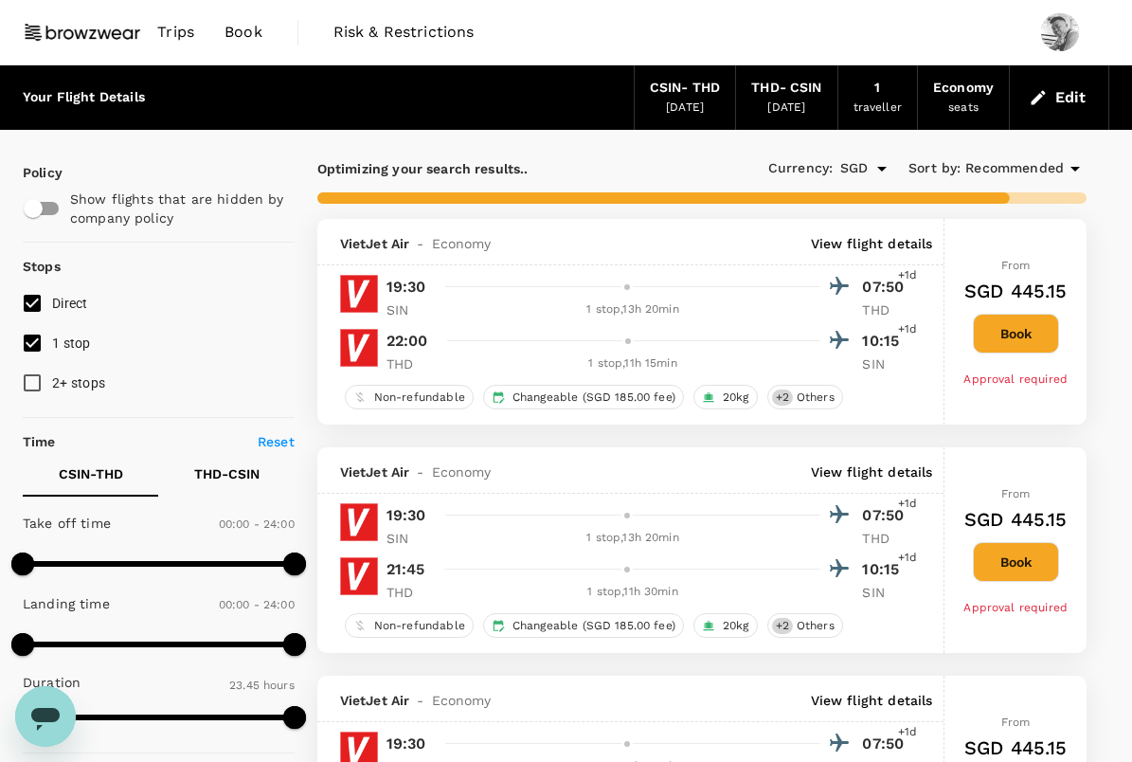
click at [37, 342] on input "1 stop" at bounding box center [32, 343] width 40 height 40
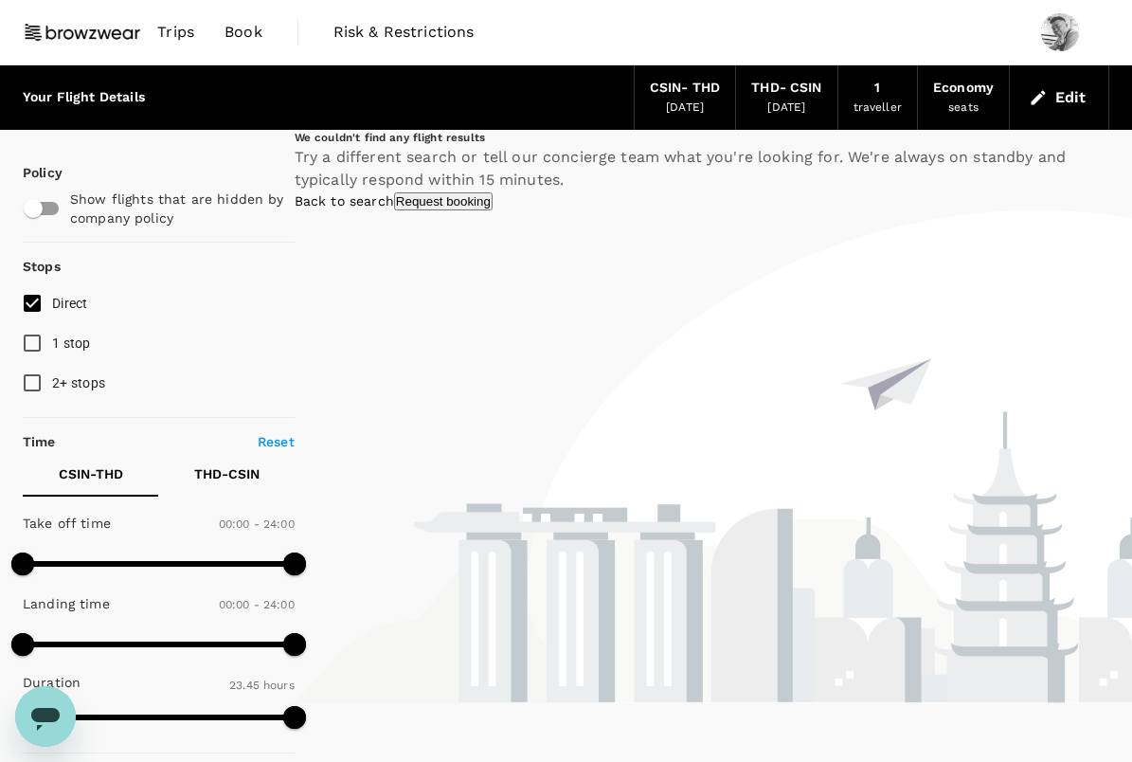
click at [40, 339] on input "1 stop" at bounding box center [32, 343] width 40 height 40
checkbox input "true"
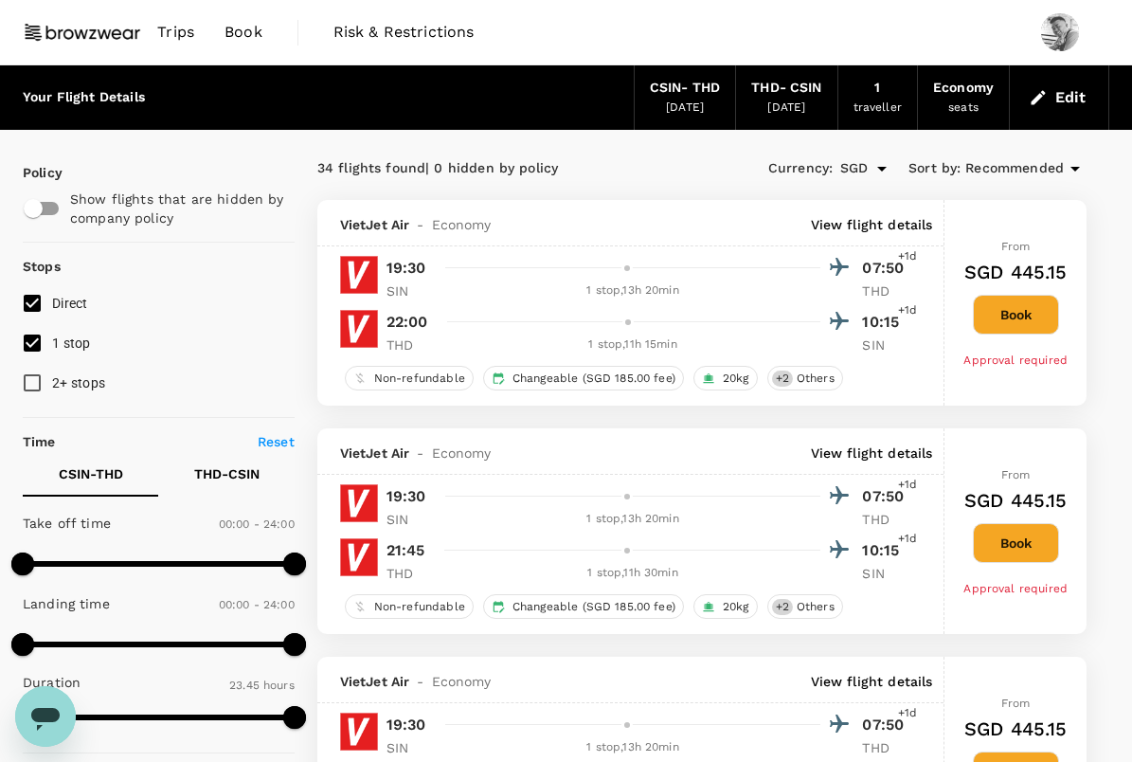
click at [1061, 89] on button "Edit" at bounding box center [1059, 97] width 68 height 30
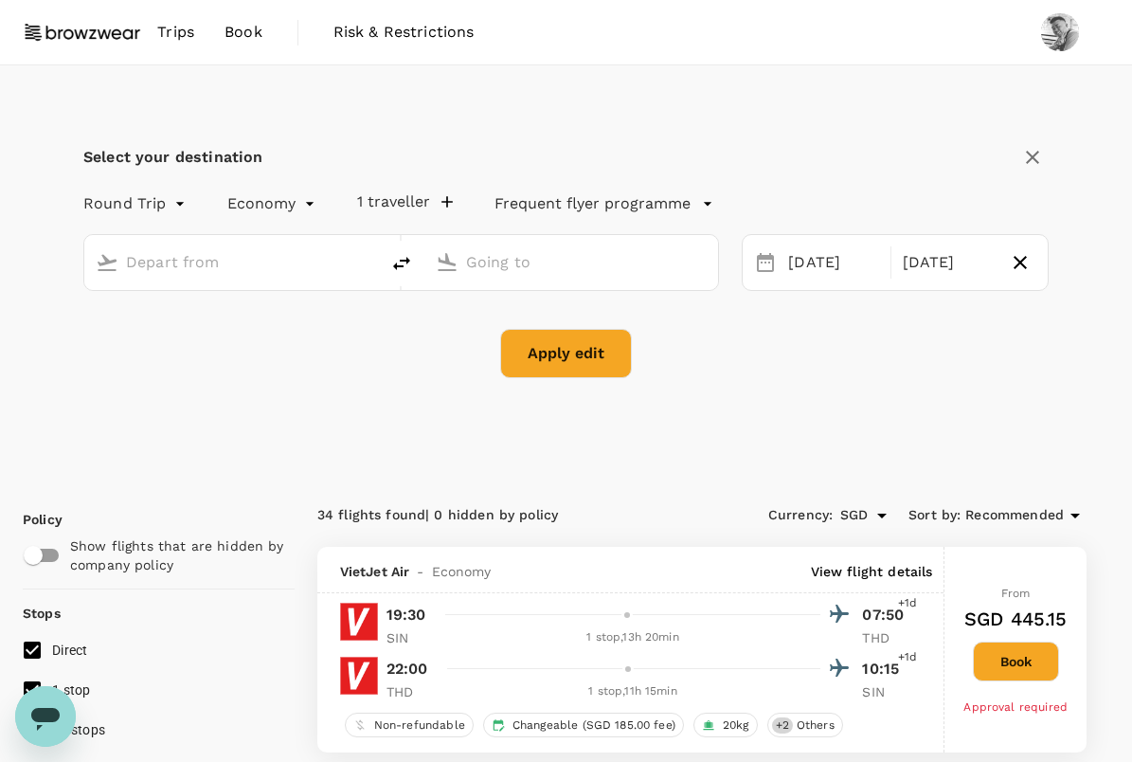
type input "[GEOGRAPHIC_DATA], [GEOGRAPHIC_DATA] (any)"
click at [1068, 97] on div "Select your destination Round Trip roundtrip Economy economy 1 traveller Freque…" at bounding box center [566, 270] width 1086 height 411
click at [548, 273] on input "[PERSON_NAME] (THD)" at bounding box center [572, 261] width 213 height 29
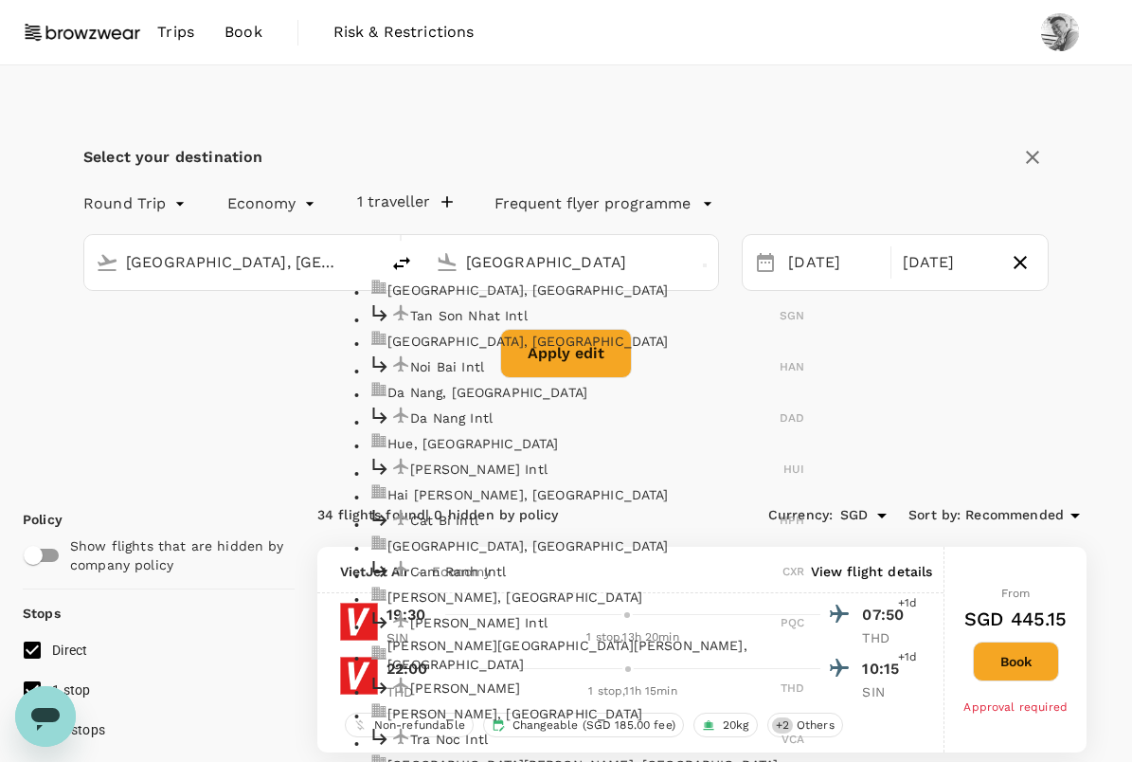
scroll to position [520, 0]
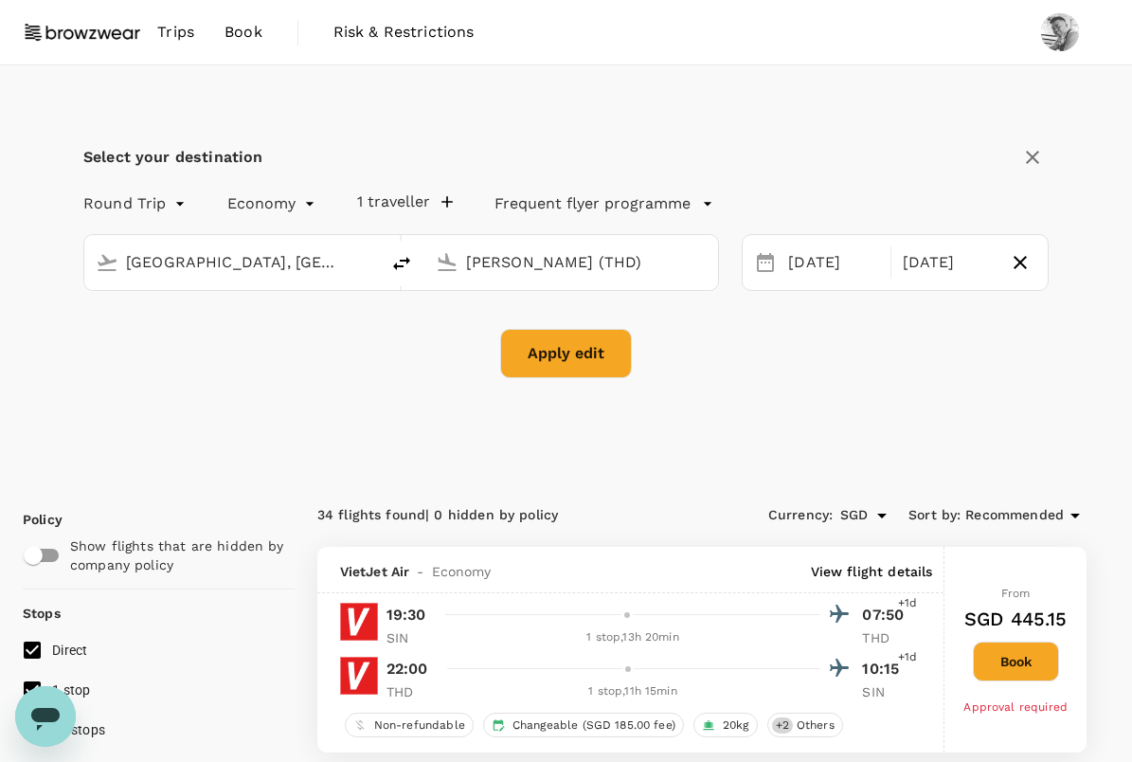
drag, startPoint x: 619, startPoint y: 267, endPoint x: 454, endPoint y: 257, distance: 165.1
click at [454, 257] on div "[PERSON_NAME] (THD)" at bounding box center [567, 259] width 279 height 40
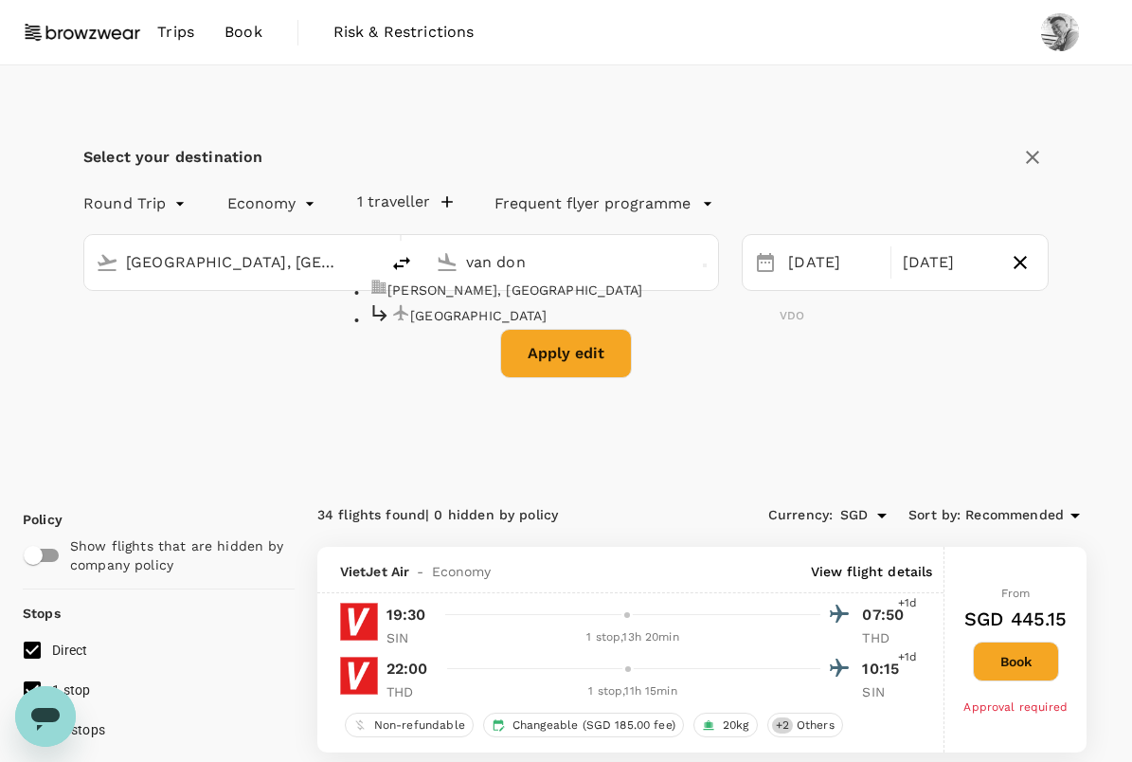
scroll to position [0, 0]
click at [572, 325] on p "[GEOGRAPHIC_DATA]" at bounding box center [594, 315] width 369 height 19
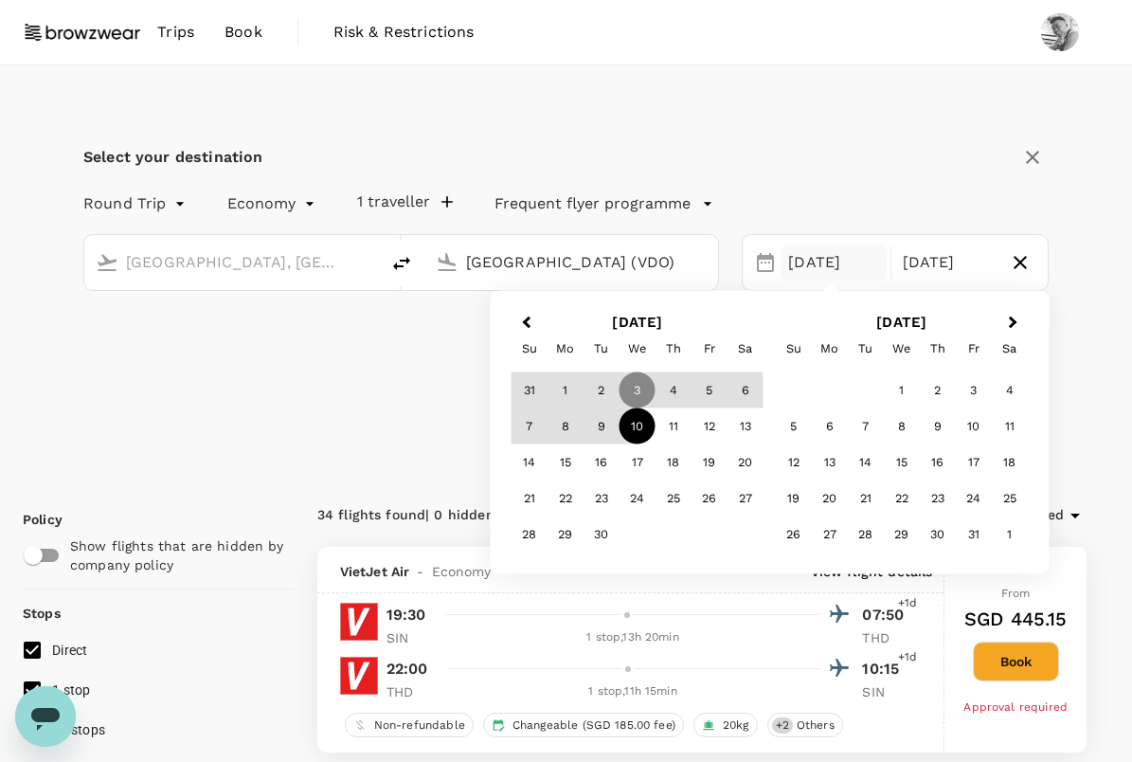
type input "[GEOGRAPHIC_DATA] (VDO)"
click at [339, 433] on div "Select your destination Round Trip roundtrip Economy economy 1 traveller Freque…" at bounding box center [566, 270] width 1086 height 411
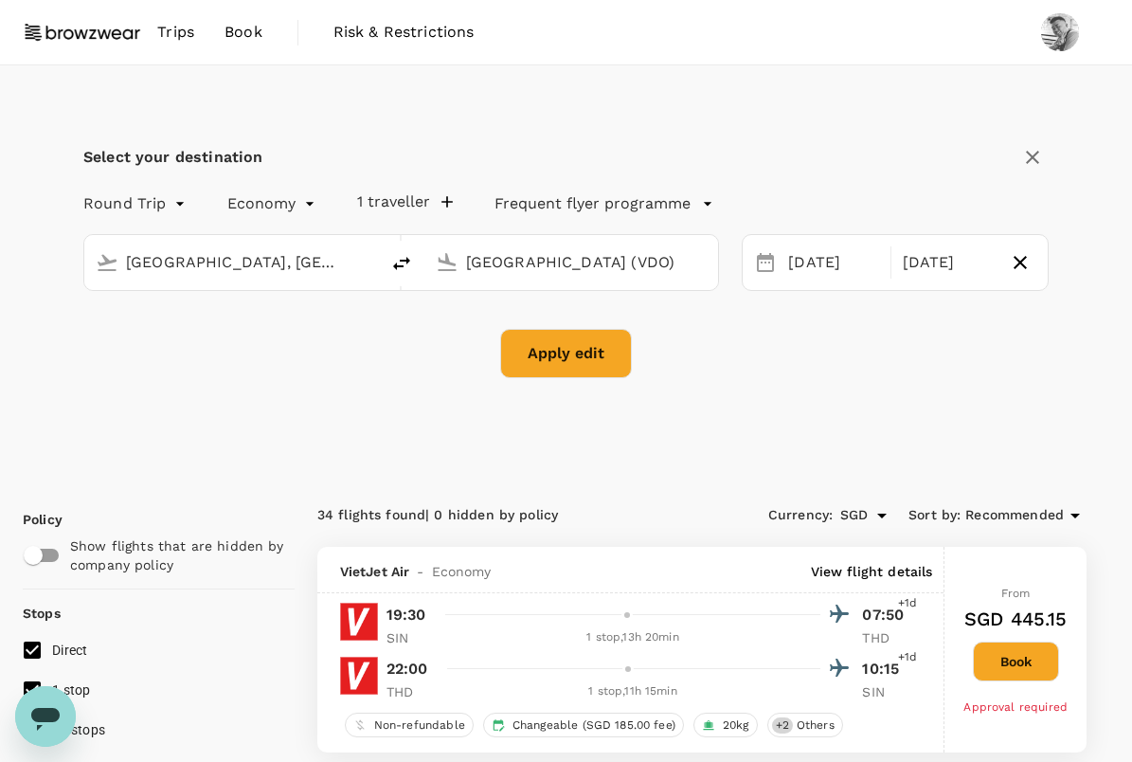
click at [565, 362] on button "Apply edit" at bounding box center [566, 353] width 132 height 49
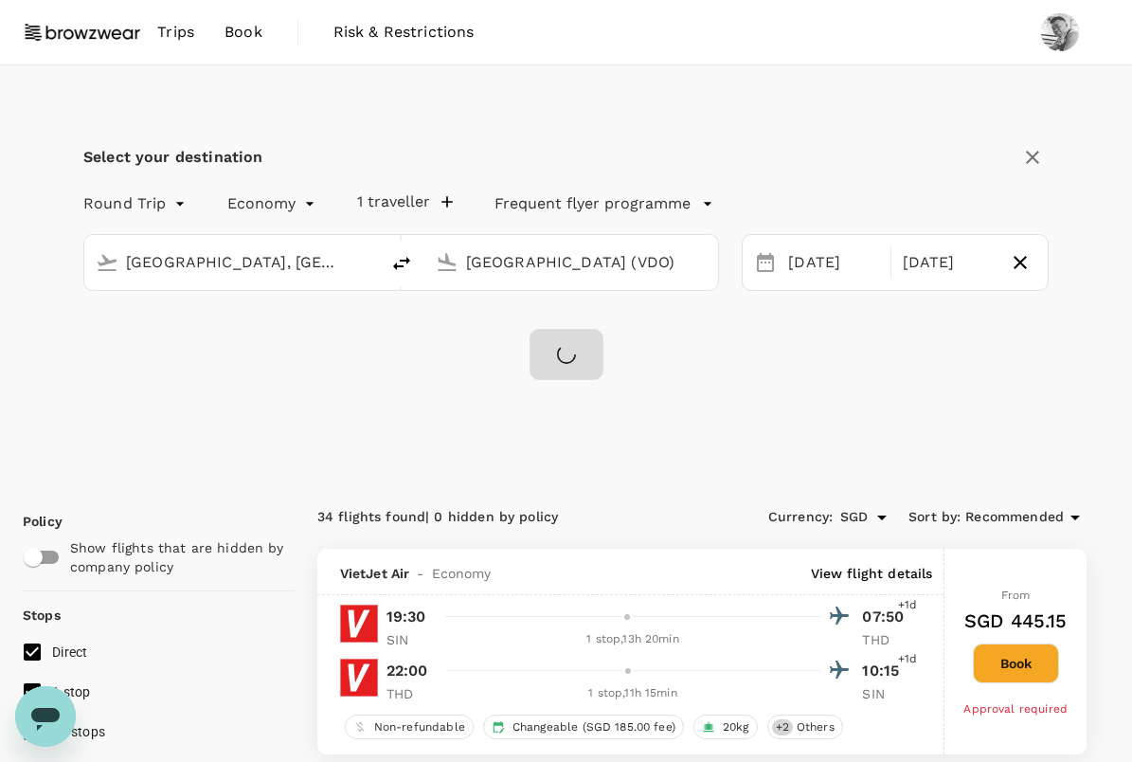
checkbox input "false"
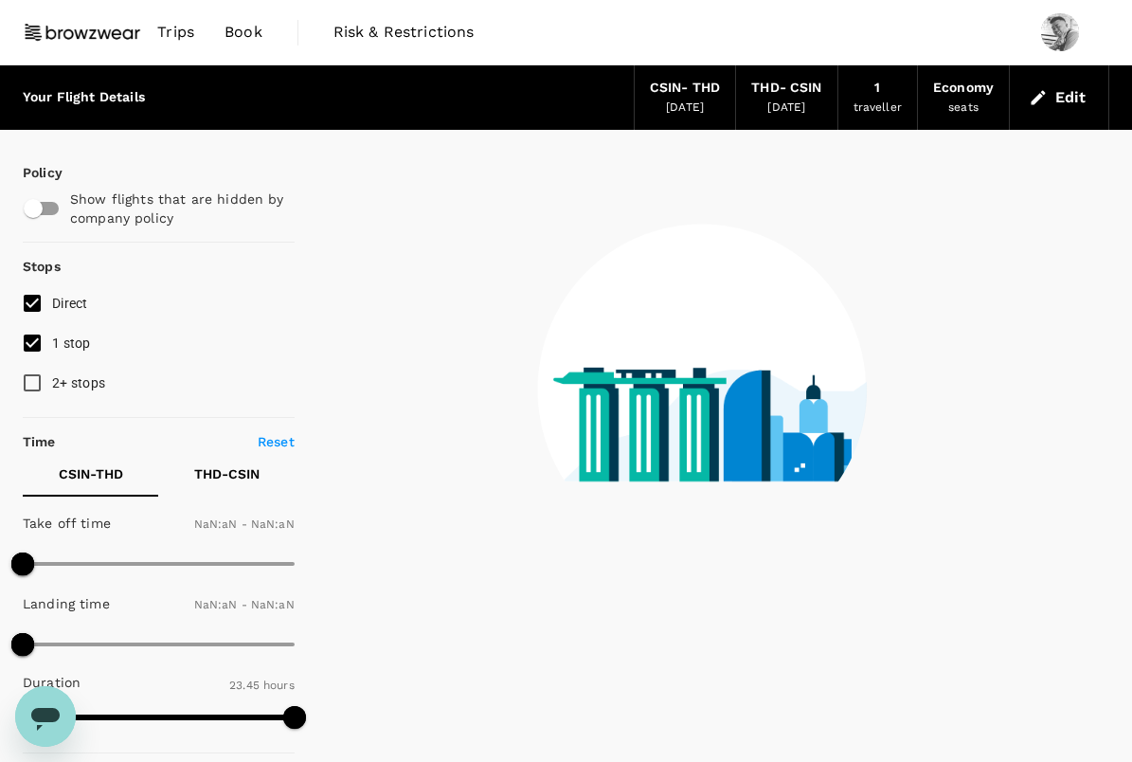
type input "1440"
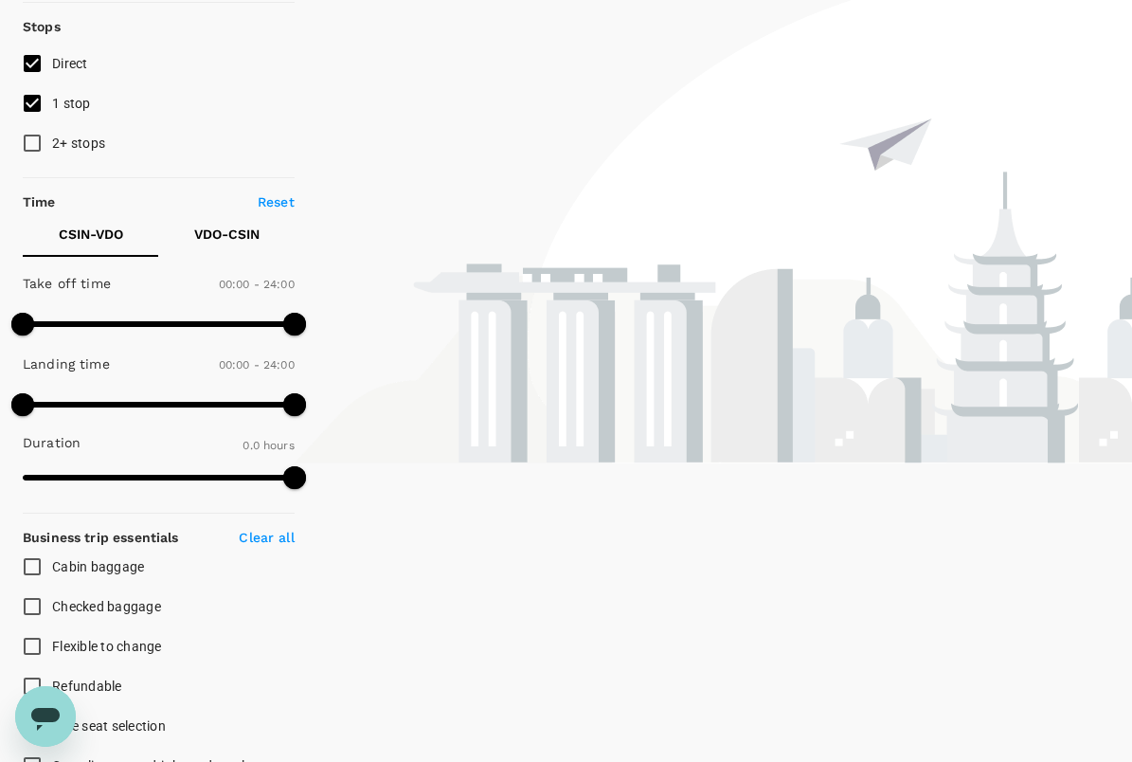
scroll to position [2, 0]
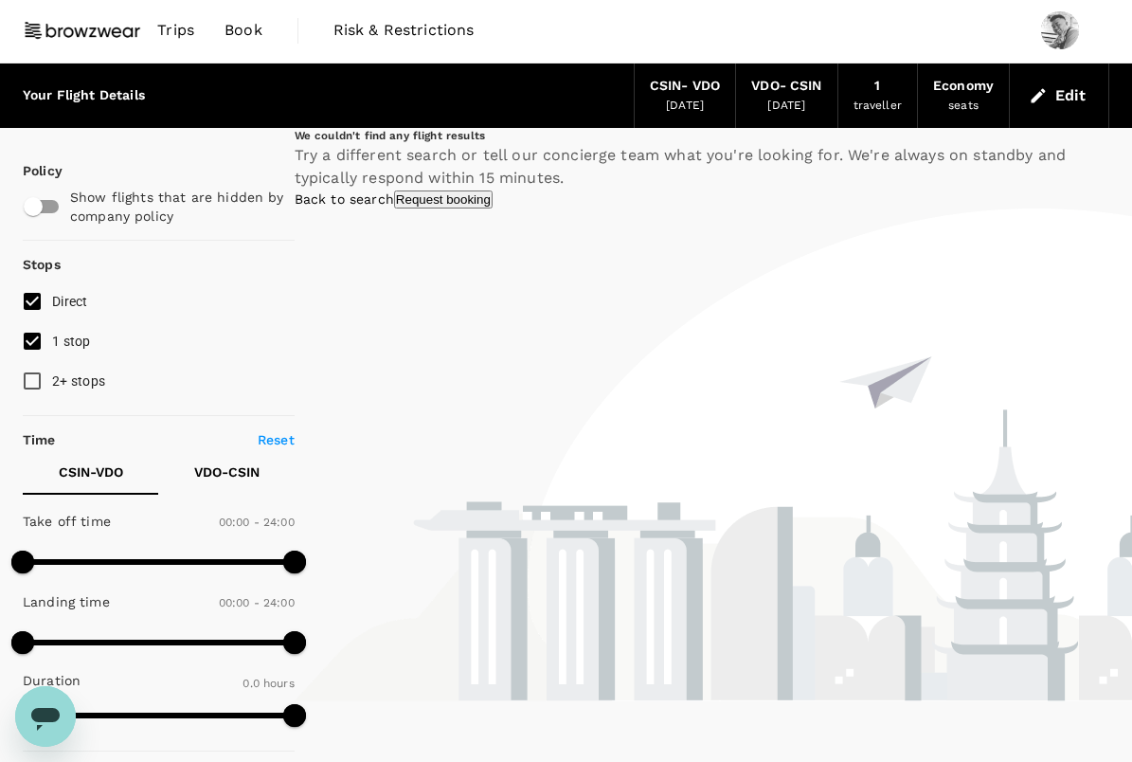
click at [38, 369] on input "2+ stops" at bounding box center [32, 381] width 40 height 40
checkbox input "true"
click at [1074, 99] on button "Edit" at bounding box center [1059, 96] width 68 height 30
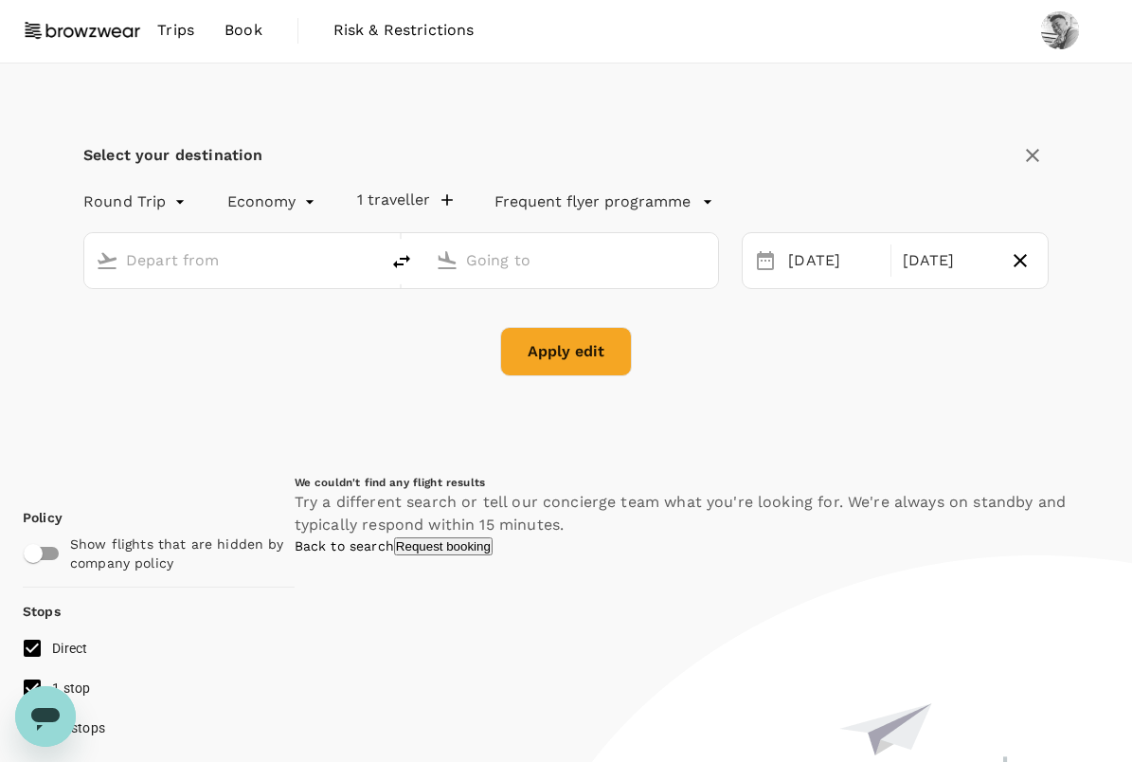
type input "[GEOGRAPHIC_DATA], [GEOGRAPHIC_DATA] (any)"
click at [1064, 99] on div "Select your destination Round Trip roundtrip Economy economy 1 traveller Freque…" at bounding box center [566, 268] width 1086 height 411
click at [556, 265] on input "[GEOGRAPHIC_DATA] (VDO)" at bounding box center [572, 259] width 213 height 29
click at [587, 258] on input "[GEOGRAPHIC_DATA] (VDO)" at bounding box center [572, 259] width 213 height 29
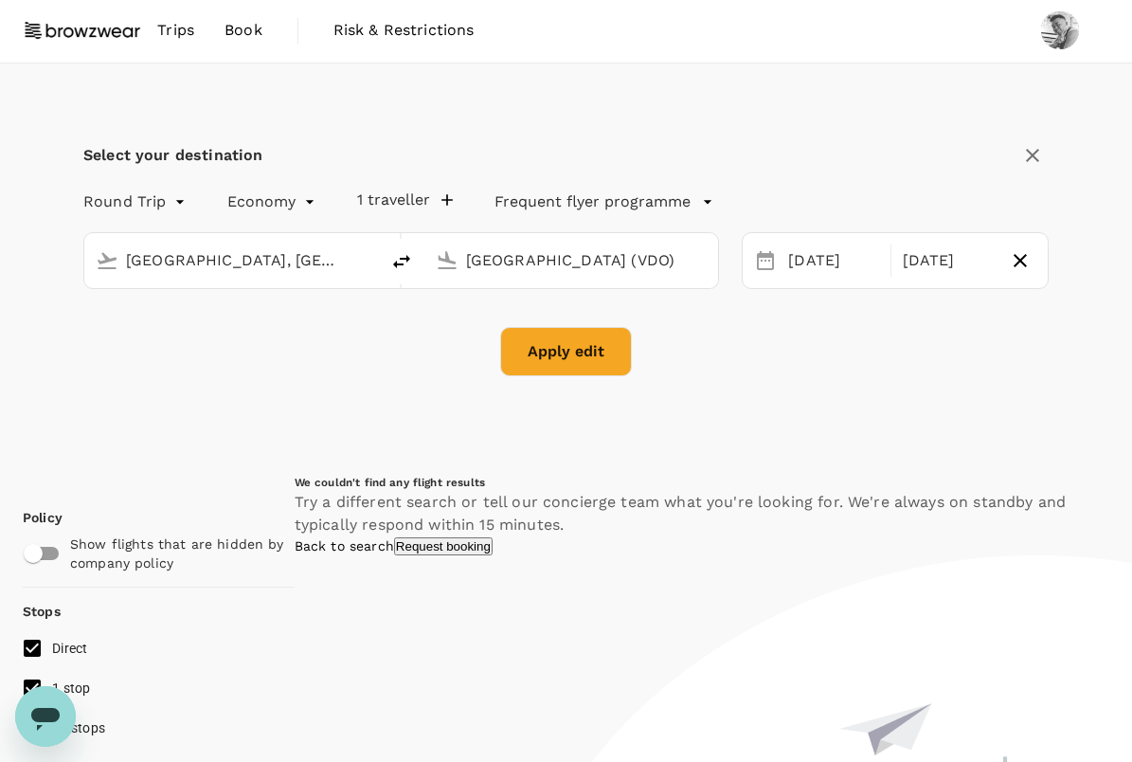
drag, startPoint x: 466, startPoint y: 264, endPoint x: 606, endPoint y: 255, distance: 140.5
click at [606, 255] on input "[GEOGRAPHIC_DATA] (VDO)" at bounding box center [572, 259] width 213 height 29
click at [469, 261] on input "[GEOGRAPHIC_DATA] (VDO)" at bounding box center [572, 259] width 213 height 29
click at [467, 260] on input "[GEOGRAPHIC_DATA] (VDO)" at bounding box center [572, 259] width 213 height 29
drag, startPoint x: 466, startPoint y: 260, endPoint x: 906, endPoint y: 269, distance: 440.5
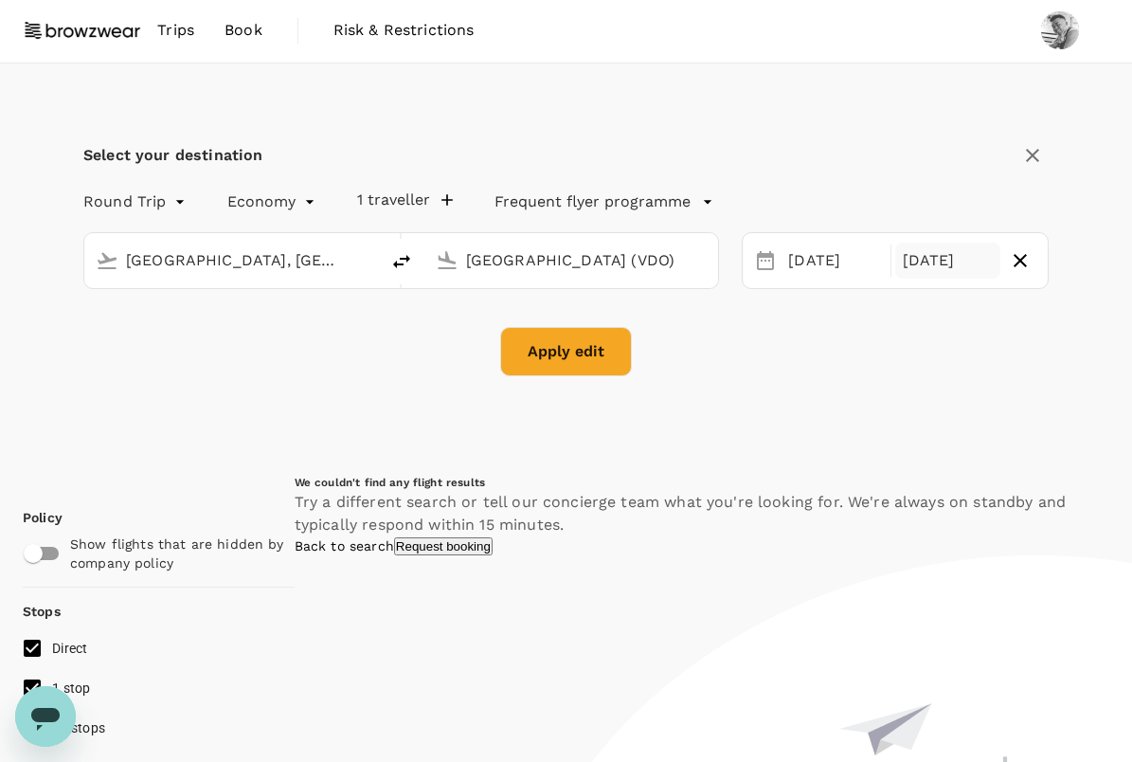
click at [906, 269] on div "[GEOGRAPHIC_DATA], [GEOGRAPHIC_DATA] (any) [GEOGRAPHIC_DATA] (VDO) [DATE] Sep" at bounding box center [555, 249] width 988 height 80
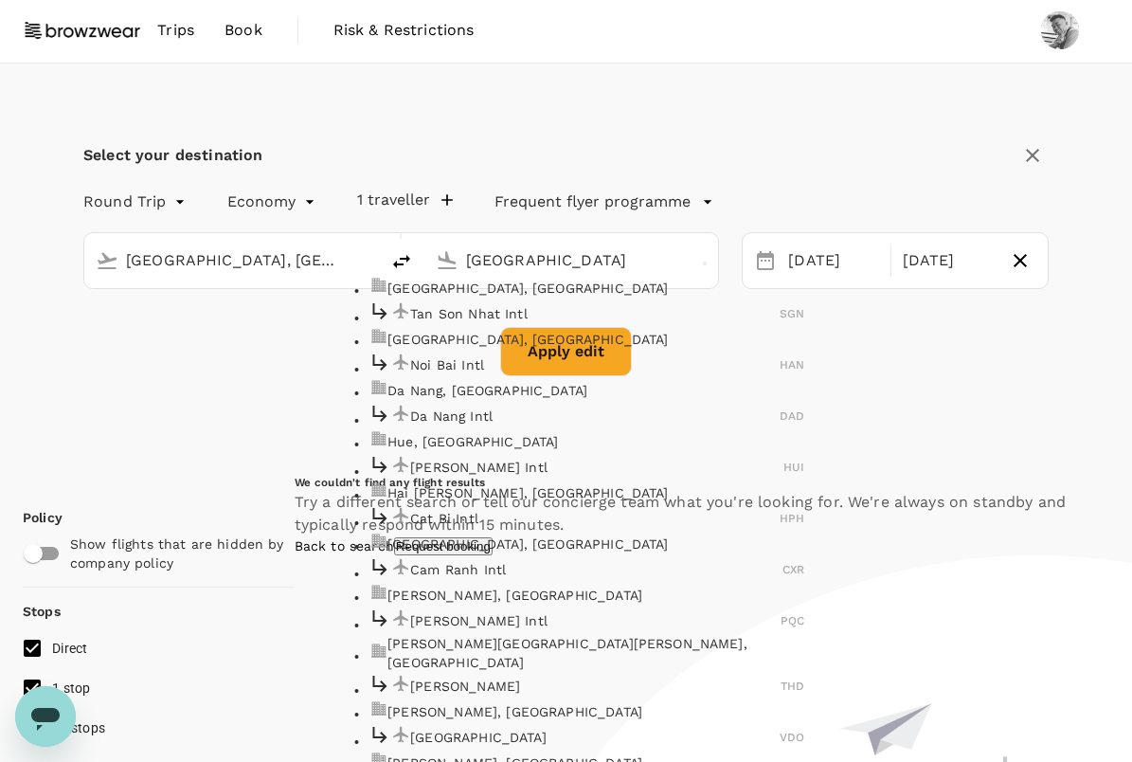
scroll to position [981, 0]
type input "[GEOGRAPHIC_DATA] (VDO)"
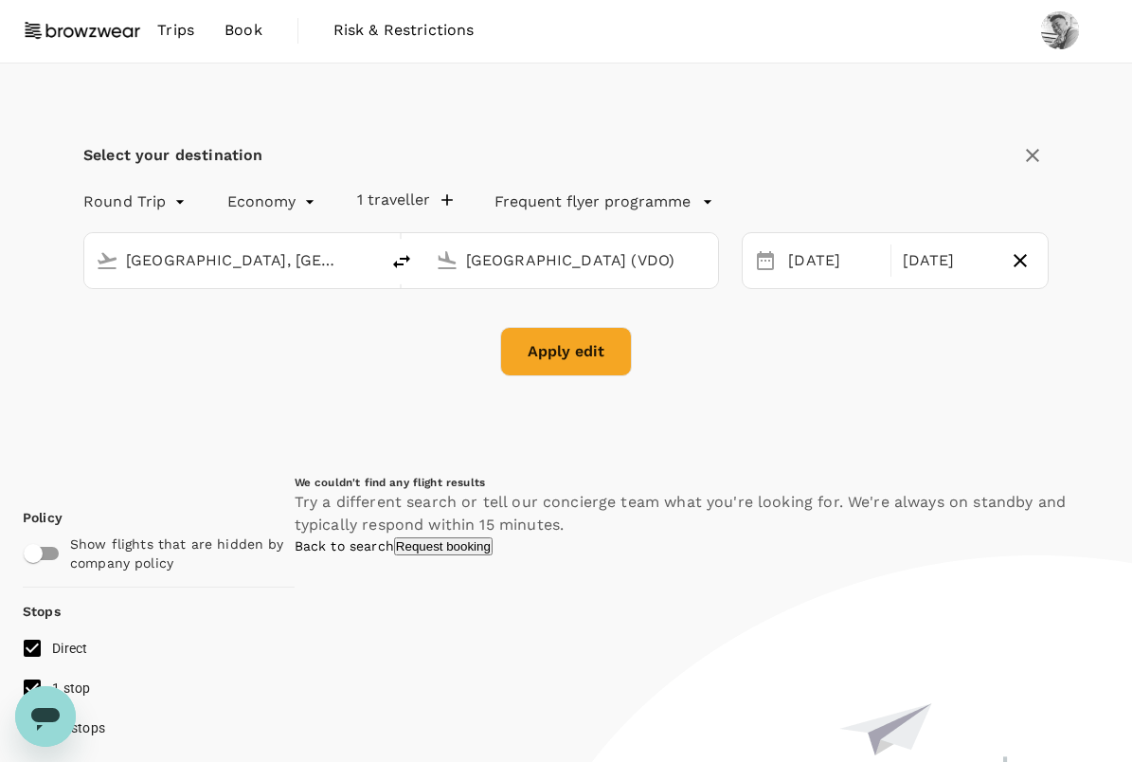
drag, startPoint x: 468, startPoint y: 260, endPoint x: 741, endPoint y: 267, distance: 272.9
click at [741, 267] on div "[GEOGRAPHIC_DATA], [GEOGRAPHIC_DATA] (any) [GEOGRAPHIC_DATA] (VDO) [DATE] Sep" at bounding box center [555, 249] width 988 height 80
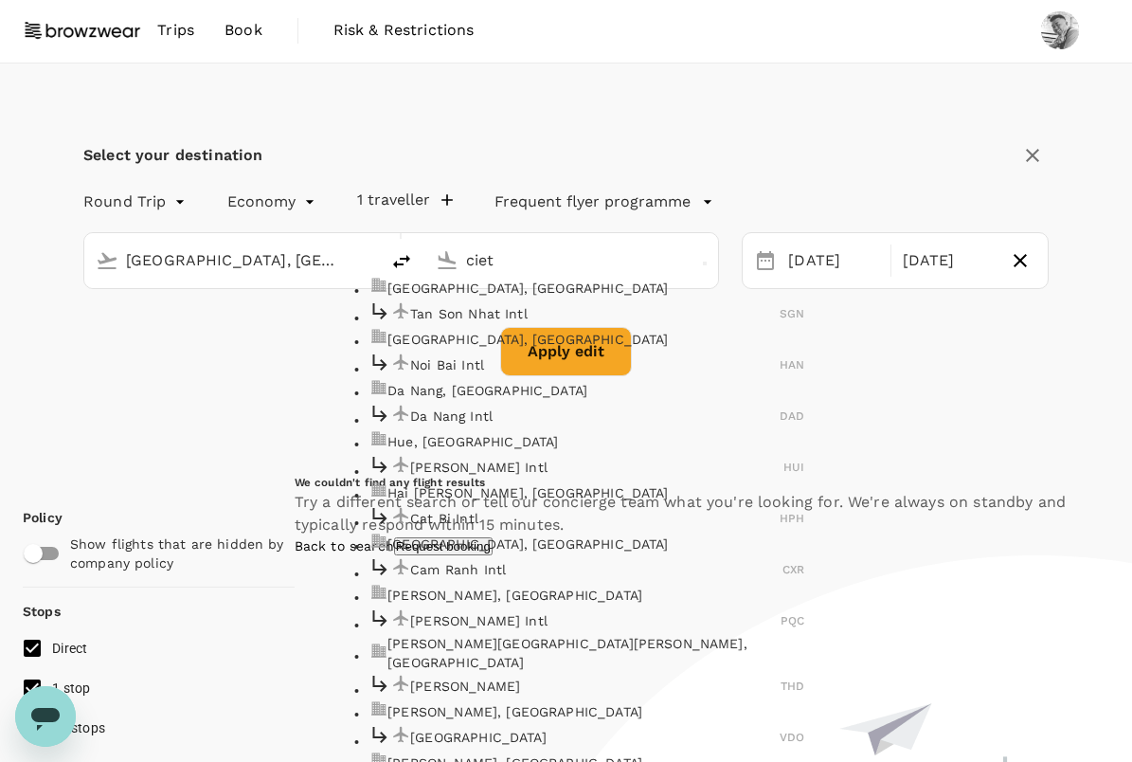
scroll to position [338, 0]
type input "cietnam"
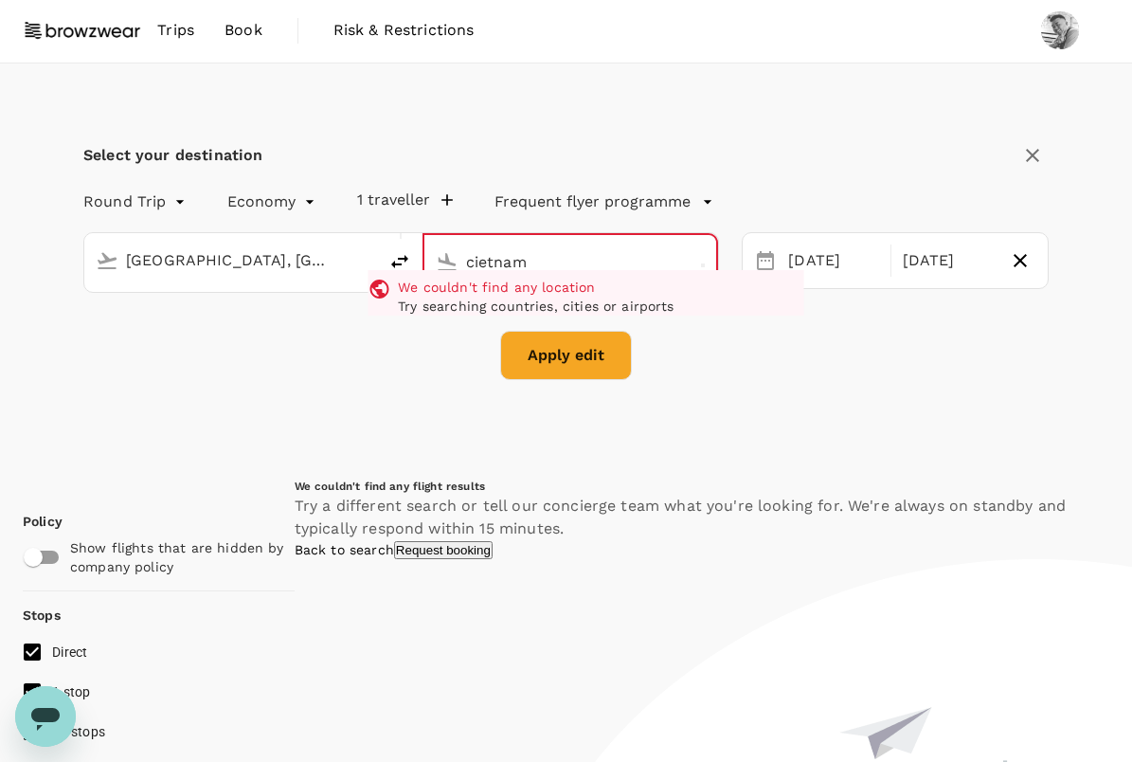
click at [475, 263] on input "cietnam" at bounding box center [571, 261] width 211 height 29
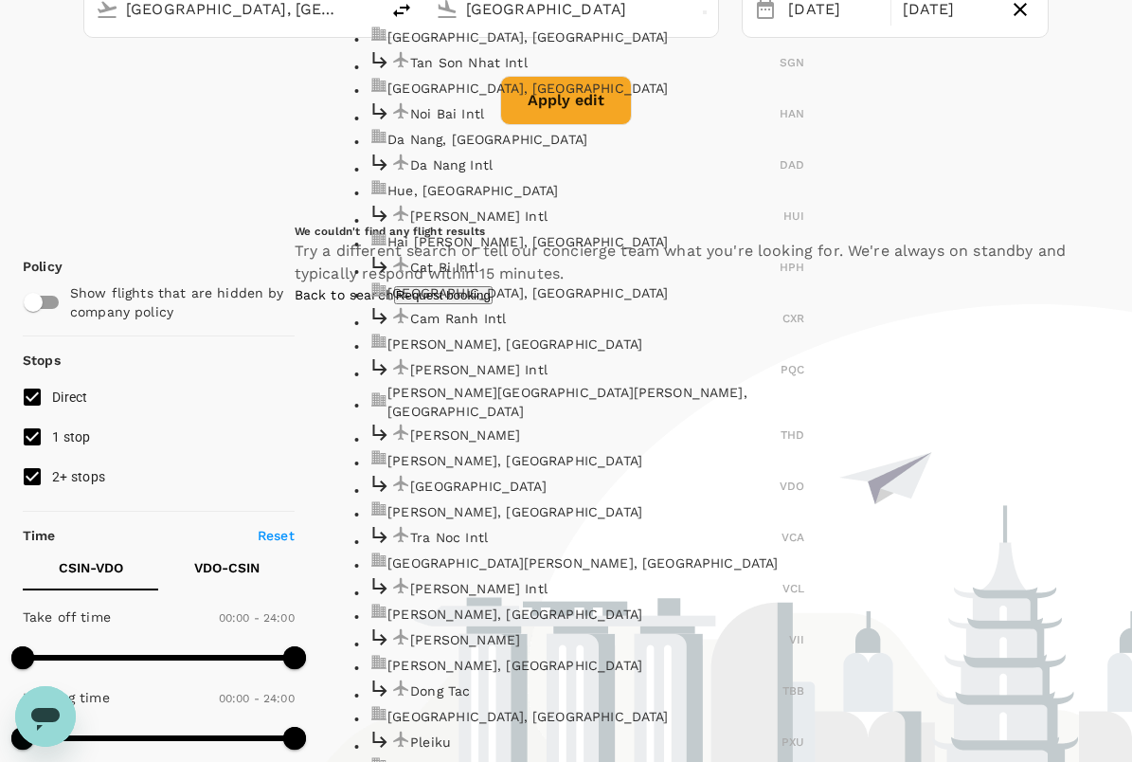
scroll to position [198, 0]
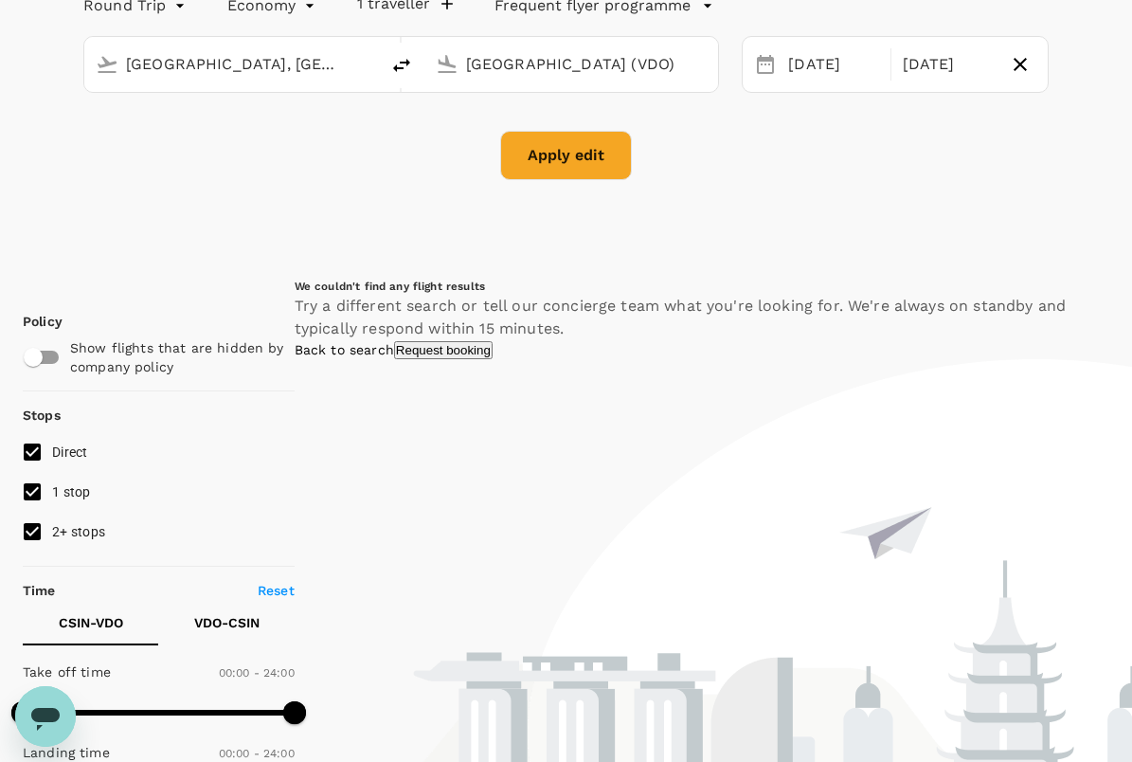
click at [476, 62] on input "[GEOGRAPHIC_DATA] (VDO)" at bounding box center [572, 63] width 213 height 29
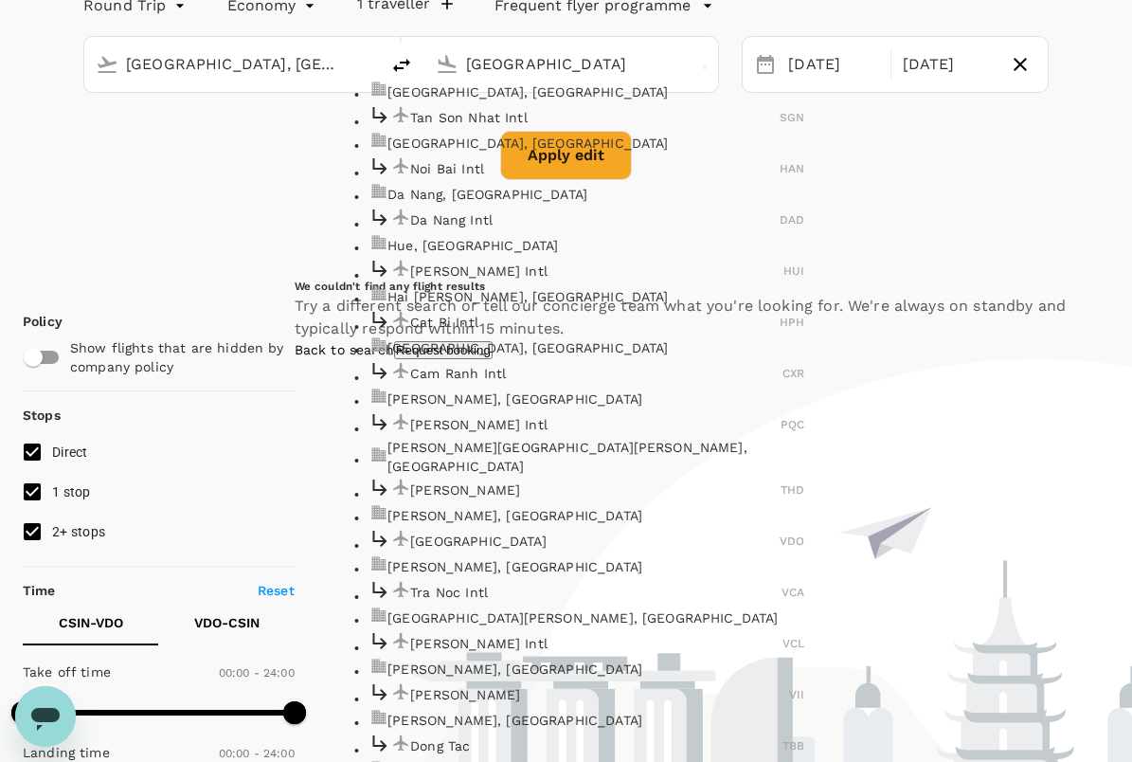
scroll to position [799, 0]
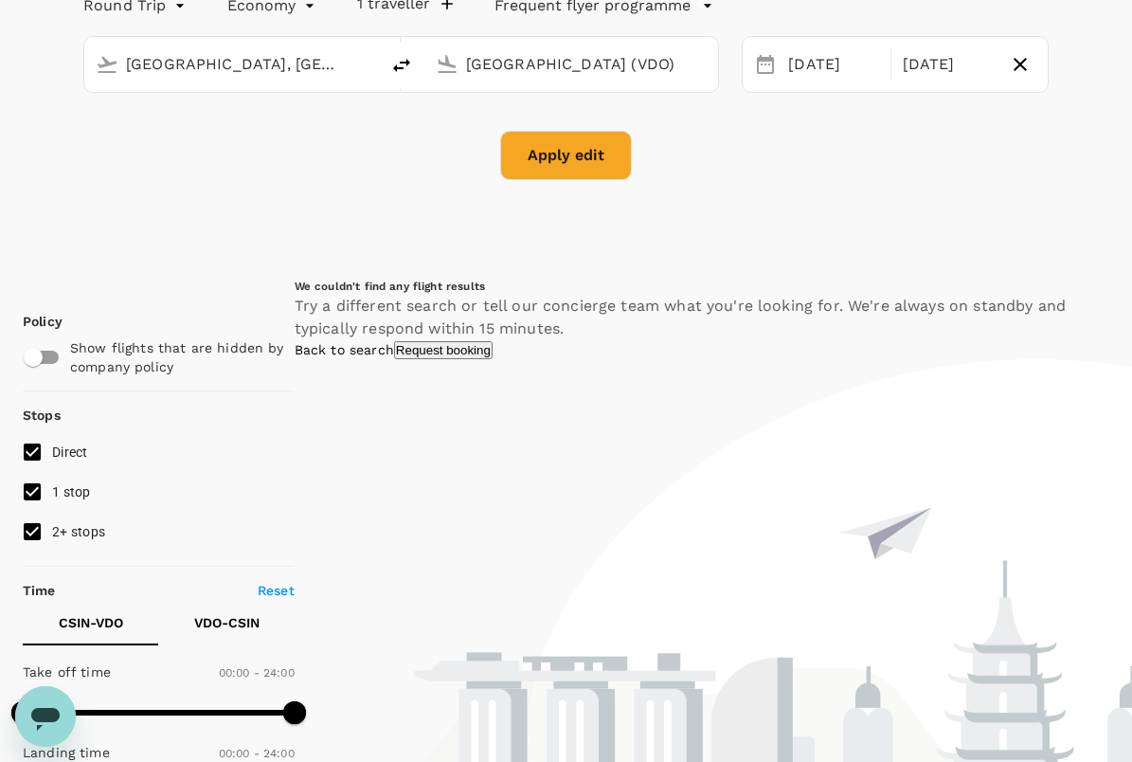
click at [466, 58] on input "[GEOGRAPHIC_DATA] (VDO)" at bounding box center [572, 63] width 213 height 29
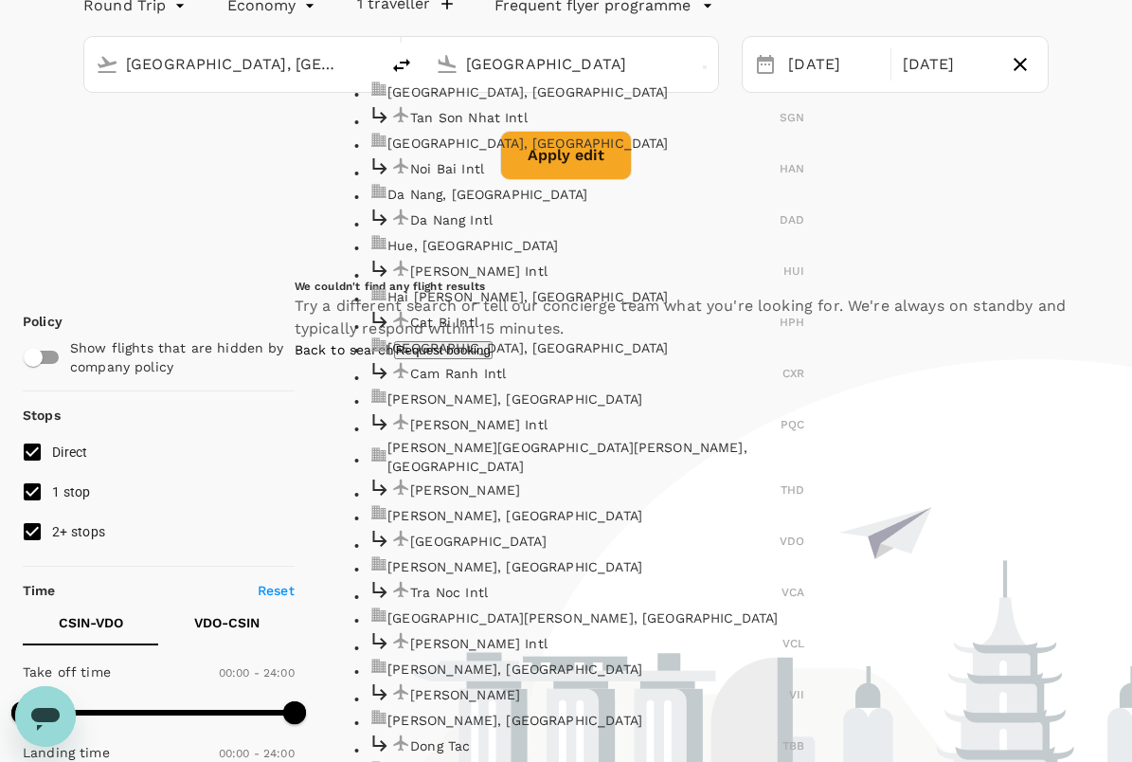
scroll to position [922, 0]
type input "[GEOGRAPHIC_DATA] (VDO)"
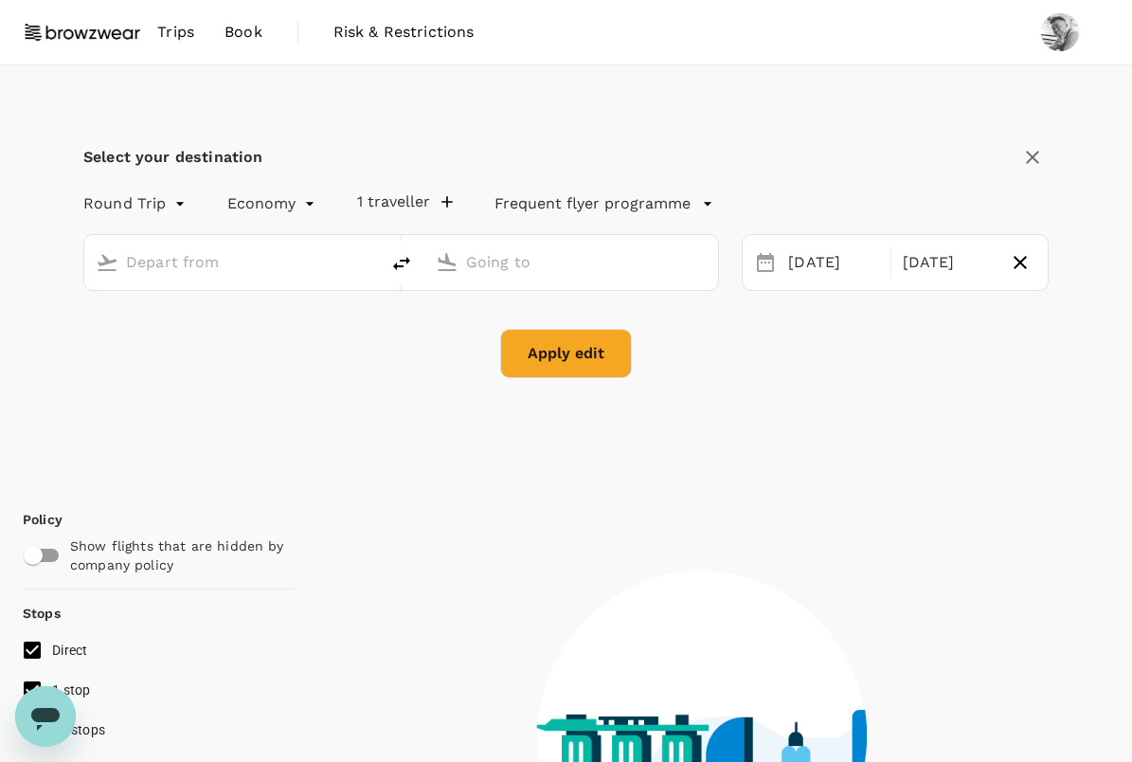
type input "[GEOGRAPHIC_DATA], [GEOGRAPHIC_DATA] (any)"
type input "[GEOGRAPHIC_DATA] (VDO)"
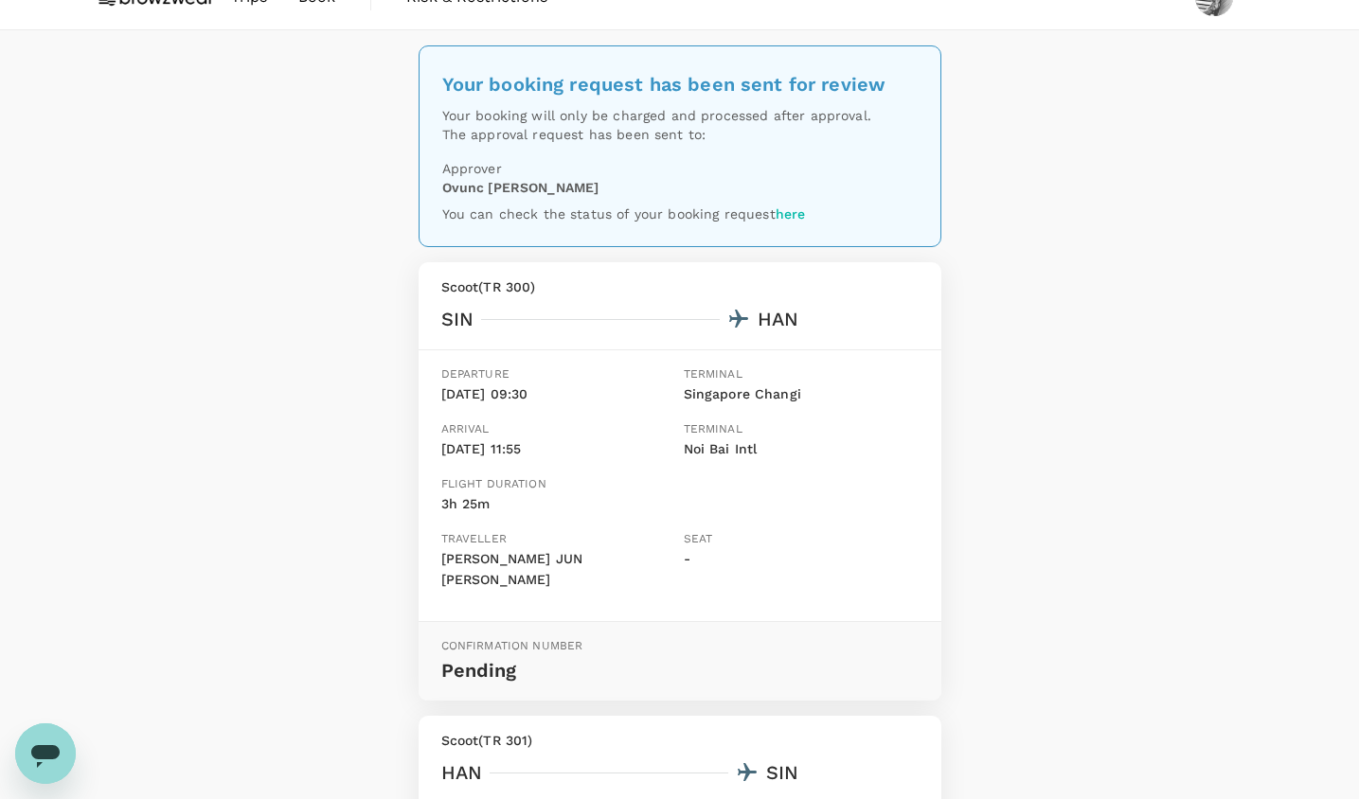
scroll to position [37, 0]
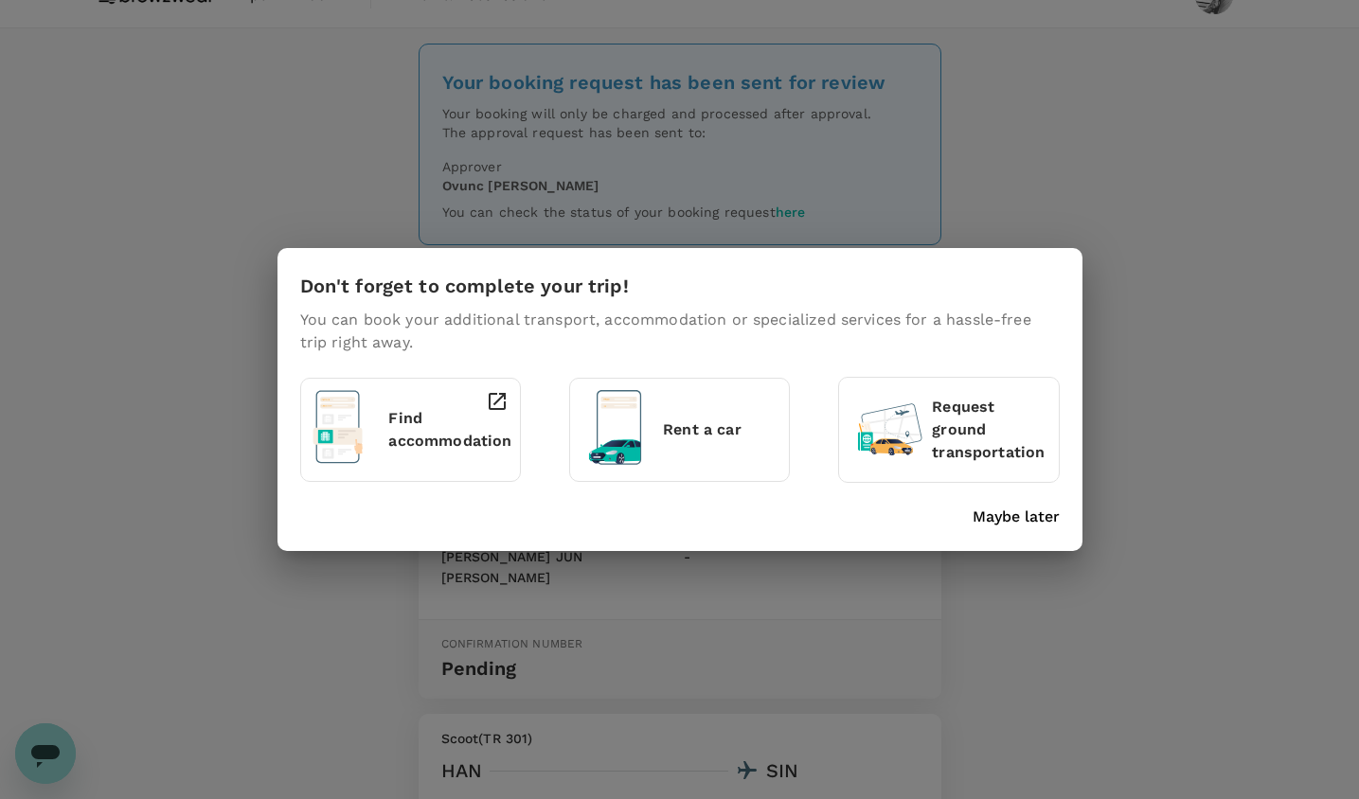
click at [1040, 515] on p "Maybe later" at bounding box center [1016, 517] width 87 height 23
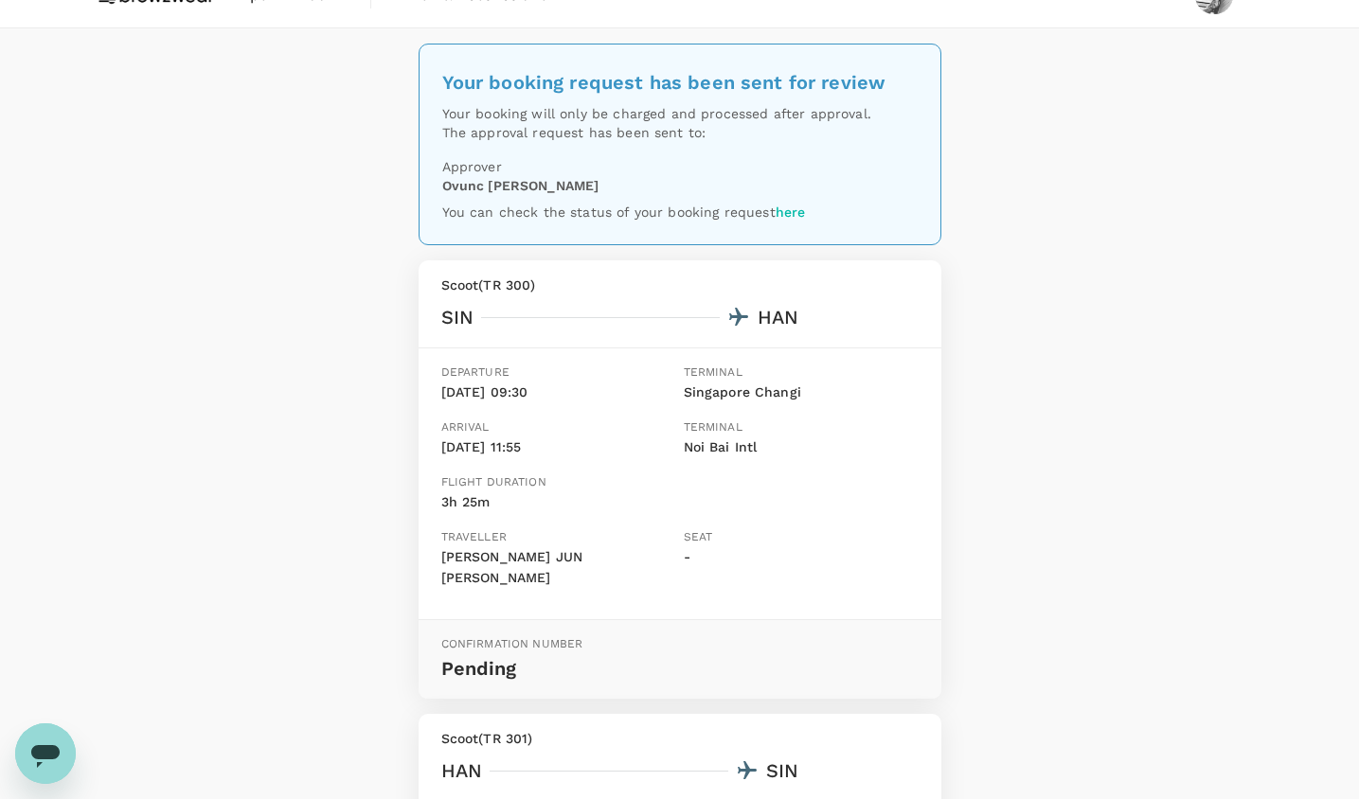
click at [1178, 538] on div "Your booking request has been sent for review Your booking will only be charged…" at bounding box center [679, 653] width 1359 height 1250
click at [1237, 619] on div "Your booking request has been sent for review Your booking will only be charged…" at bounding box center [679, 653] width 1359 height 1250
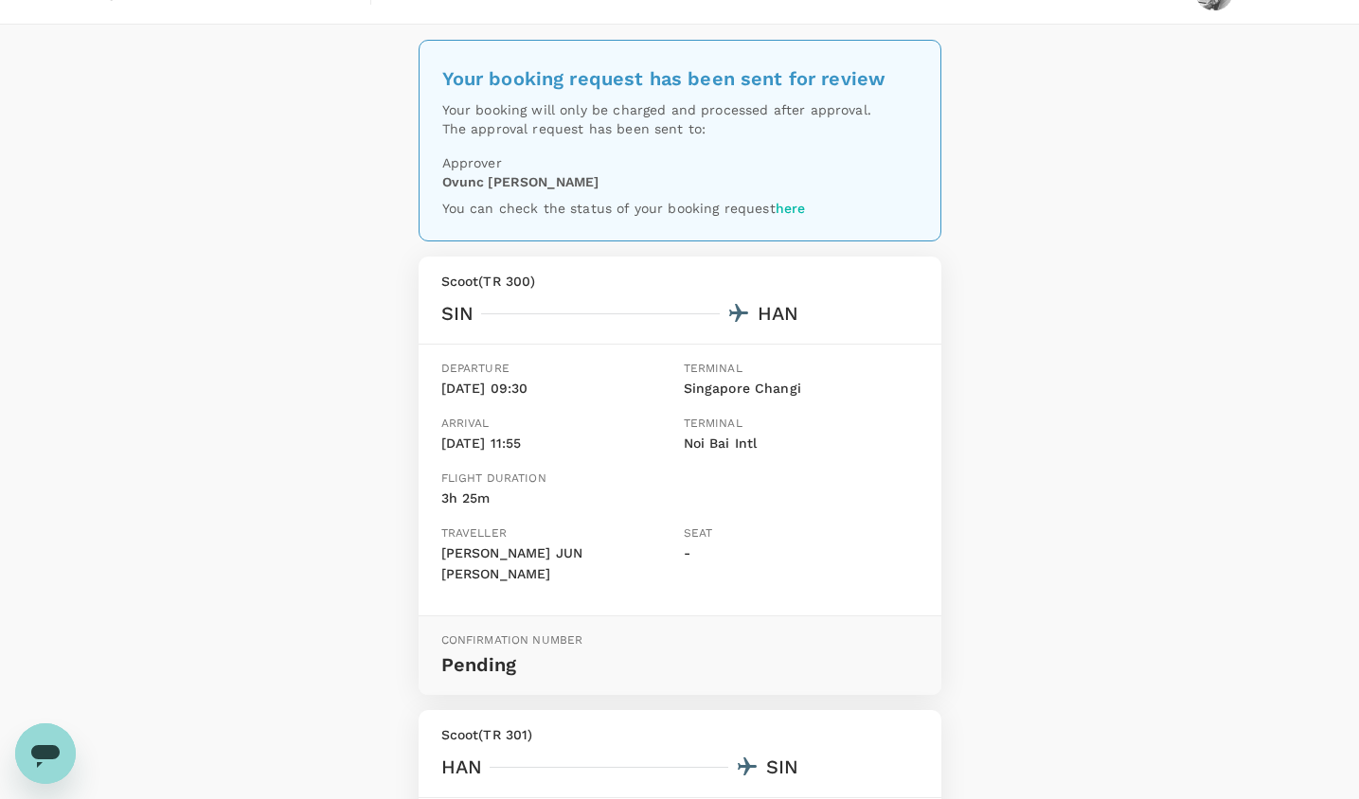
scroll to position [0, 0]
